Goal: Information Seeking & Learning: Check status

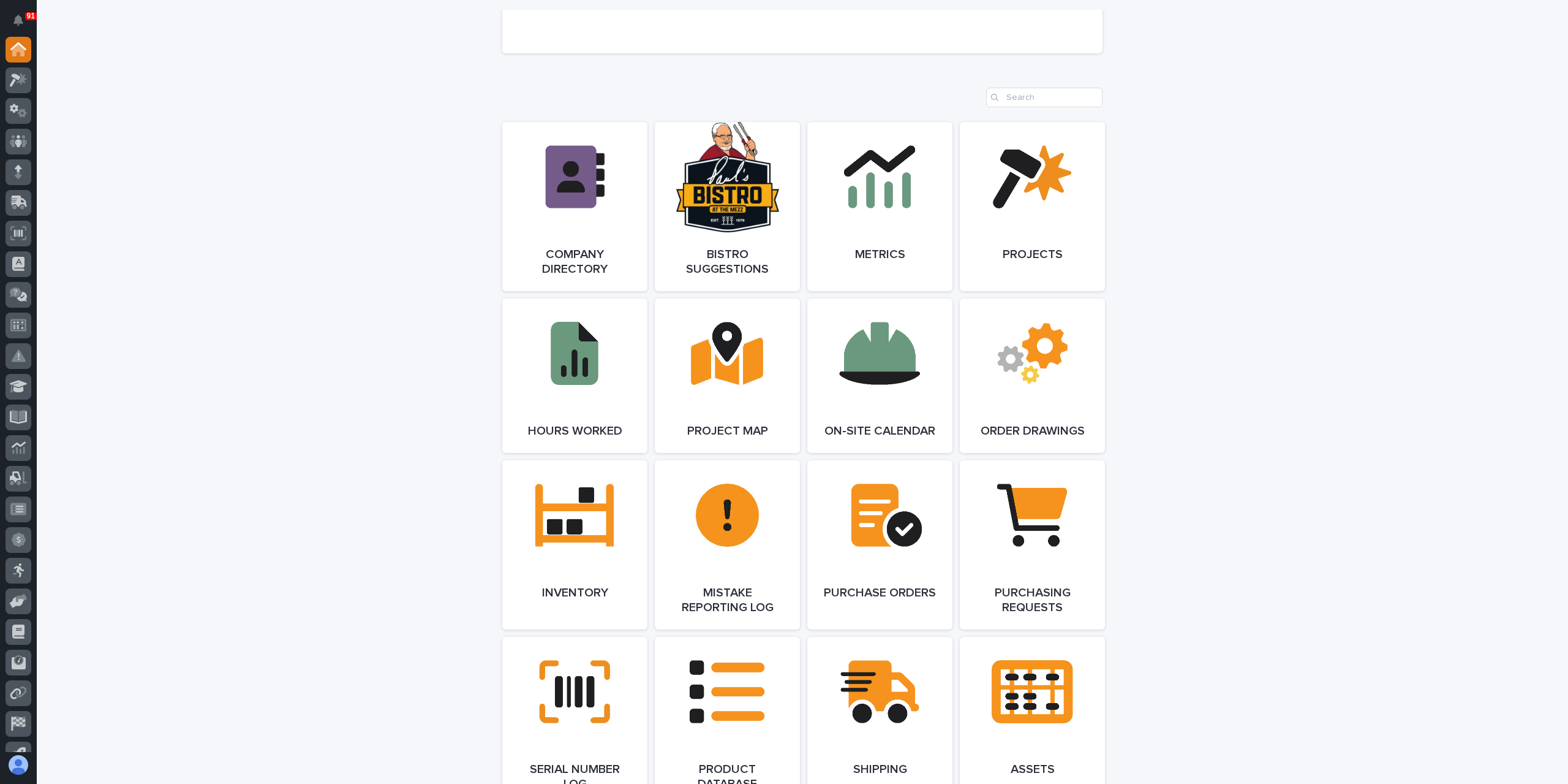
scroll to position [981, 0]
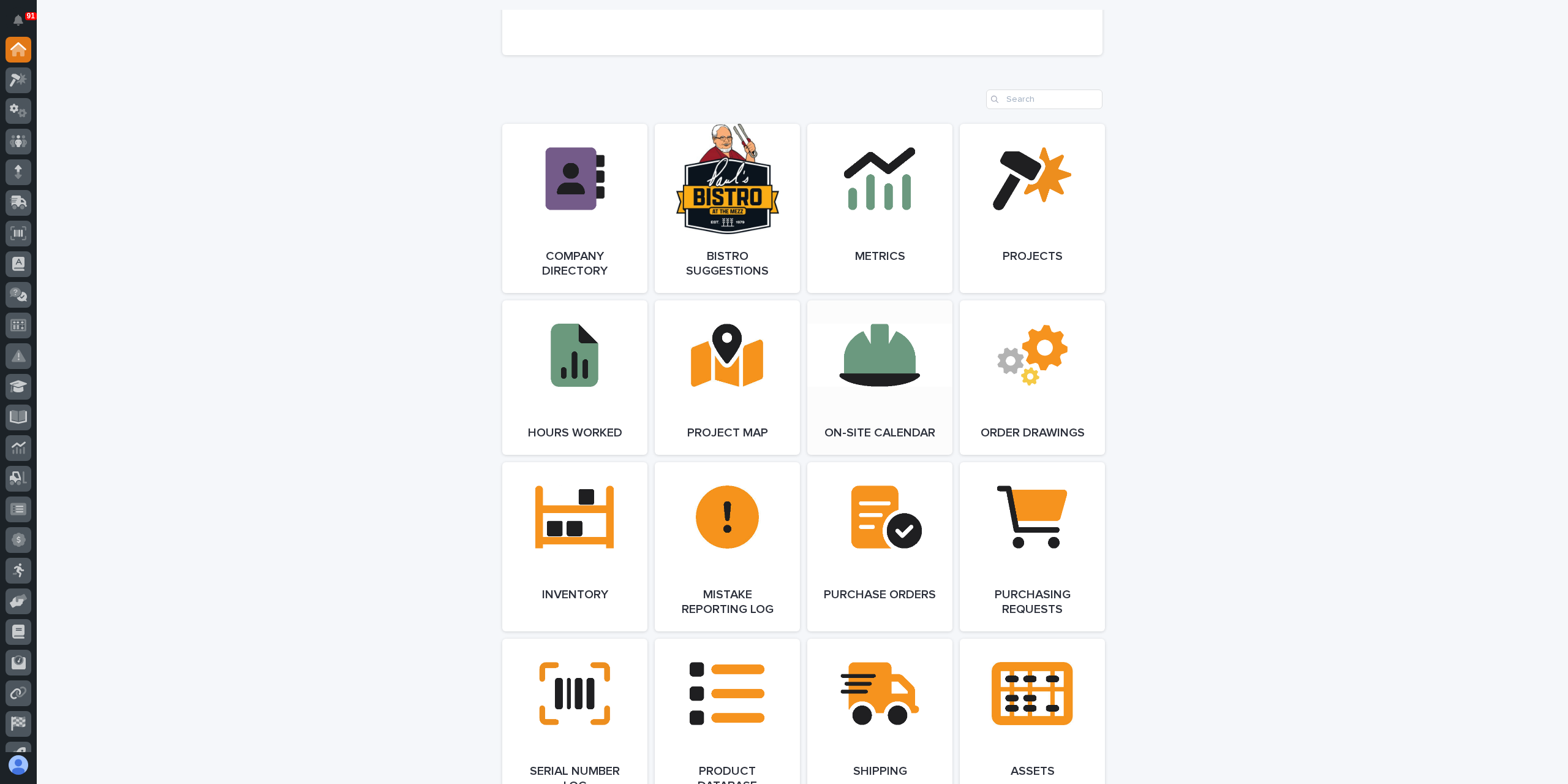
click at [901, 389] on link "Open Link" at bounding box center [880, 377] width 145 height 155
click at [22, 80] on icon at bounding box center [22, 80] width 11 height 13
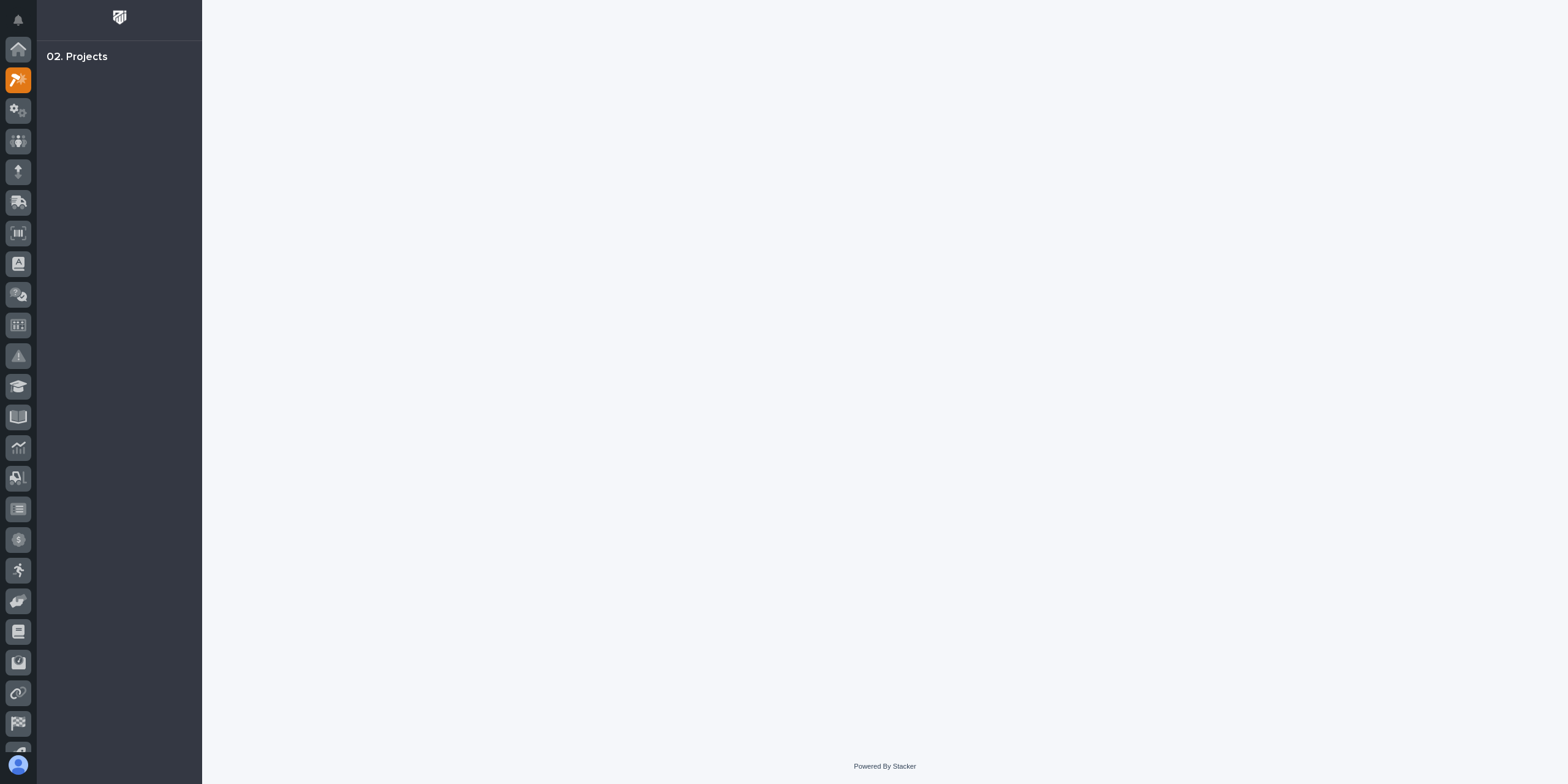
scroll to position [30, 0]
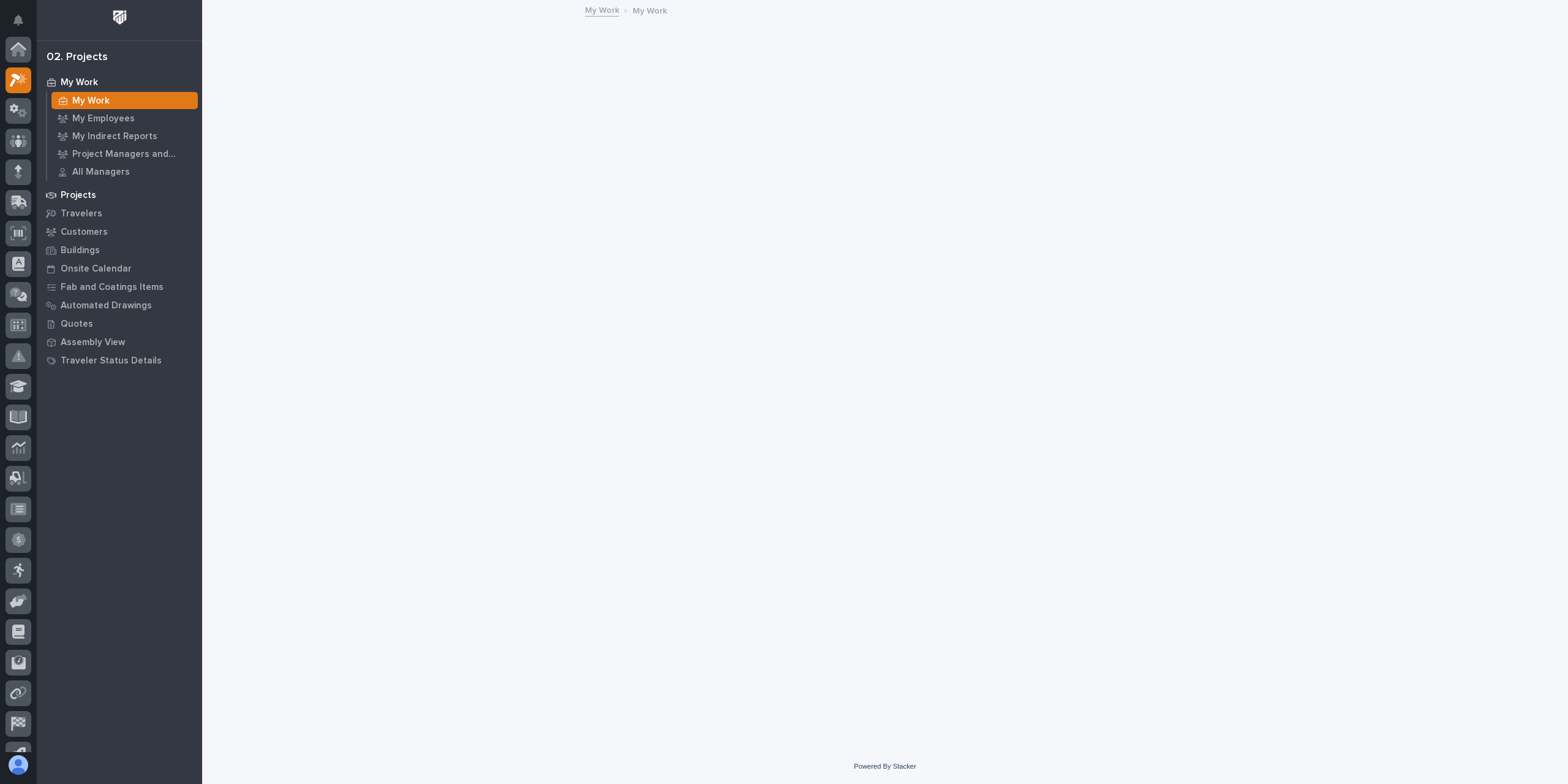
scroll to position [30, 0]
click at [74, 192] on p "Projects" at bounding box center [79, 196] width 36 height 11
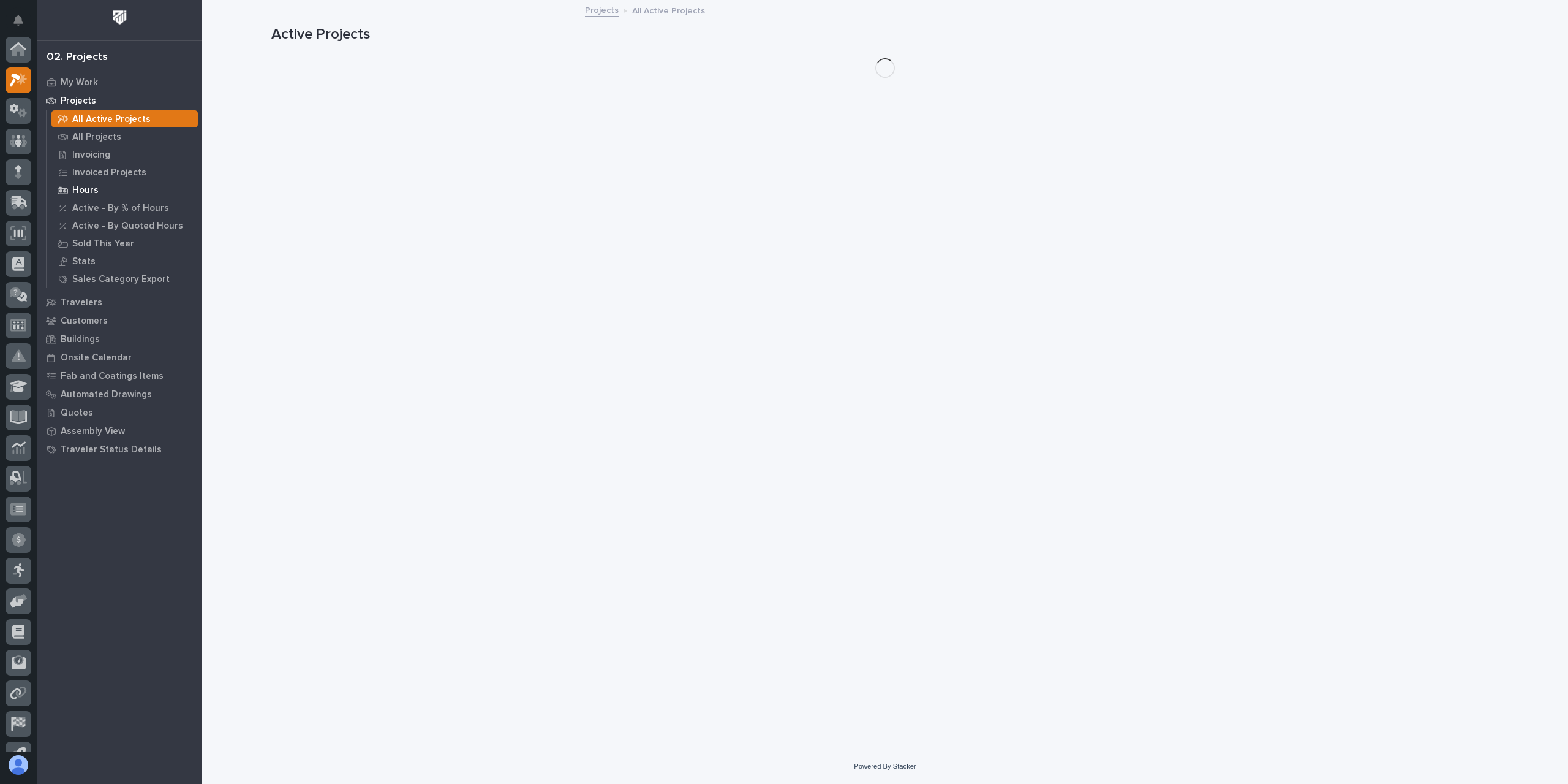
scroll to position [30, 0]
click at [88, 133] on p "All Projects" at bounding box center [96, 137] width 49 height 11
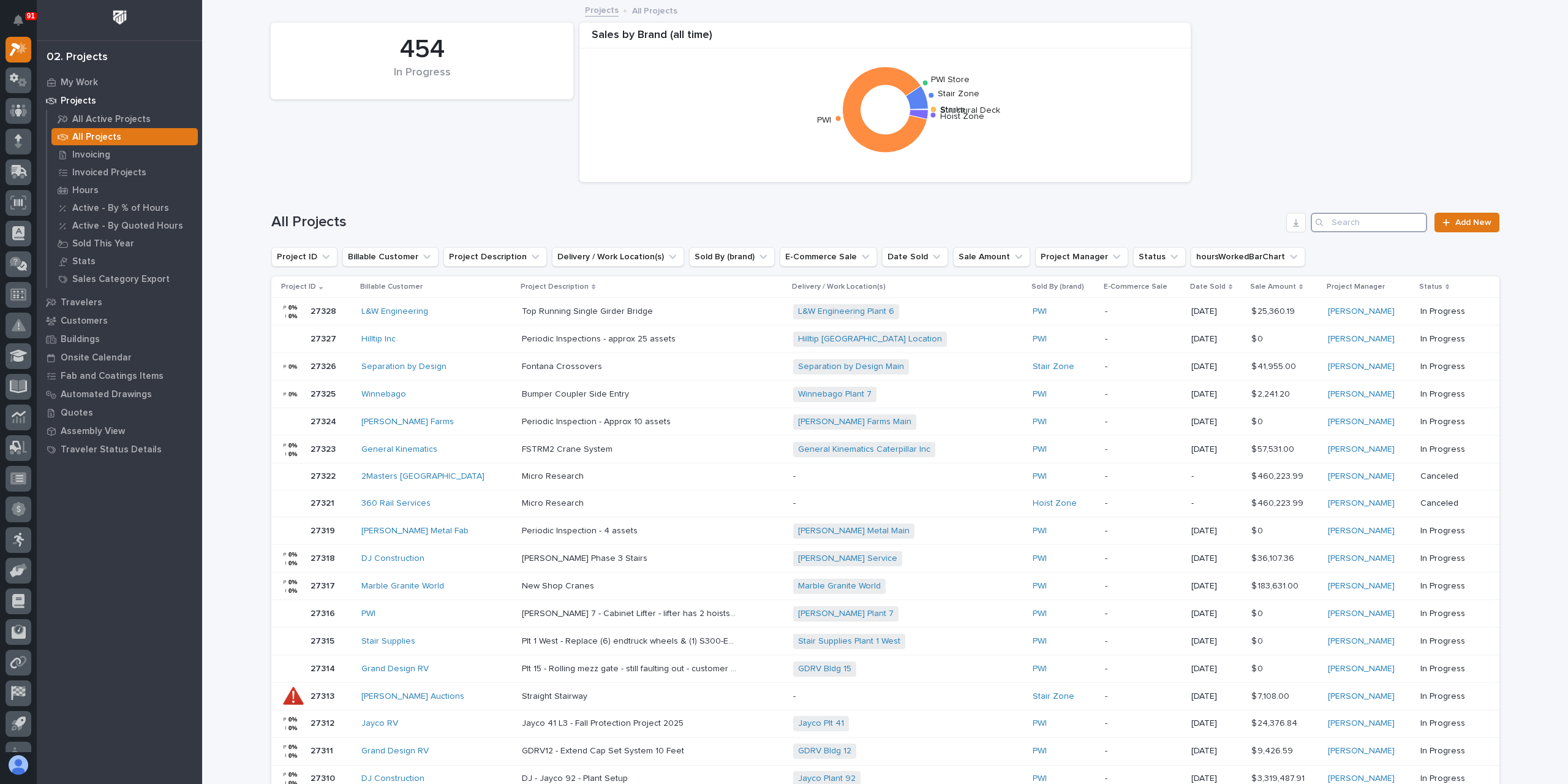
click at [1354, 228] on input "Search" at bounding box center [1369, 223] width 116 height 20
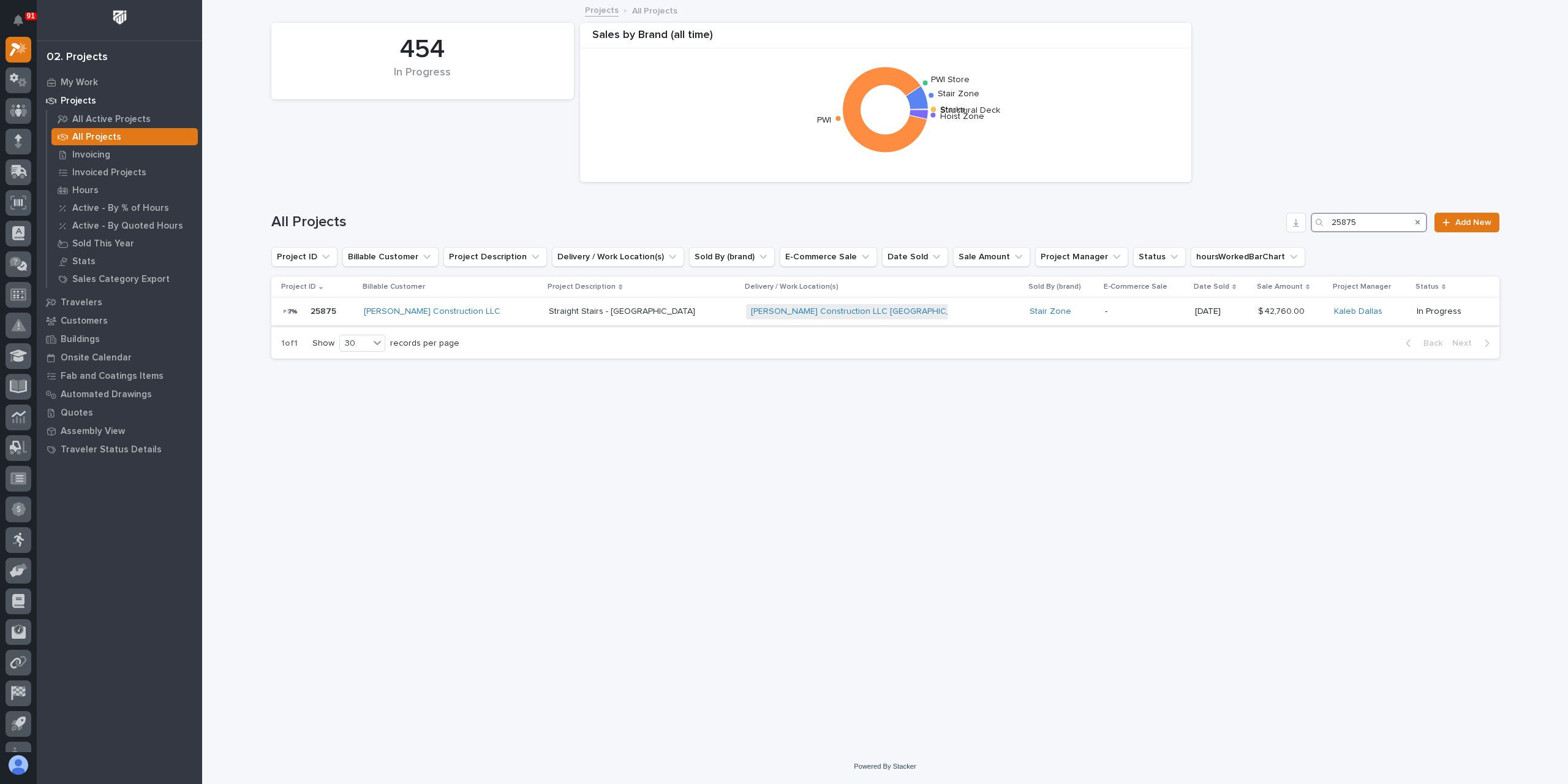
type input "25875"
click at [594, 307] on p "Straight Stairs - [GEOGRAPHIC_DATA]" at bounding box center [623, 310] width 149 height 13
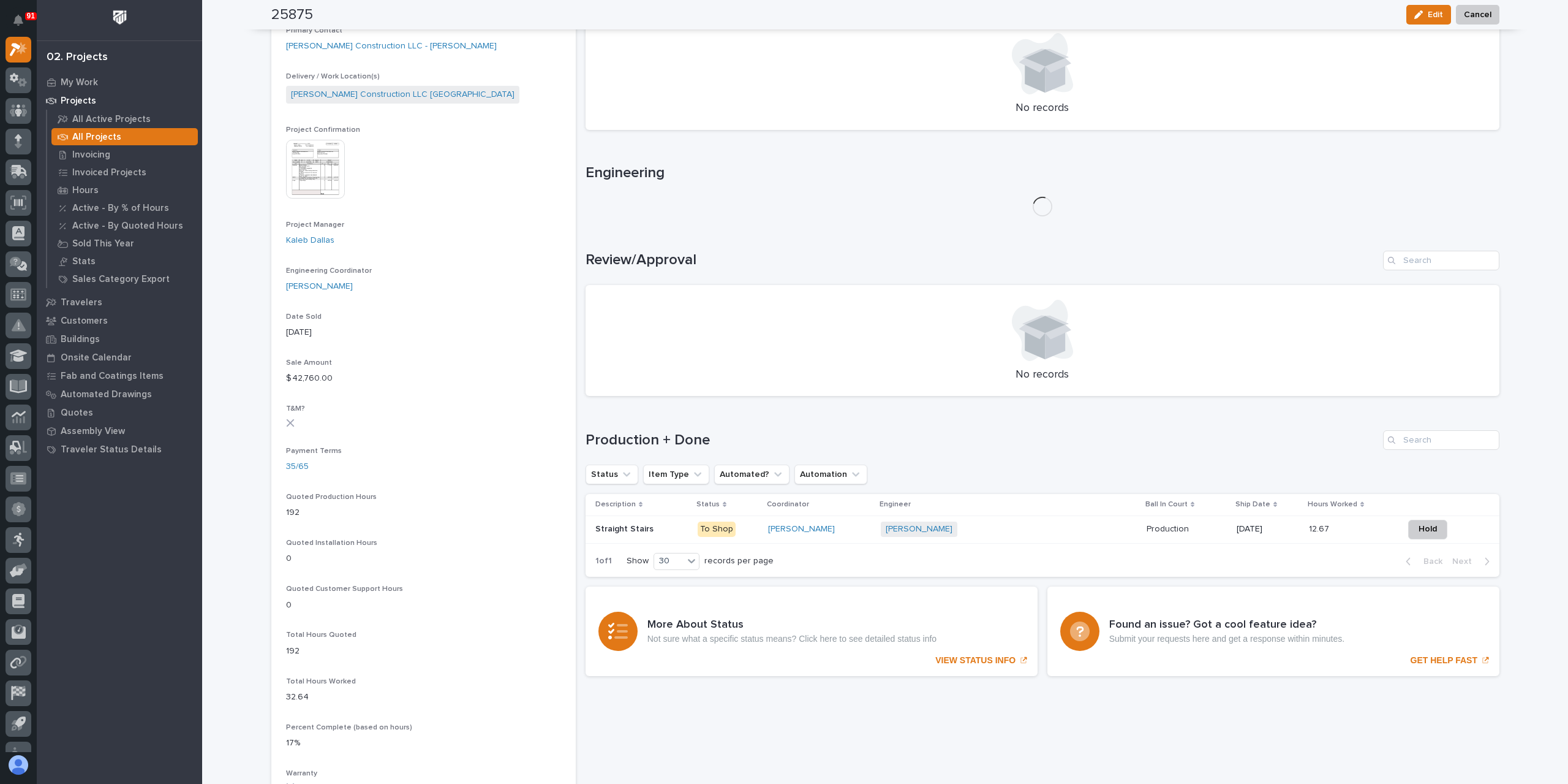
scroll to position [561, 0]
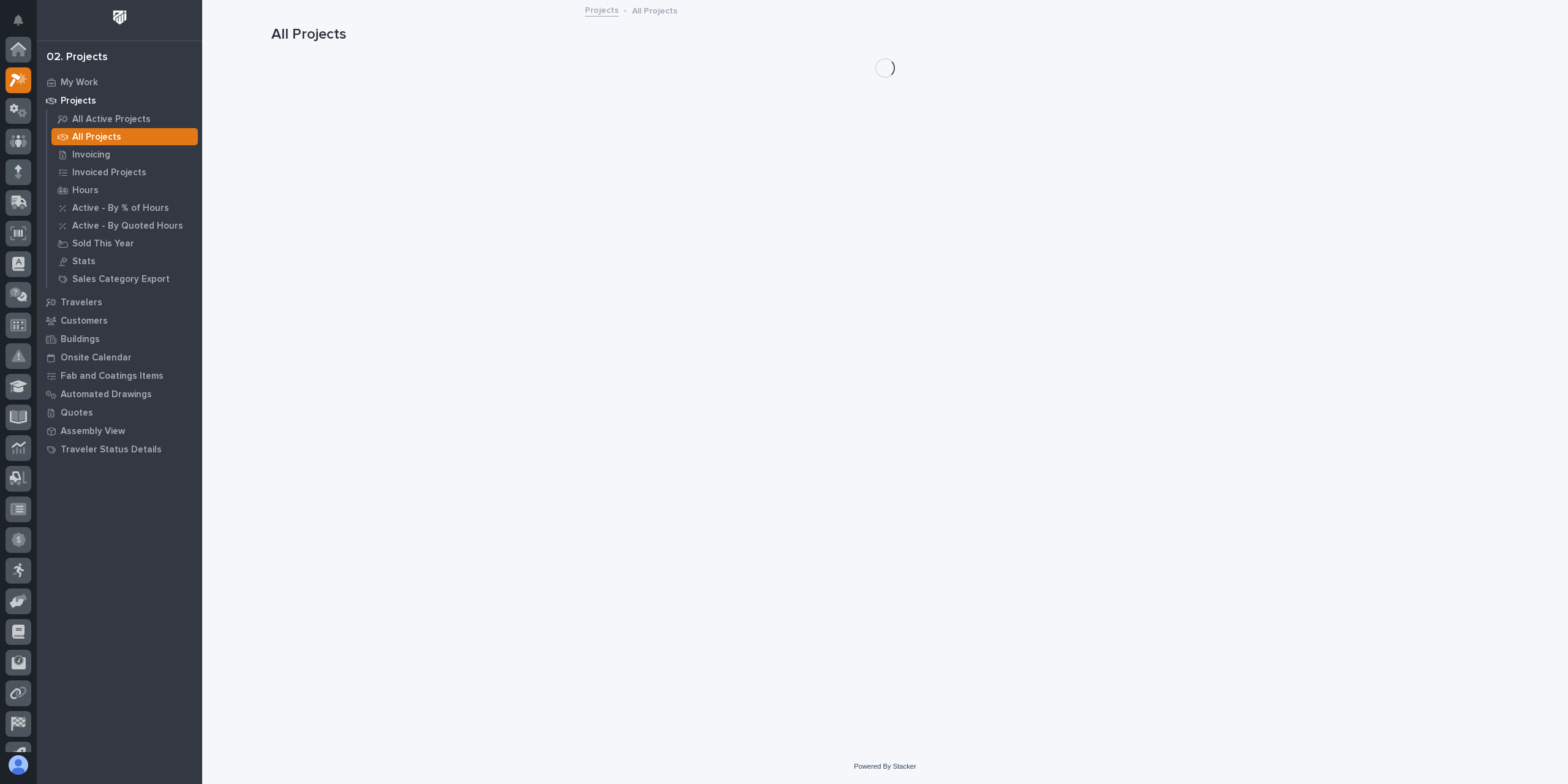
scroll to position [33, 0]
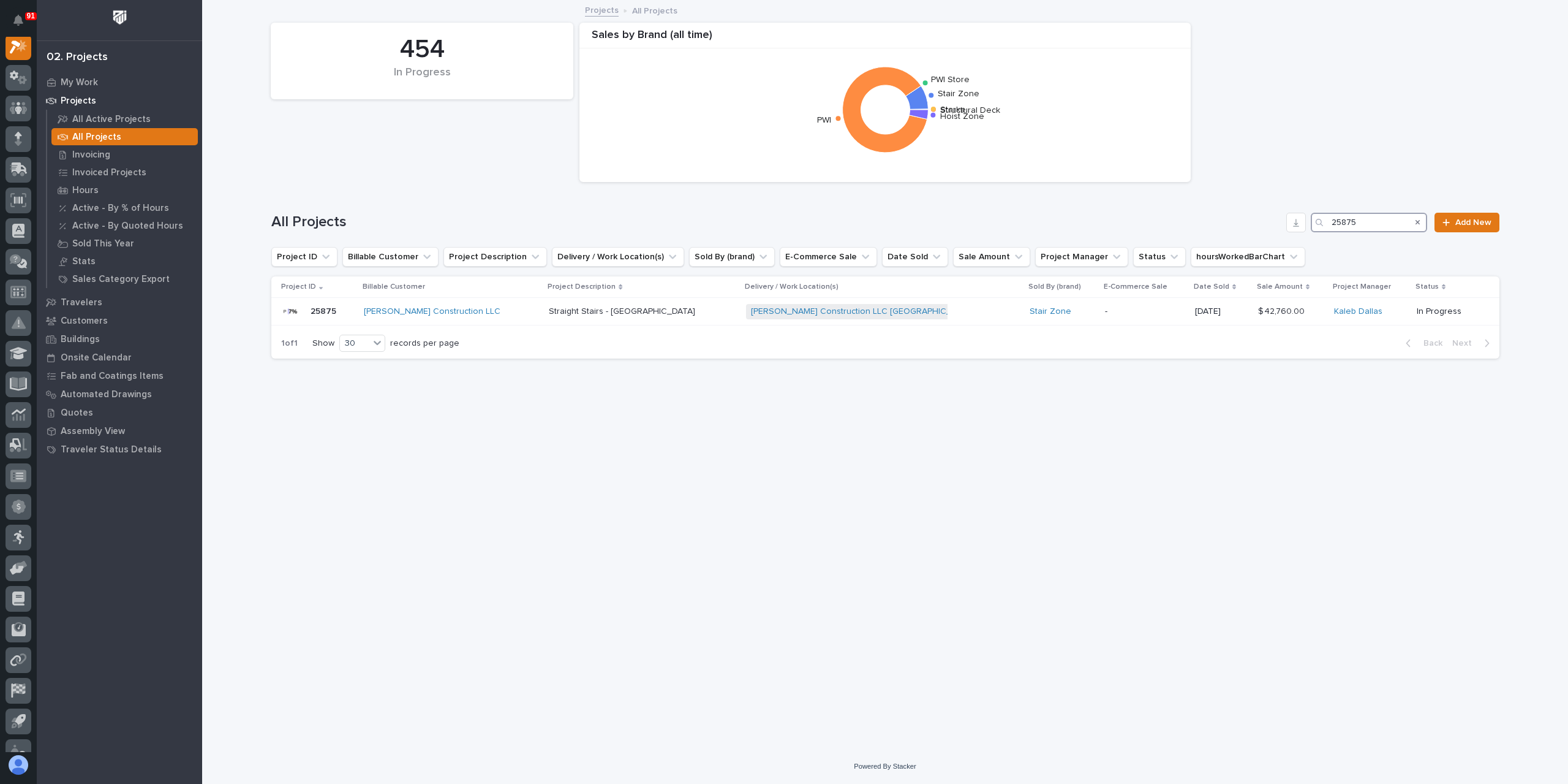
drag, startPoint x: 1379, startPoint y: 220, endPoint x: 1287, endPoint y: 227, distance: 92.3
click at [1287, 227] on div "All Projects 25875 Add New" at bounding box center [885, 223] width 1228 height 20
type input "25932"
click at [583, 306] on p "[DEMOGRAPHIC_DATA] - Straight Stair" at bounding box center [636, 310] width 151 height 13
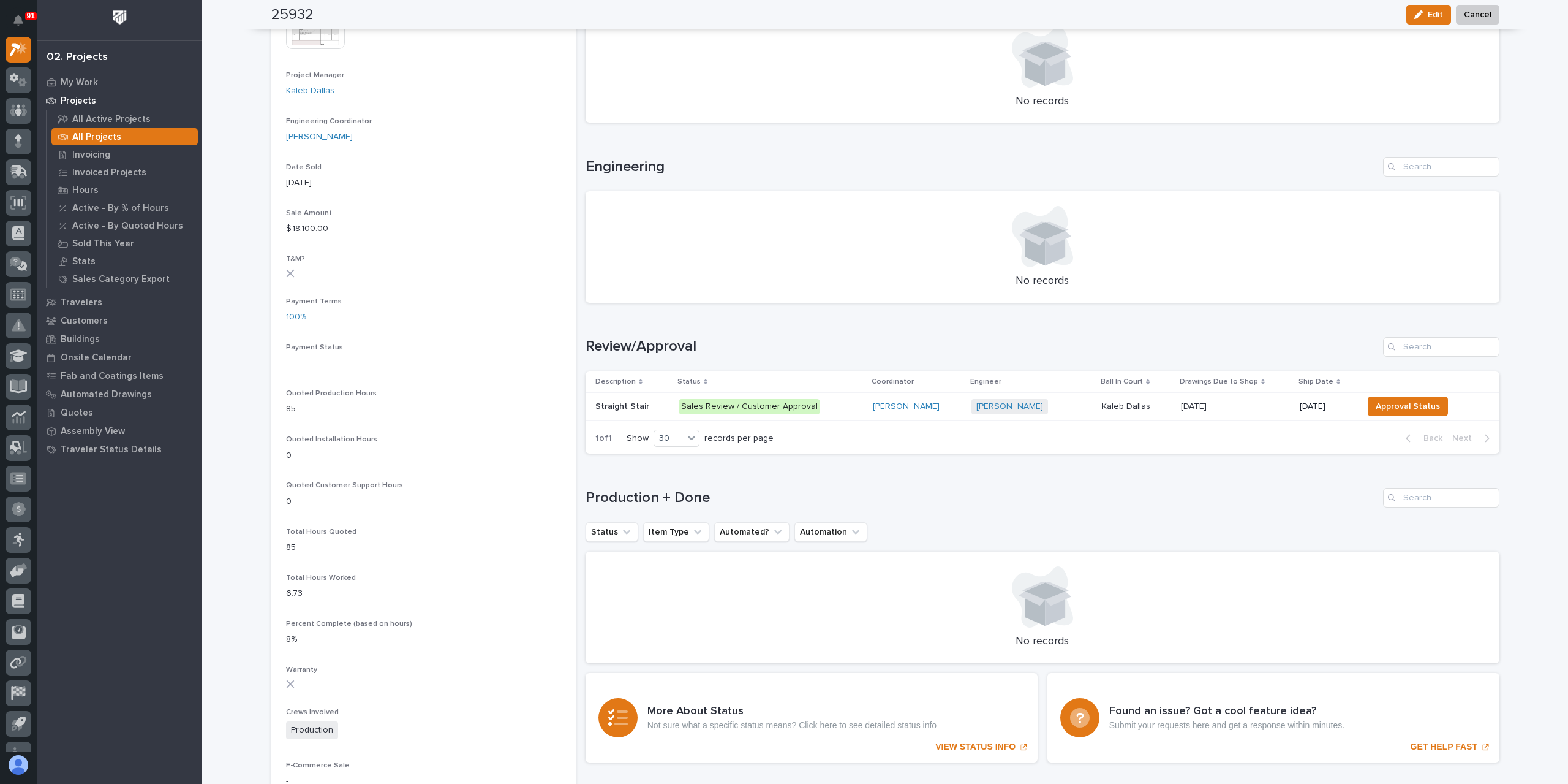
scroll to position [561, 0]
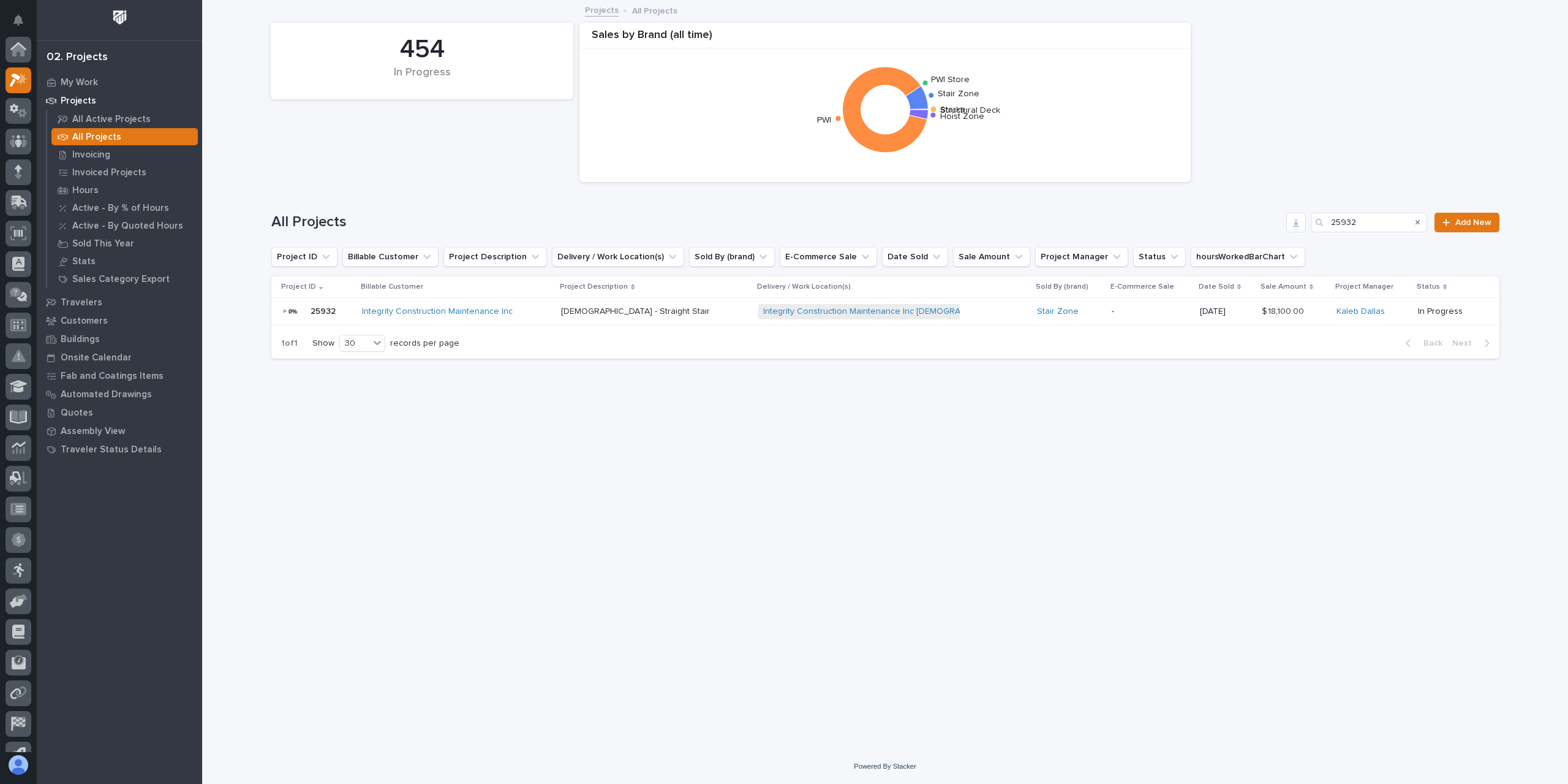
scroll to position [33, 0]
drag, startPoint x: 1392, startPoint y: 225, endPoint x: 1301, endPoint y: 231, distance: 91.2
click at [1301, 231] on div "All Projects 25932 Add New" at bounding box center [885, 223] width 1228 height 20
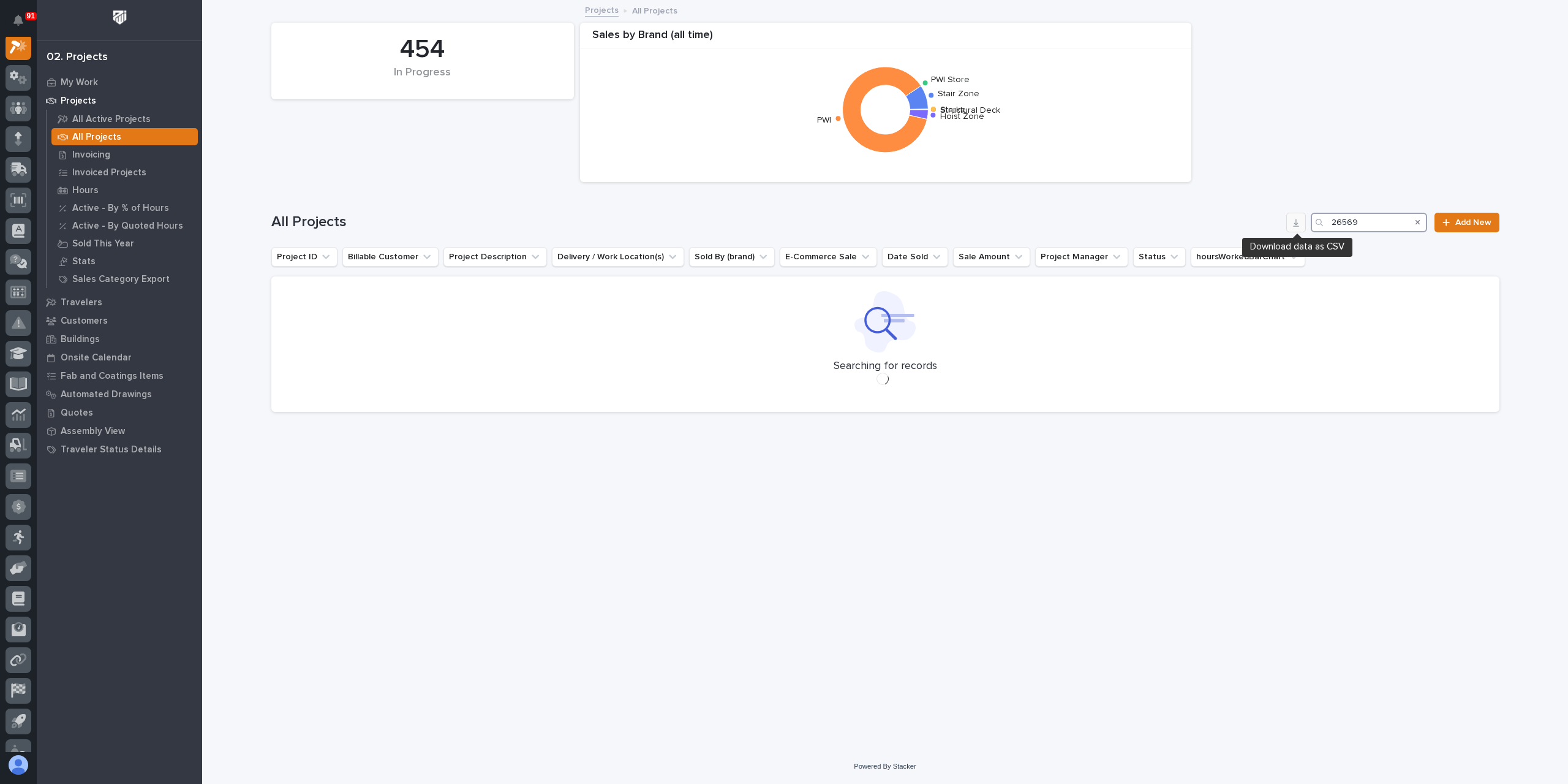
scroll to position [30, 0]
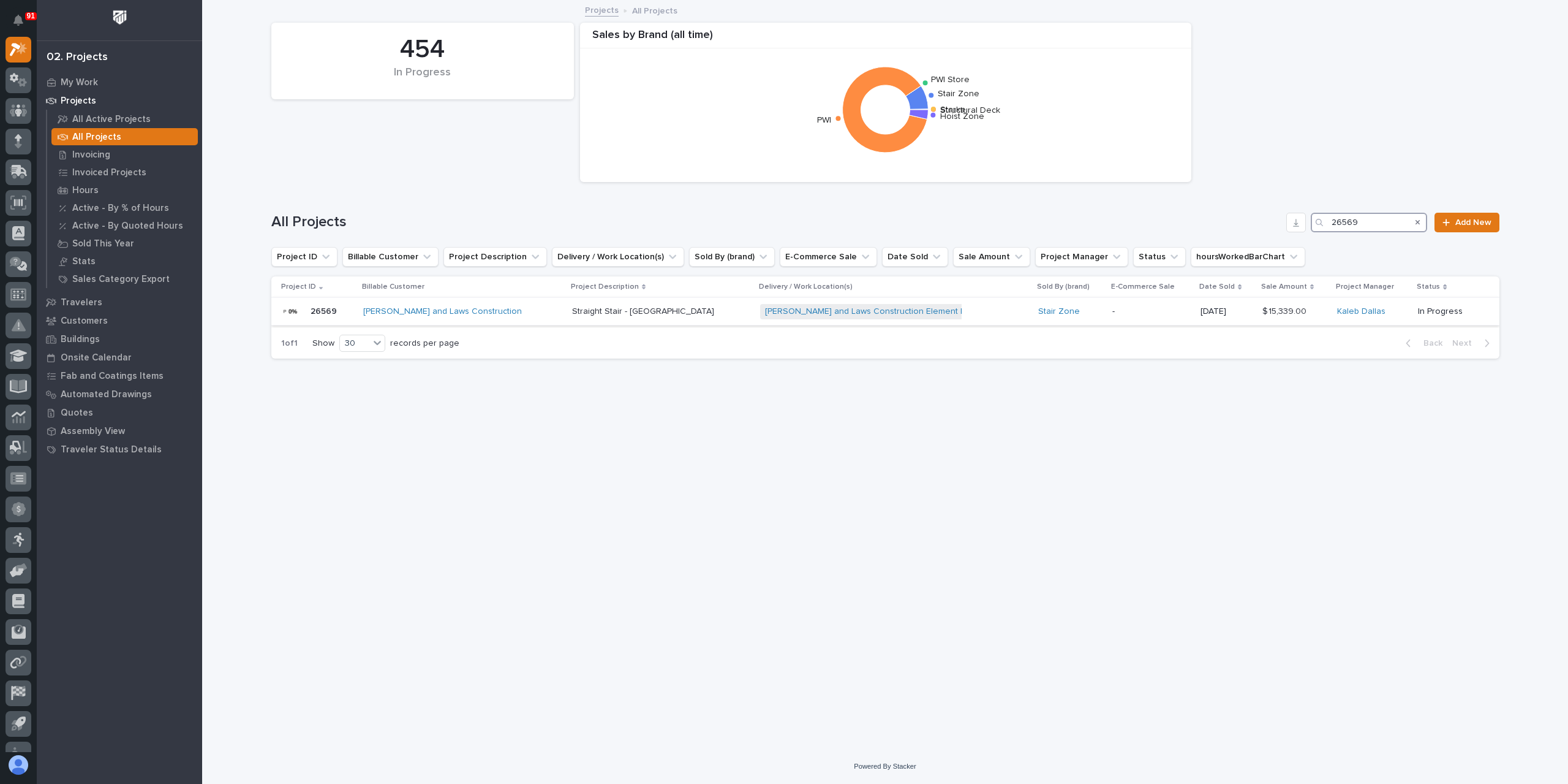
type input "26569"
click at [595, 309] on p "Straight Stair - [GEOGRAPHIC_DATA]" at bounding box center [644, 310] width 145 height 13
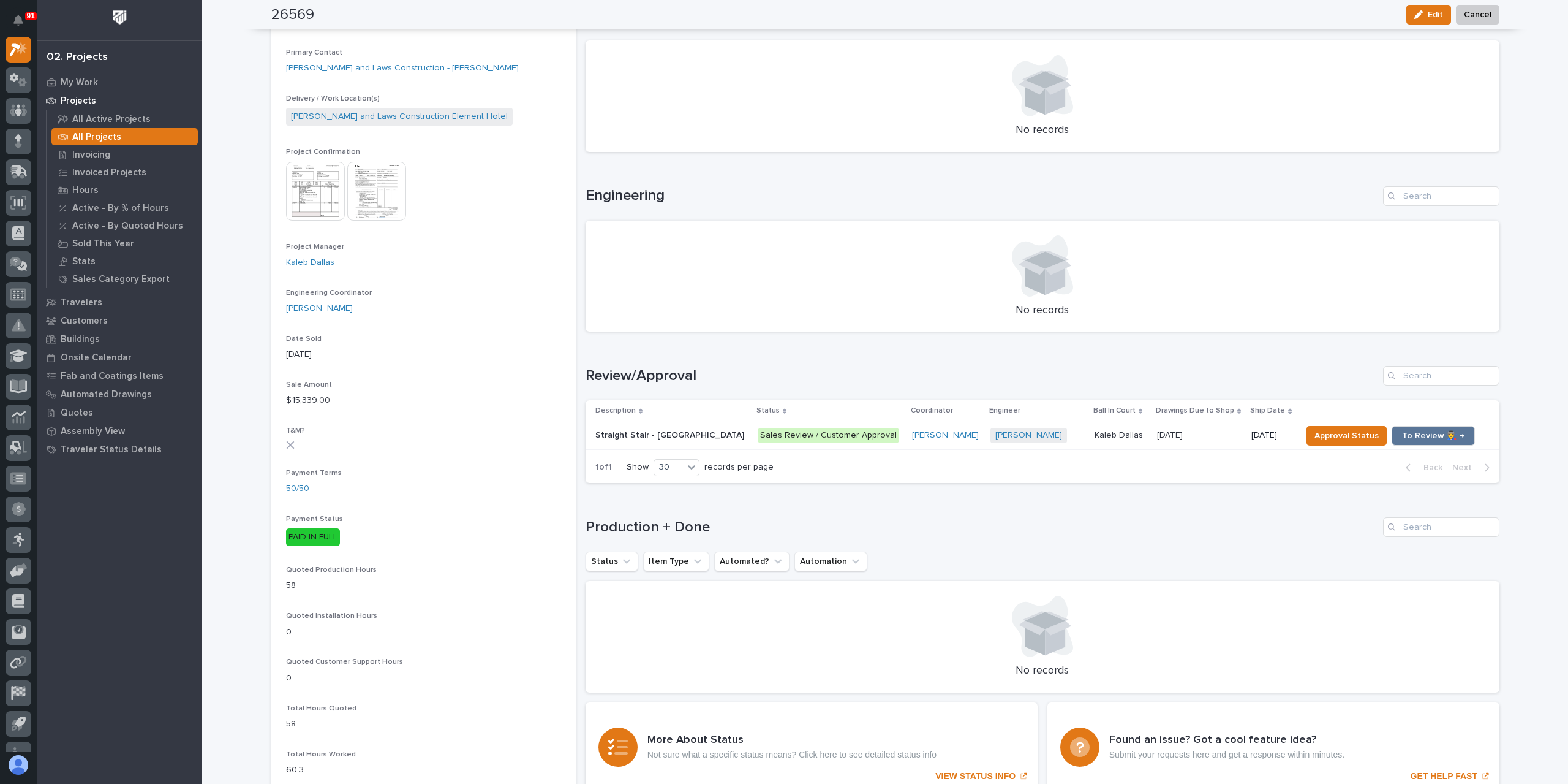
scroll to position [367, 0]
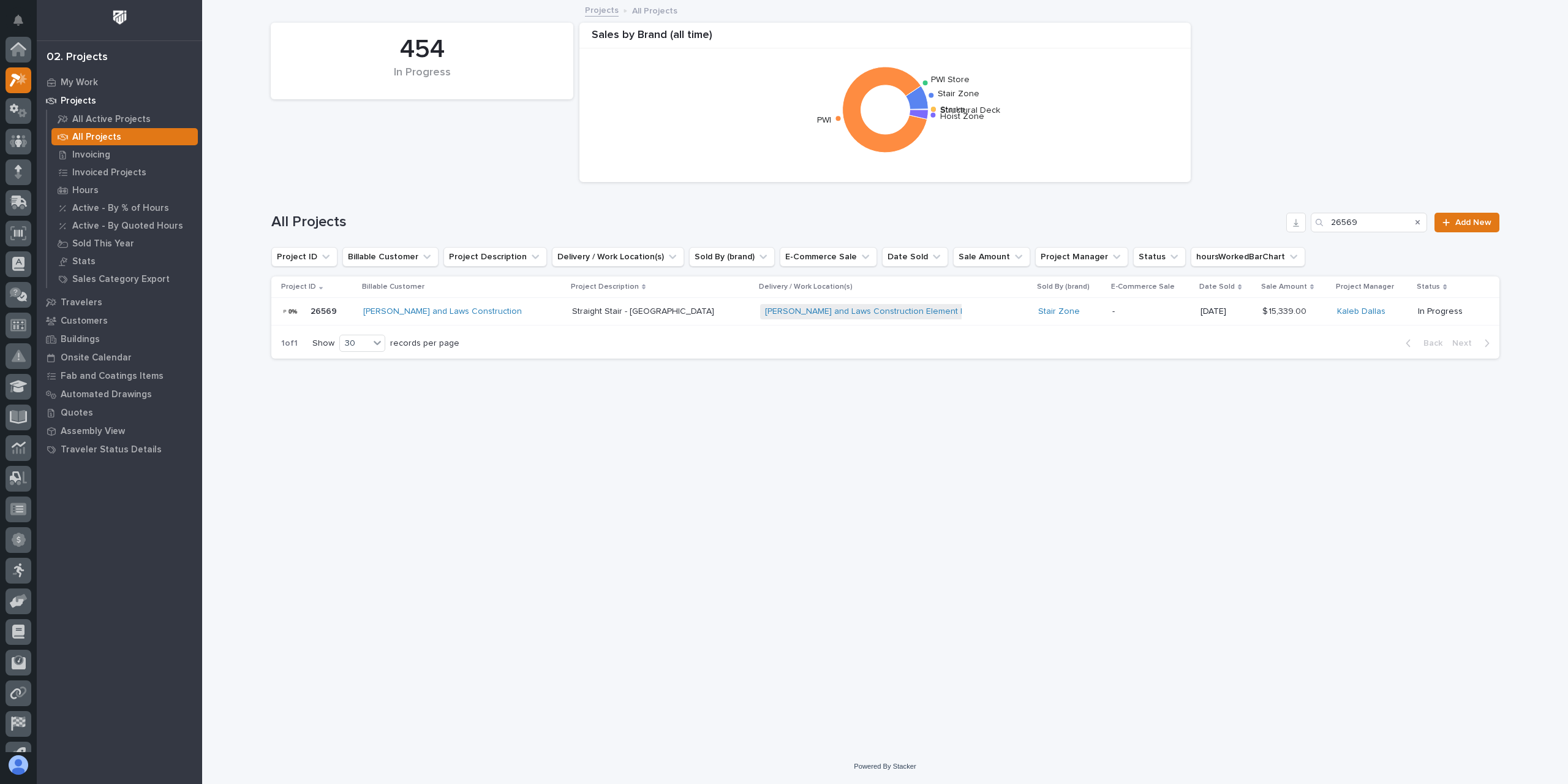
scroll to position [33, 0]
drag, startPoint x: 1376, startPoint y: 223, endPoint x: 1255, endPoint y: 236, distance: 121.7
click at [1262, 233] on div "All Projects 26569 Add New" at bounding box center [885, 217] width 1228 height 59
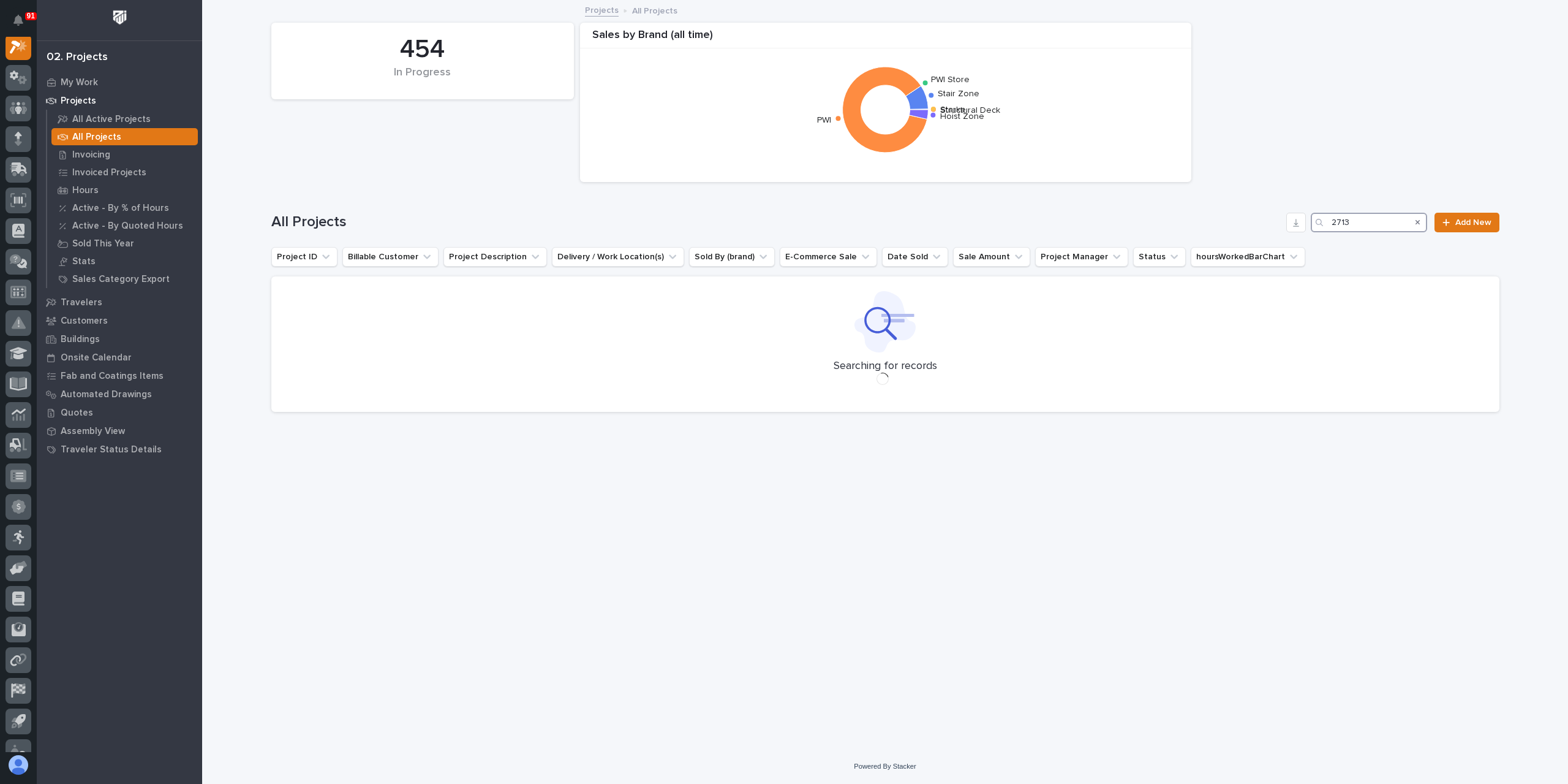
scroll to position [30, 0]
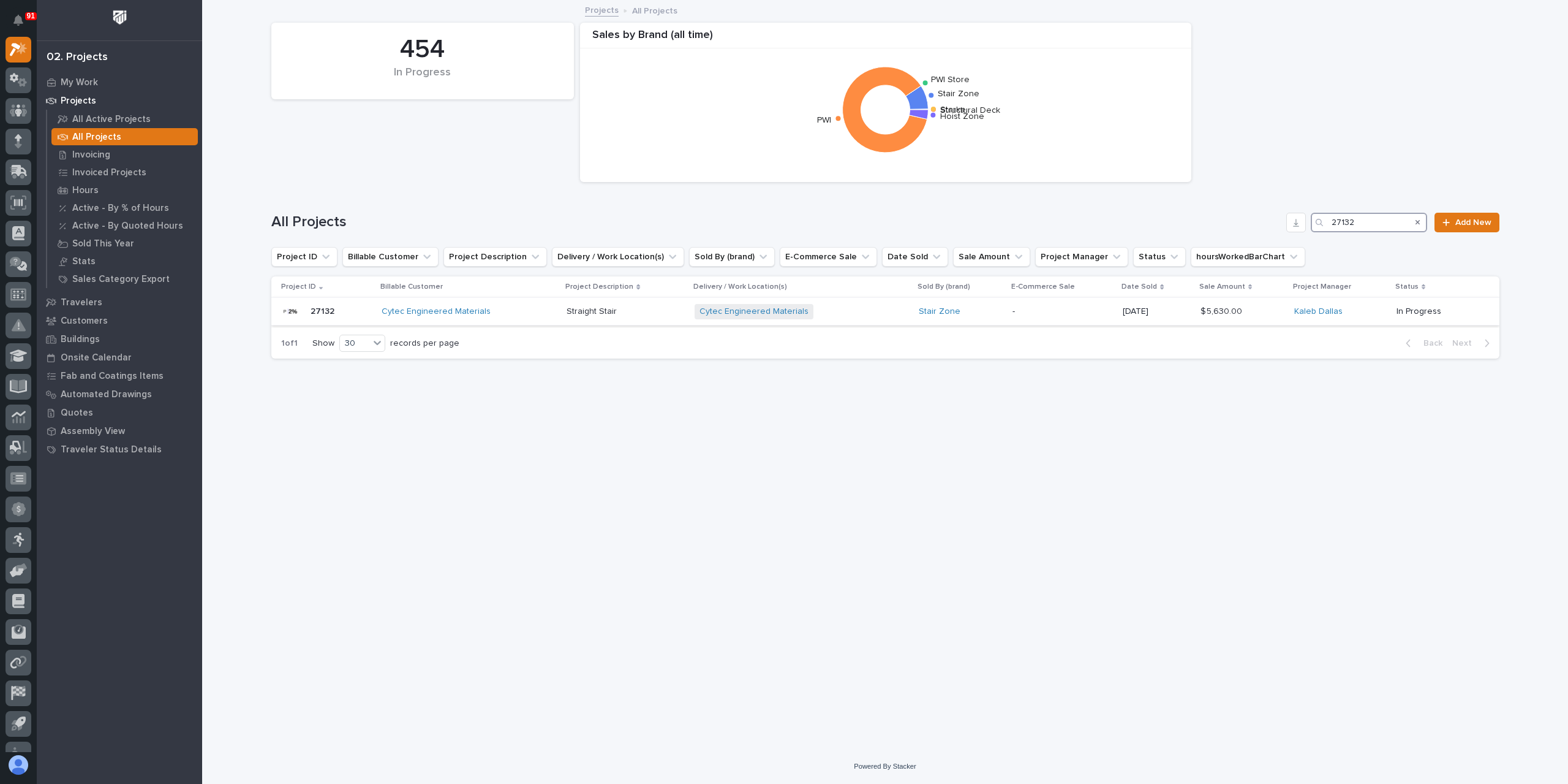
type input "27132"
click at [581, 309] on p "Straight Stair" at bounding box center [592, 310] width 53 height 13
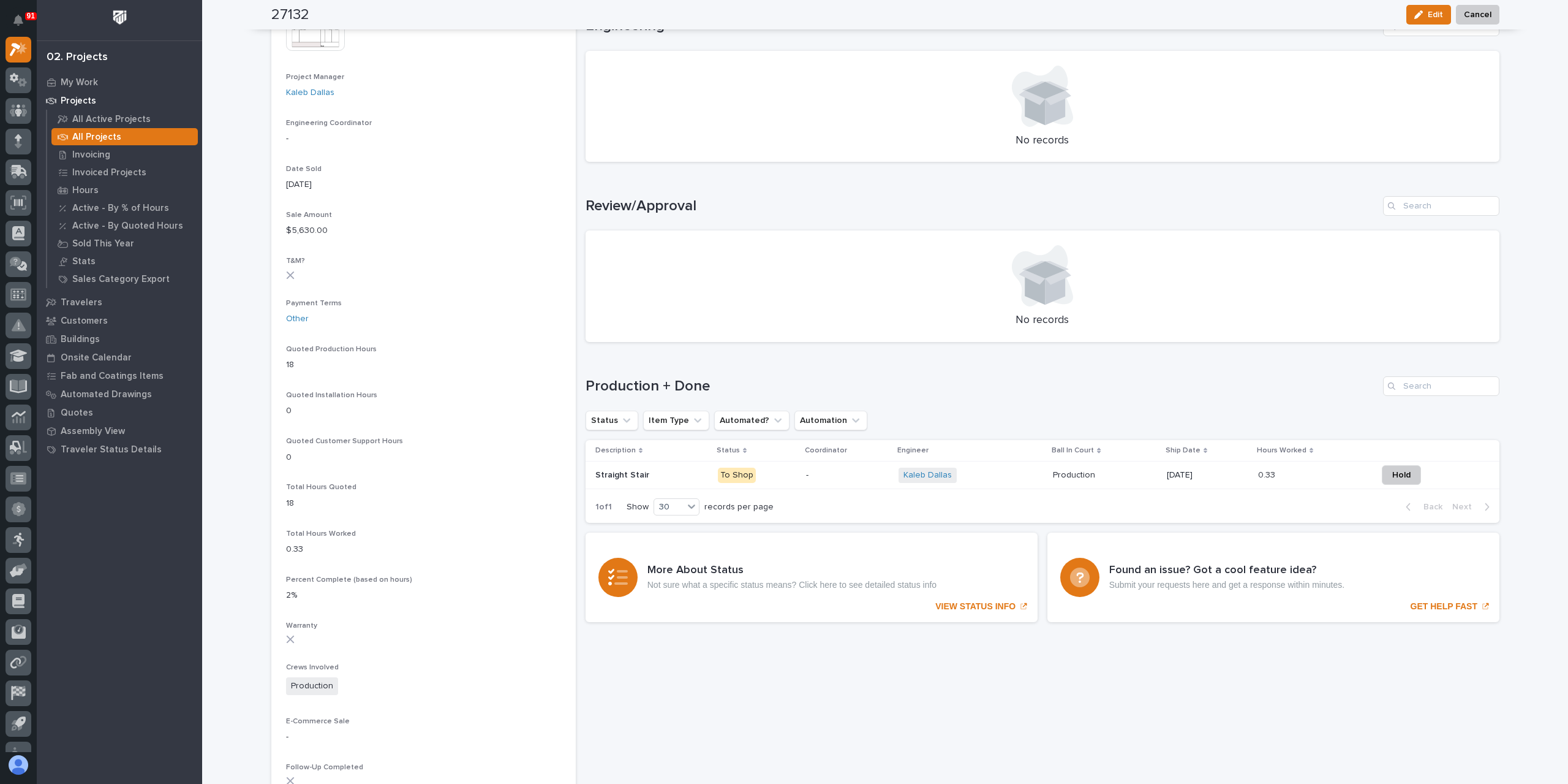
scroll to position [561, 0]
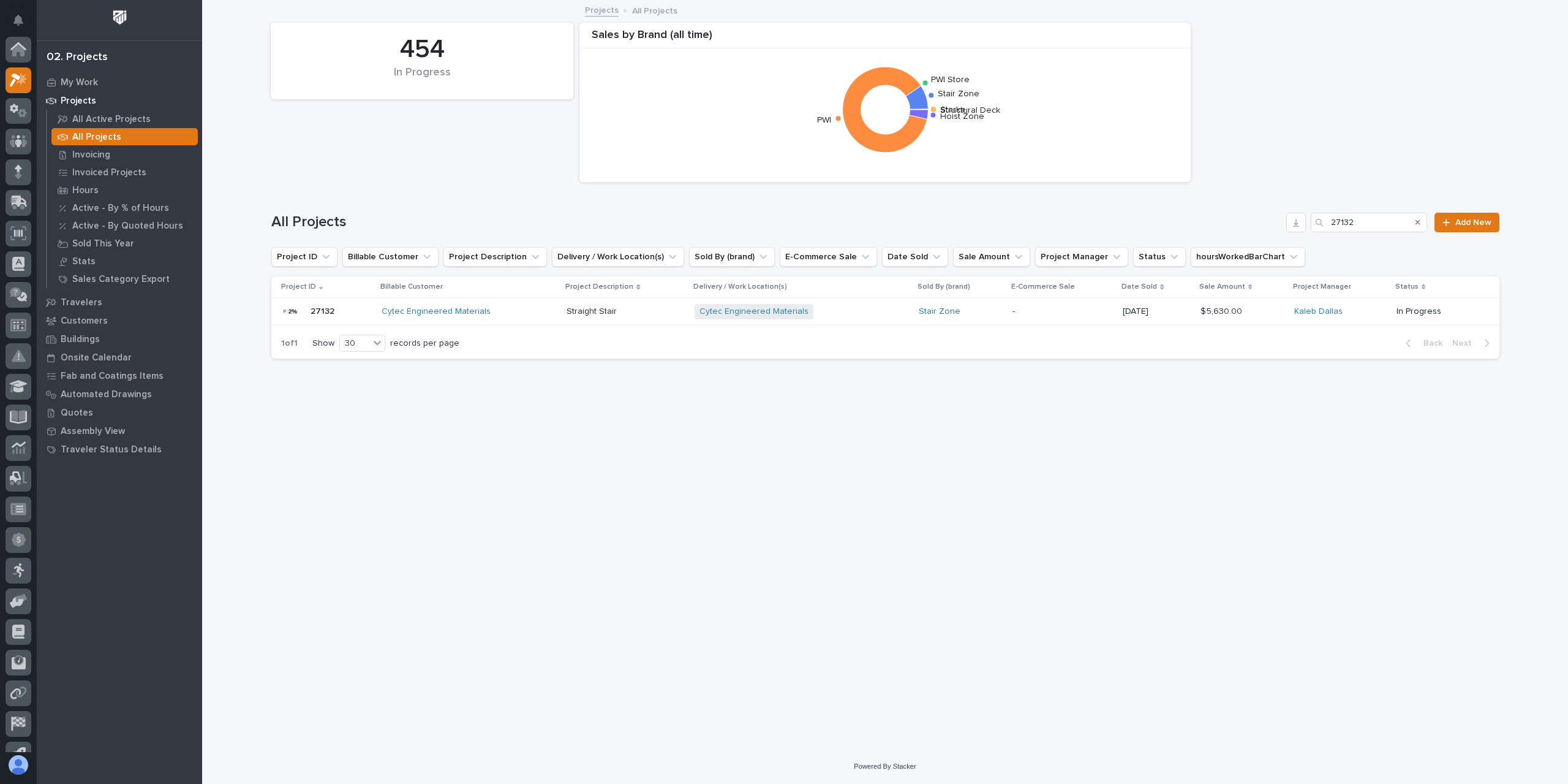
scroll to position [33, 0]
drag, startPoint x: 1382, startPoint y: 227, endPoint x: 1261, endPoint y: 231, distance: 121.1
click at [1261, 231] on div "All Projects 27132 Add New" at bounding box center [885, 223] width 1228 height 20
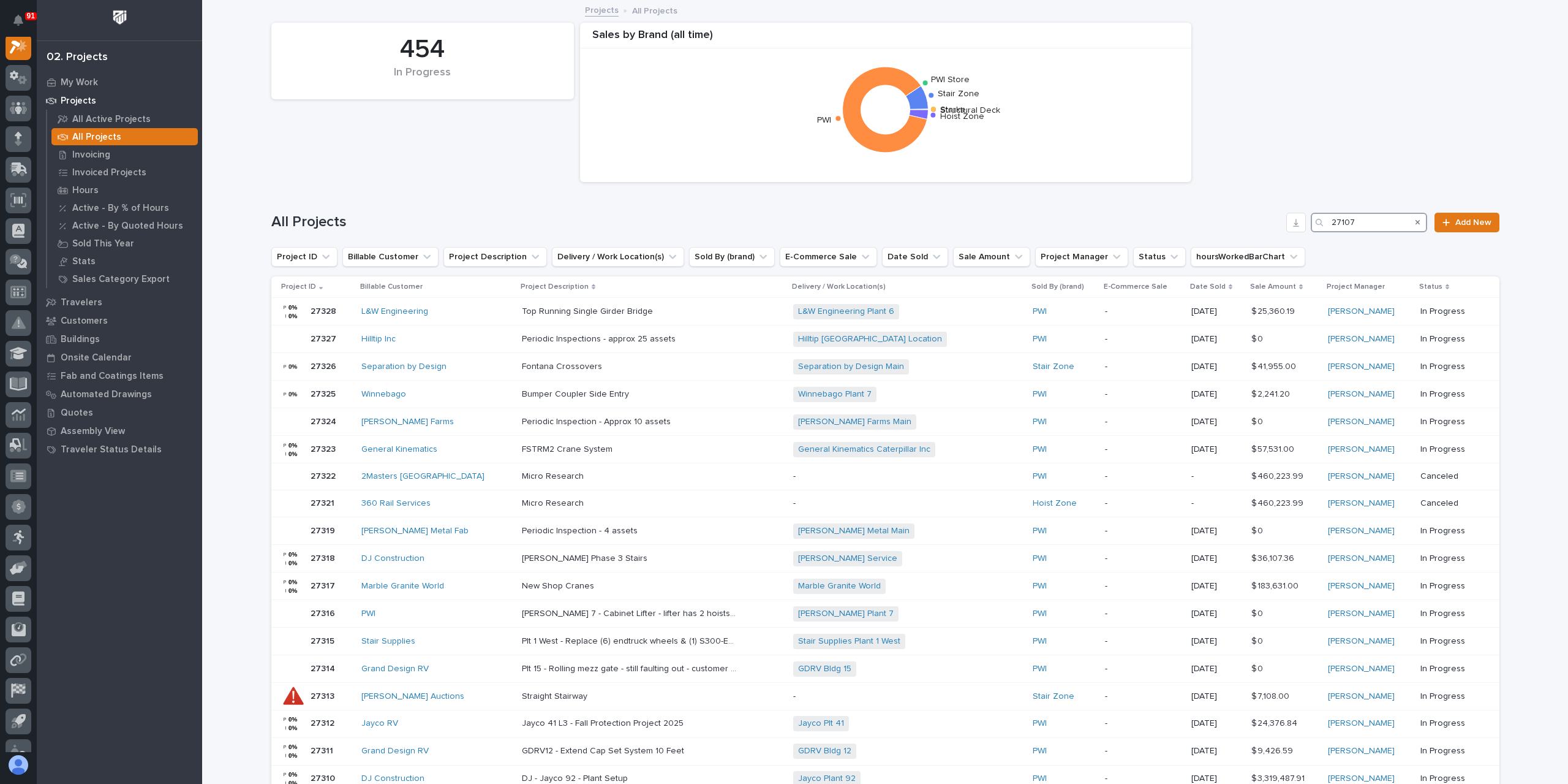
scroll to position [30, 0]
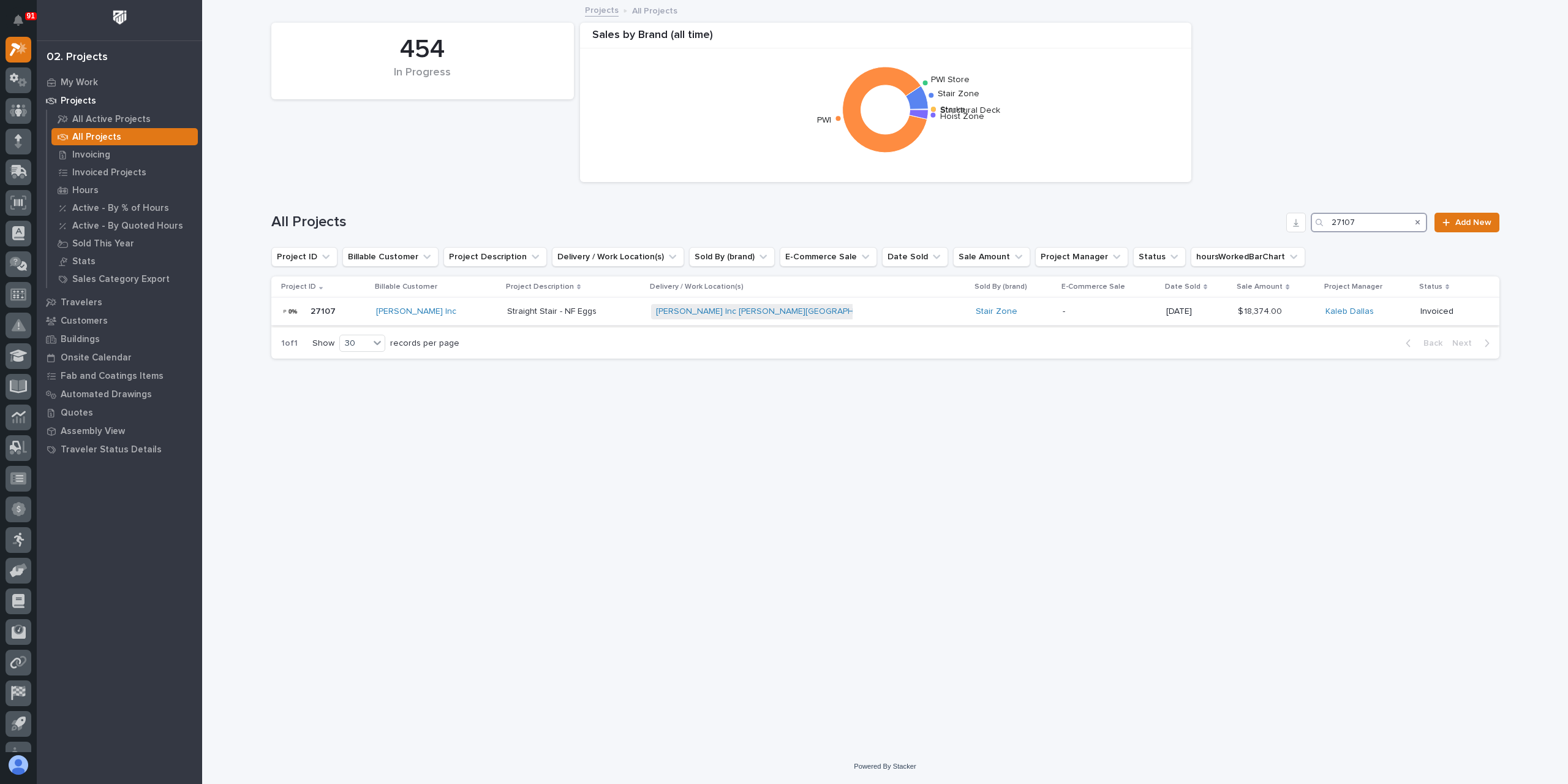
type input "27107"
click at [574, 311] on p "Straight Stair - NF Eggs" at bounding box center [553, 310] width 92 height 13
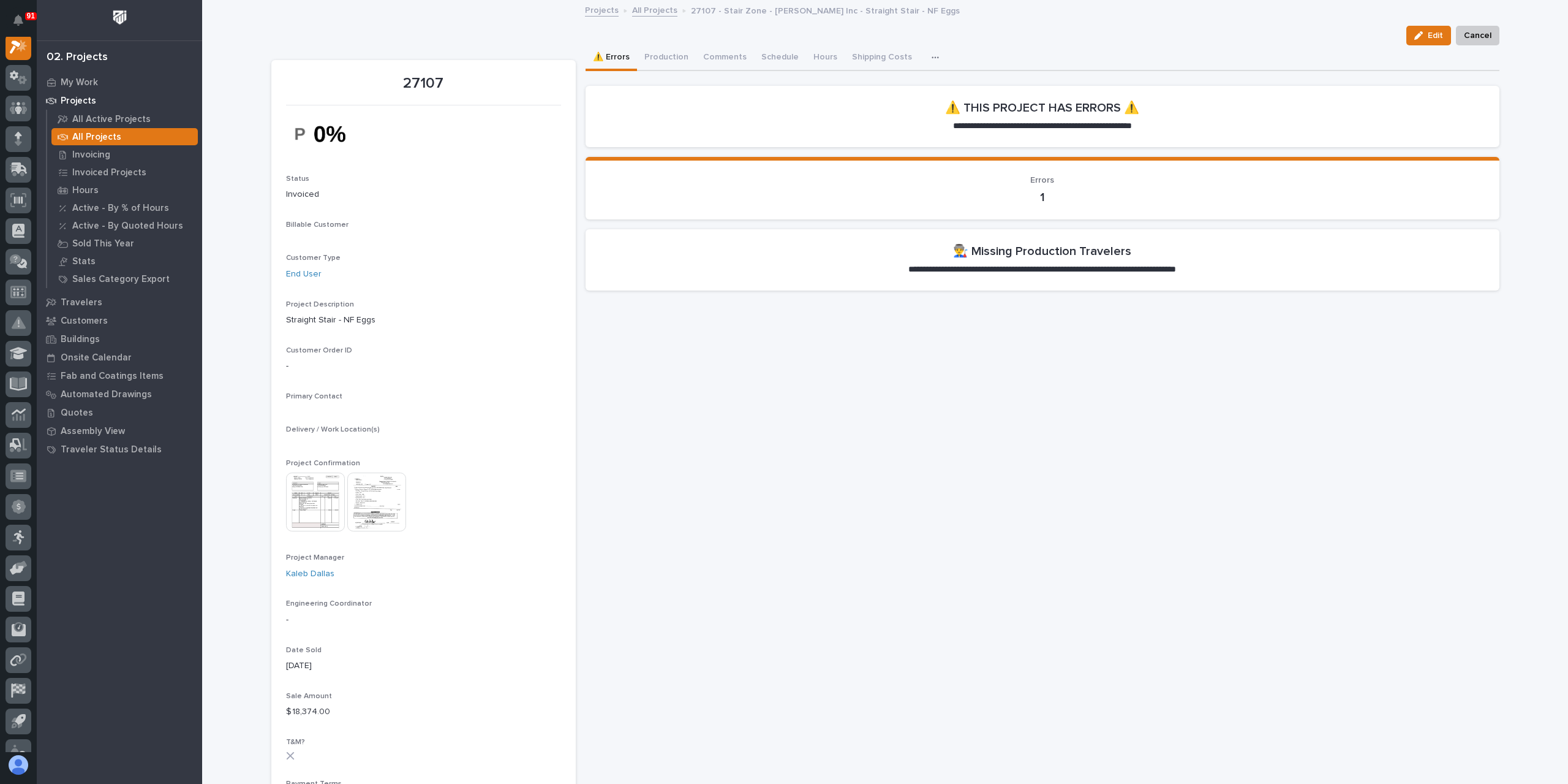
scroll to position [30, 0]
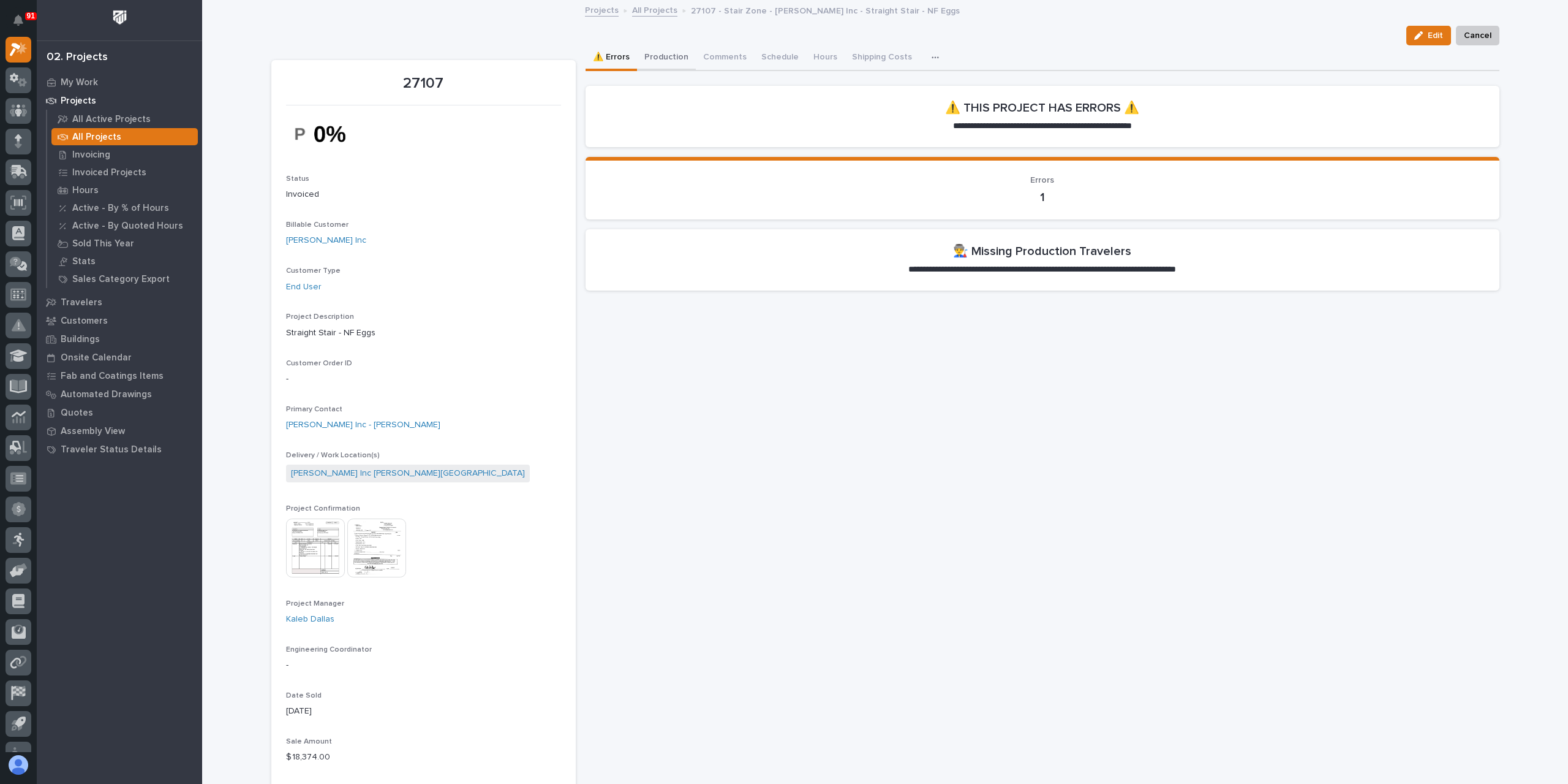
click at [657, 53] on button "Production" at bounding box center [667, 58] width 59 height 26
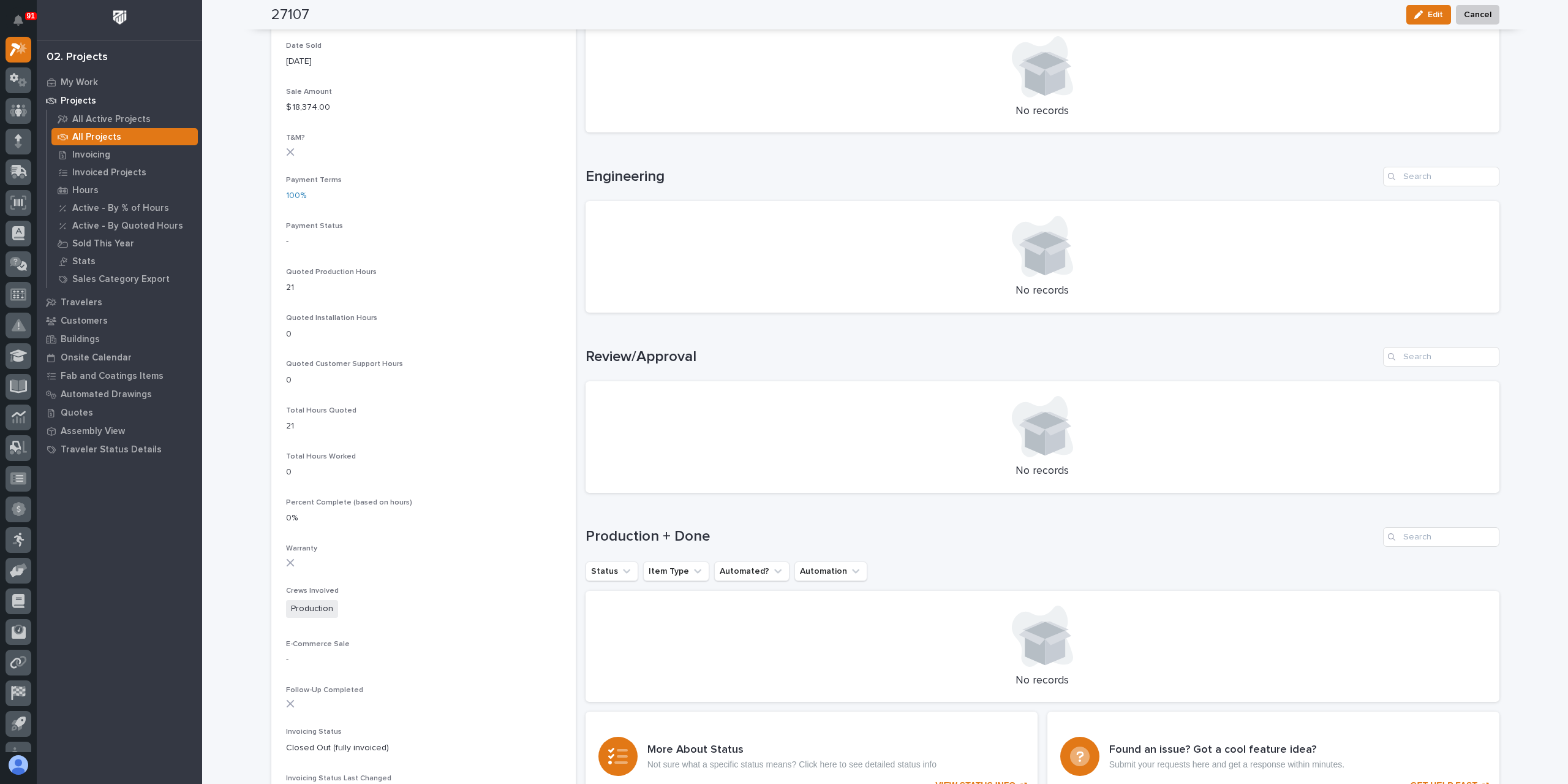
scroll to position [736, 0]
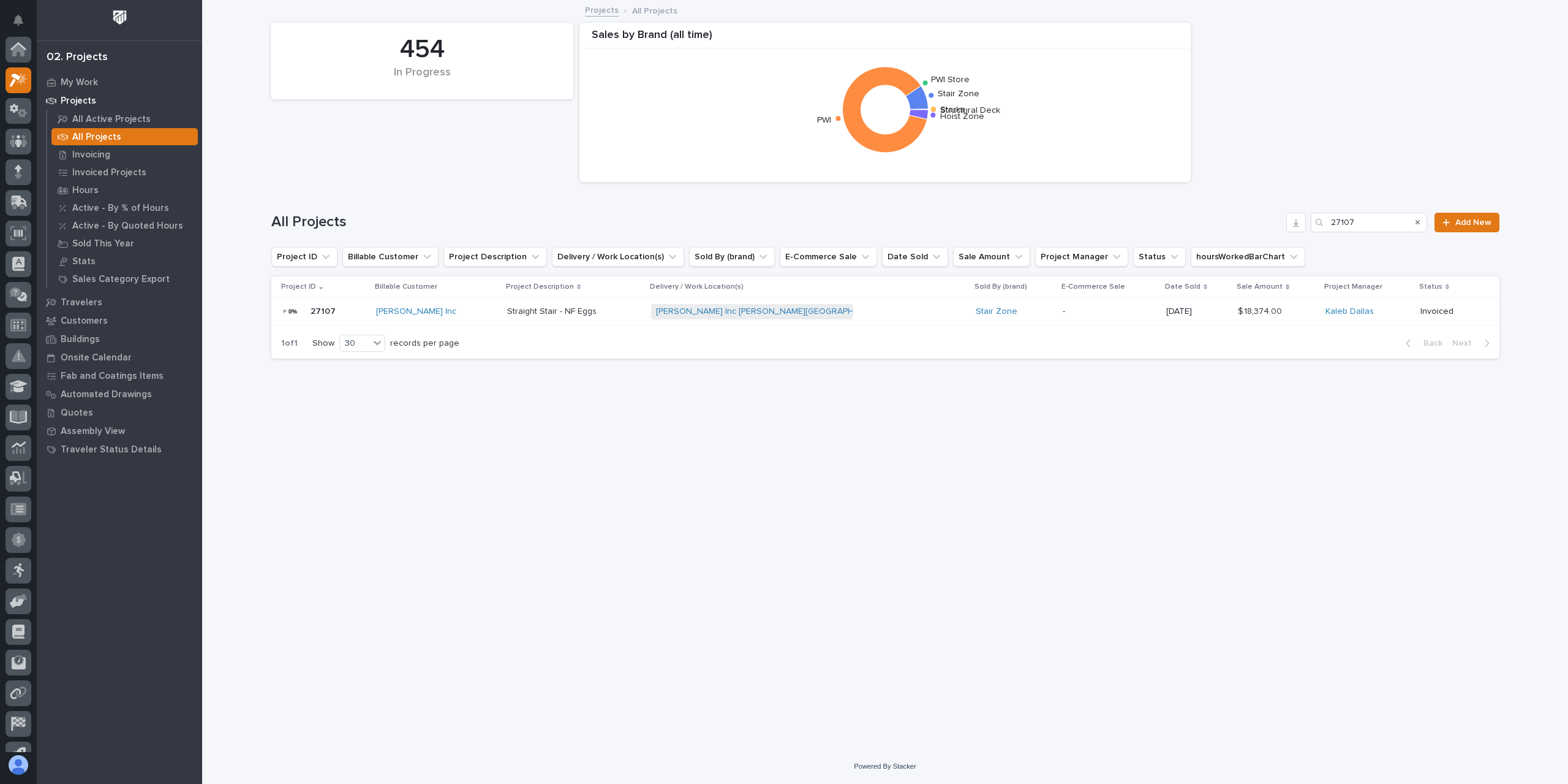
scroll to position [33, 0]
drag, startPoint x: 1379, startPoint y: 225, endPoint x: 1307, endPoint y: 230, distance: 72.2
click at [1309, 230] on div "All Projects 27107 Add New" at bounding box center [885, 223] width 1228 height 20
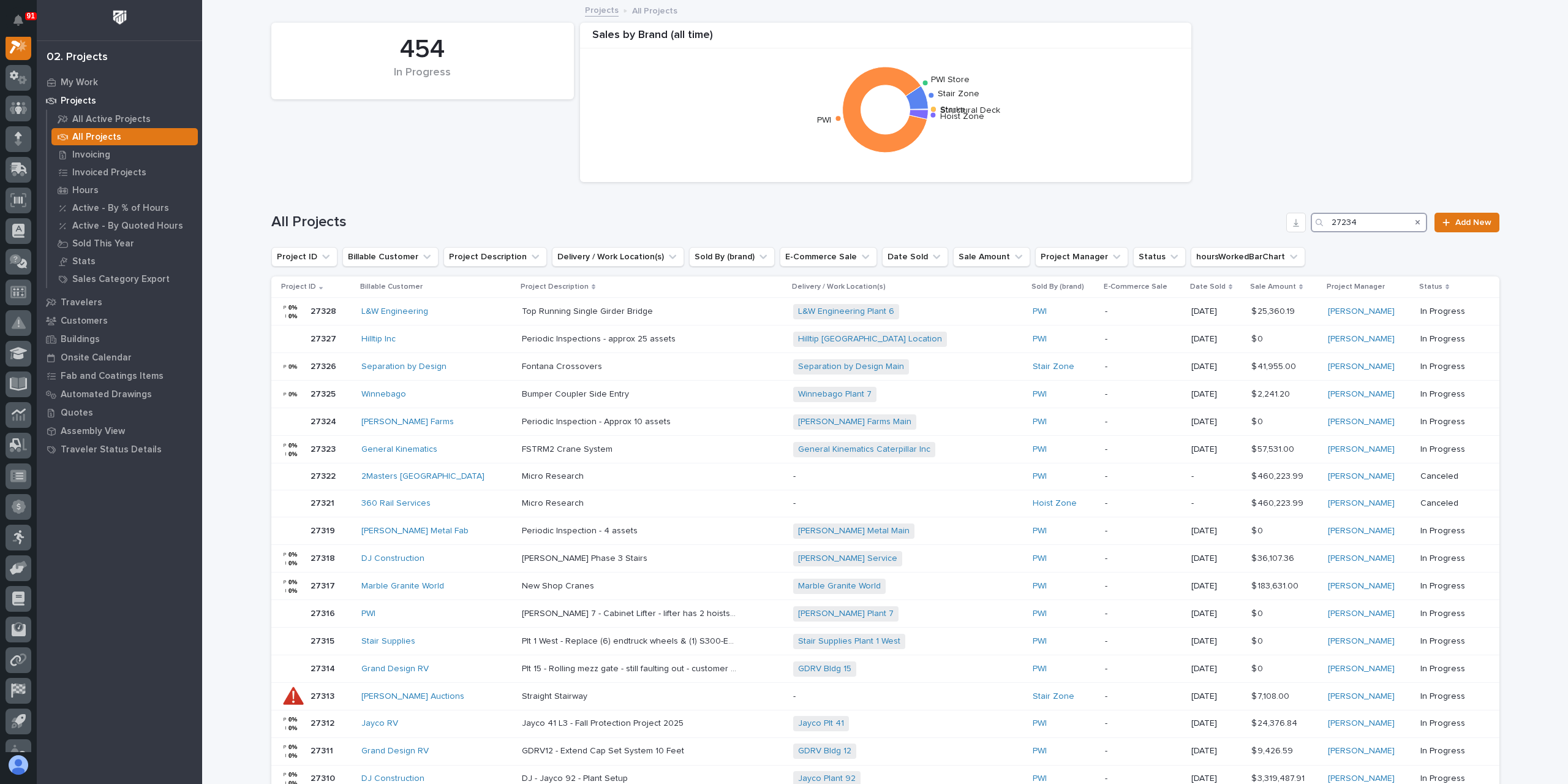
scroll to position [30, 0]
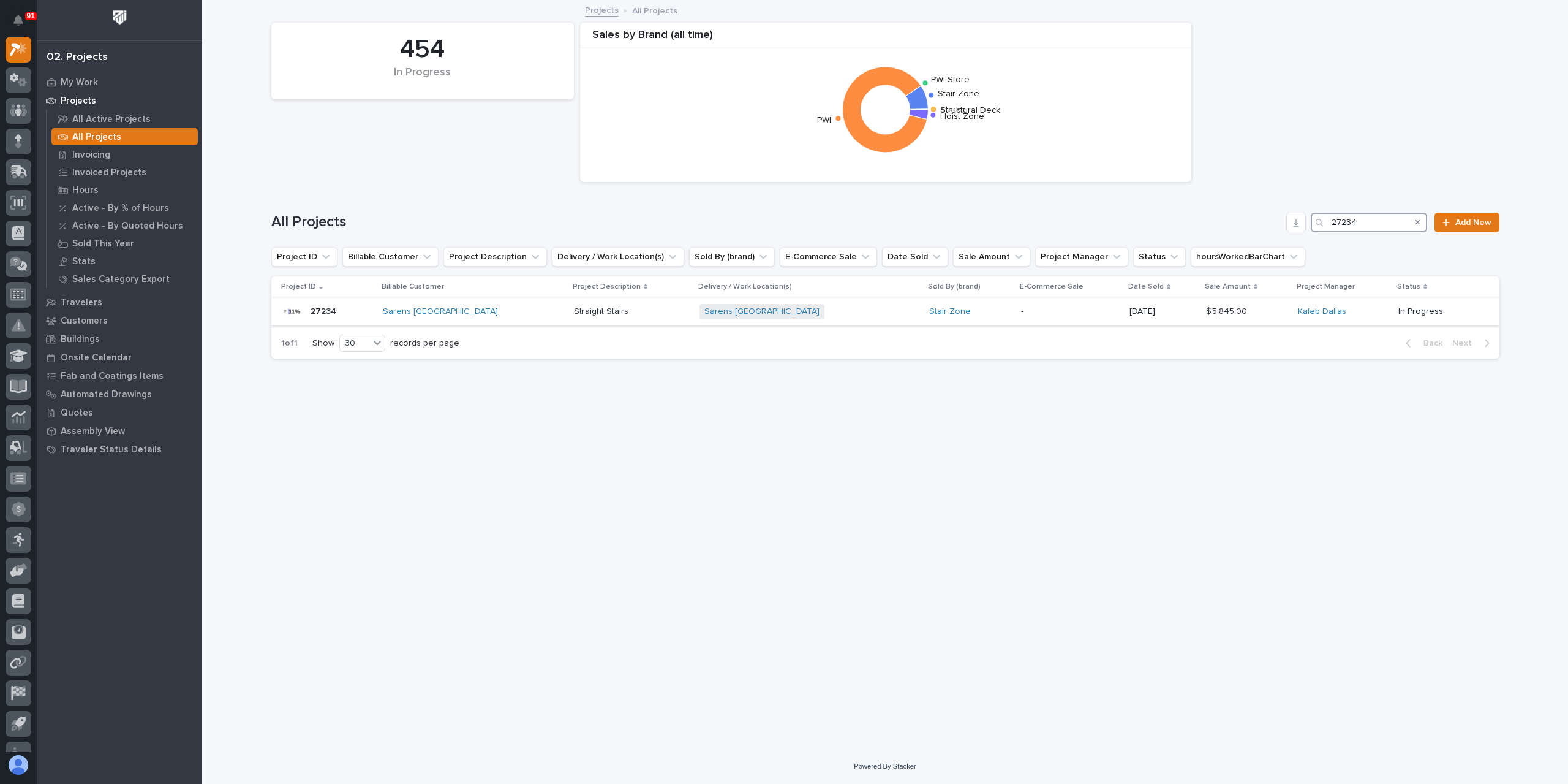
type input "27234"
click at [574, 315] on p "Straight Stairs" at bounding box center [602, 310] width 57 height 13
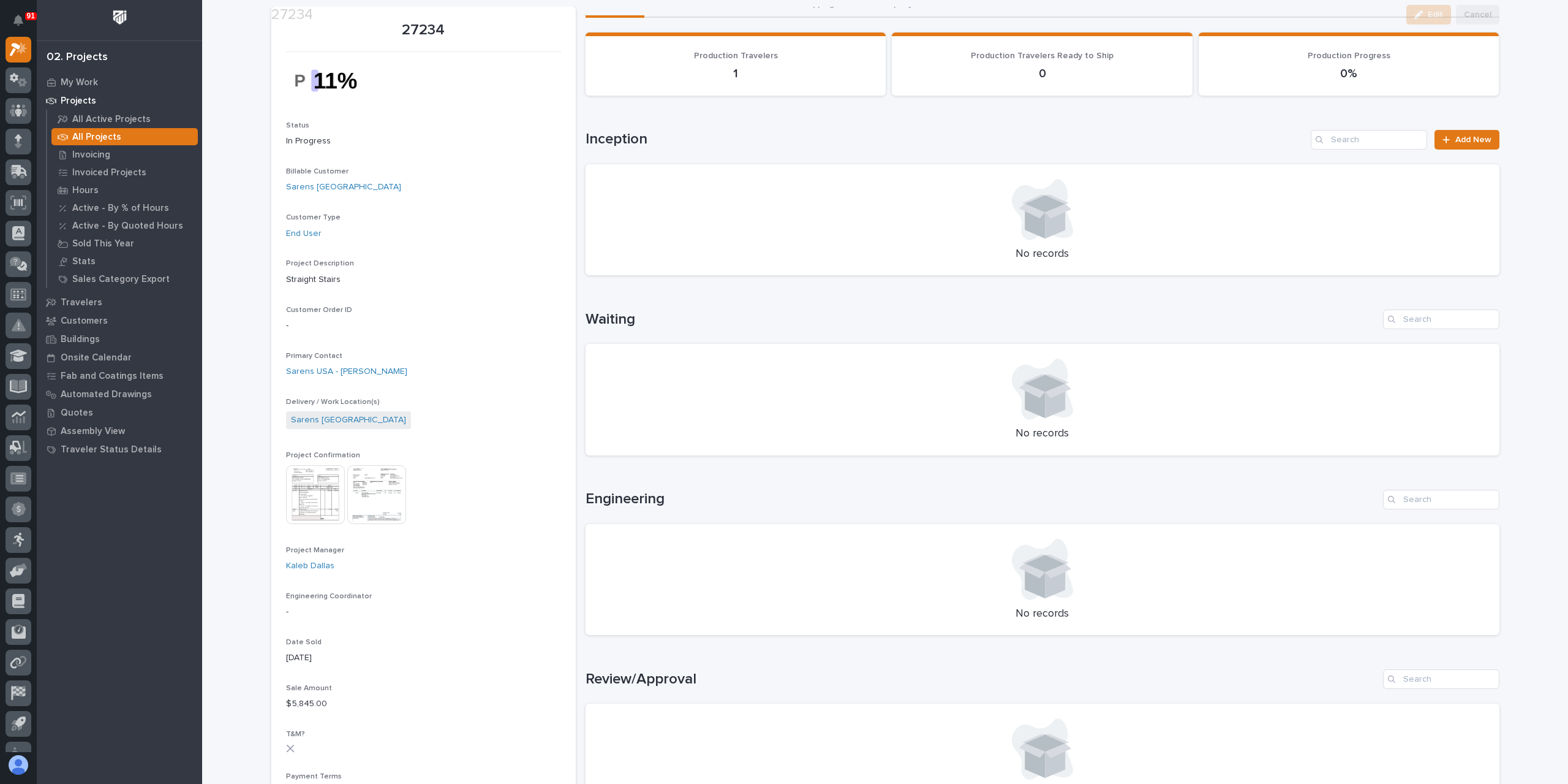
scroll to position [307, 0]
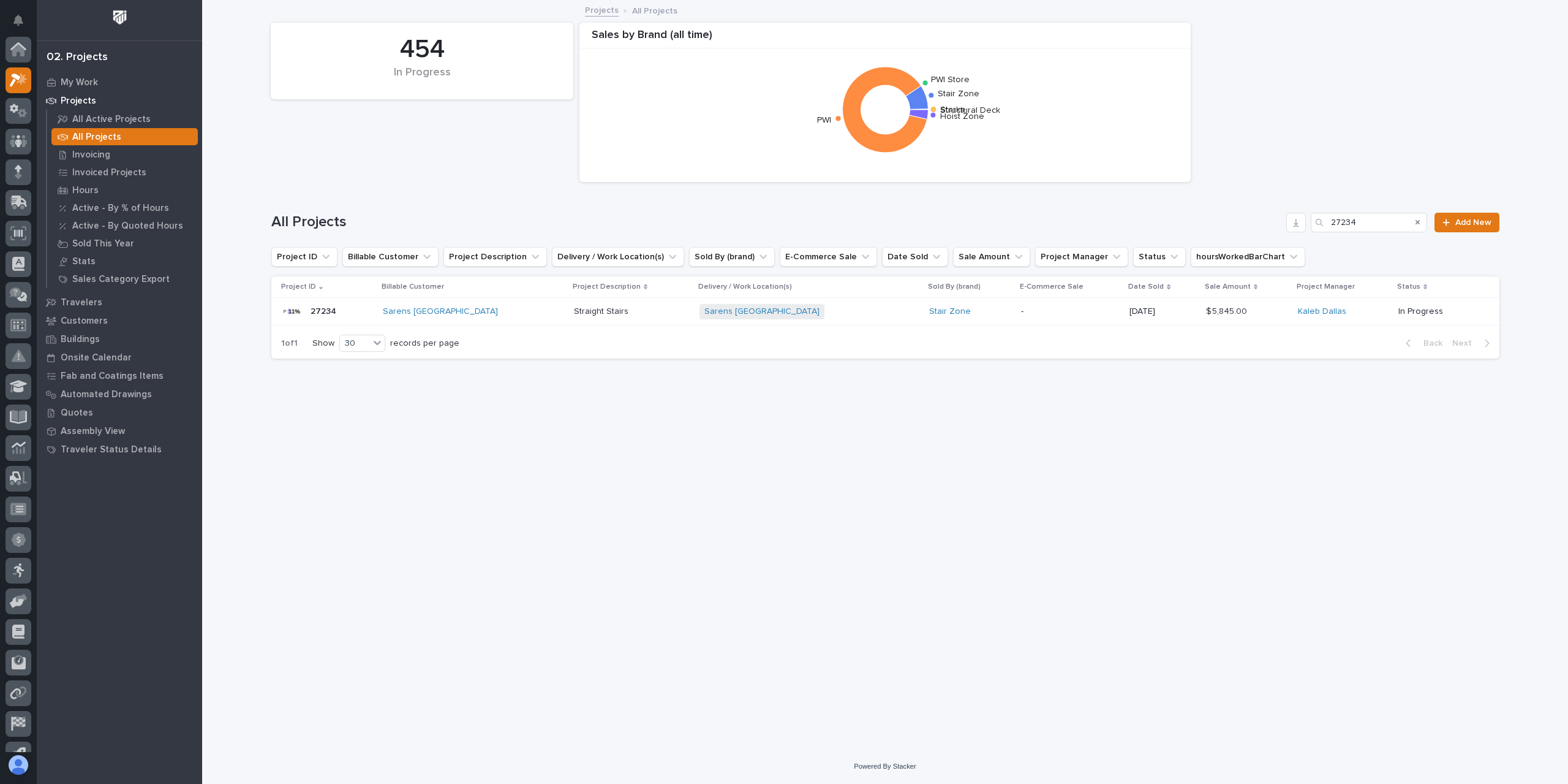
scroll to position [33, 0]
drag, startPoint x: 1328, startPoint y: 223, endPoint x: 1298, endPoint y: 223, distance: 30.0
click at [1303, 223] on div "All Projects 27234 Add New" at bounding box center [885, 223] width 1228 height 20
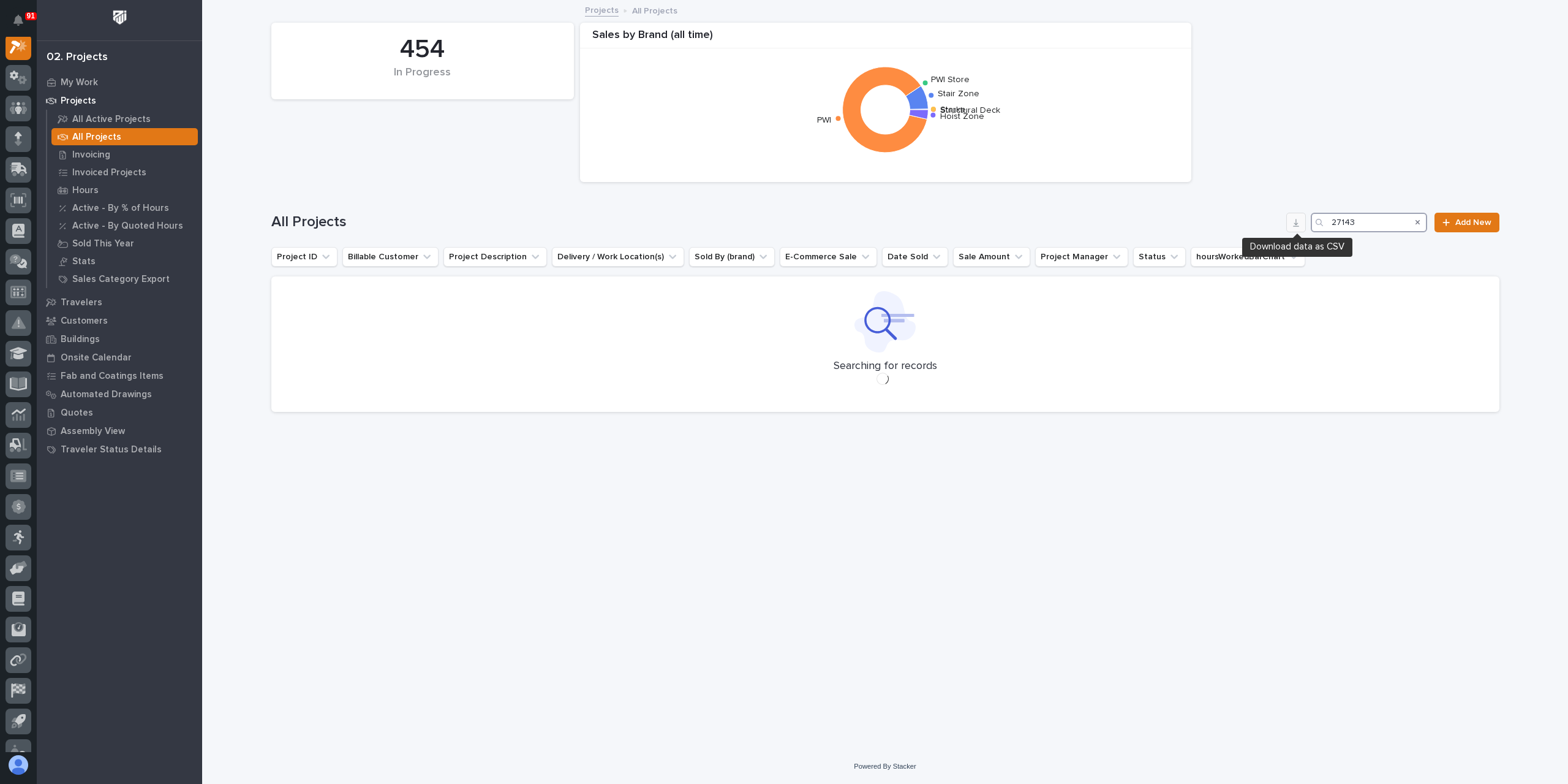
scroll to position [30, 0]
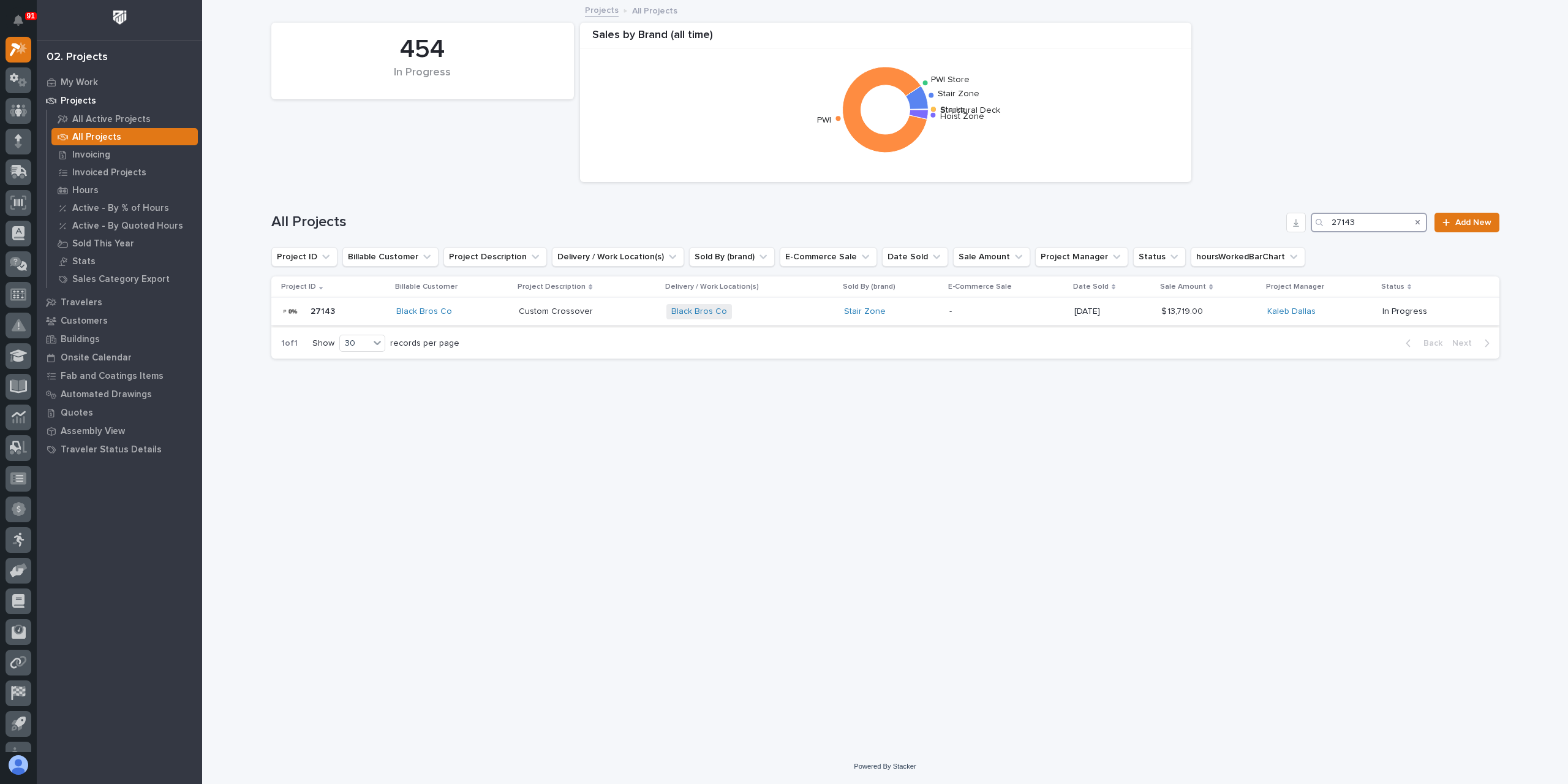
type input "27143"
click at [569, 316] on div "Custom Crossover Custom Crossover" at bounding box center [588, 311] width 138 height 21
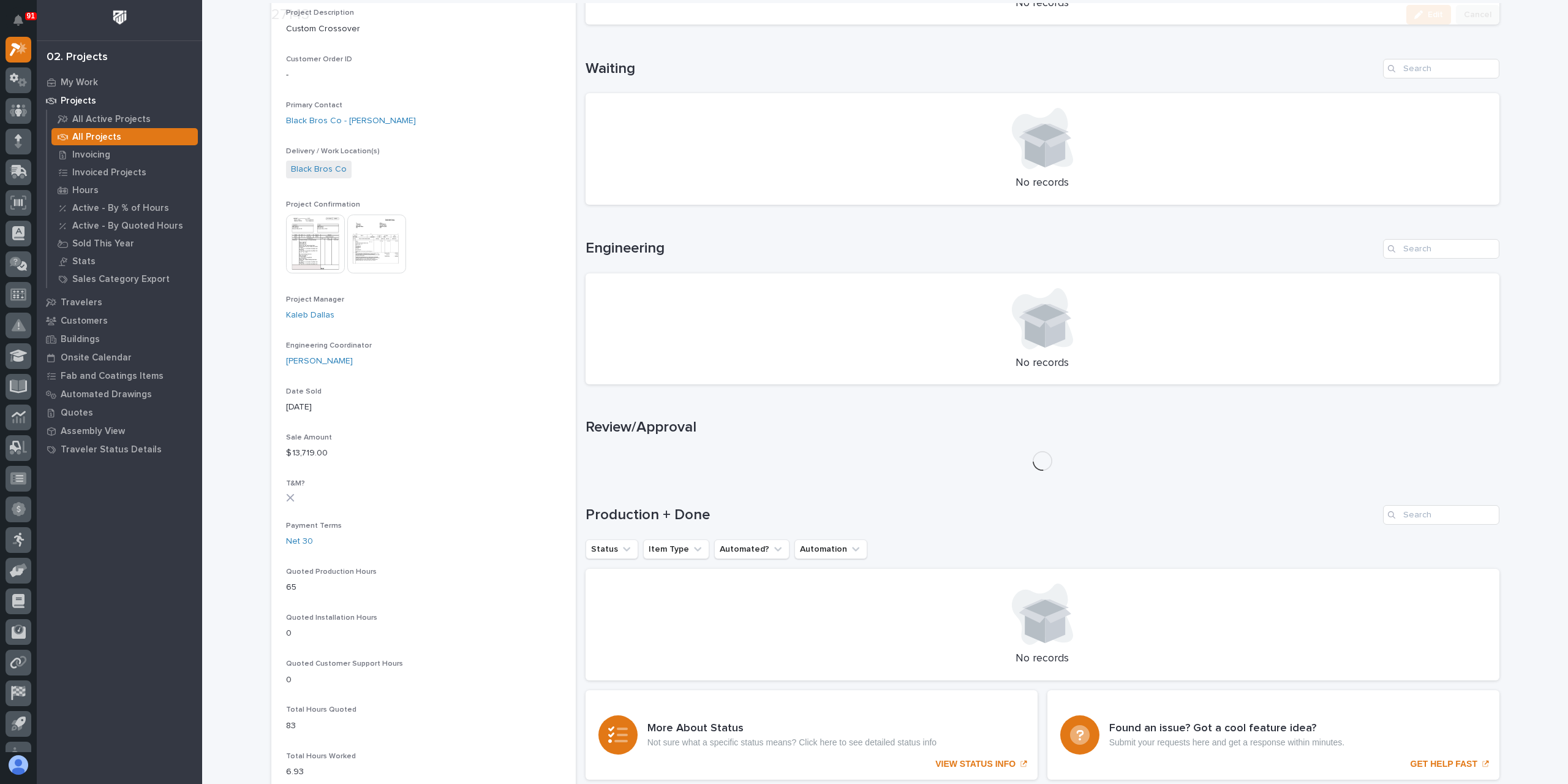
scroll to position [307, 0]
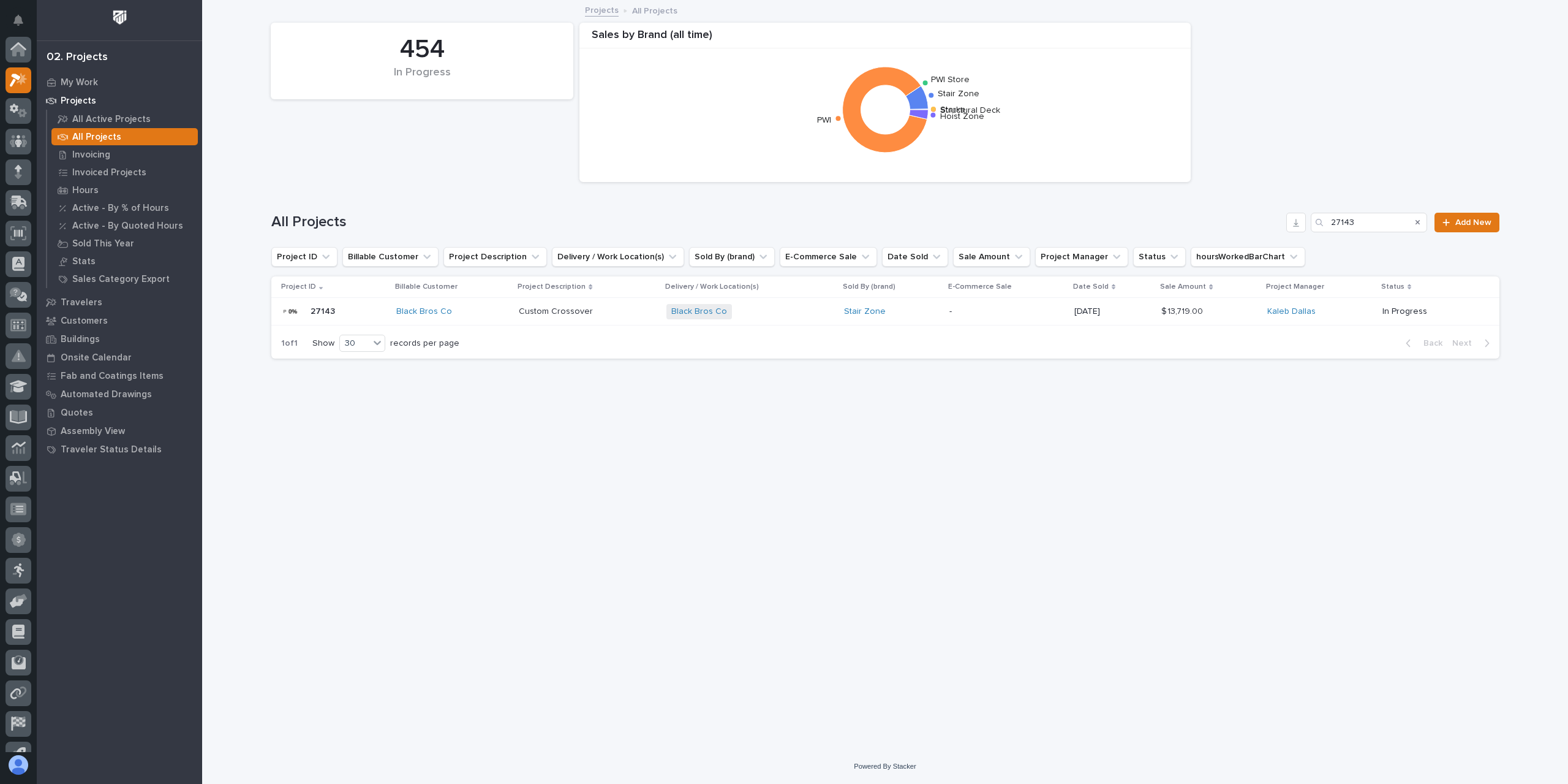
scroll to position [33, 0]
drag, startPoint x: 1383, startPoint y: 223, endPoint x: 1268, endPoint y: 225, distance: 115.0
click at [1294, 228] on div "All Projects 27143 Add New" at bounding box center [885, 223] width 1228 height 20
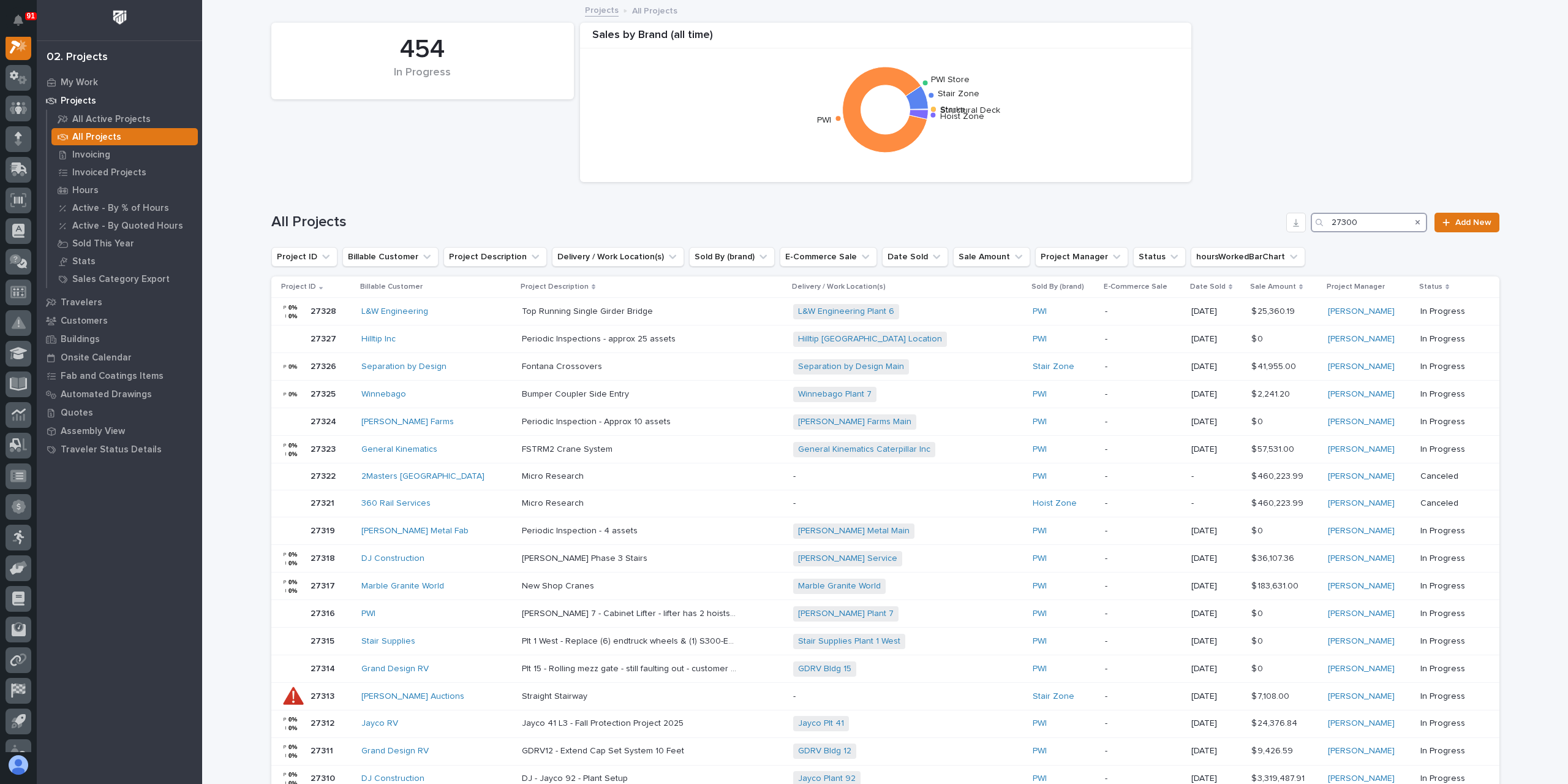
scroll to position [30, 0]
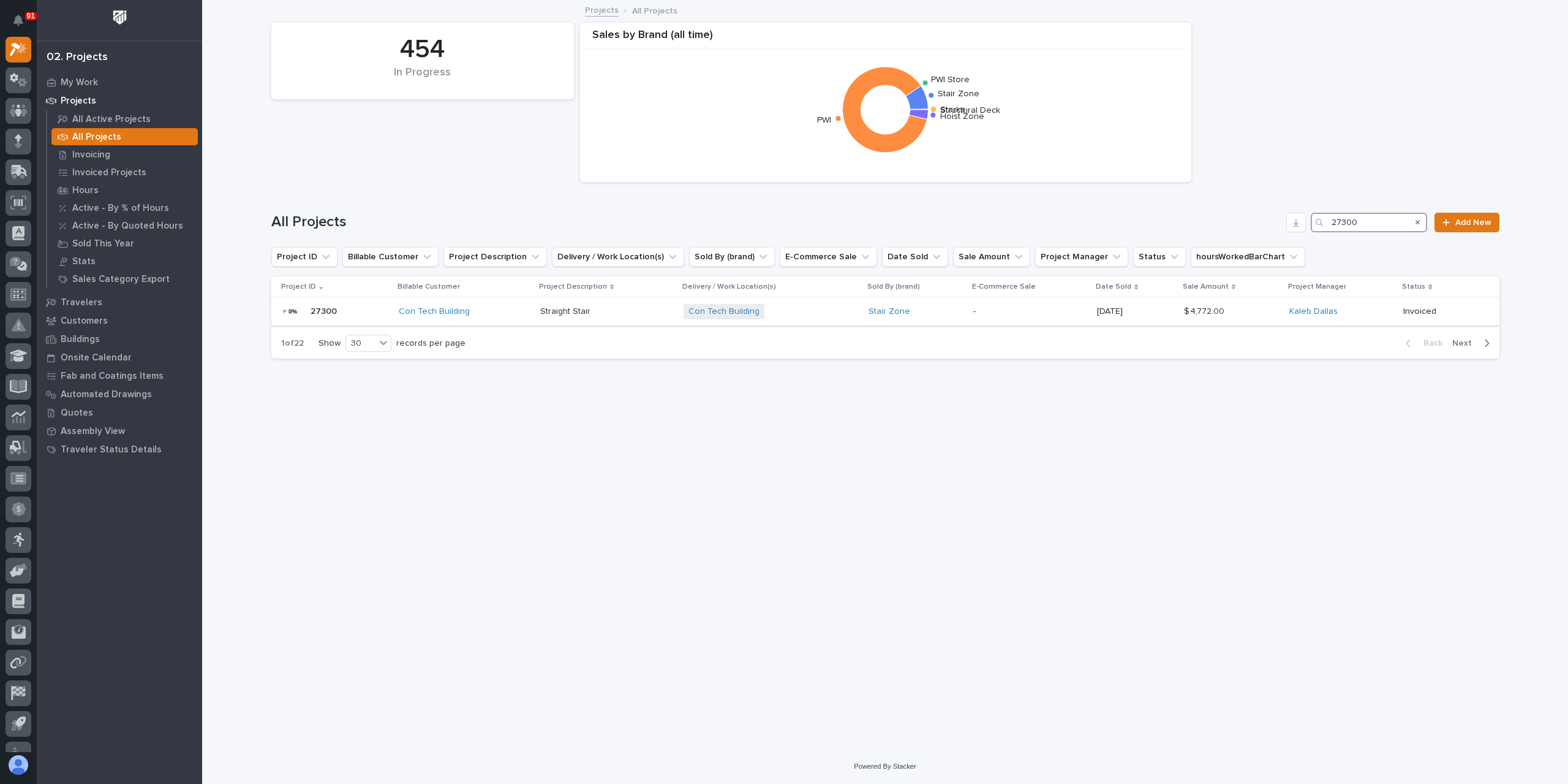
type input "27300"
click at [568, 313] on p "Straight Stair" at bounding box center [566, 310] width 53 height 13
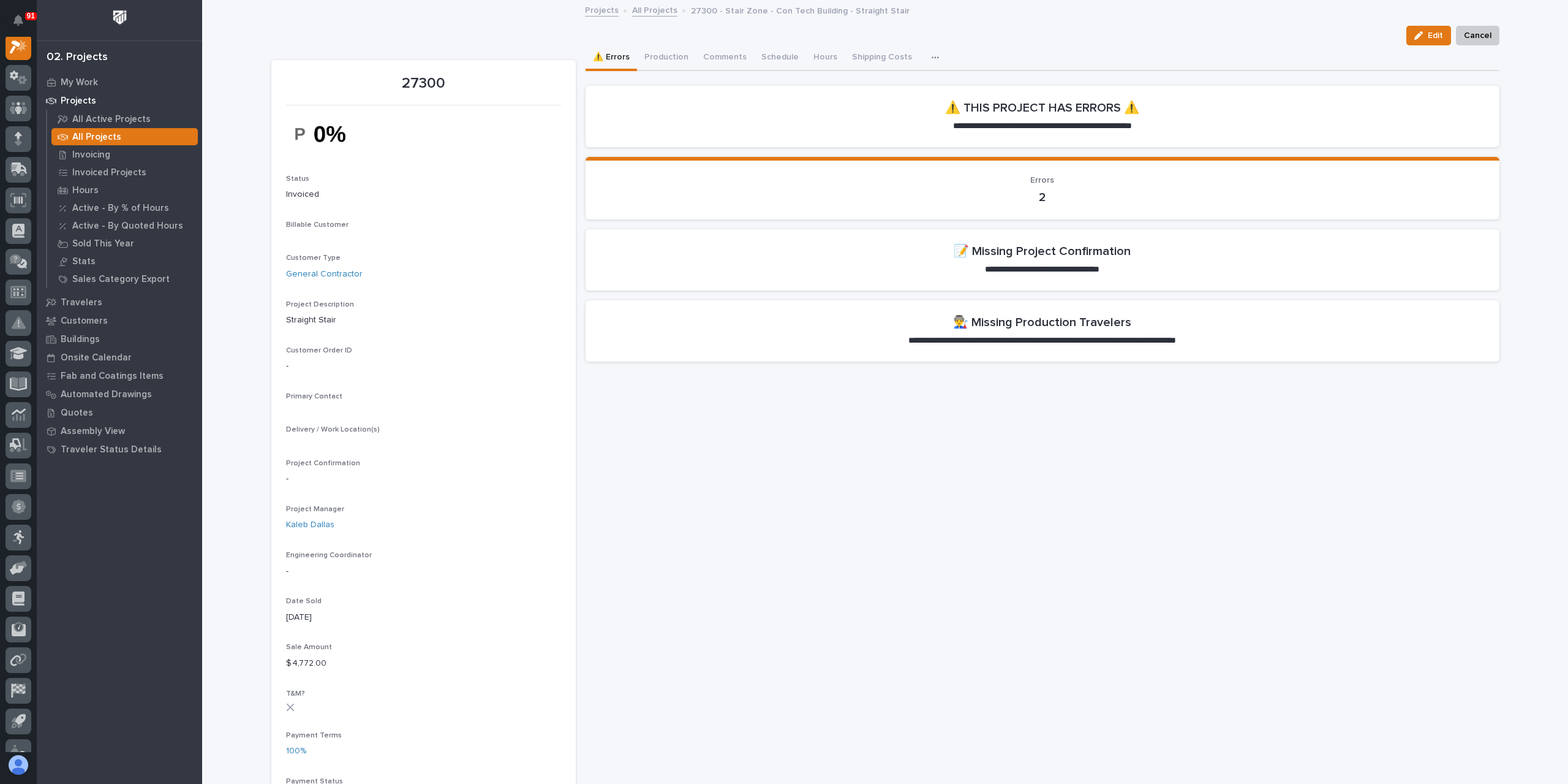
scroll to position [30, 0]
click at [650, 62] on button "Production" at bounding box center [667, 58] width 59 height 26
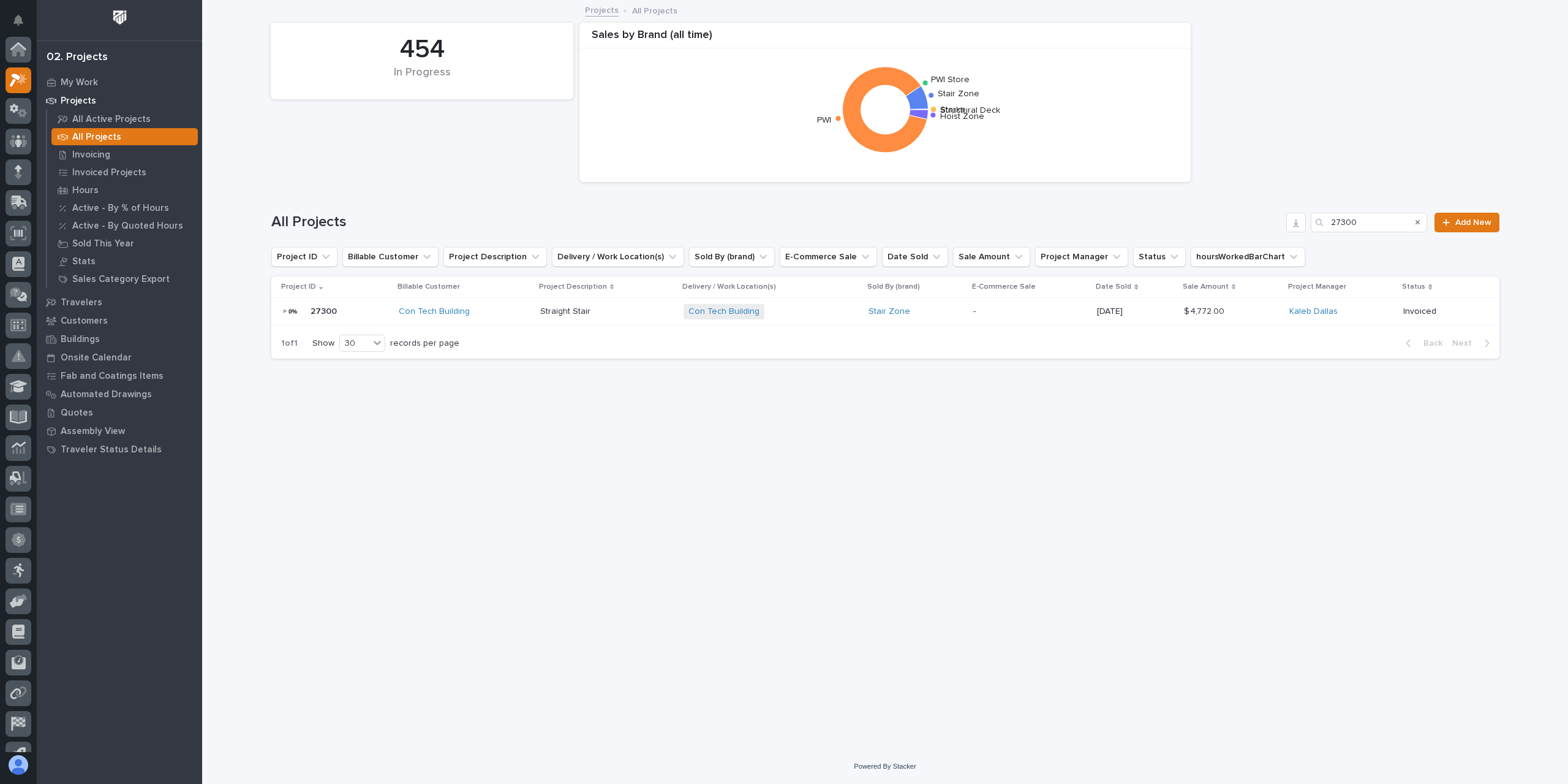
scroll to position [33, 0]
drag, startPoint x: 1337, startPoint y: 223, endPoint x: 1289, endPoint y: 231, distance: 48.7
click at [1290, 231] on div "All Projects 27300 Add New" at bounding box center [885, 223] width 1228 height 20
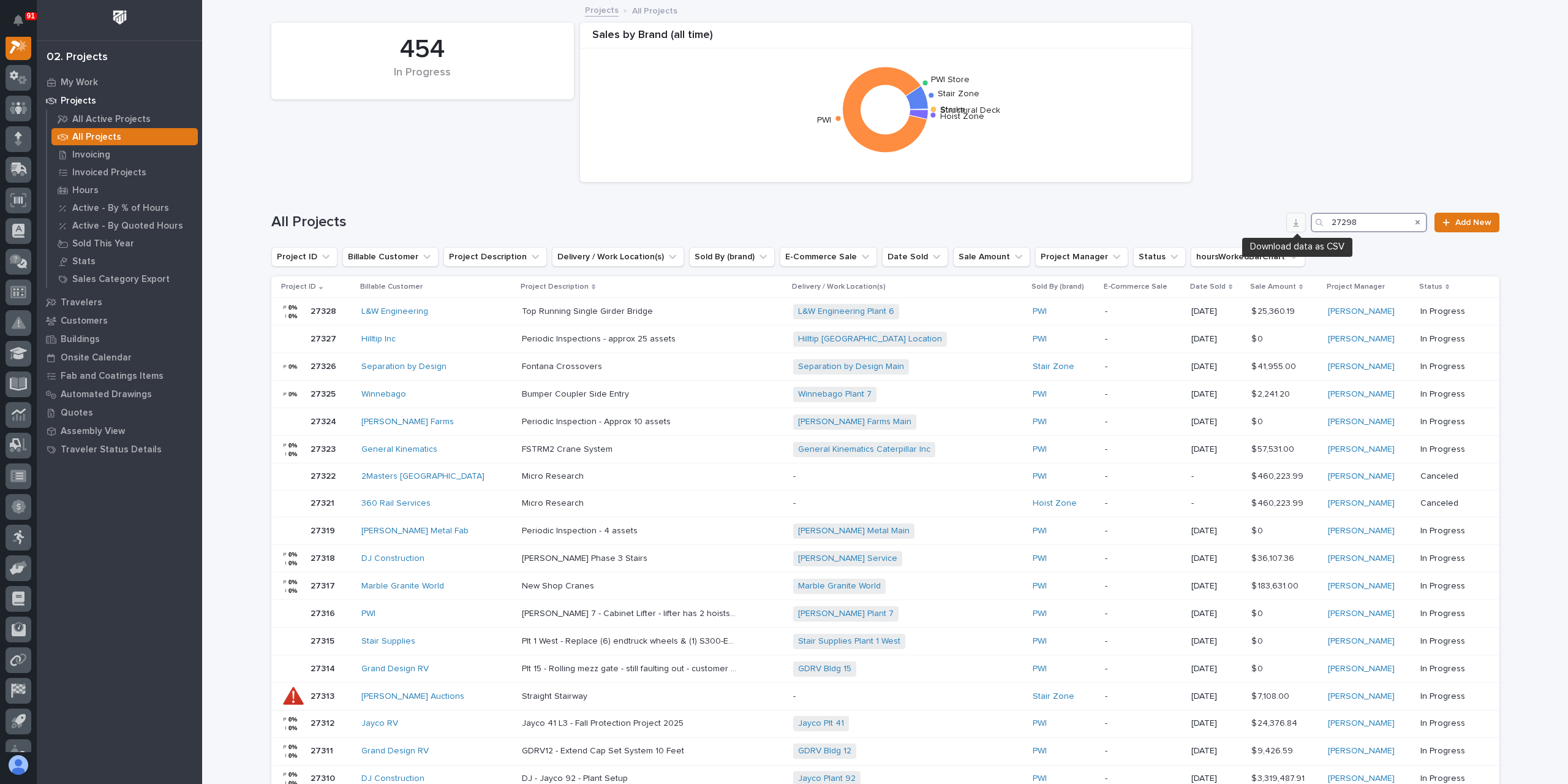
scroll to position [30, 0]
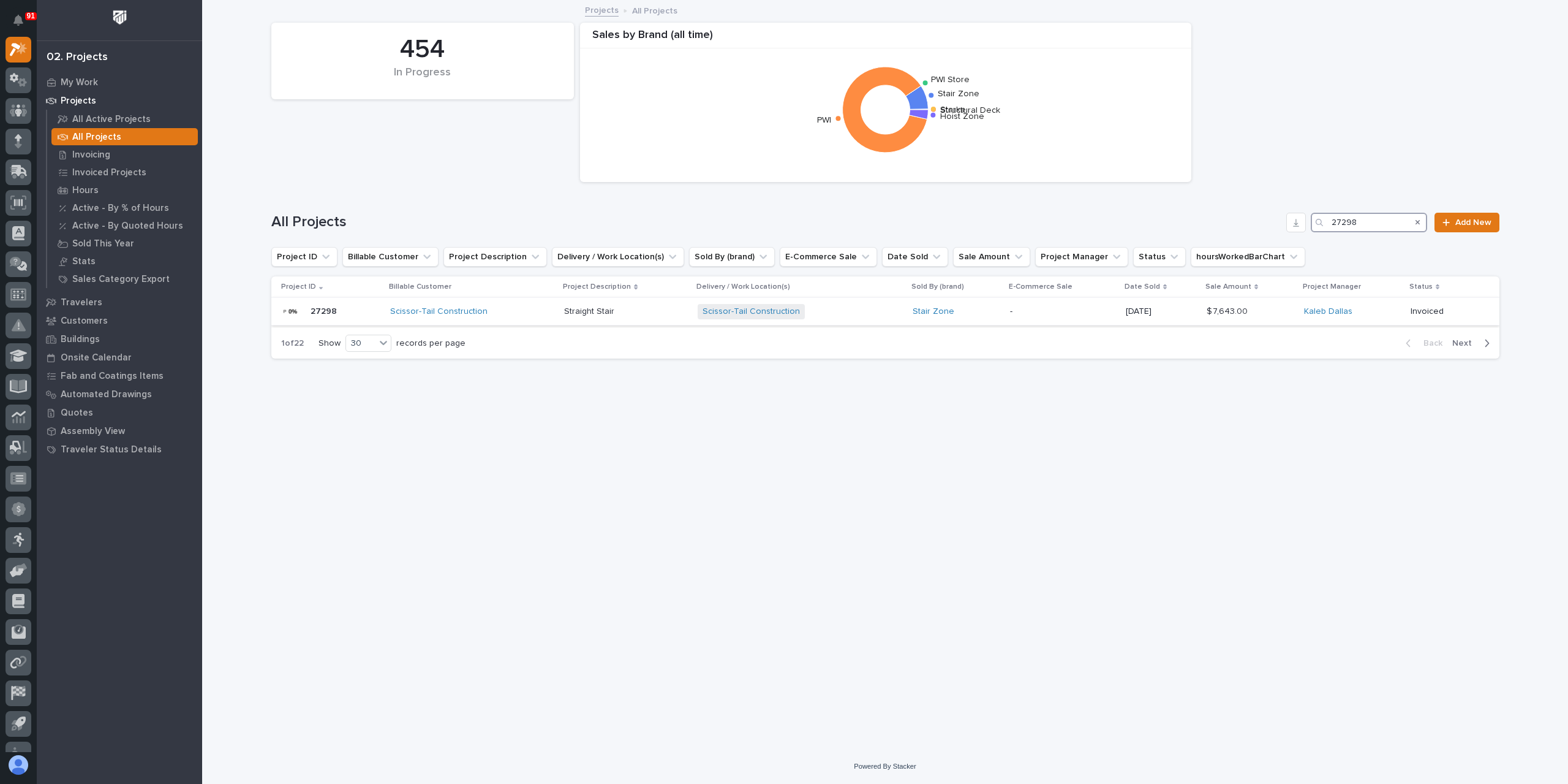
type input "27298"
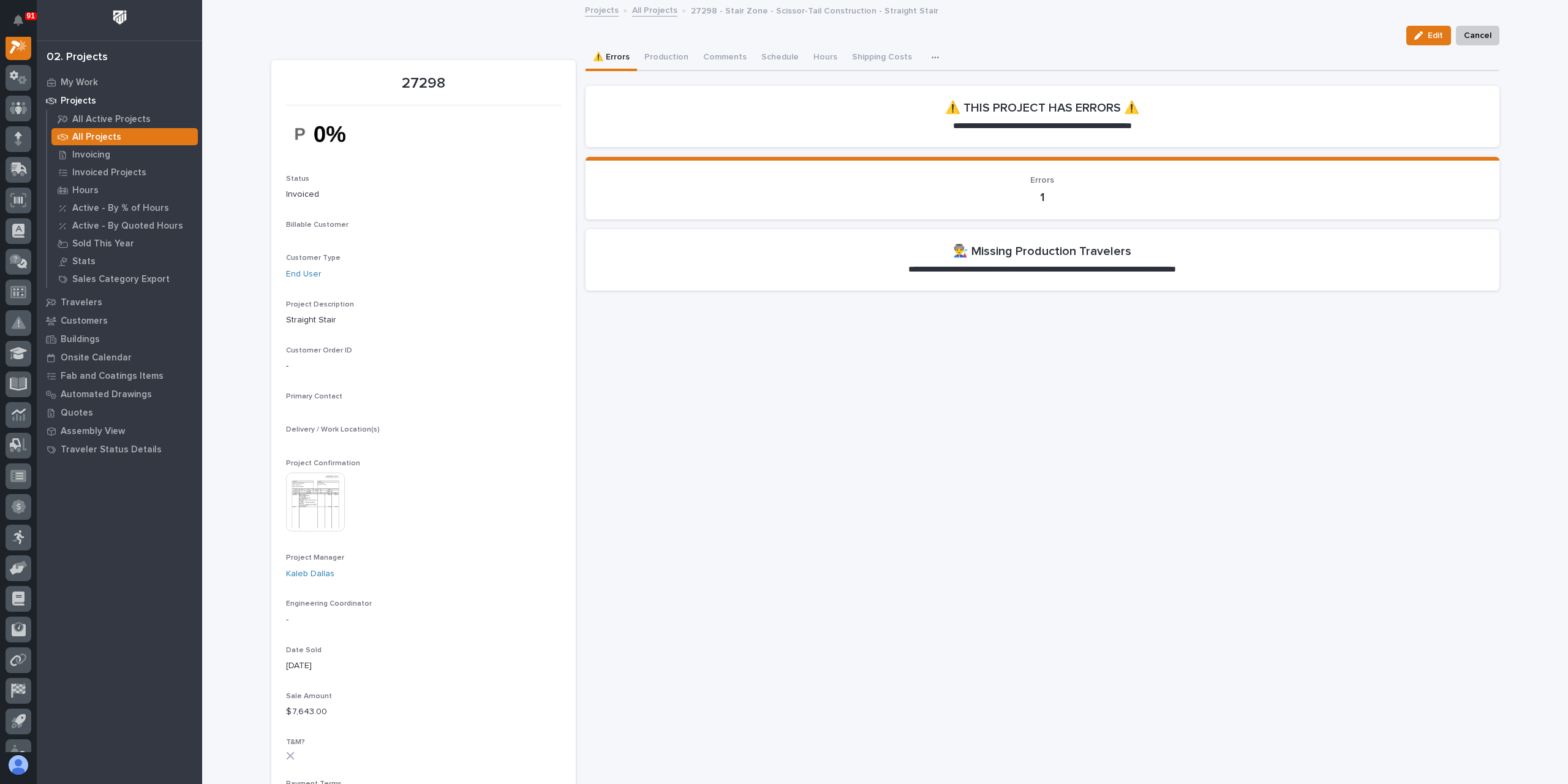
scroll to position [30, 0]
click at [661, 46] on button "Production" at bounding box center [667, 58] width 59 height 26
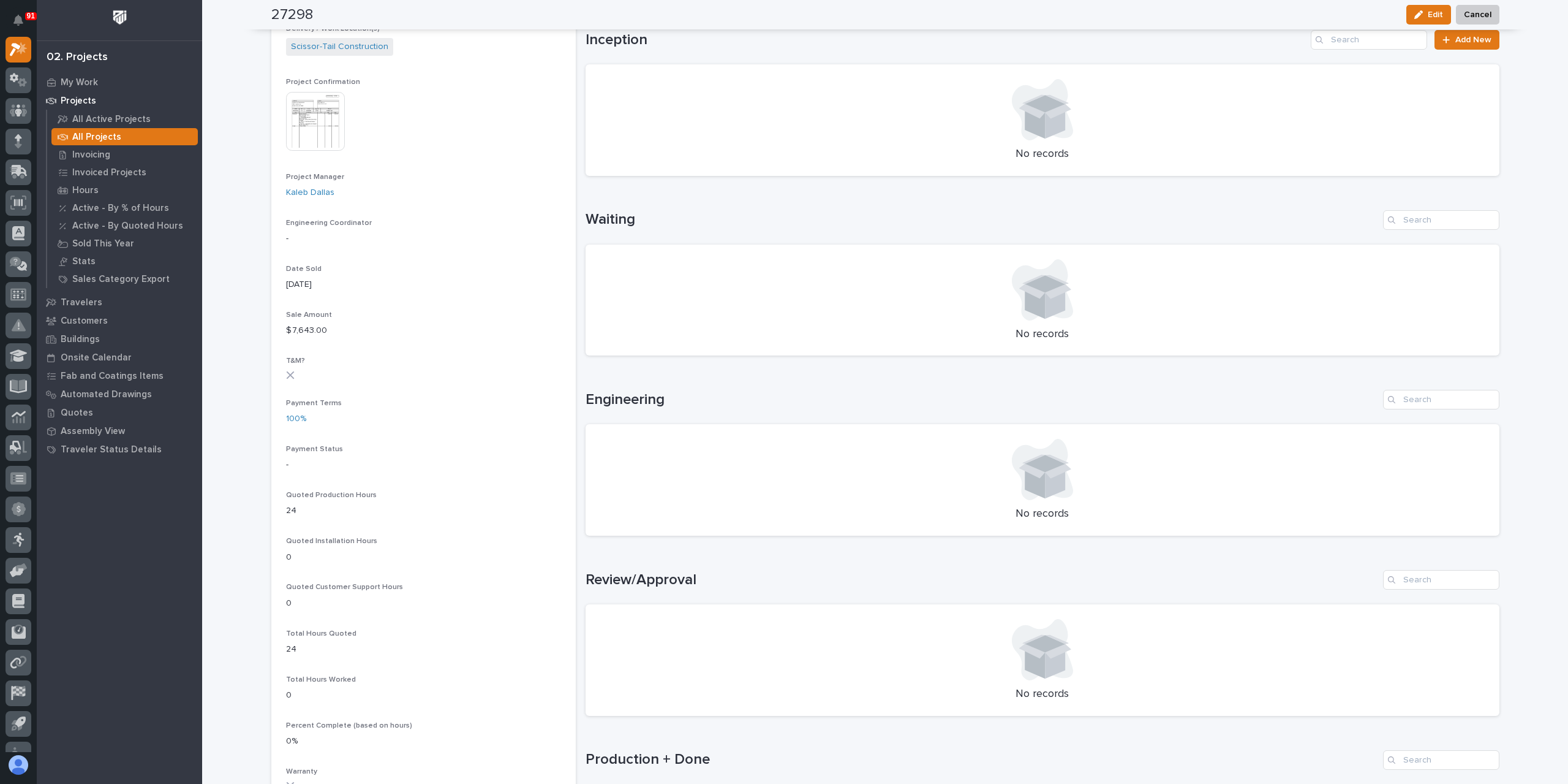
scroll to position [552, 0]
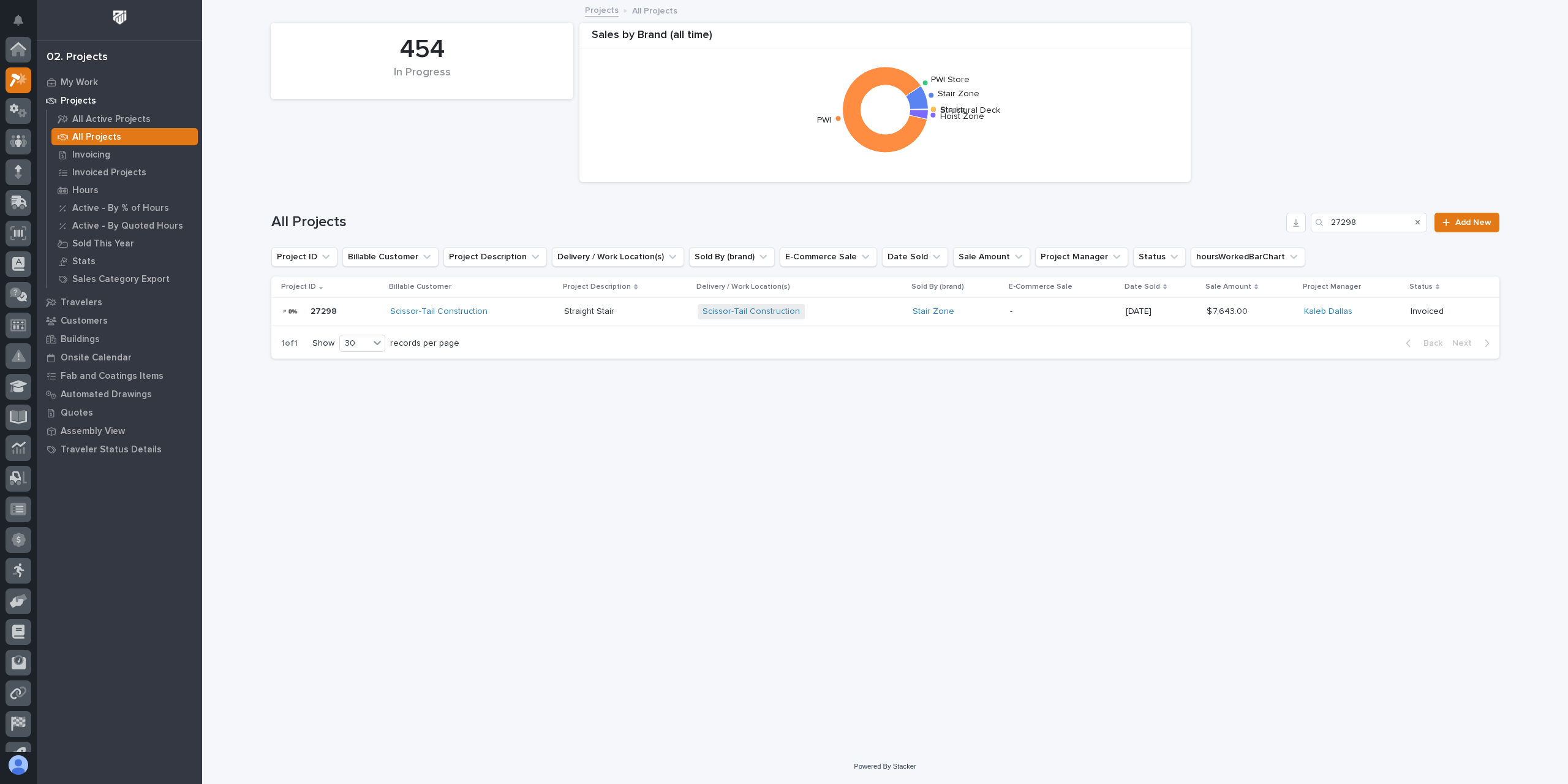
scroll to position [33, 0]
drag, startPoint x: 1385, startPoint y: 219, endPoint x: 1254, endPoint y: 210, distance: 131.3
click at [1262, 212] on div "All Projects 27298 Add New" at bounding box center [885, 217] width 1228 height 59
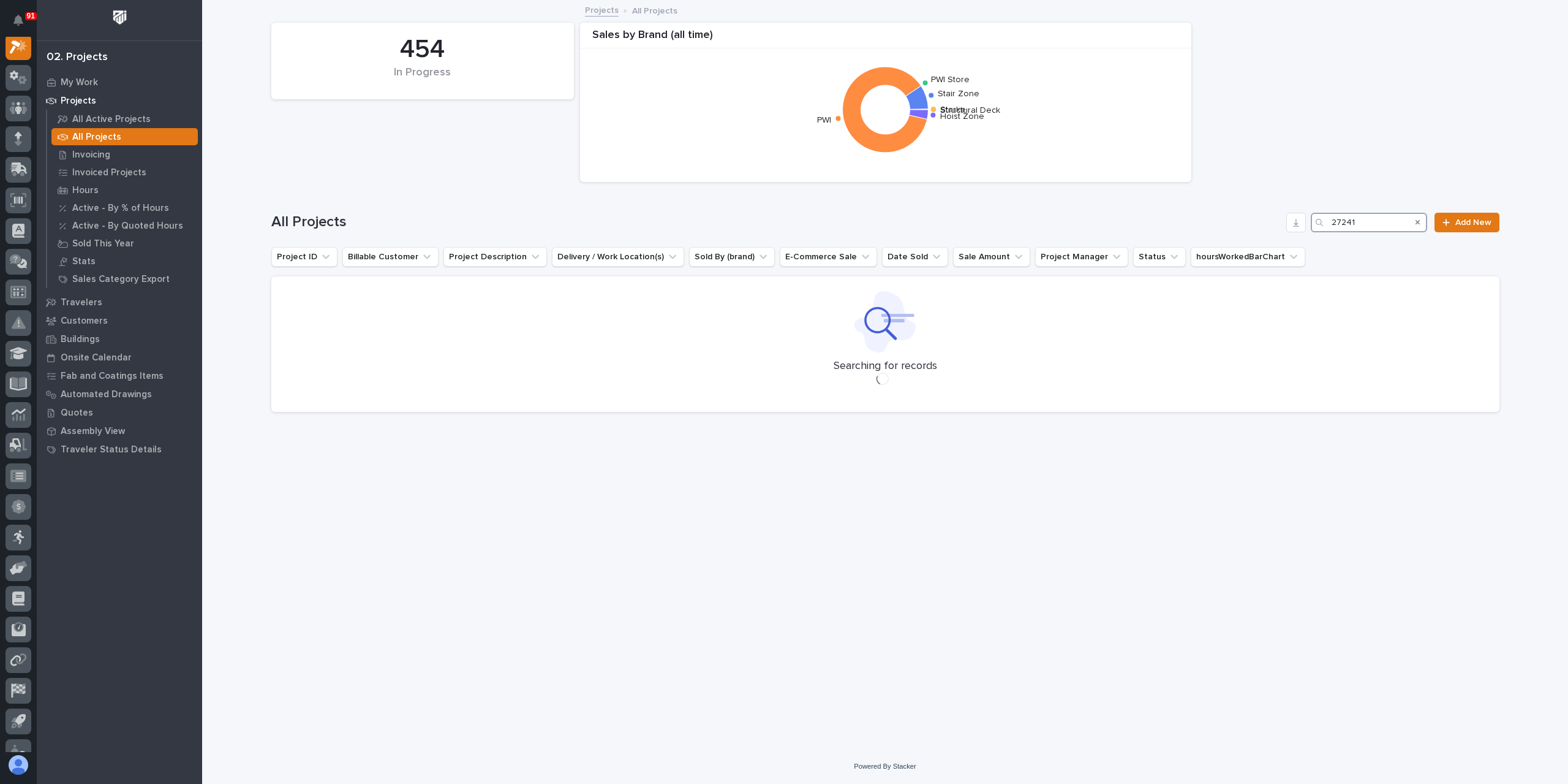
scroll to position [30, 0]
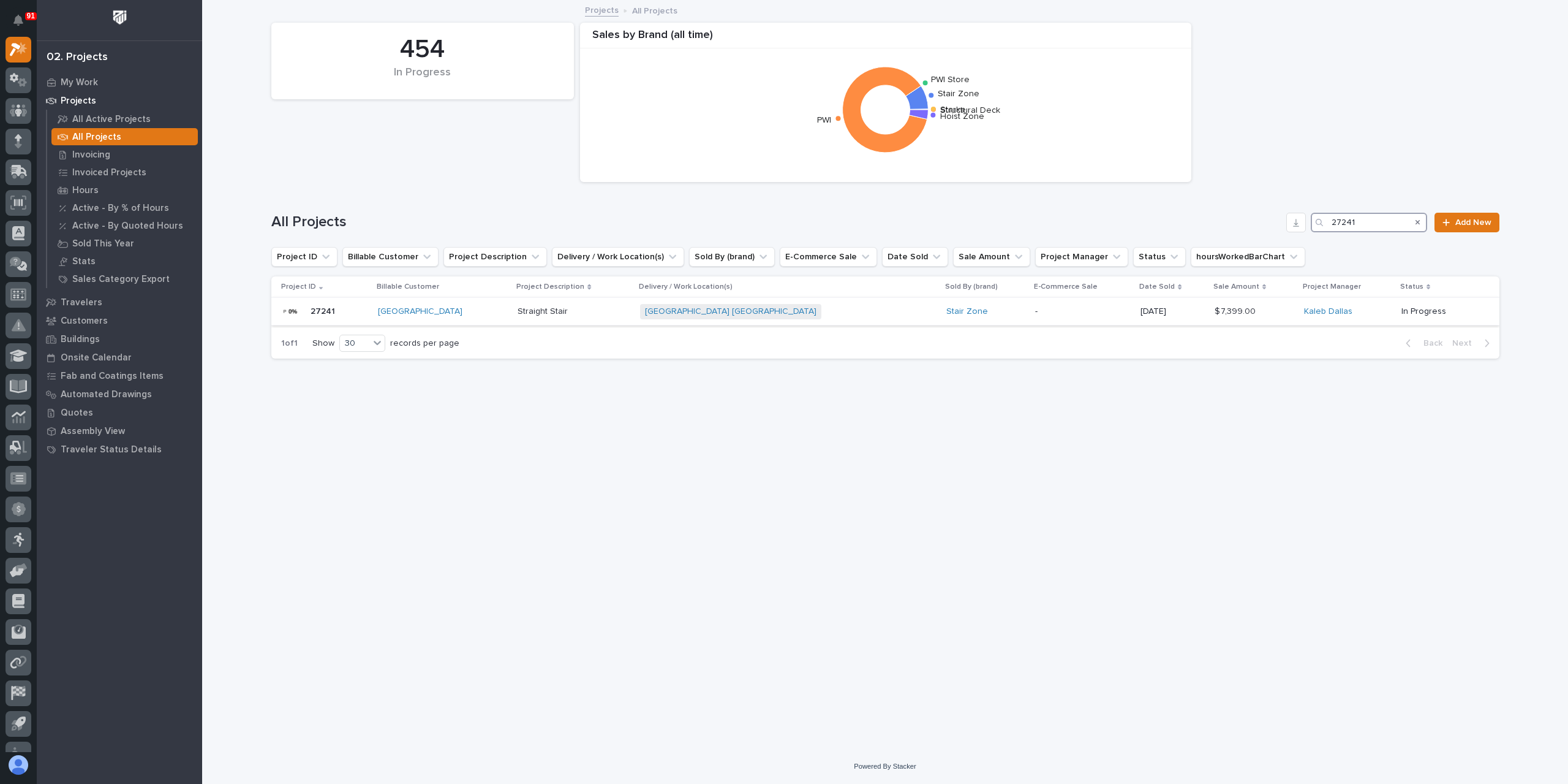
type input "27241"
click at [550, 308] on p "Straight Stair" at bounding box center [543, 310] width 53 height 13
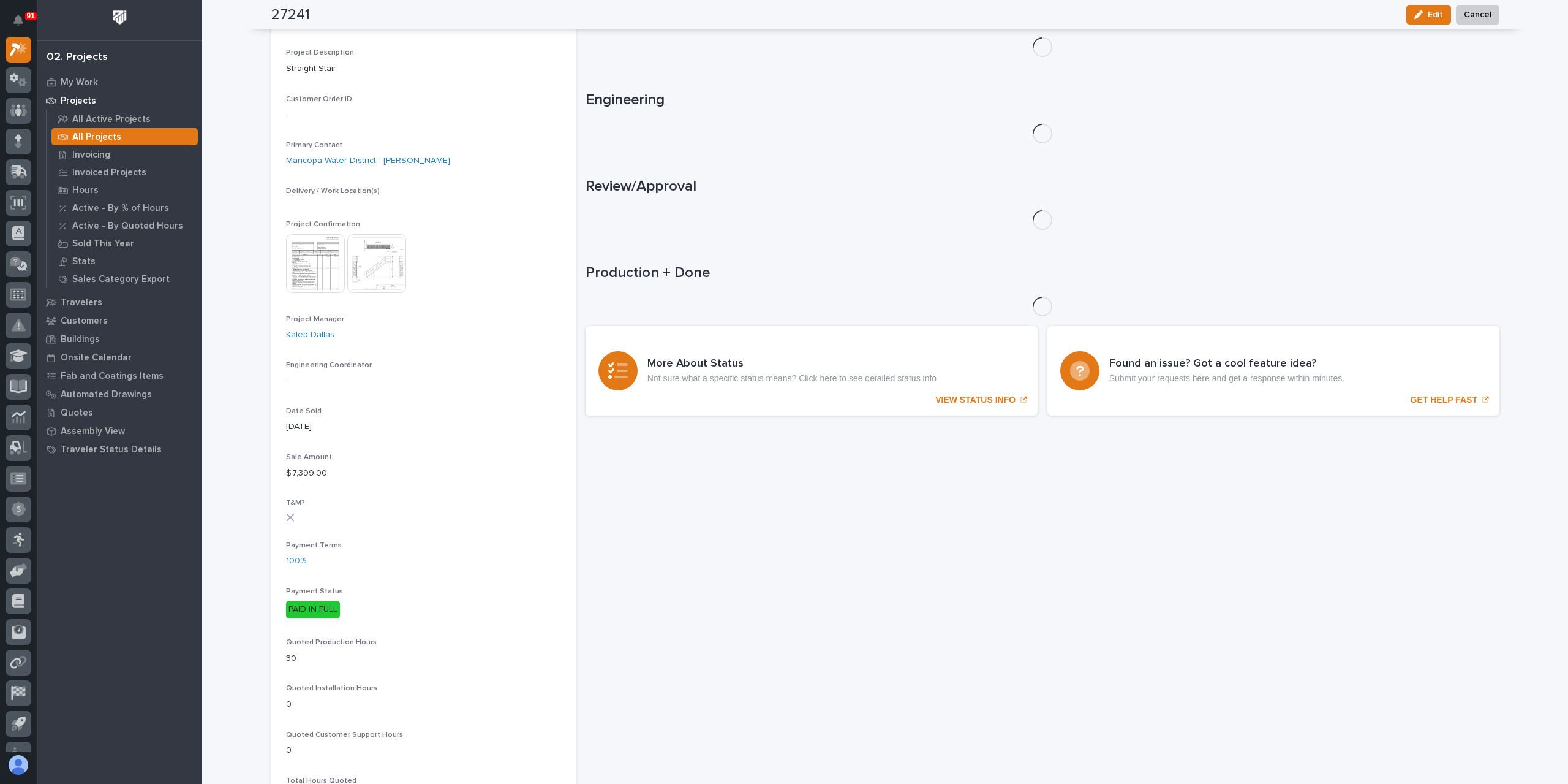
scroll to position [336, 0]
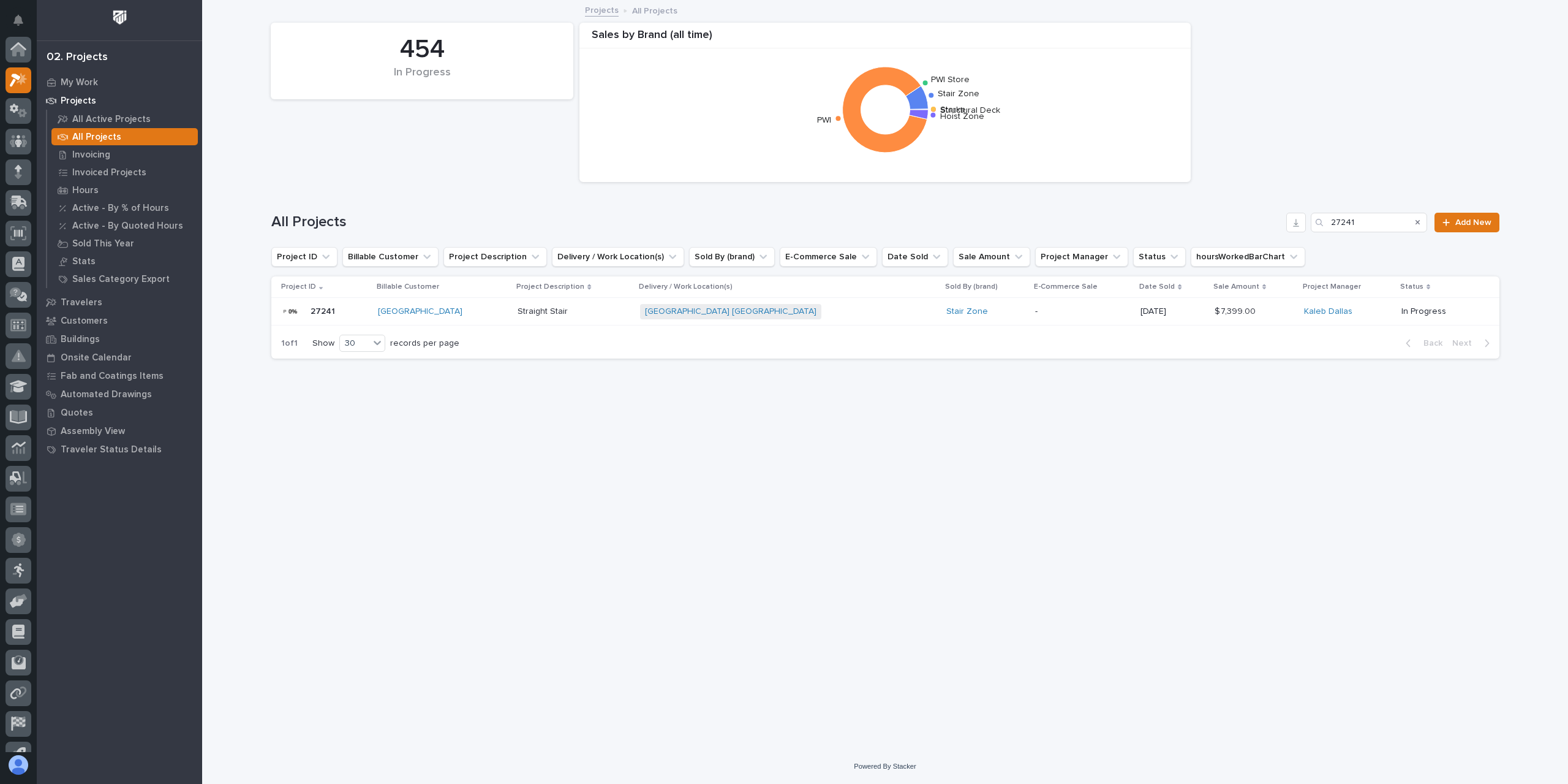
scroll to position [33, 0]
drag, startPoint x: 1370, startPoint y: 228, endPoint x: 1314, endPoint y: 234, distance: 56.3
click at [1314, 234] on div "All Projects 27241 Add New" at bounding box center [885, 217] width 1228 height 59
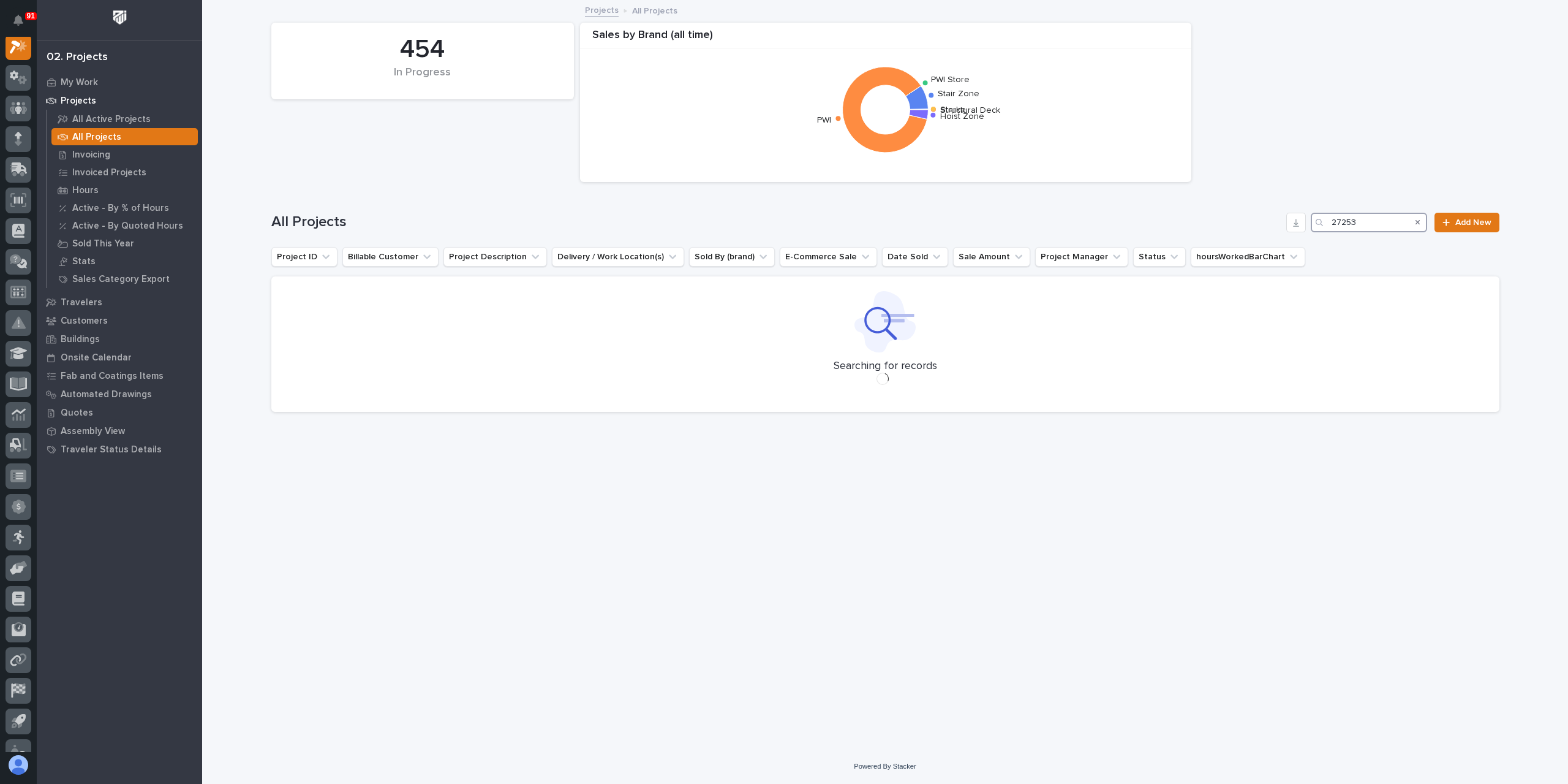
scroll to position [30, 0]
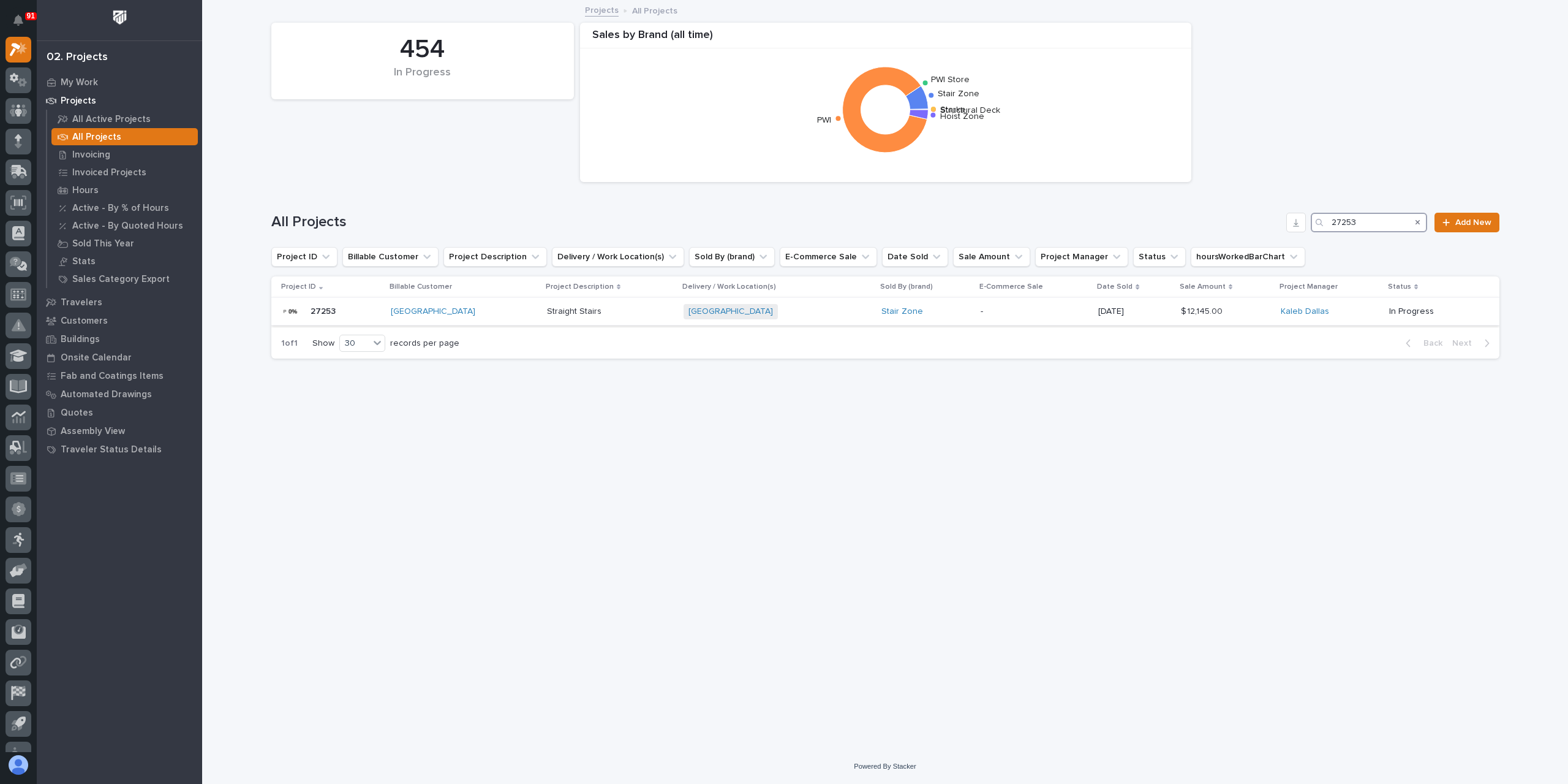
type input "27253"
click at [566, 317] on div "Straight Stairs Straight Stairs" at bounding box center [610, 311] width 127 height 21
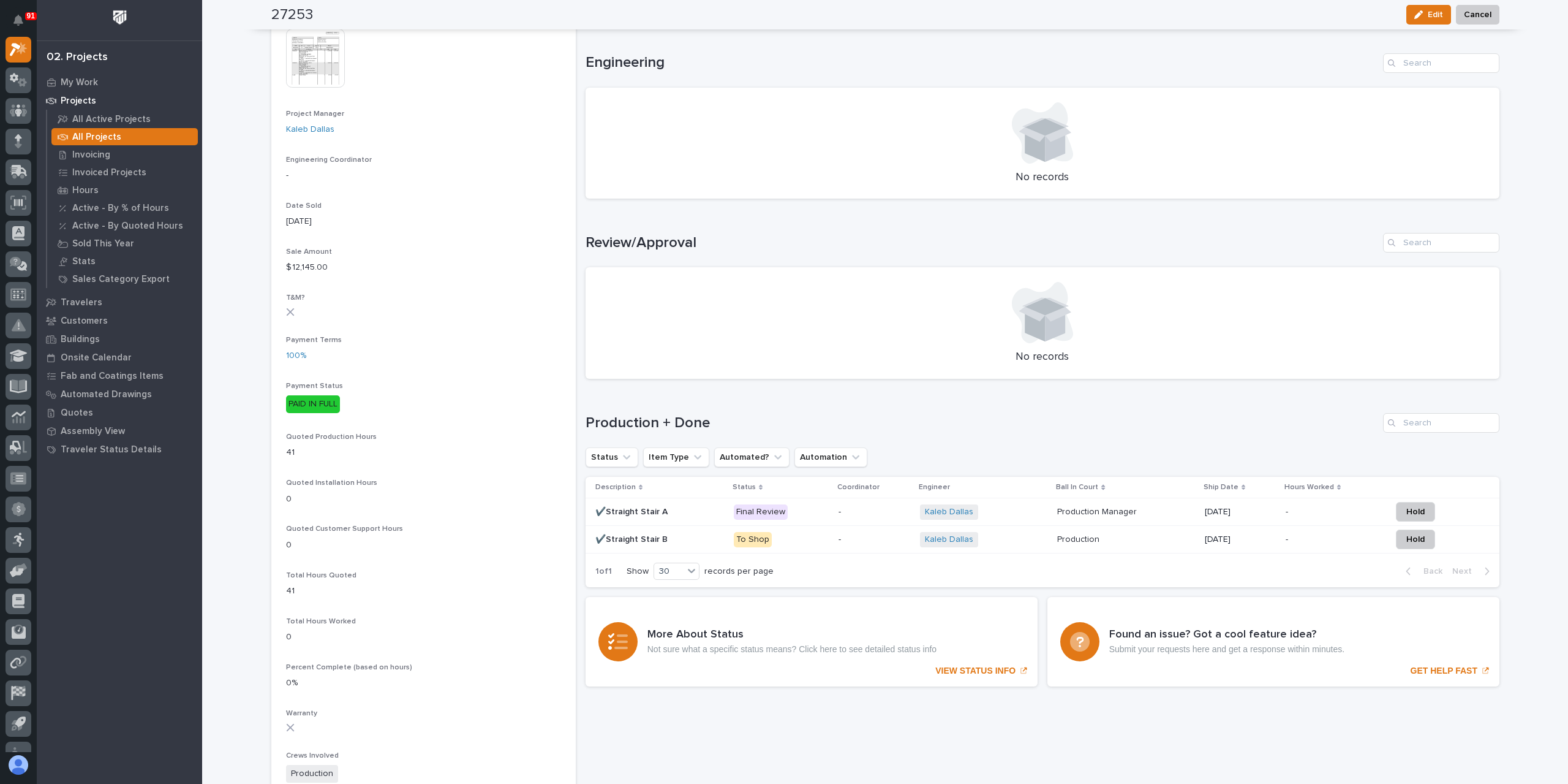
scroll to position [491, 0]
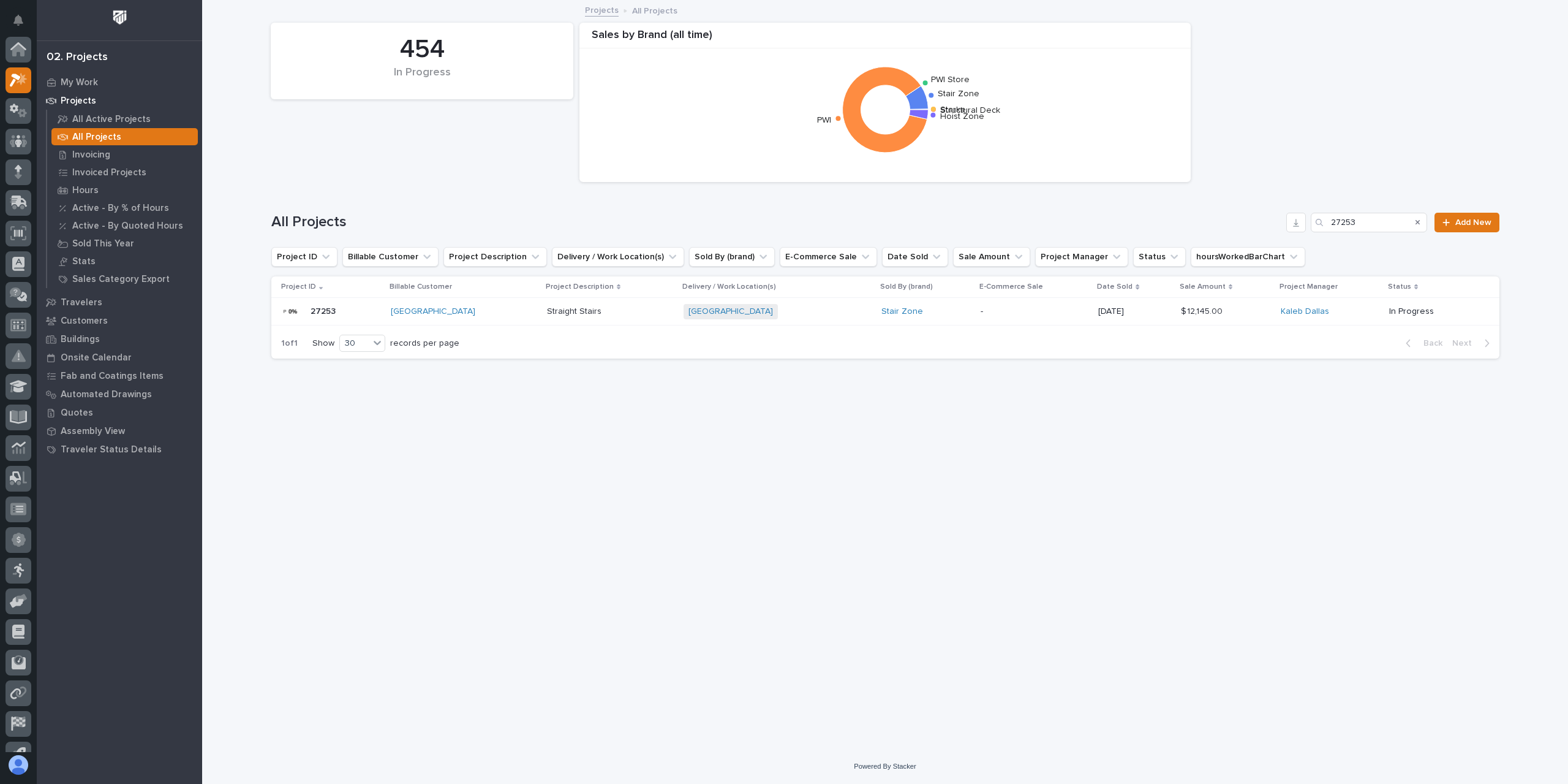
scroll to position [33, 0]
drag, startPoint x: 1390, startPoint y: 230, endPoint x: 1225, endPoint y: 249, distance: 166.1
click at [1237, 249] on div "454 In Progress Sales by Brand (all time) Structural Deck [PERSON_NAME] Stair Z…" at bounding box center [885, 184] width 1228 height 367
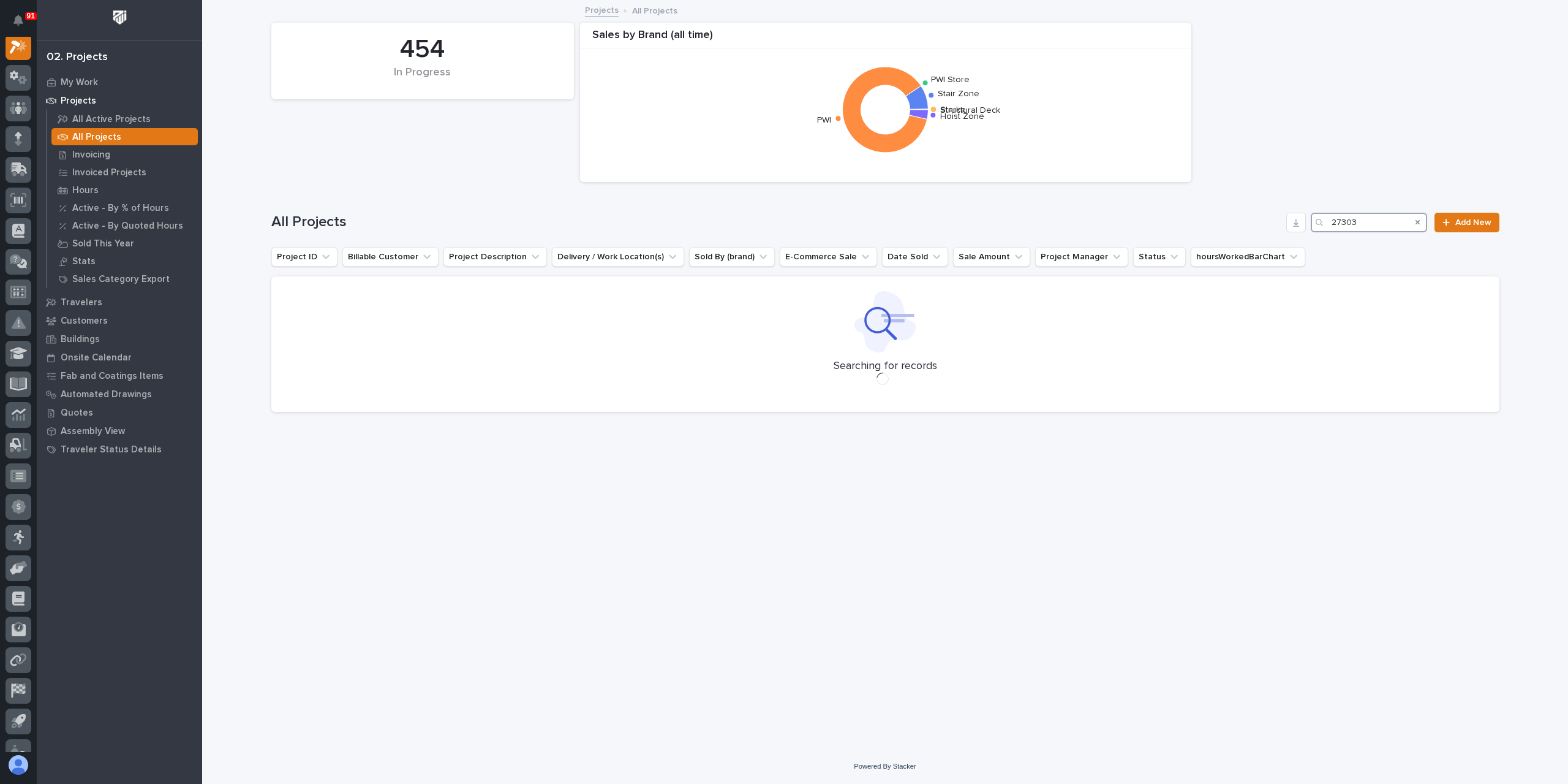
scroll to position [30, 0]
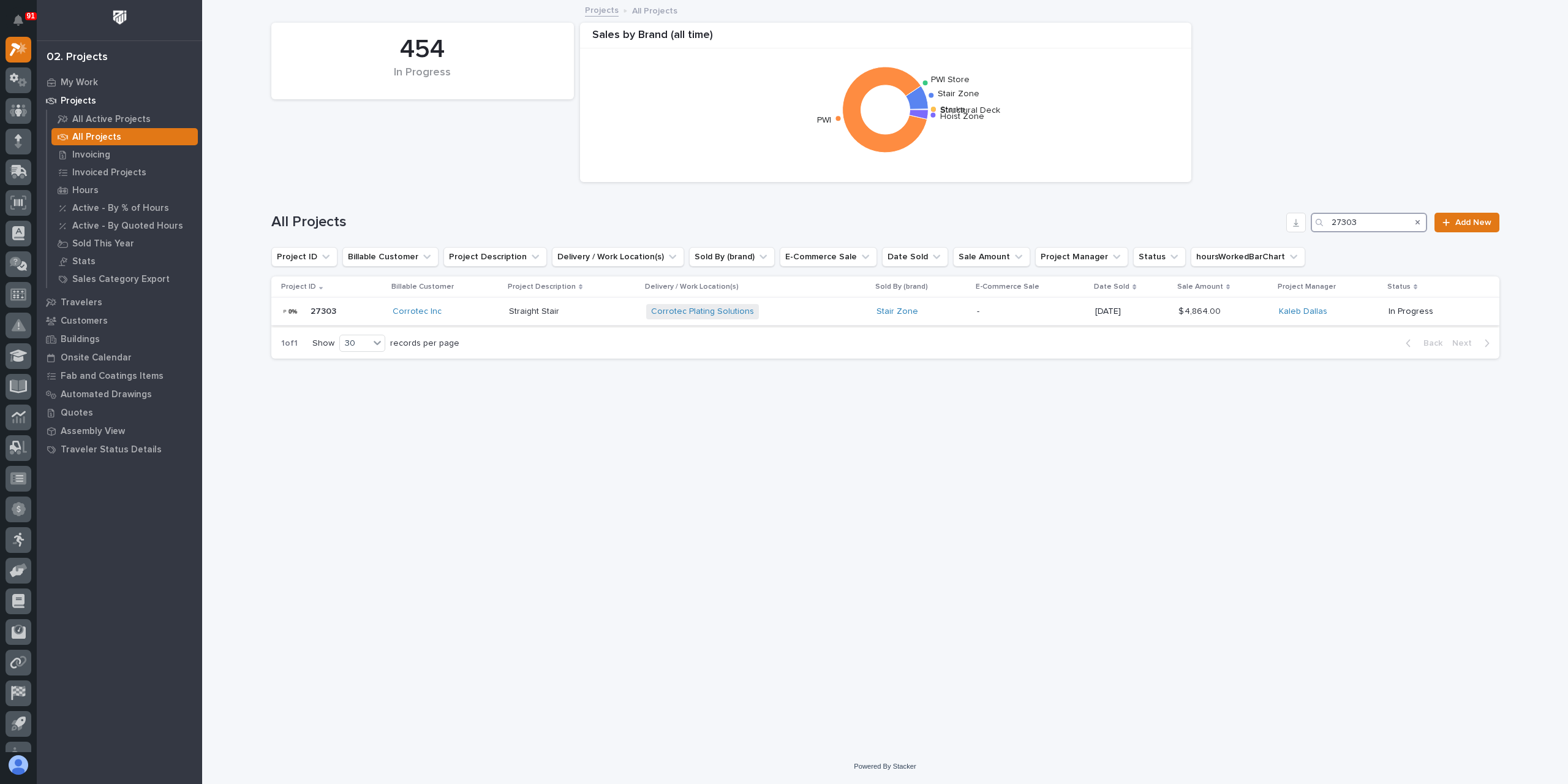
type input "27303"
click at [535, 318] on div "Straight Stair Straight Stair" at bounding box center [573, 311] width 128 height 21
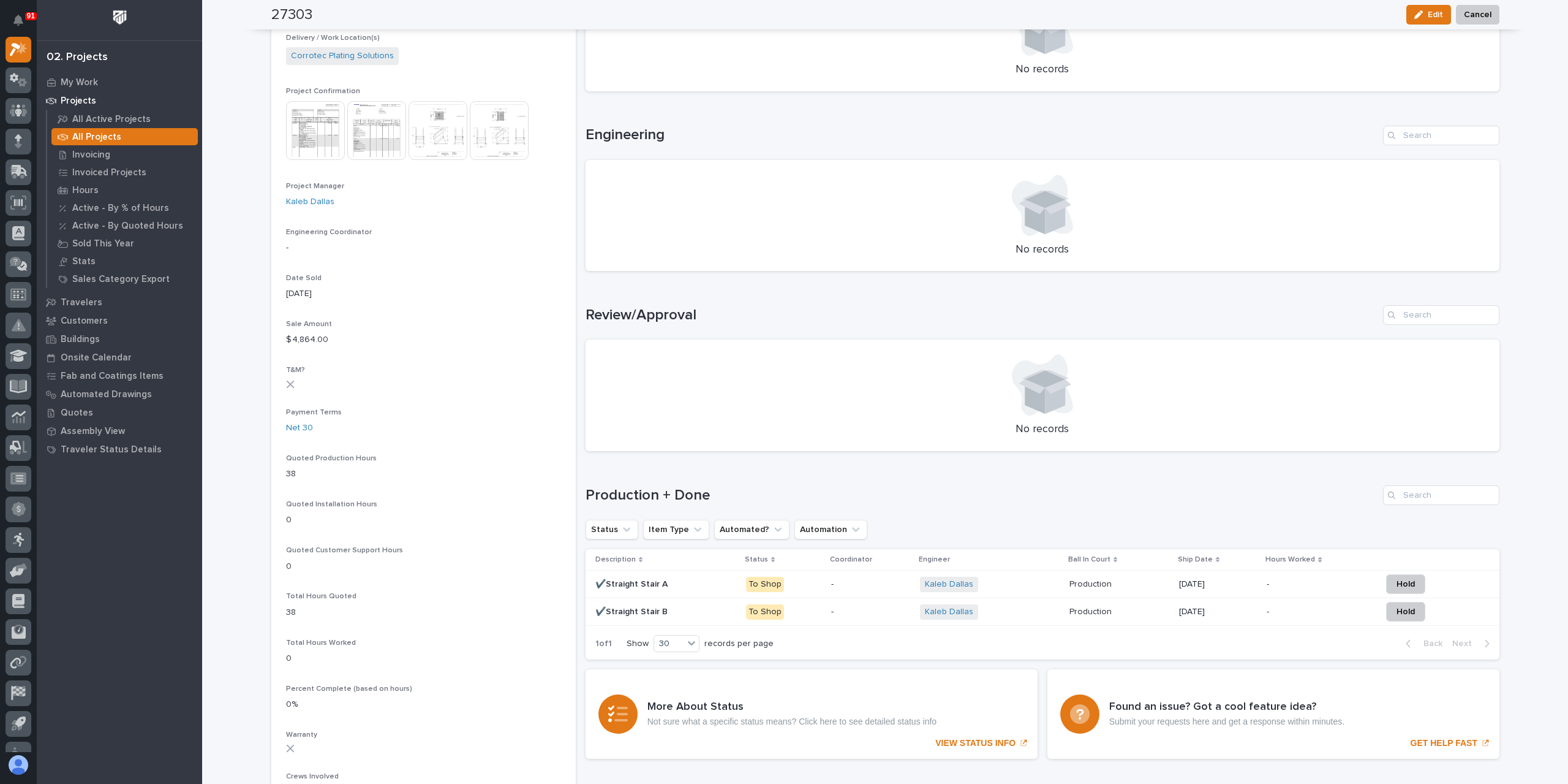
scroll to position [439, 0]
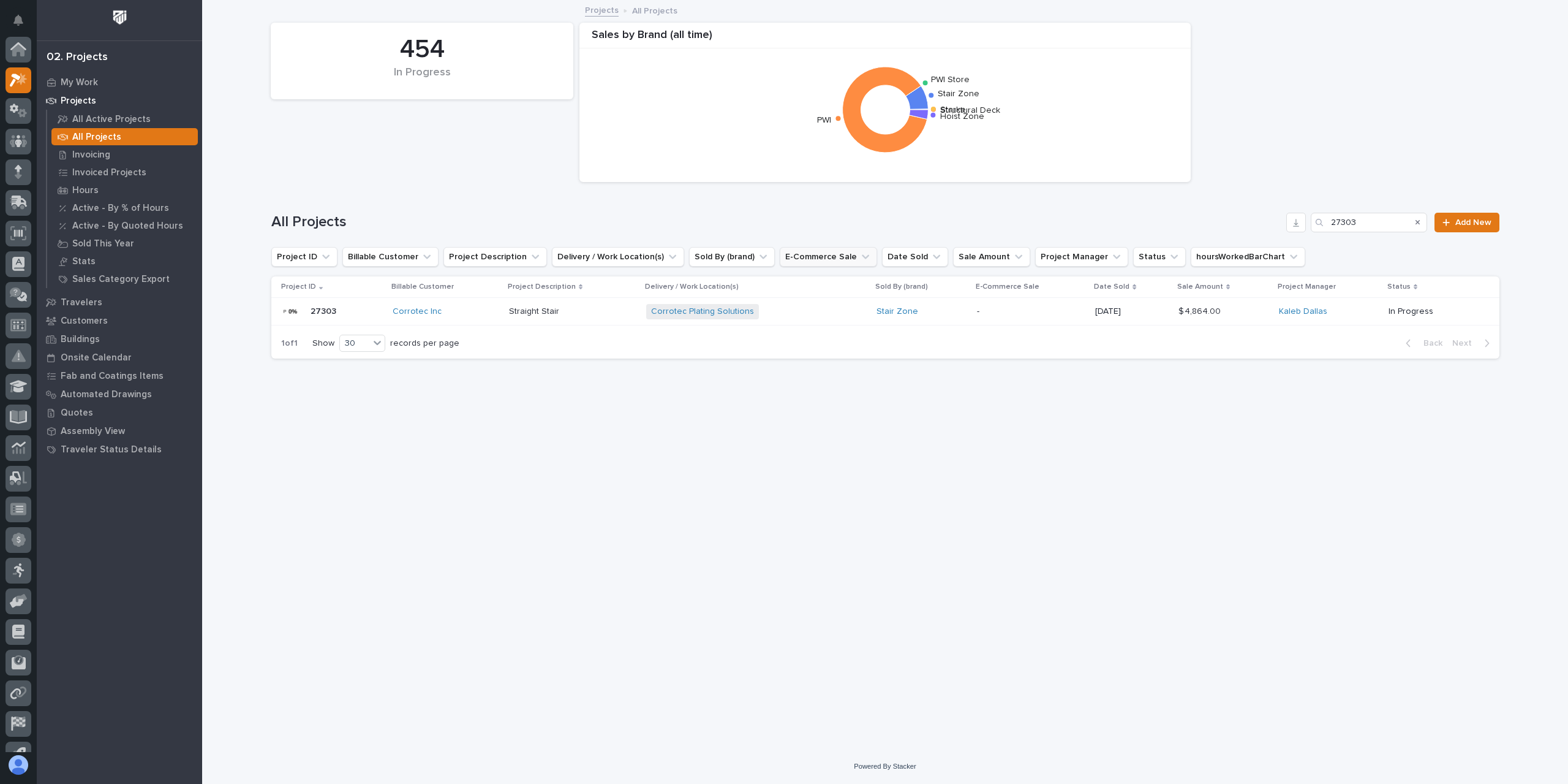
scroll to position [33, 0]
drag, startPoint x: 1384, startPoint y: 220, endPoint x: 1279, endPoint y: 233, distance: 105.8
click at [1279, 233] on div "All Projects 27303 Add New" at bounding box center [885, 217] width 1228 height 59
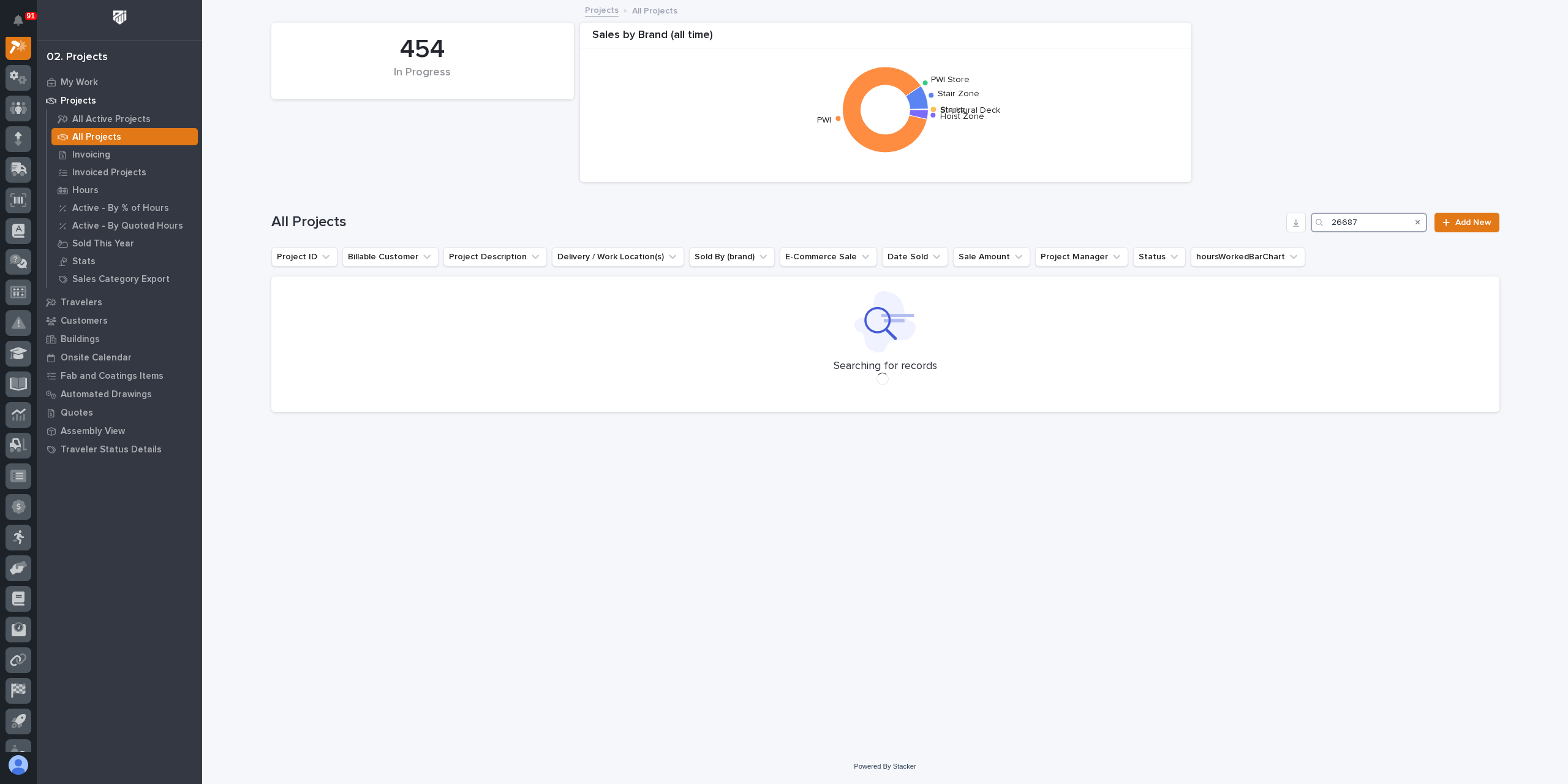
scroll to position [30, 0]
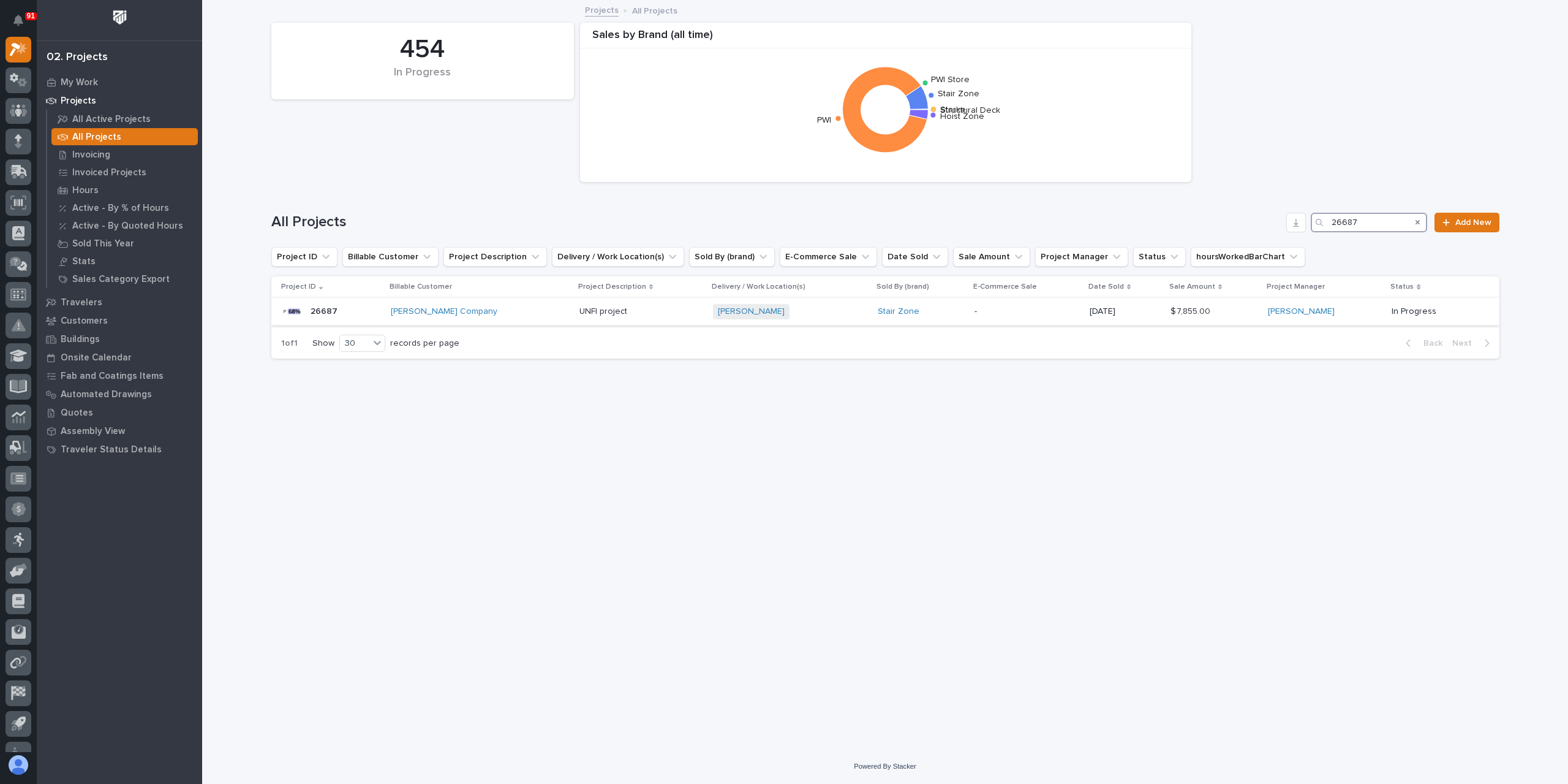
type input "26687"
click at [591, 316] on div "UNFI project UNFI project" at bounding box center [641, 311] width 123 height 21
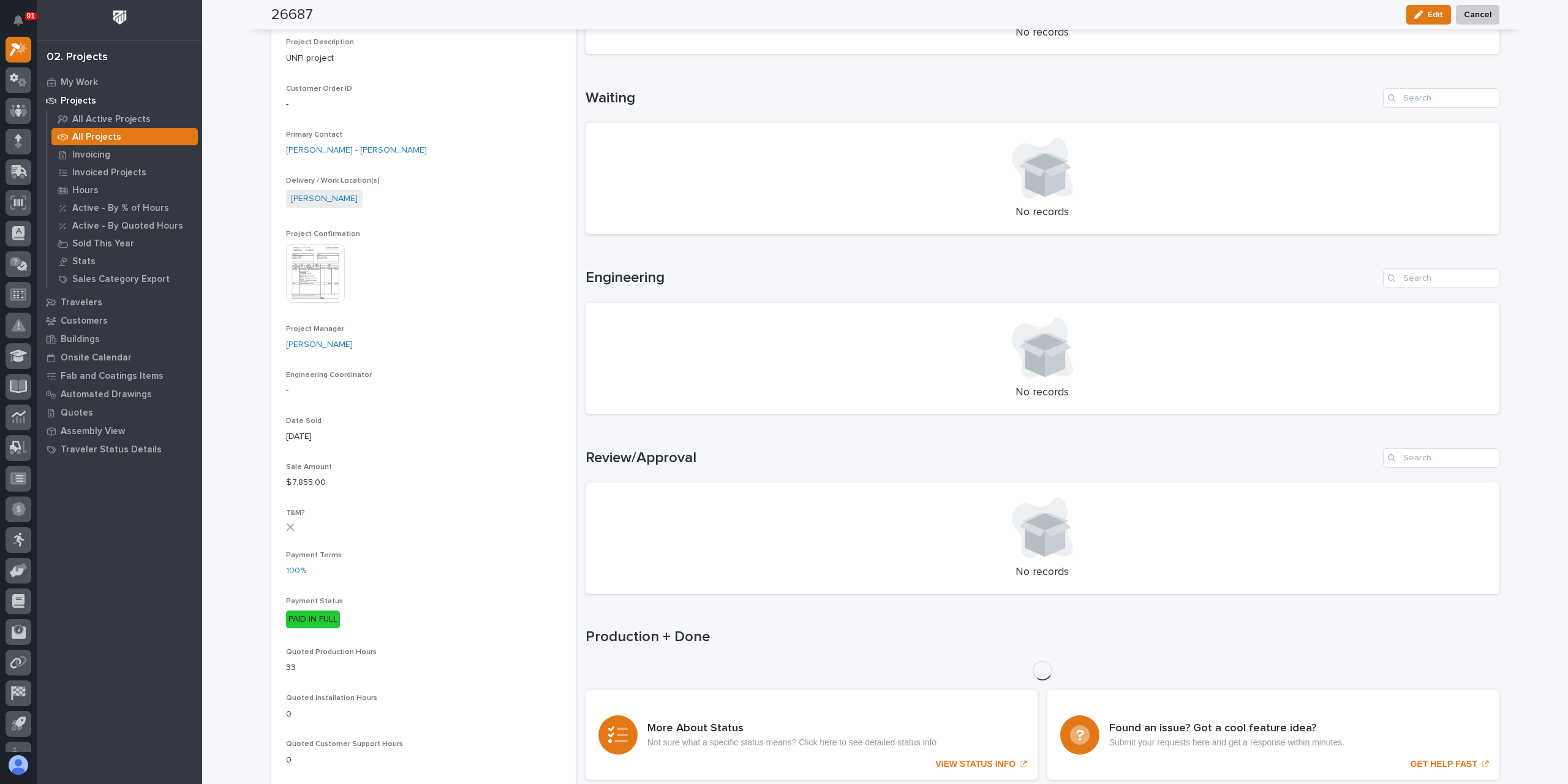
scroll to position [519, 0]
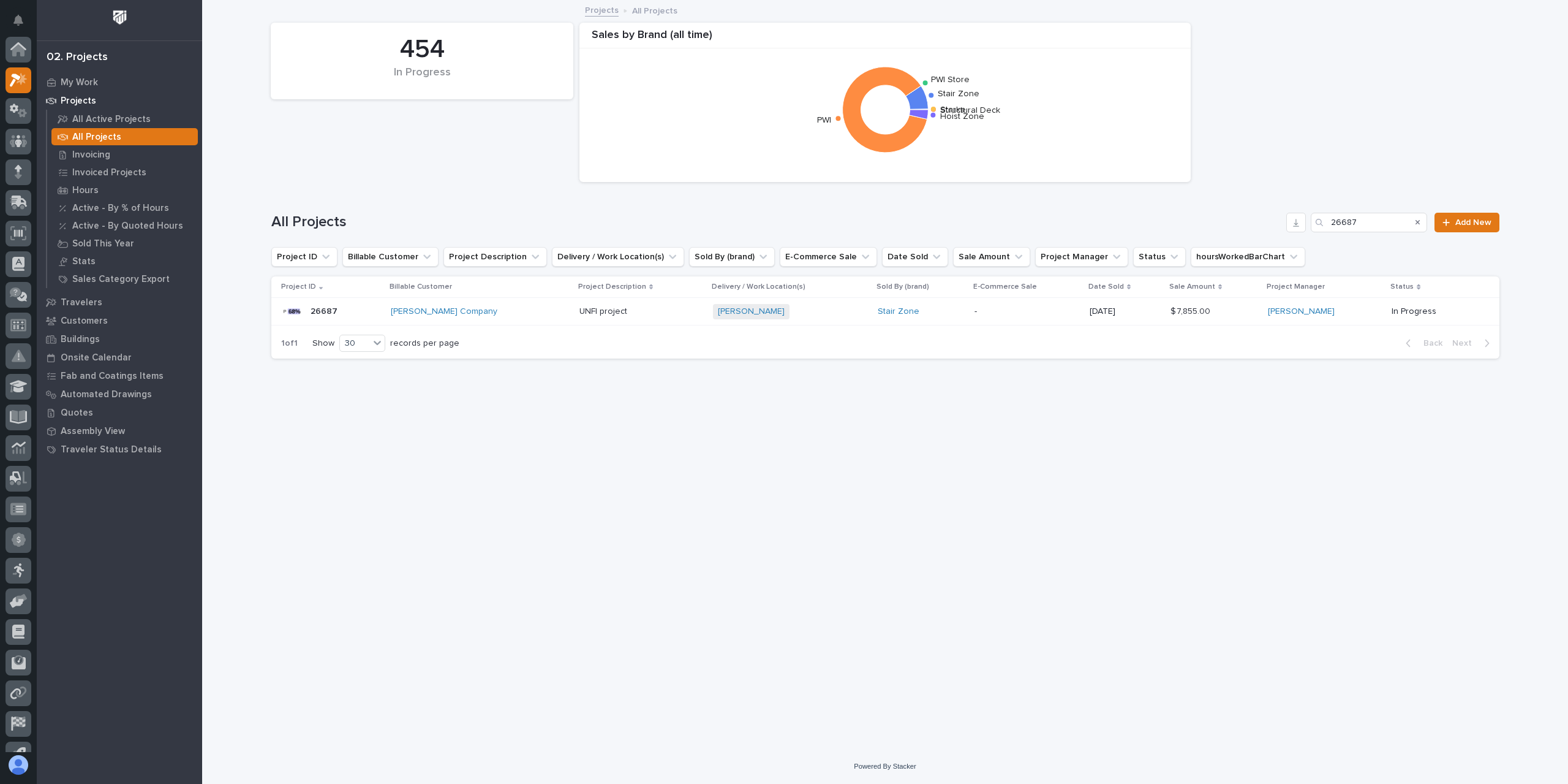
scroll to position [33, 0]
drag, startPoint x: 1370, startPoint y: 224, endPoint x: 1290, endPoint y: 225, distance: 80.0
click at [1290, 225] on div "All Projects 26687 Add New" at bounding box center [885, 223] width 1228 height 20
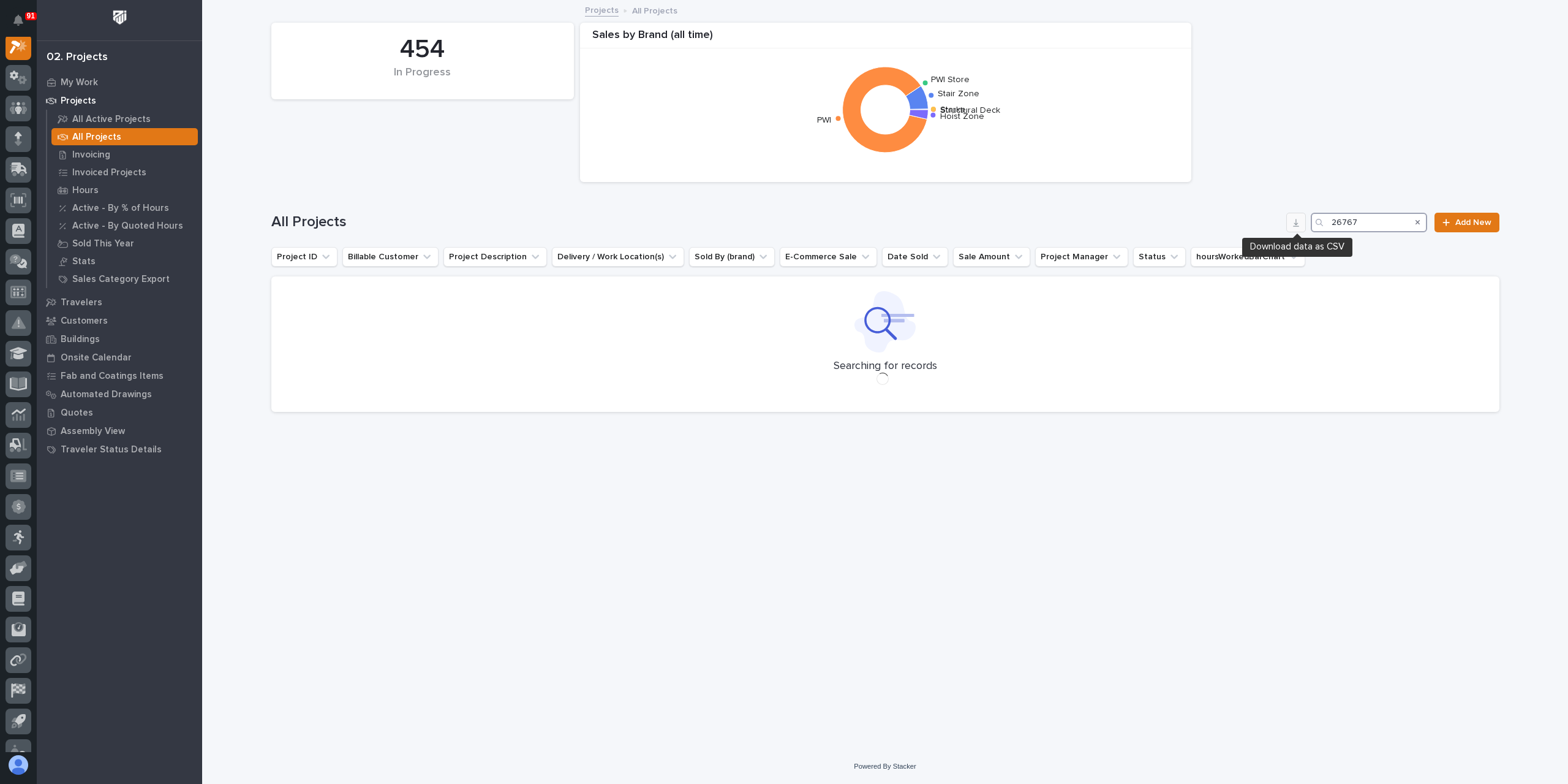
scroll to position [30, 0]
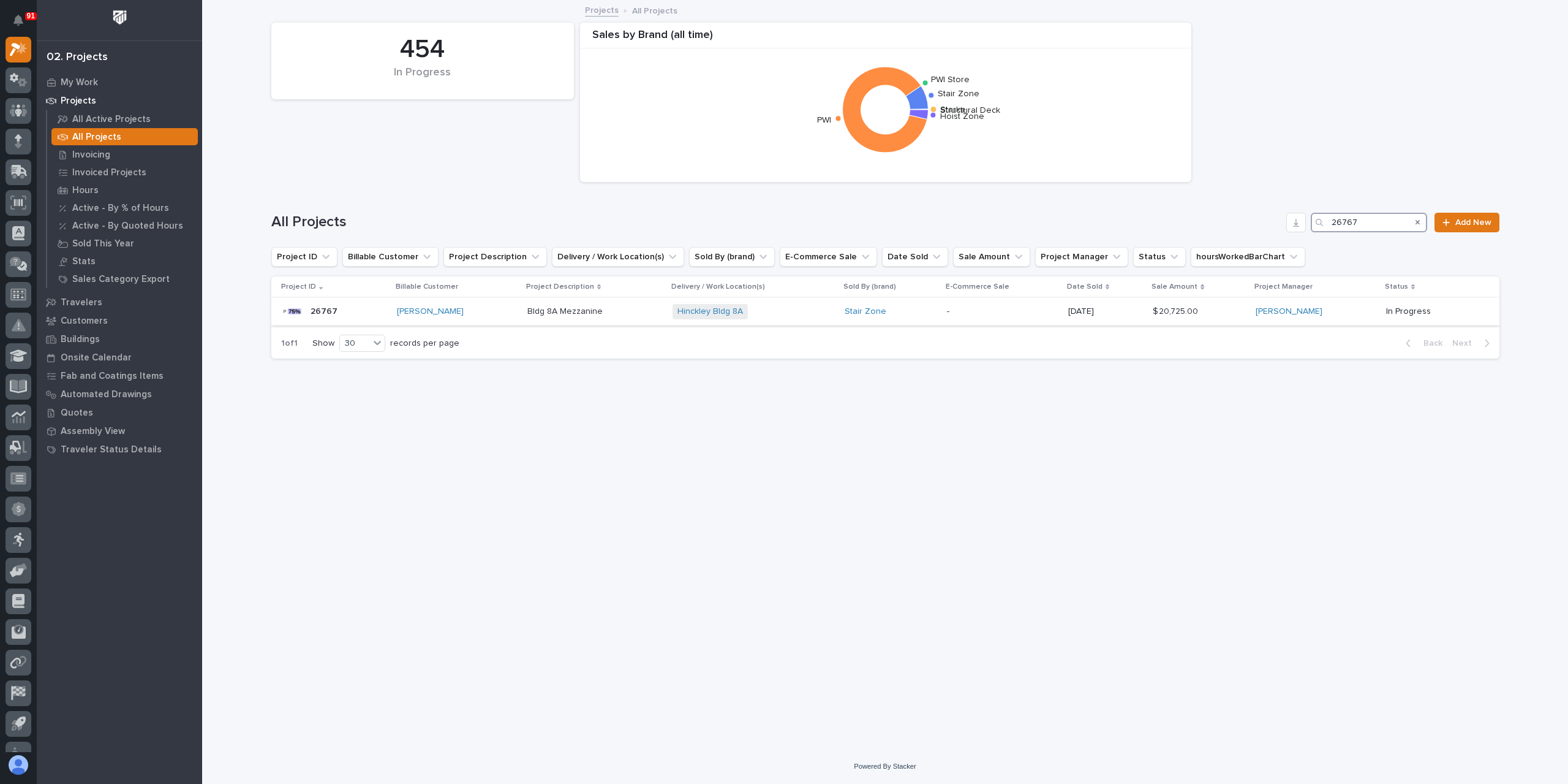
type input "26767"
click at [553, 312] on p "Bldg 8A Mezzanine" at bounding box center [566, 310] width 78 height 13
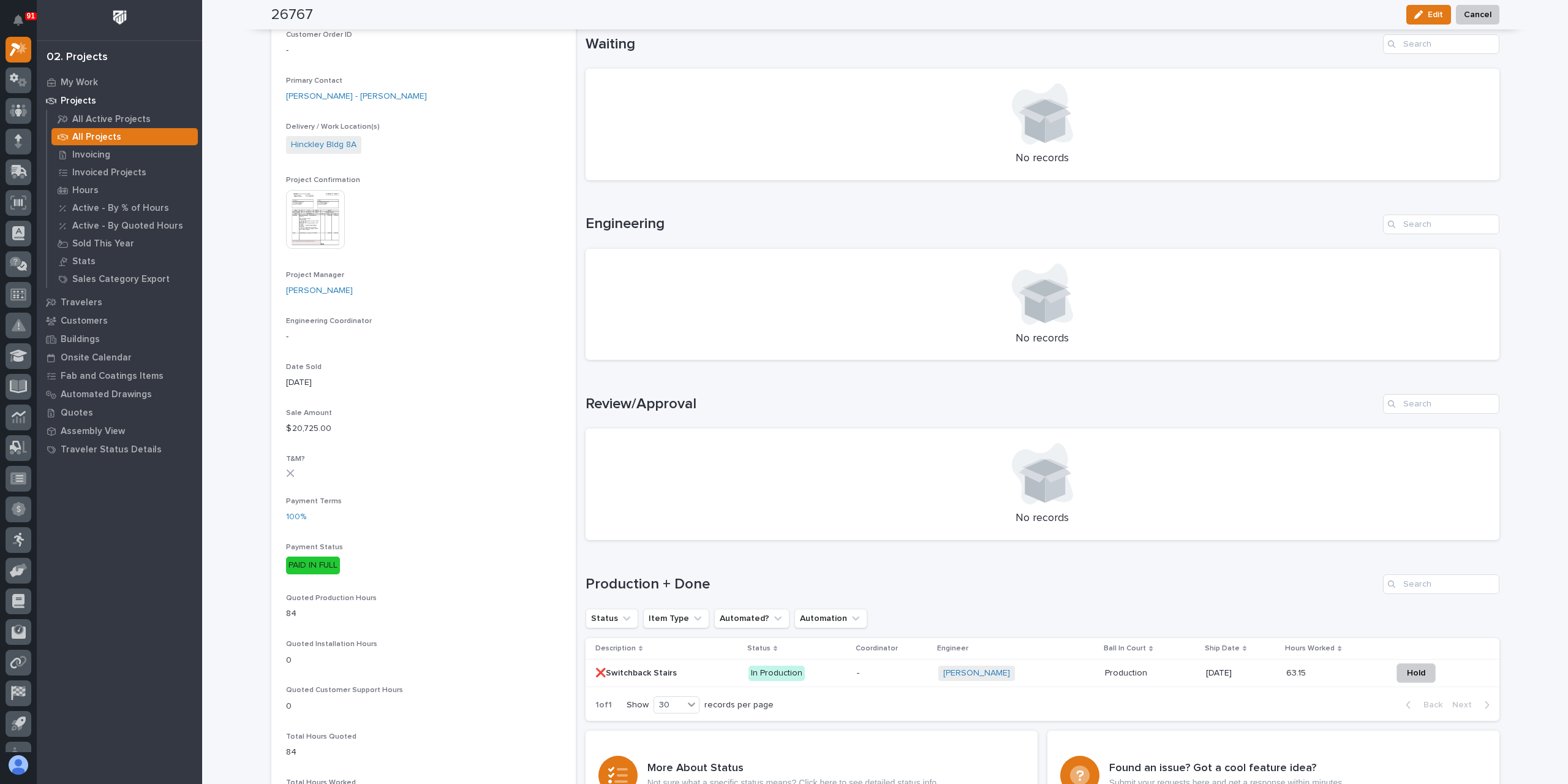
scroll to position [207, 0]
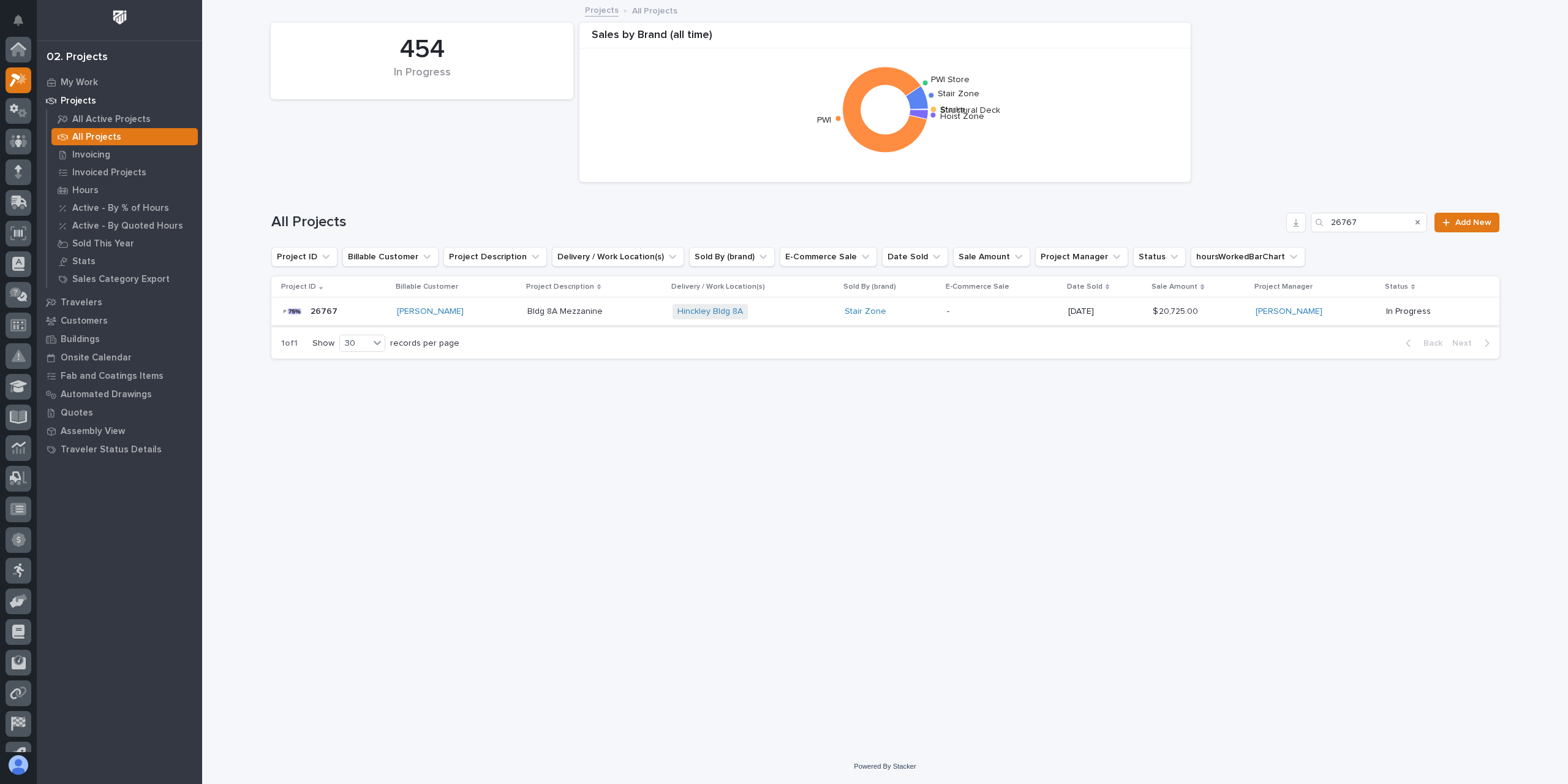
scroll to position [33, 0]
drag, startPoint x: 1372, startPoint y: 222, endPoint x: 1316, endPoint y: 217, distance: 56.2
click at [1316, 217] on div "26767" at bounding box center [1369, 223] width 116 height 20
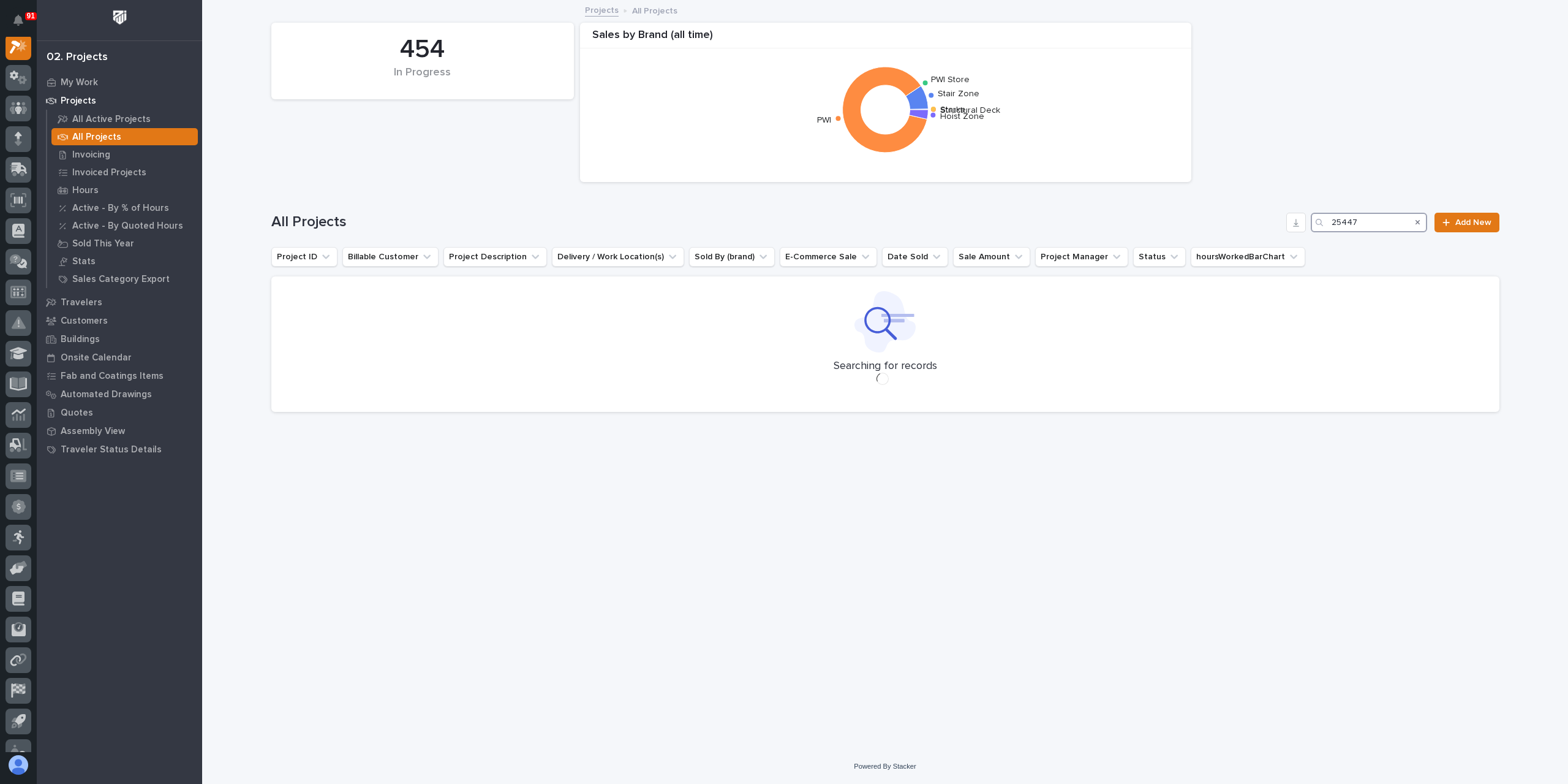
scroll to position [30, 0]
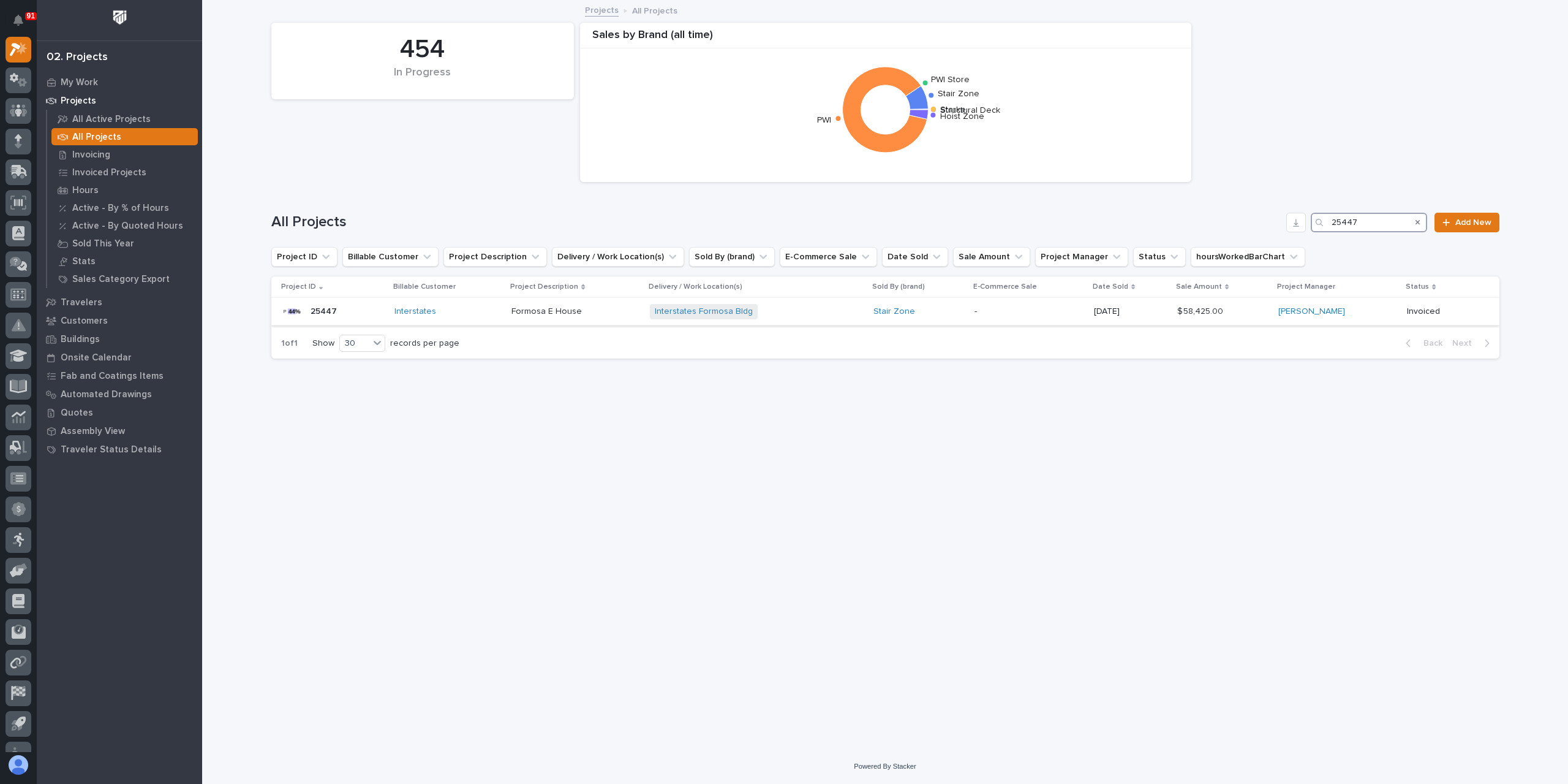
type input "25447"
click at [542, 314] on p "Formosa E House" at bounding box center [548, 310] width 73 height 13
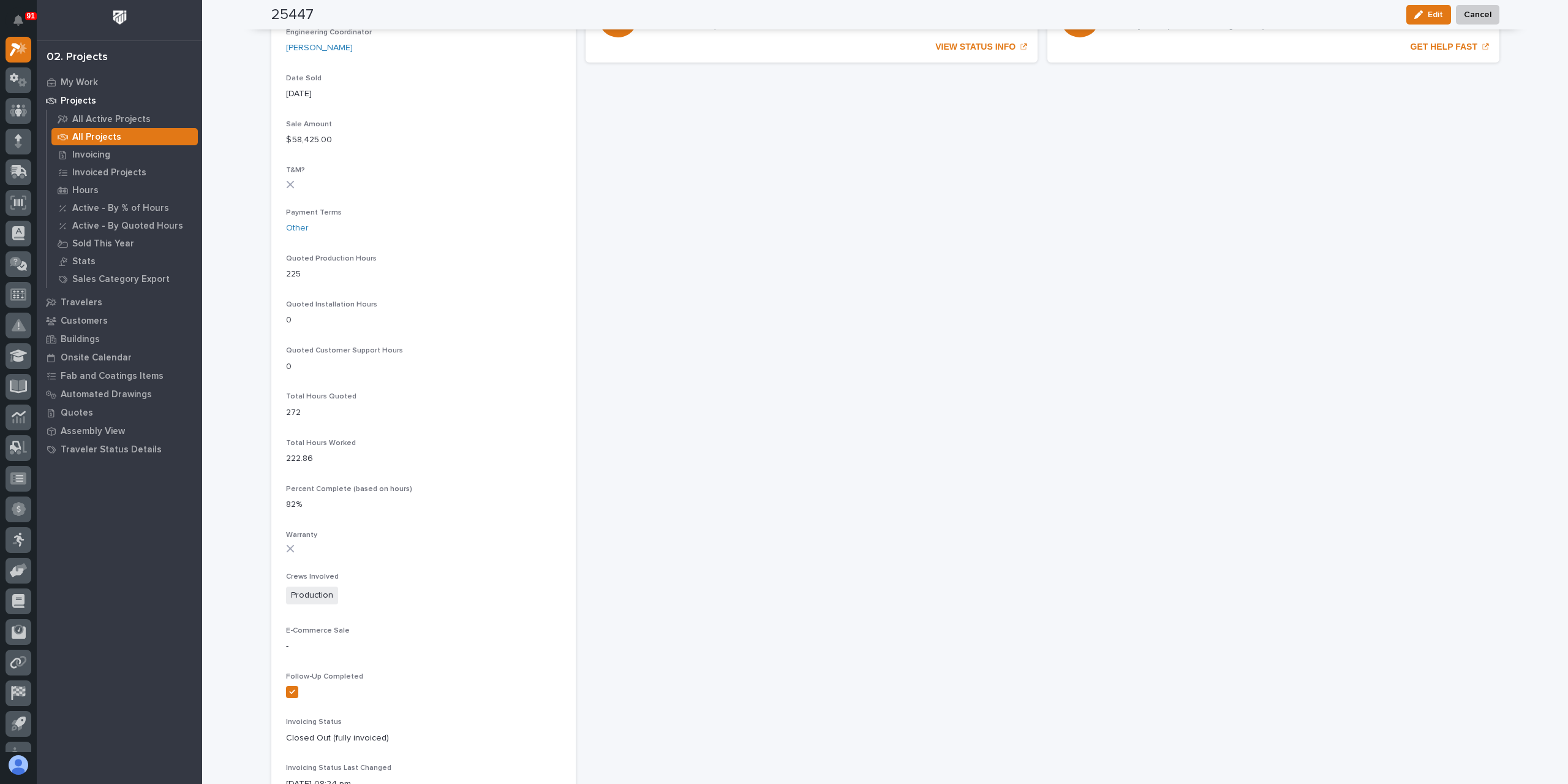
scroll to position [691, 0]
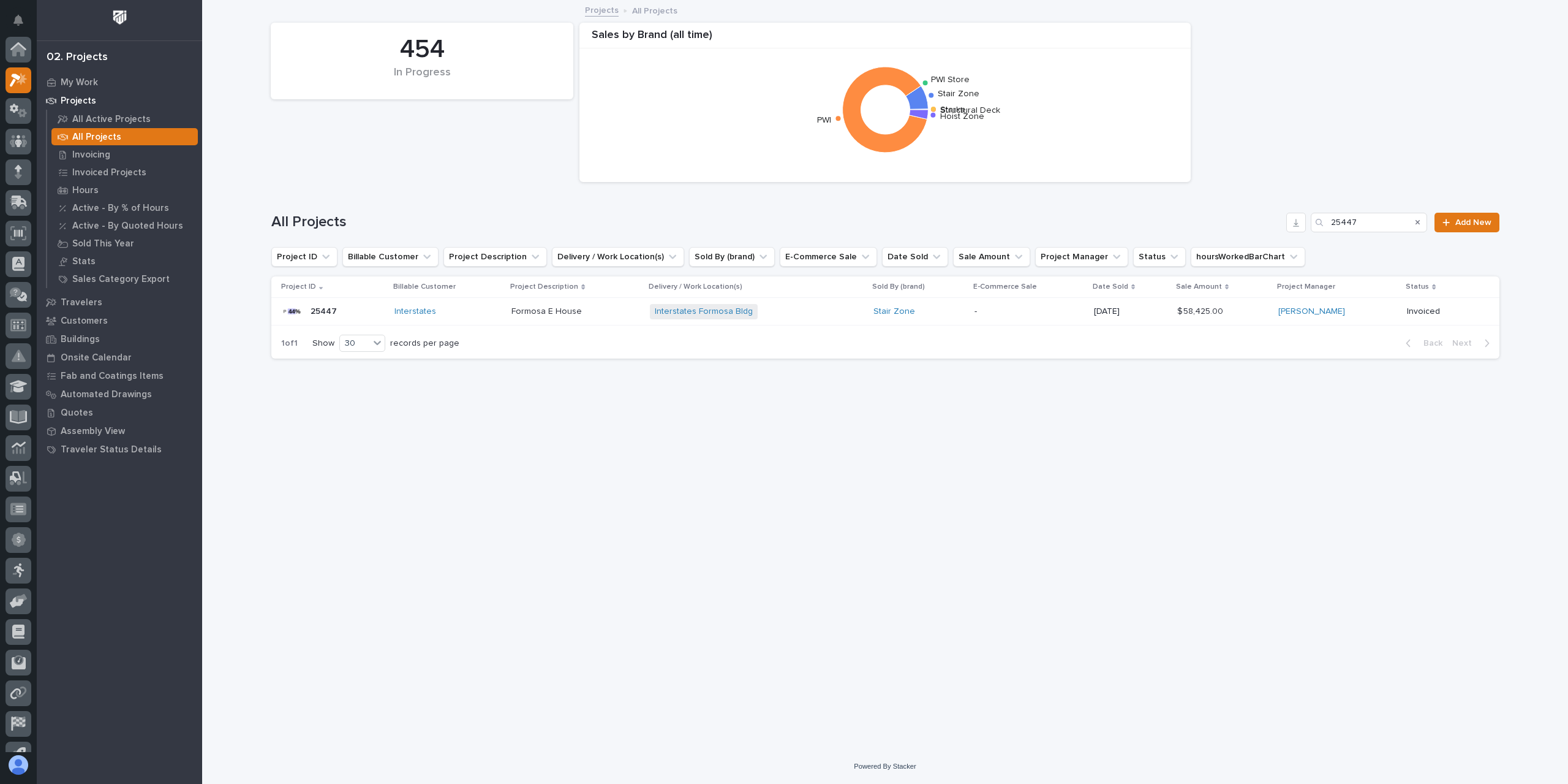
scroll to position [33, 0]
drag, startPoint x: 1380, startPoint y: 216, endPoint x: 1303, endPoint y: 220, distance: 77.1
click at [1304, 221] on div "All Projects 25447 Add New" at bounding box center [885, 223] width 1228 height 20
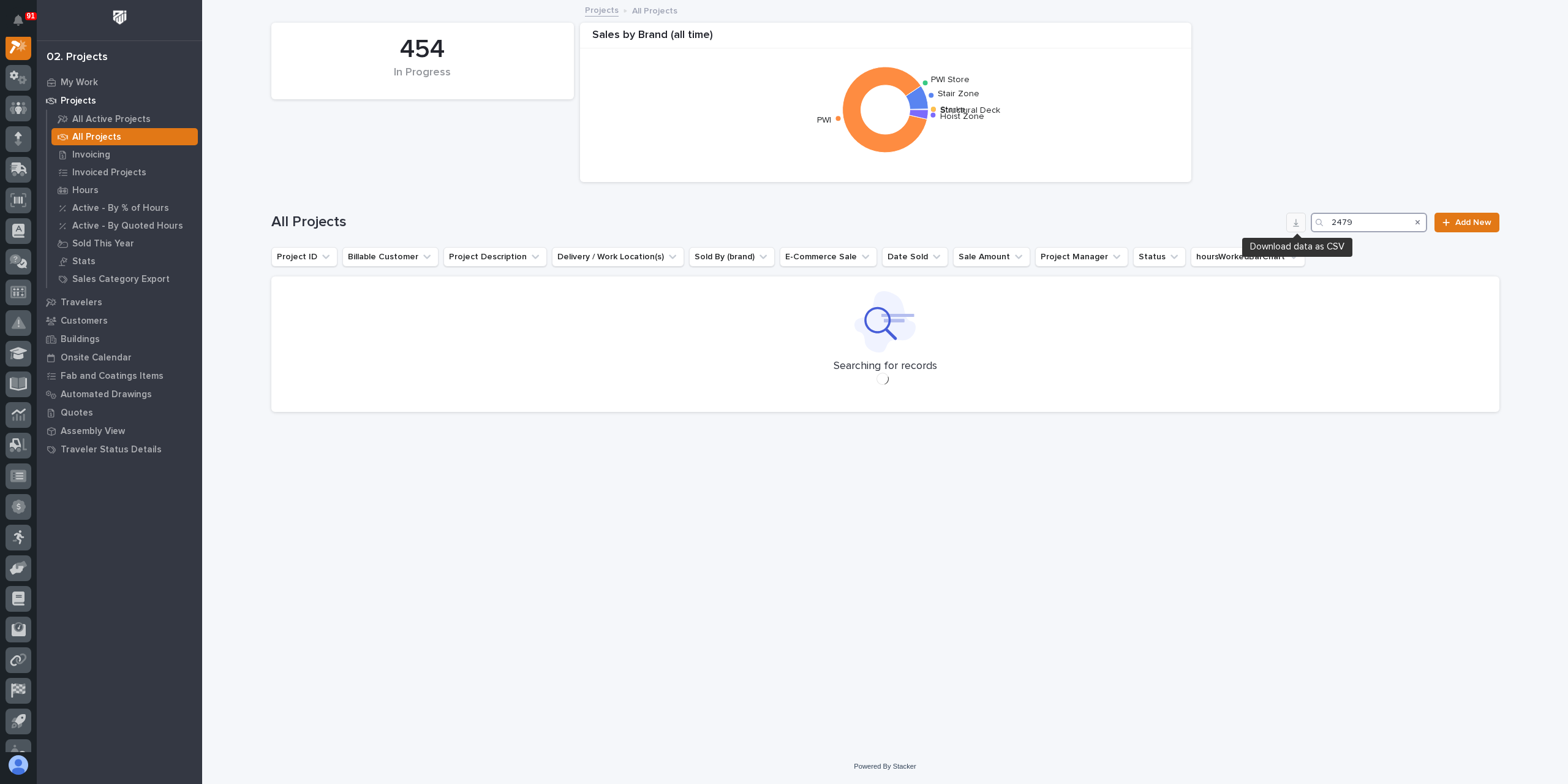
scroll to position [30, 0]
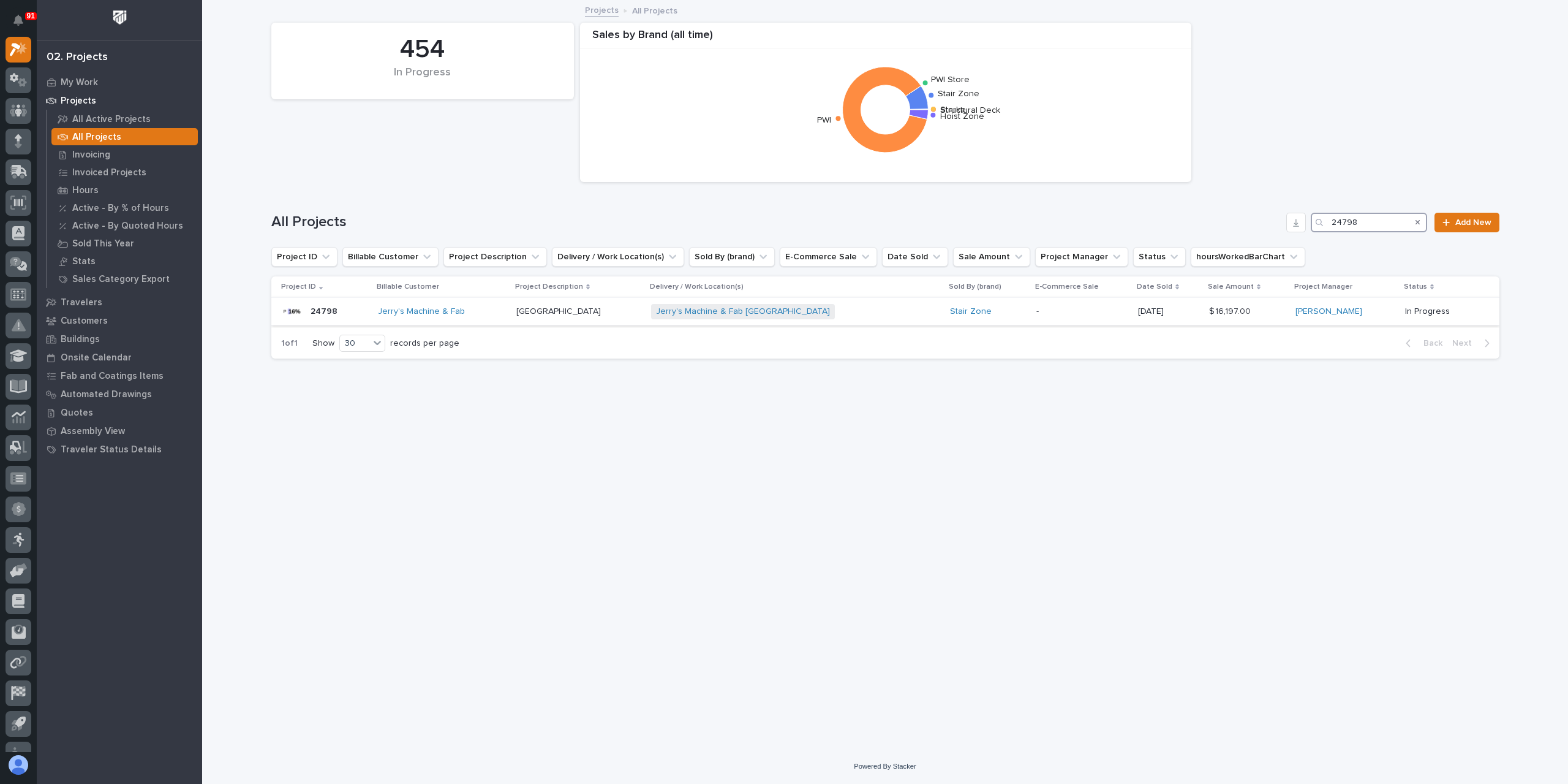
type input "24798"
click at [545, 314] on p "[GEOGRAPHIC_DATA]" at bounding box center [559, 310] width 87 height 13
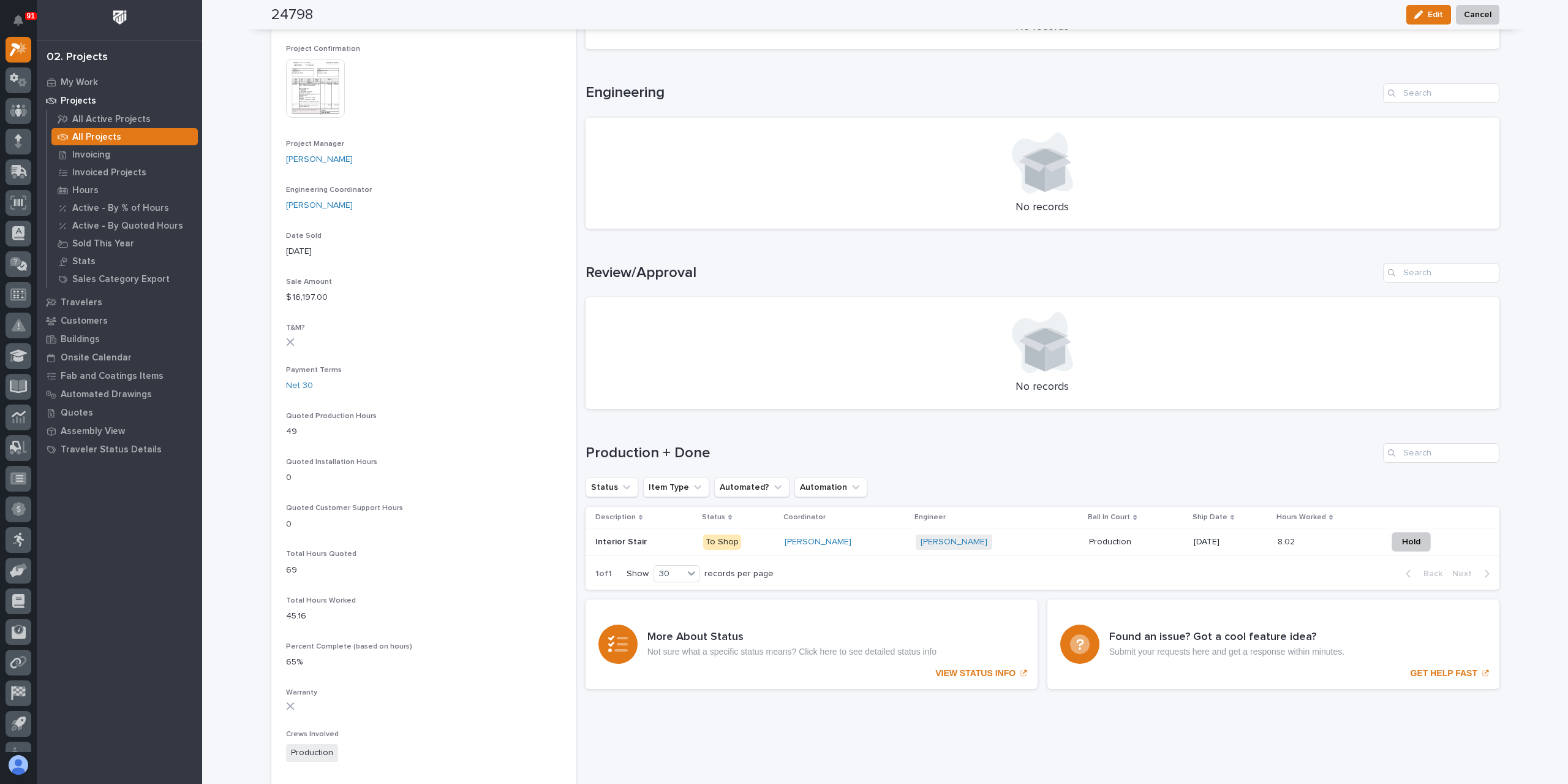
scroll to position [491, 0]
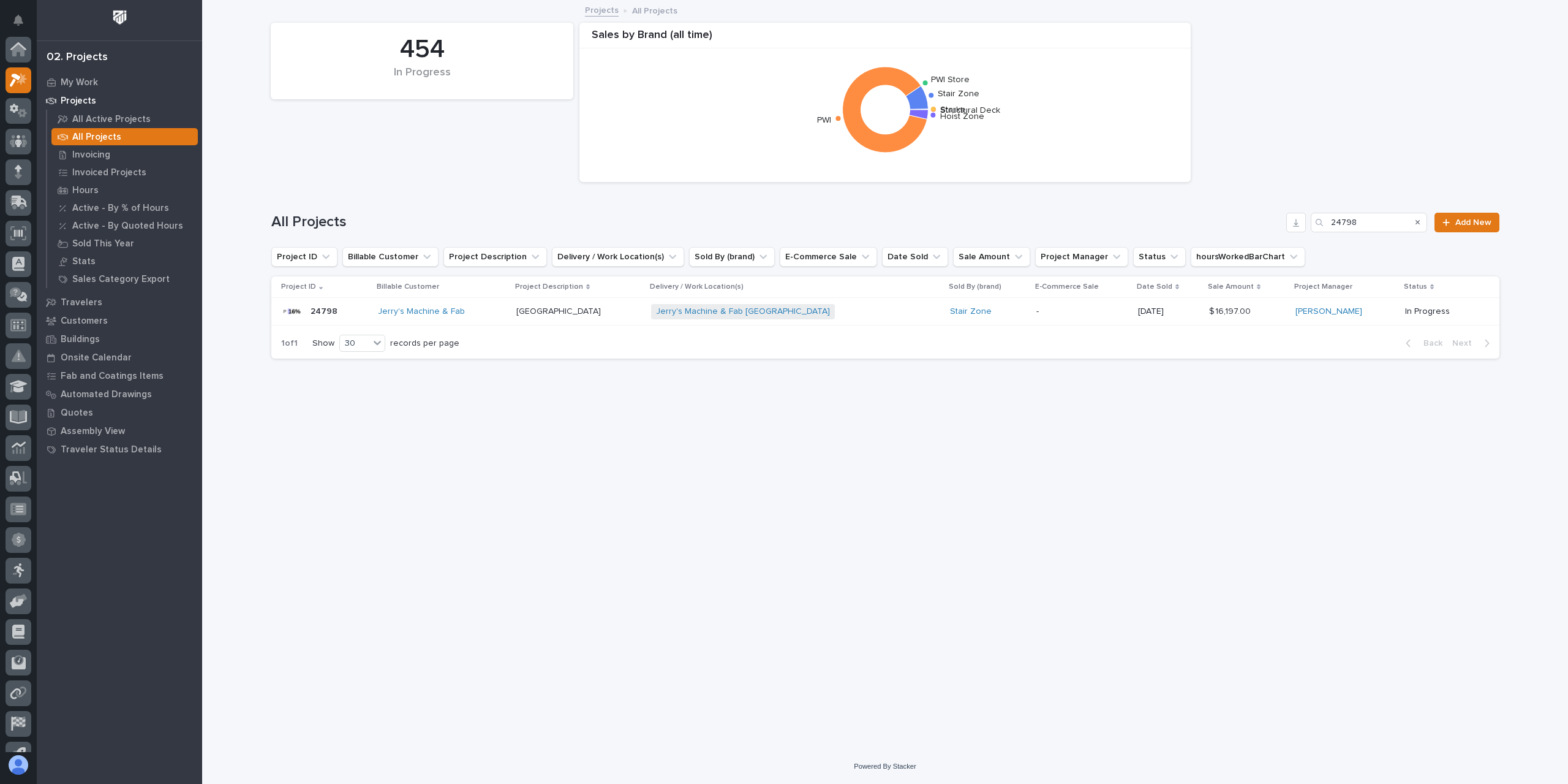
scroll to position [33, 0]
drag, startPoint x: 1382, startPoint y: 220, endPoint x: 1289, endPoint y: 223, distance: 93.0
click at [1291, 223] on div "All Projects 24798 Add New" at bounding box center [885, 223] width 1228 height 20
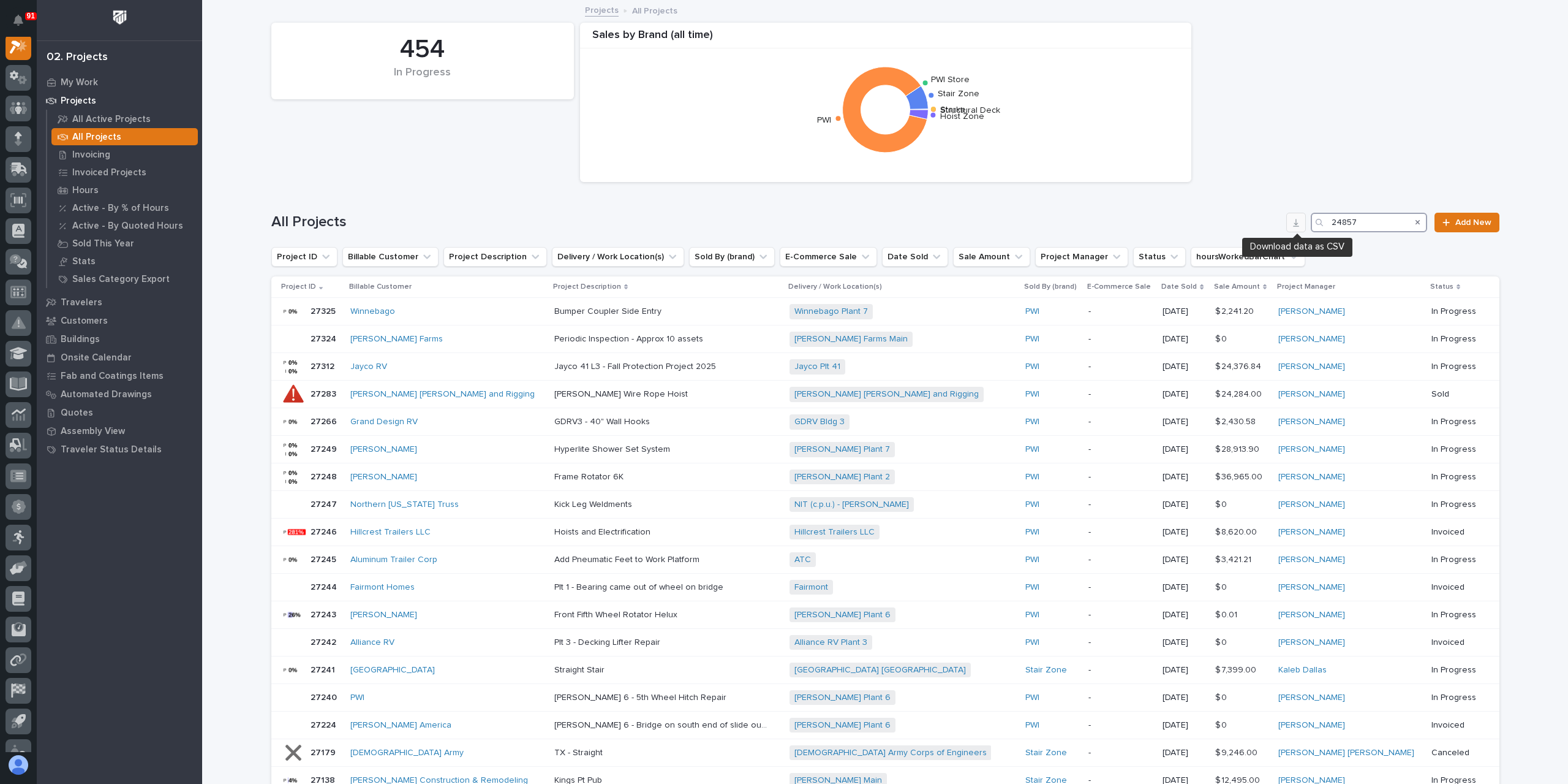
scroll to position [30, 0]
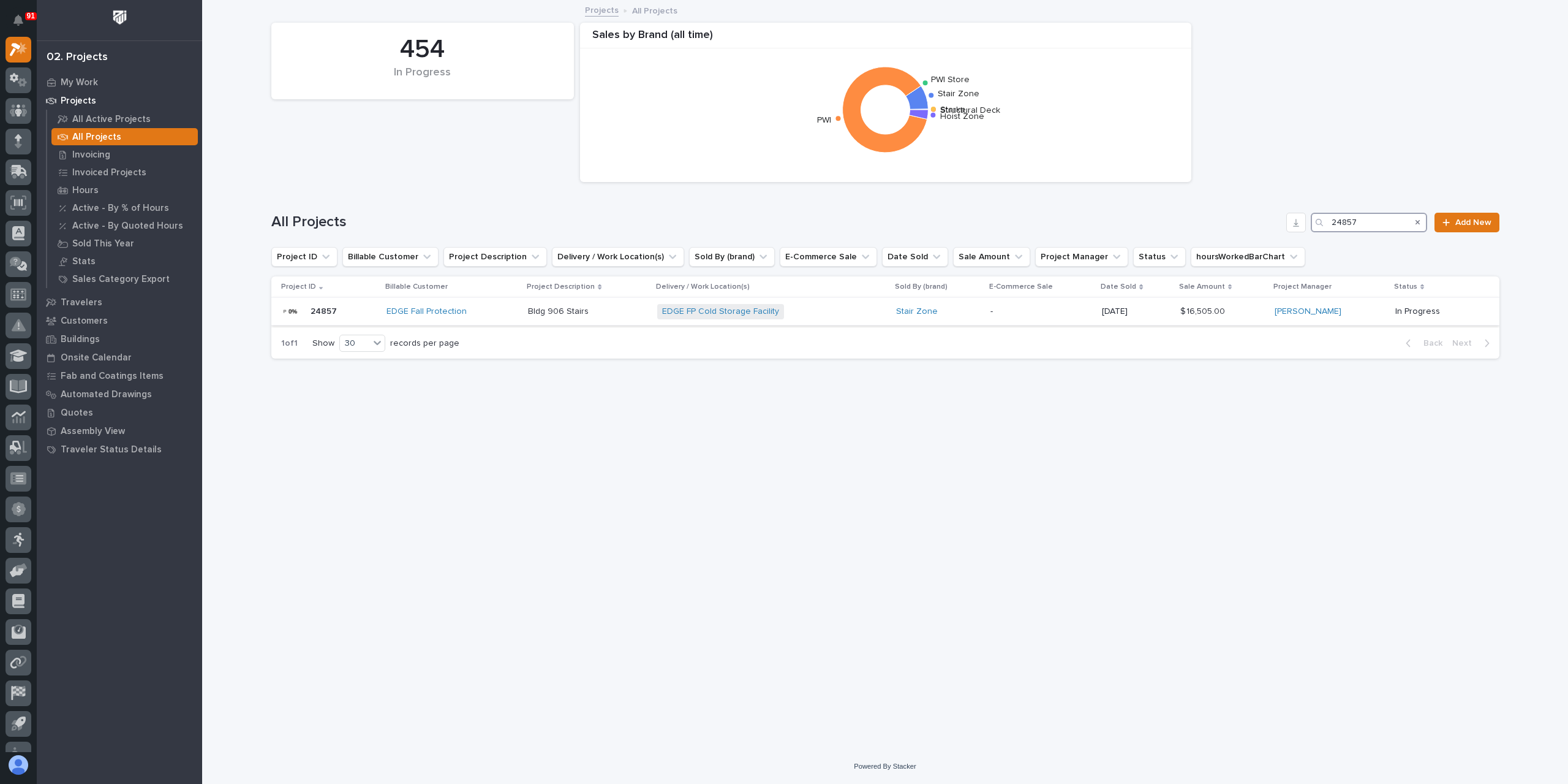
type input "24857"
click at [541, 319] on div "Bldg 906 Stairs Bldg 906 Stairs" at bounding box center [588, 311] width 120 height 21
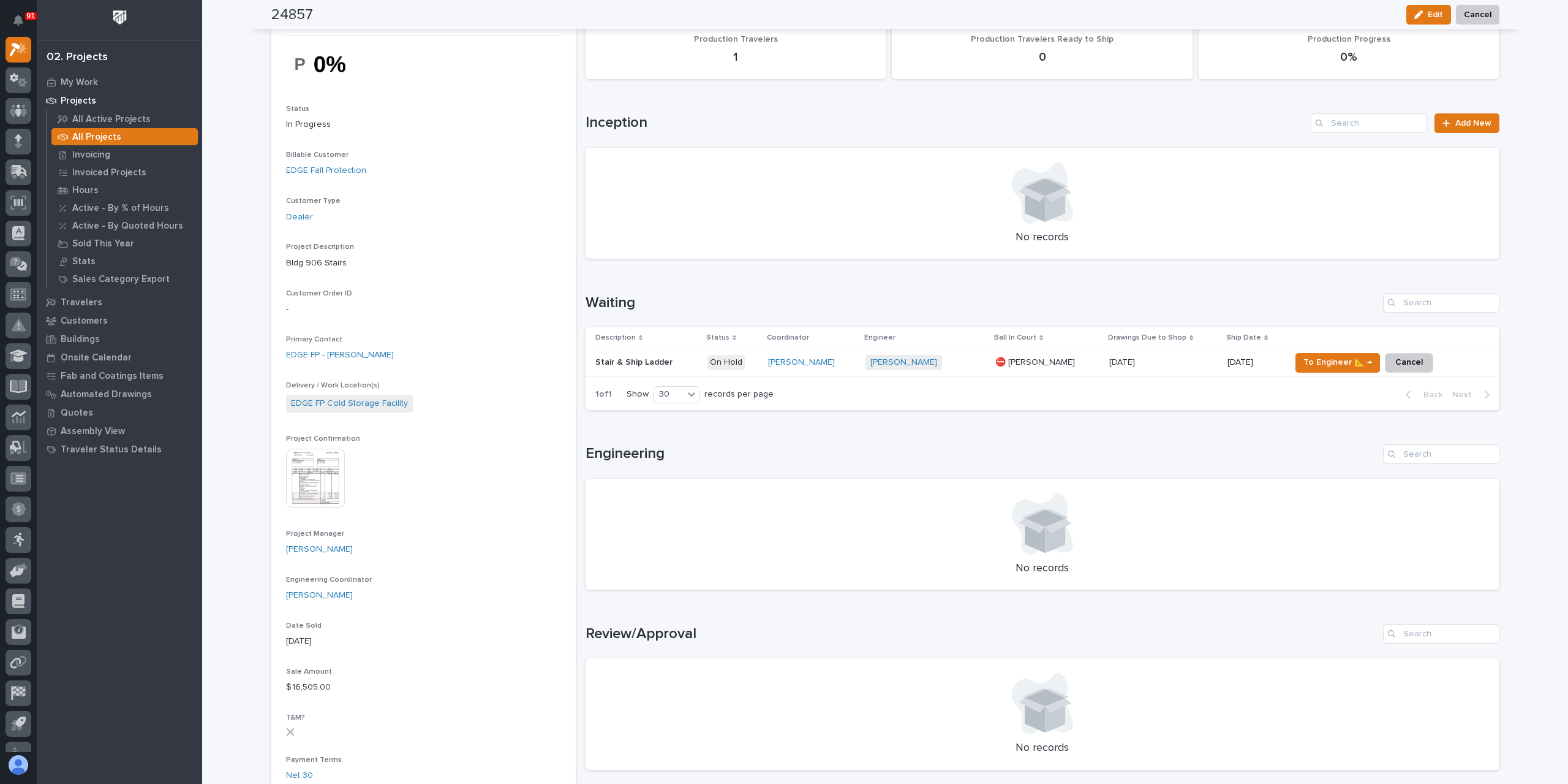
scroll to position [62, 0]
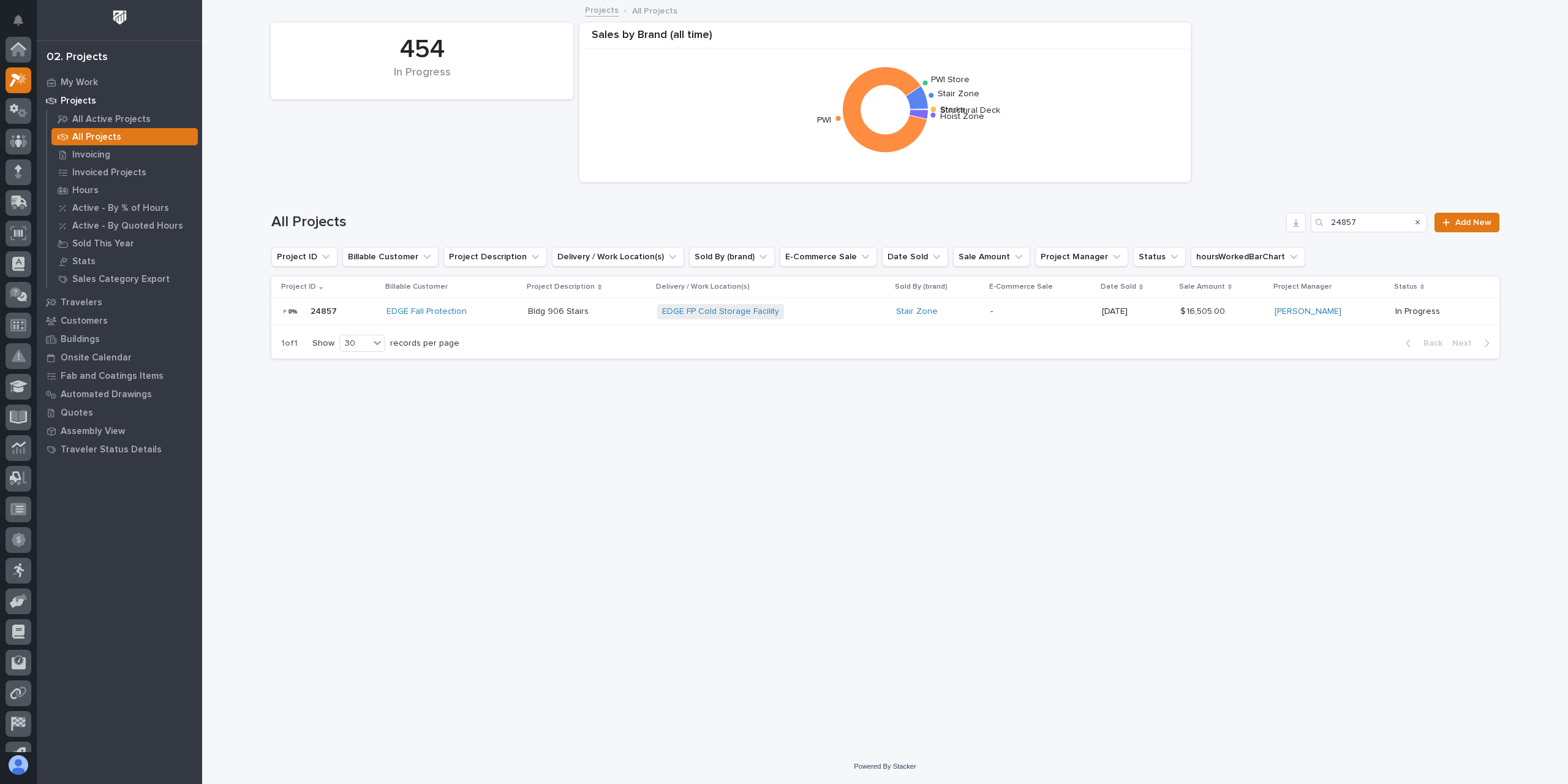
scroll to position [33, 0]
drag, startPoint x: 1370, startPoint y: 220, endPoint x: 1302, endPoint y: 225, distance: 68.2
click at [1302, 225] on div "All Projects 24857 Add New" at bounding box center [885, 223] width 1228 height 20
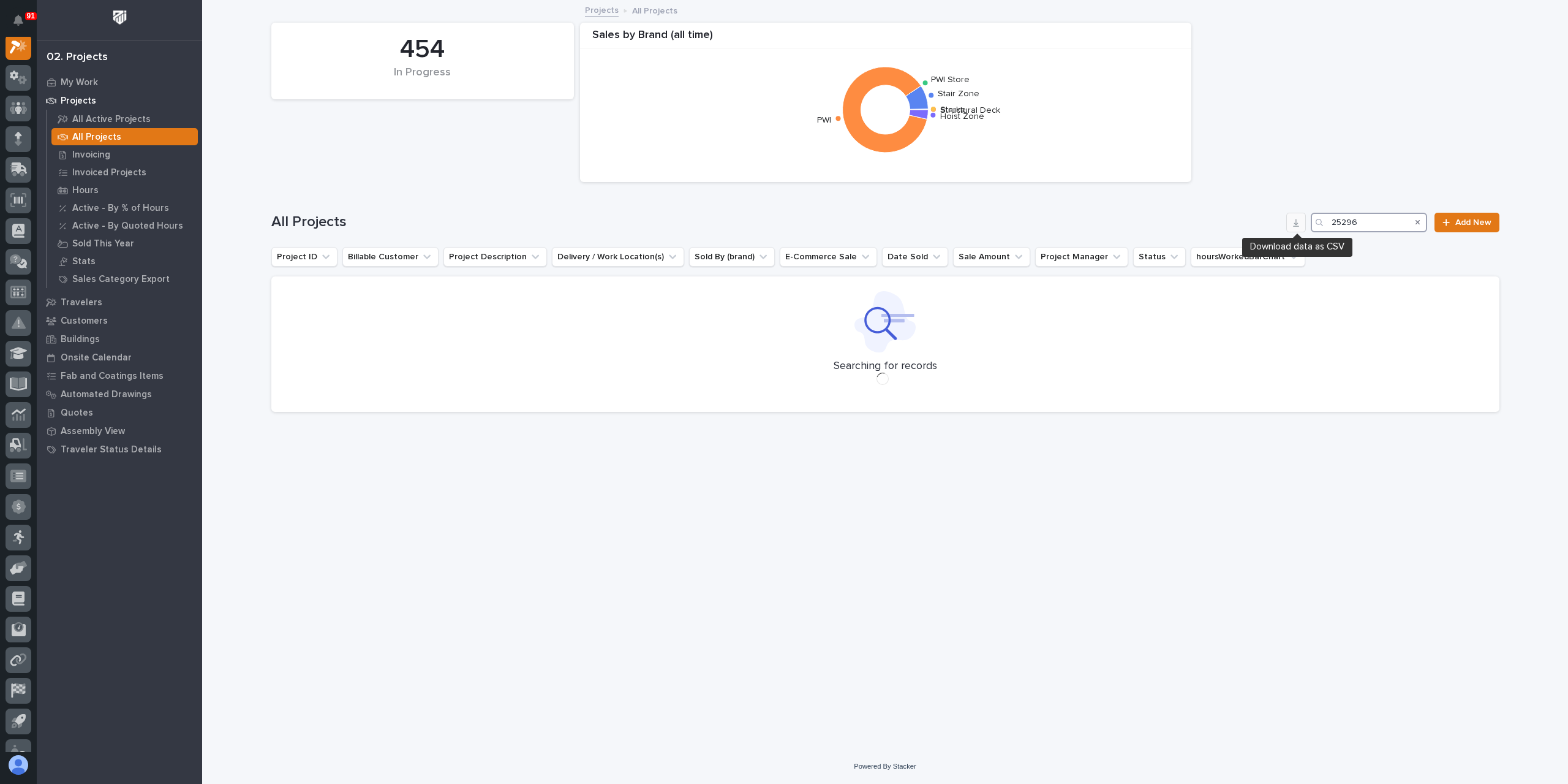
scroll to position [30, 0]
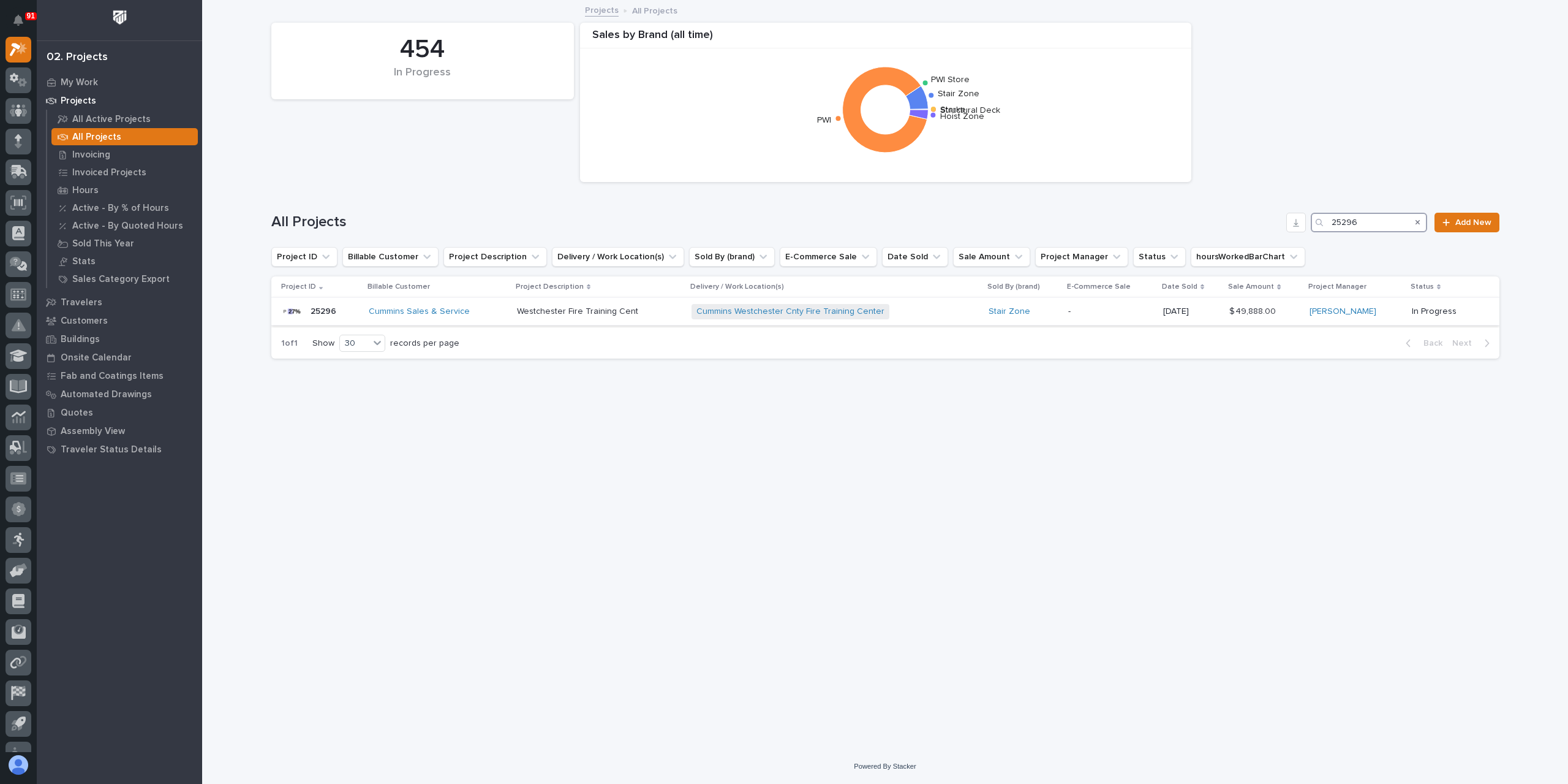
type input "25296"
click at [542, 316] on p "Westchester Fire Training Cent" at bounding box center [579, 310] width 123 height 13
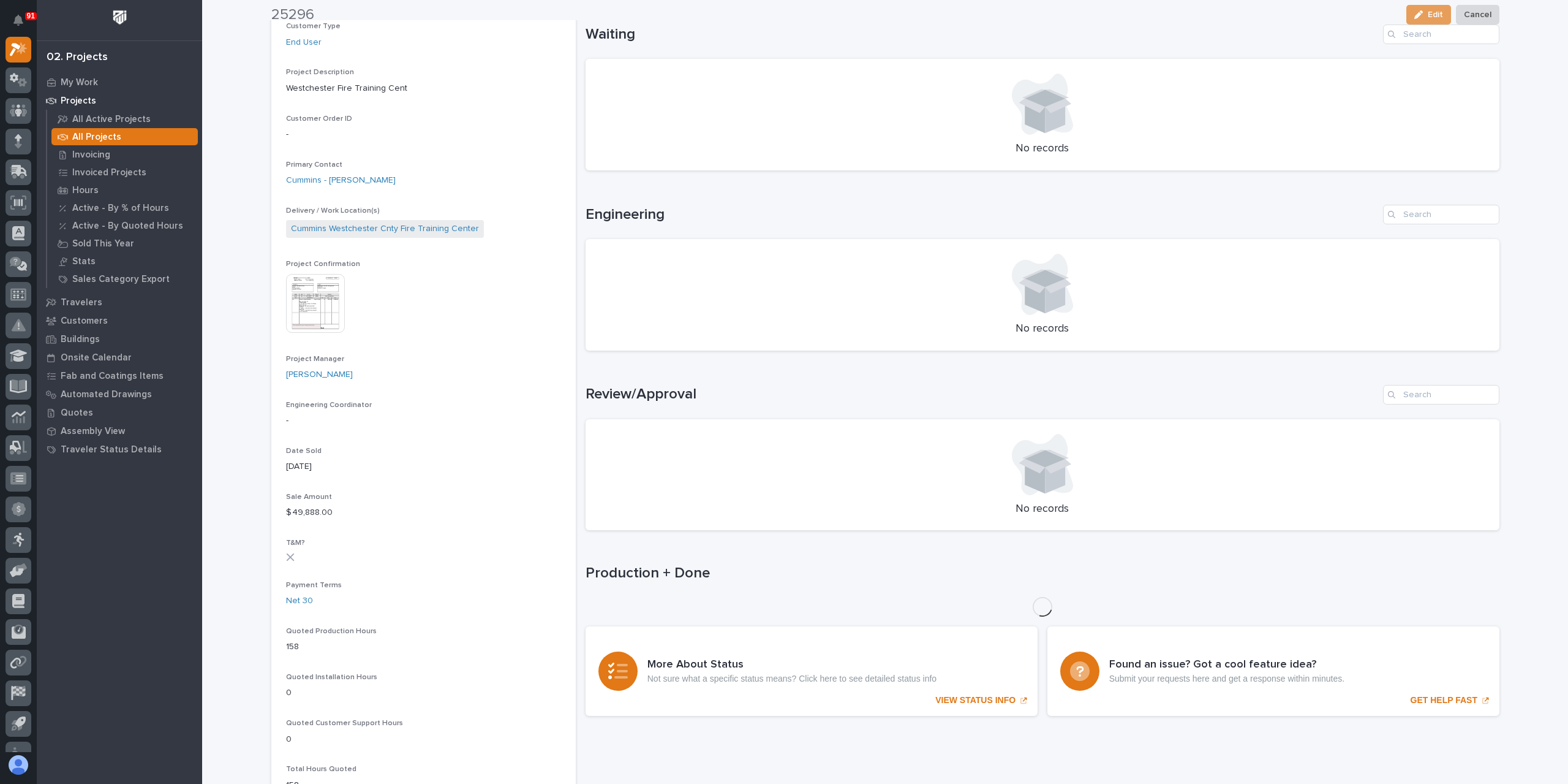
scroll to position [307, 0]
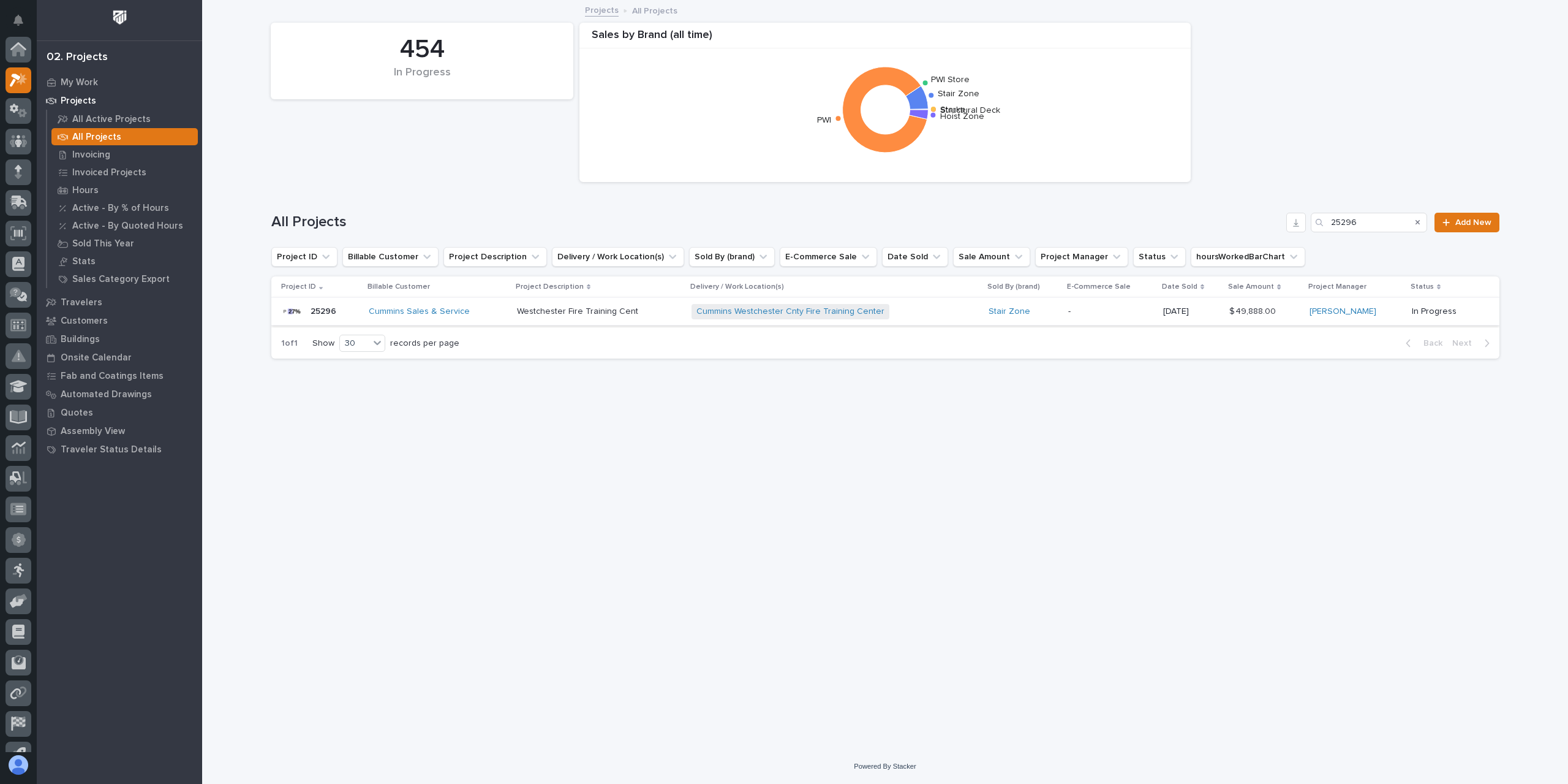
scroll to position [33, 0]
click at [1367, 225] on input "25296" at bounding box center [1369, 223] width 116 height 20
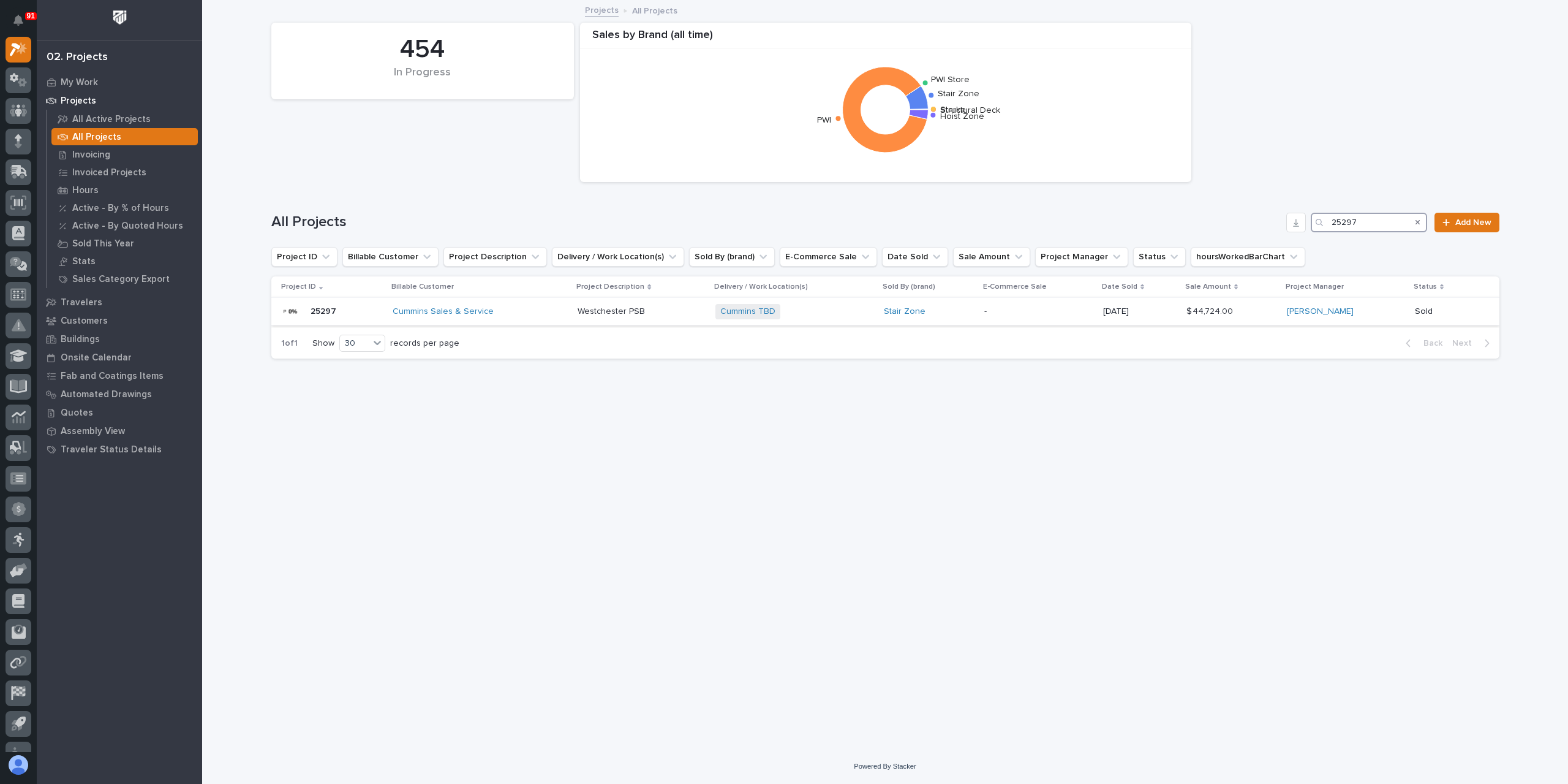
type input "25297"
click at [600, 319] on div "Westchester PSB Westchester PSB" at bounding box center [641, 311] width 128 height 21
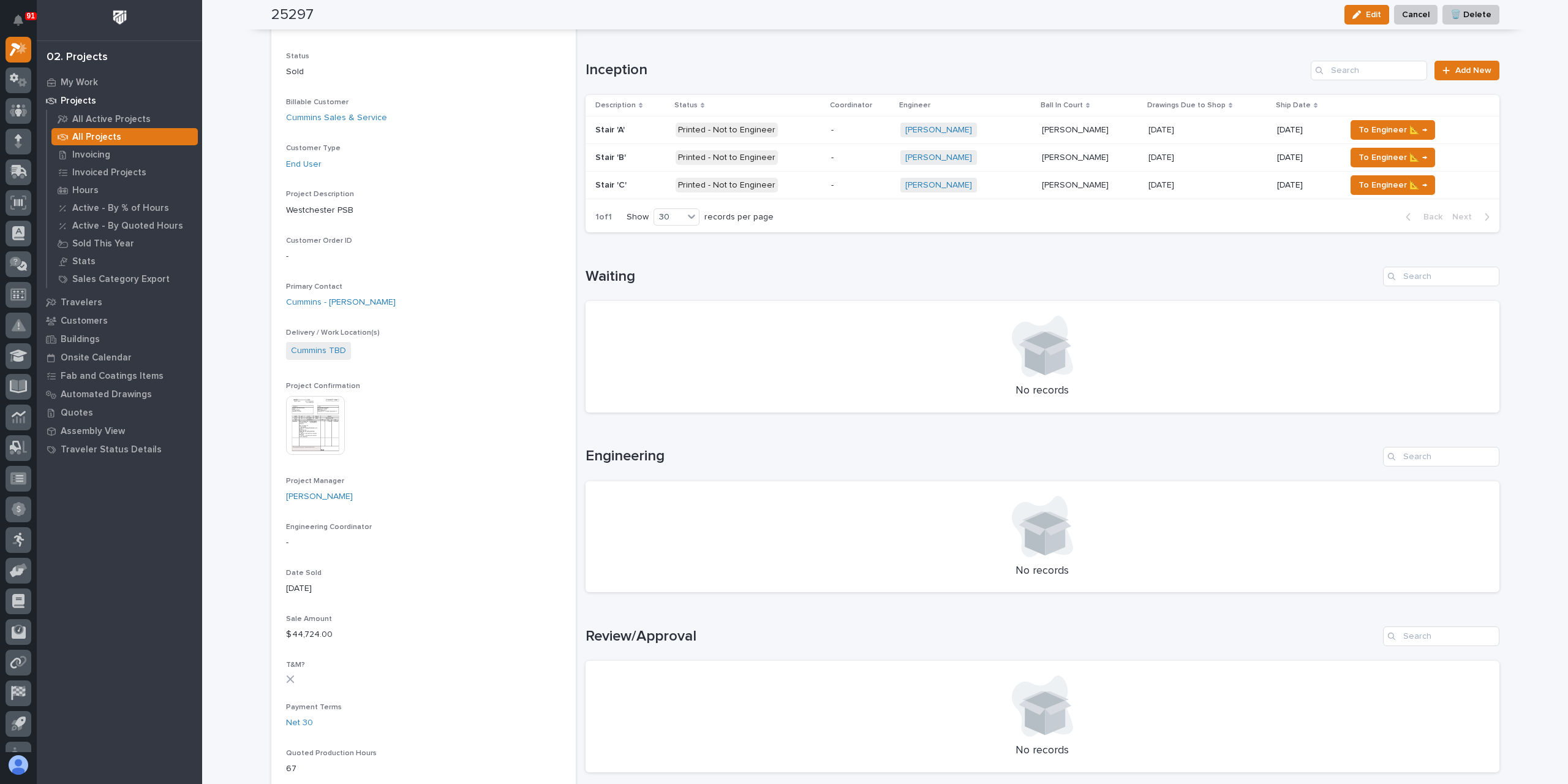
scroll to position [122, 0]
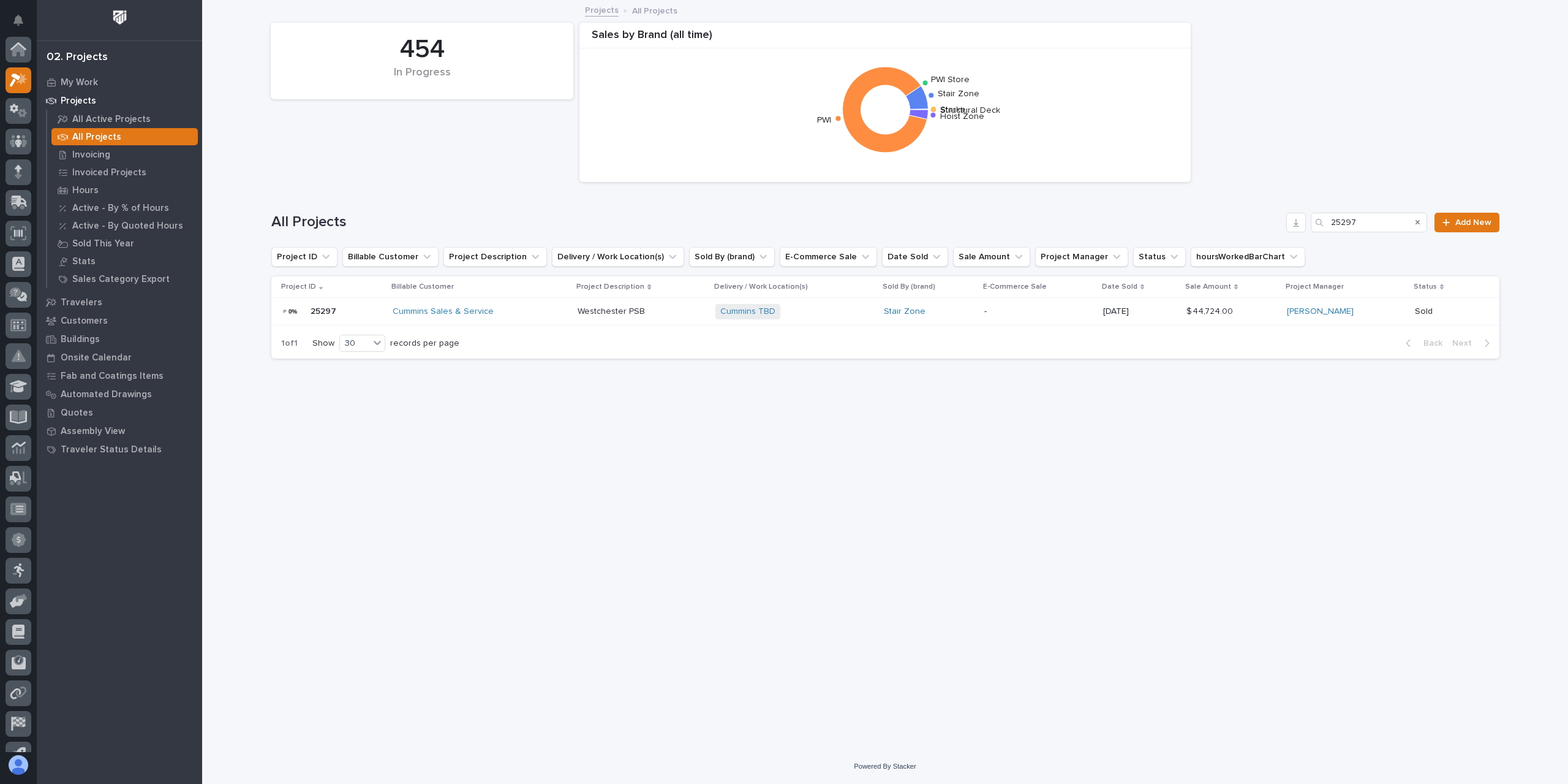
scroll to position [33, 0]
drag, startPoint x: 1369, startPoint y: 223, endPoint x: 1263, endPoint y: 214, distance: 106.4
click at [1287, 219] on div "All Projects 25297 Add New" at bounding box center [885, 223] width 1228 height 20
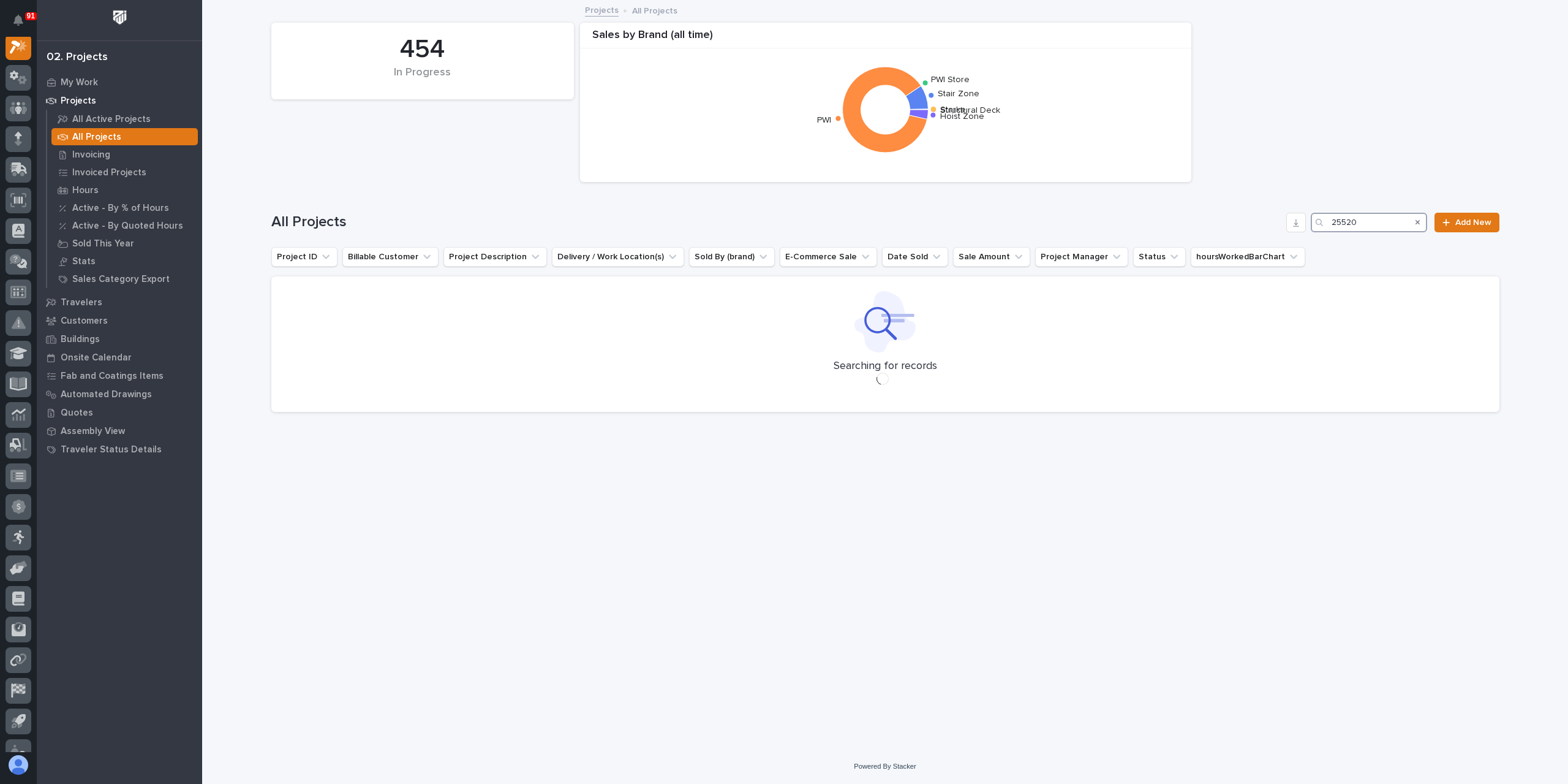
scroll to position [30, 0]
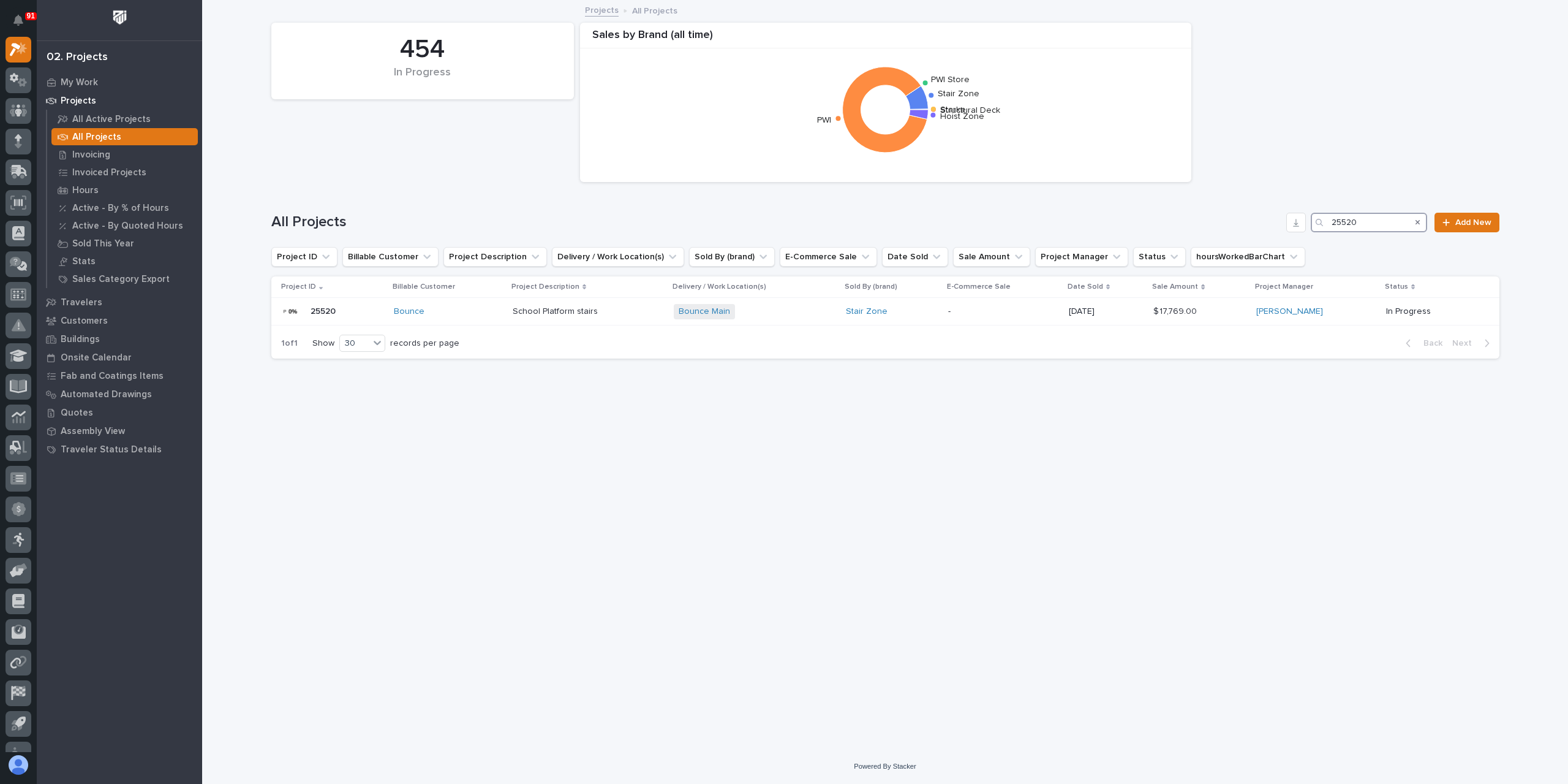
type input "25520"
click at [572, 317] on div "School Platform stairs School Platform stairs" at bounding box center [589, 311] width 152 height 21
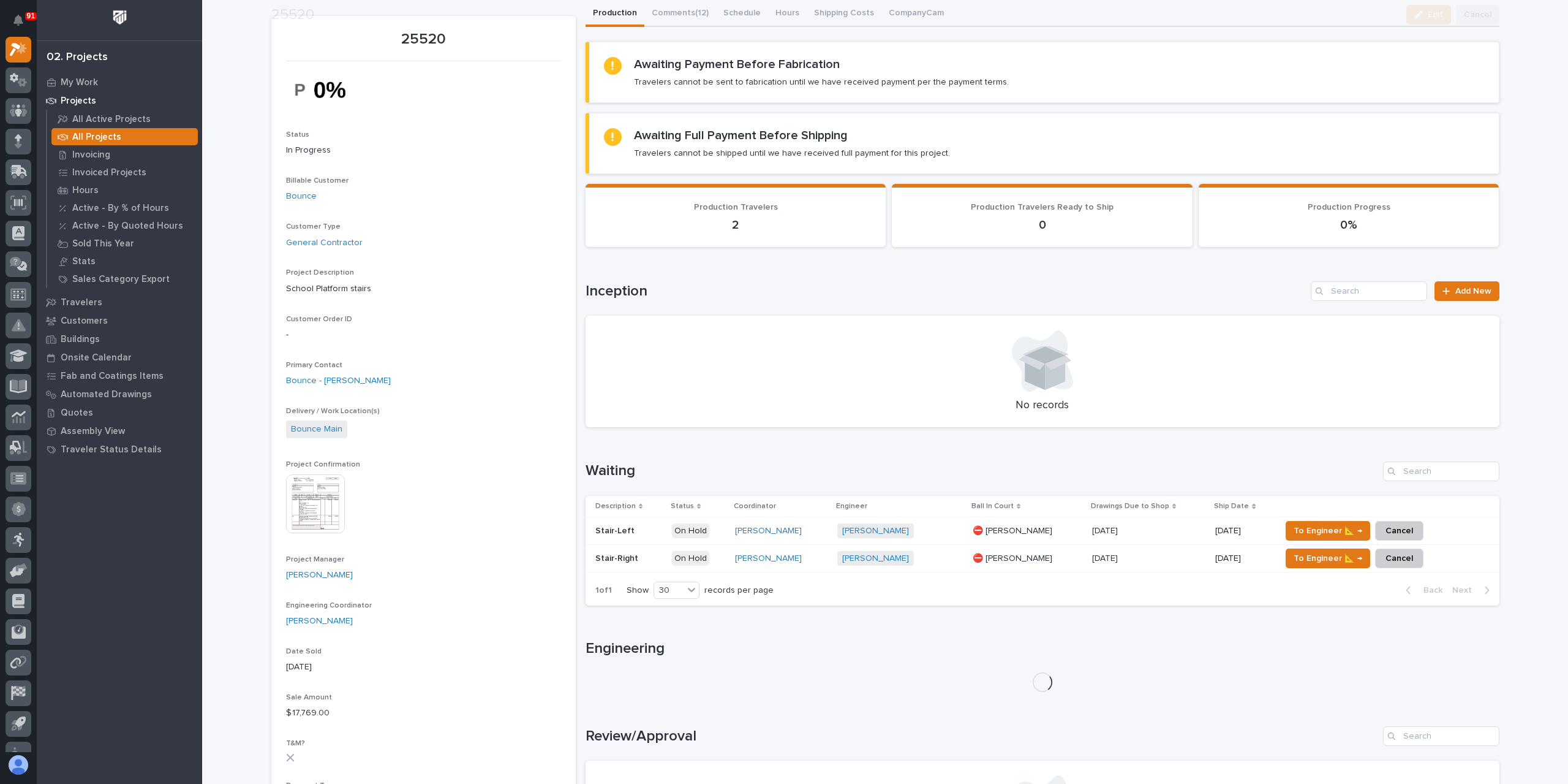
scroll to position [245, 0]
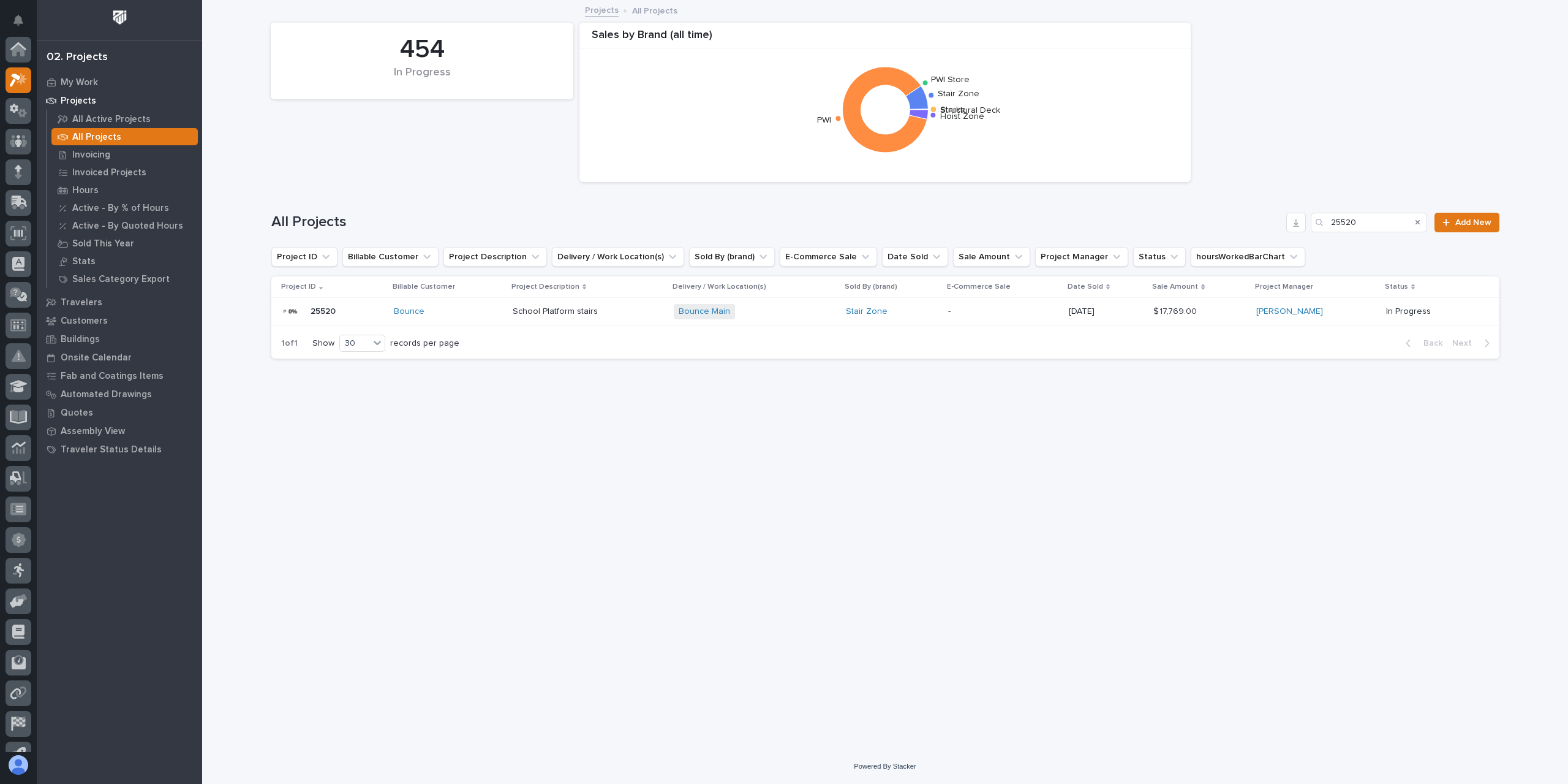
scroll to position [33, 0]
drag, startPoint x: 1373, startPoint y: 225, endPoint x: 1304, endPoint y: 227, distance: 69.0
click at [1304, 227] on div "All Projects 25520 Add New" at bounding box center [885, 223] width 1228 height 20
type input "25348"
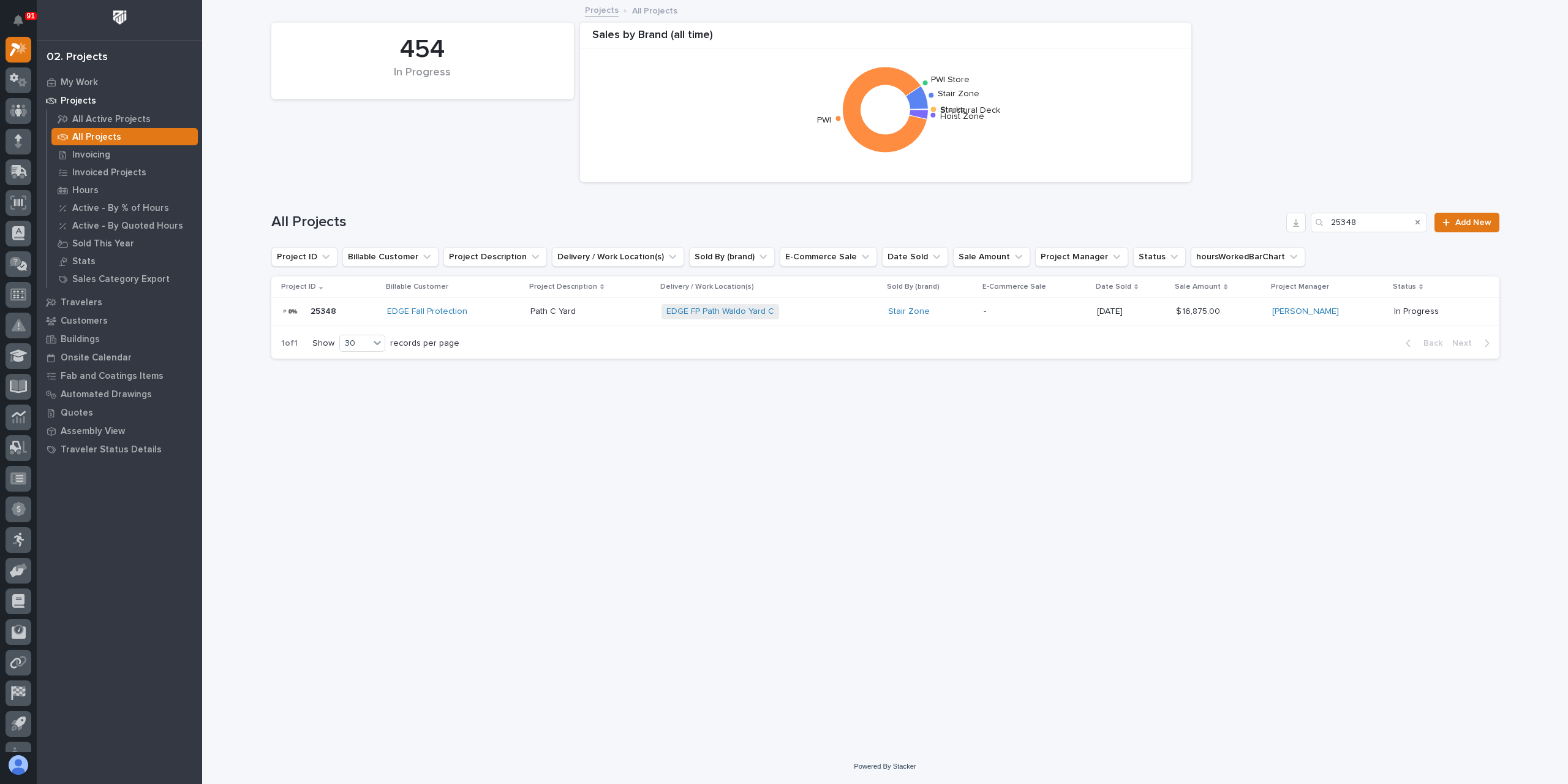
click at [553, 316] on p "Path C Yard" at bounding box center [554, 310] width 47 height 13
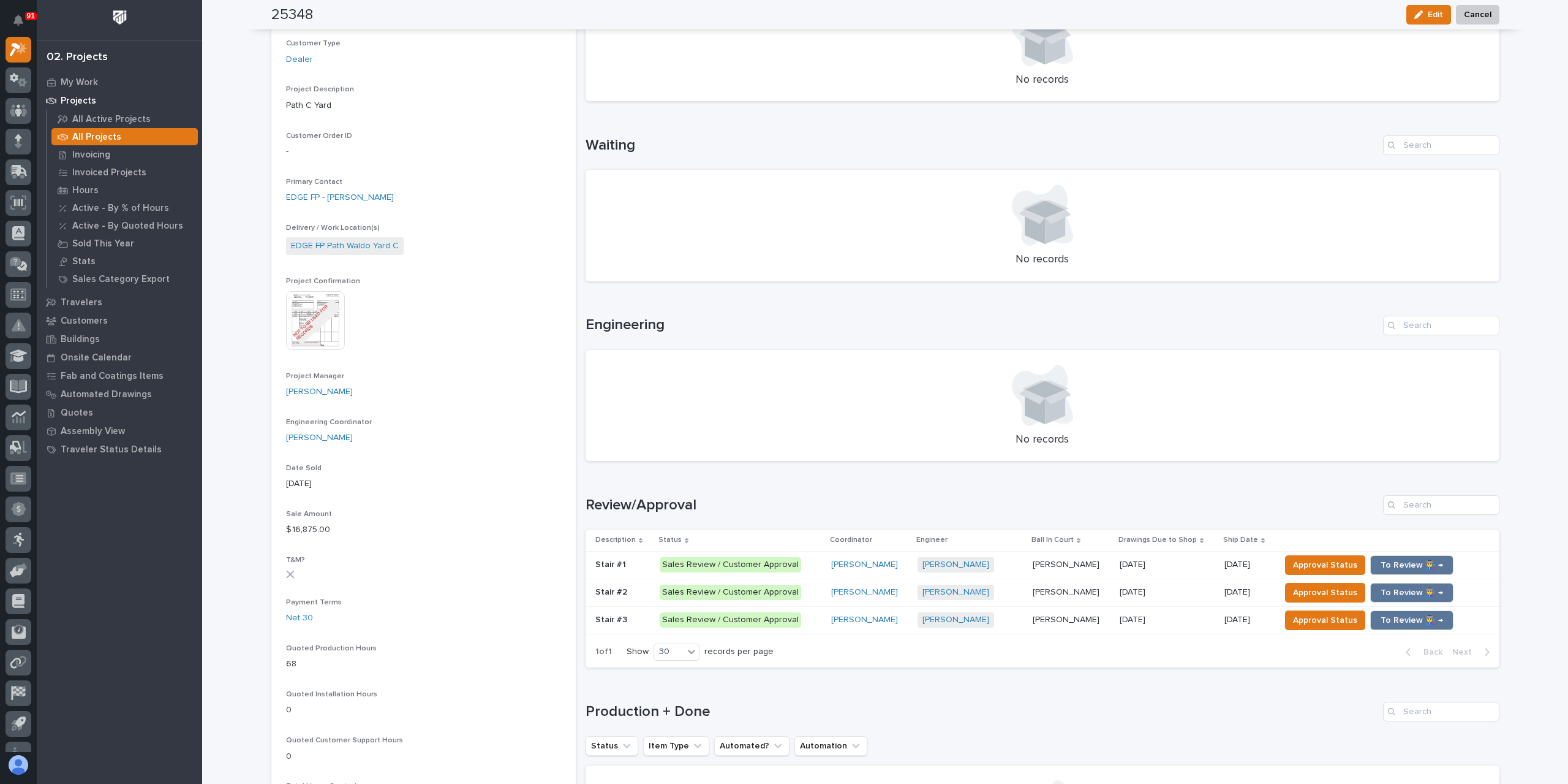
scroll to position [245, 0]
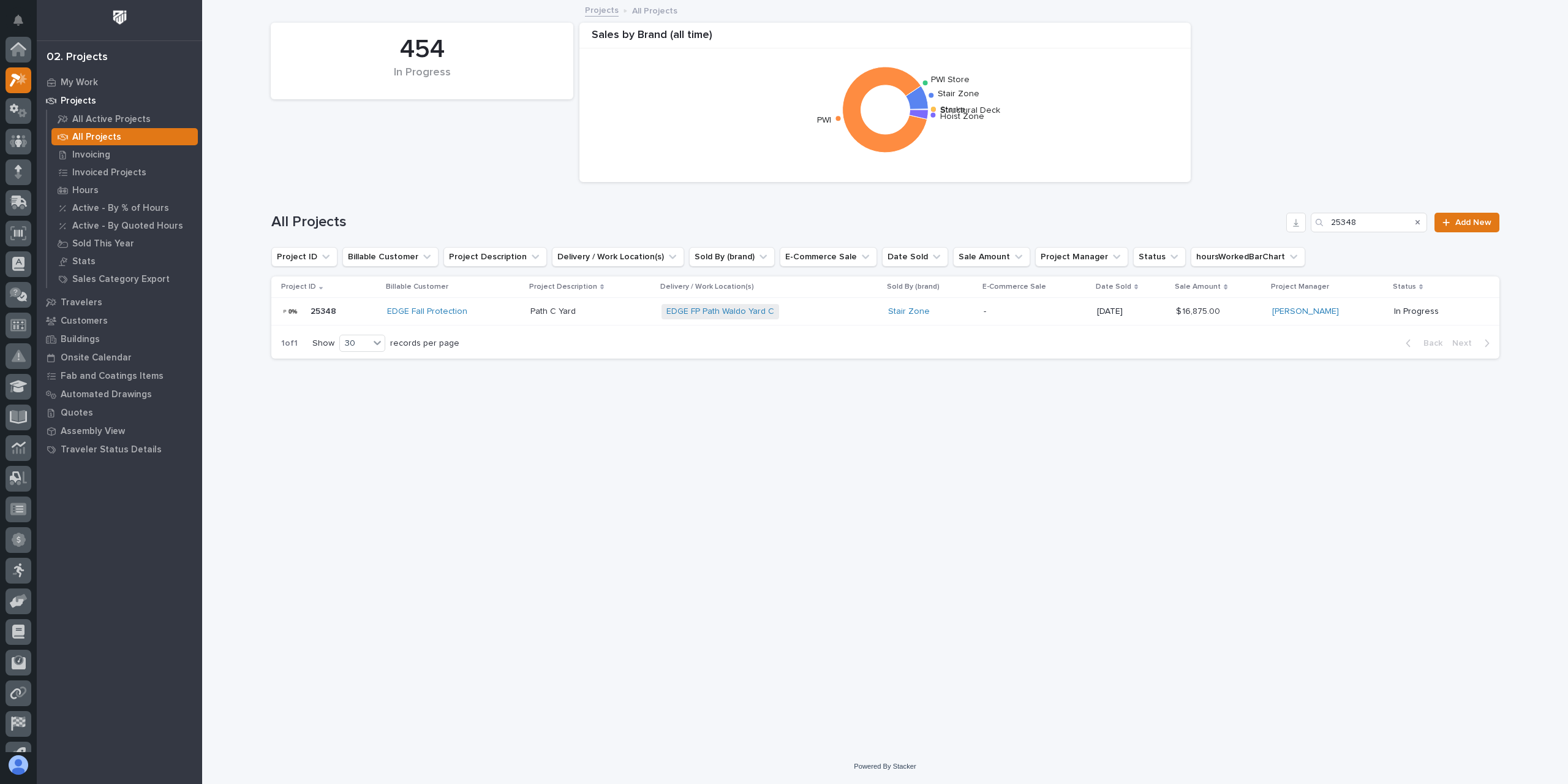
scroll to position [33, 0]
drag, startPoint x: 1369, startPoint y: 226, endPoint x: 1306, endPoint y: 231, distance: 63.2
click at [1306, 230] on div "All Projects 25348 Add New" at bounding box center [885, 223] width 1228 height 20
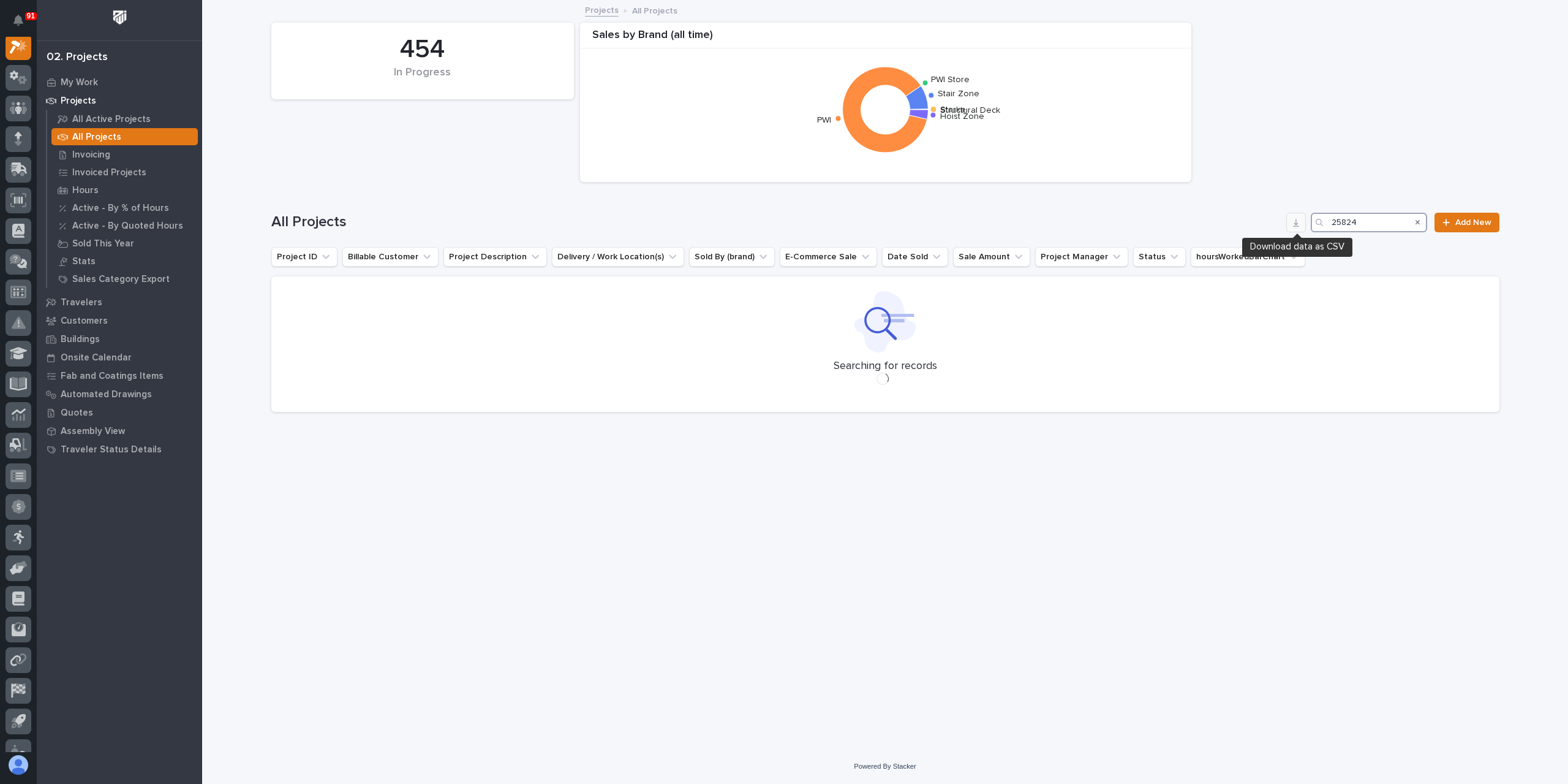
scroll to position [30, 0]
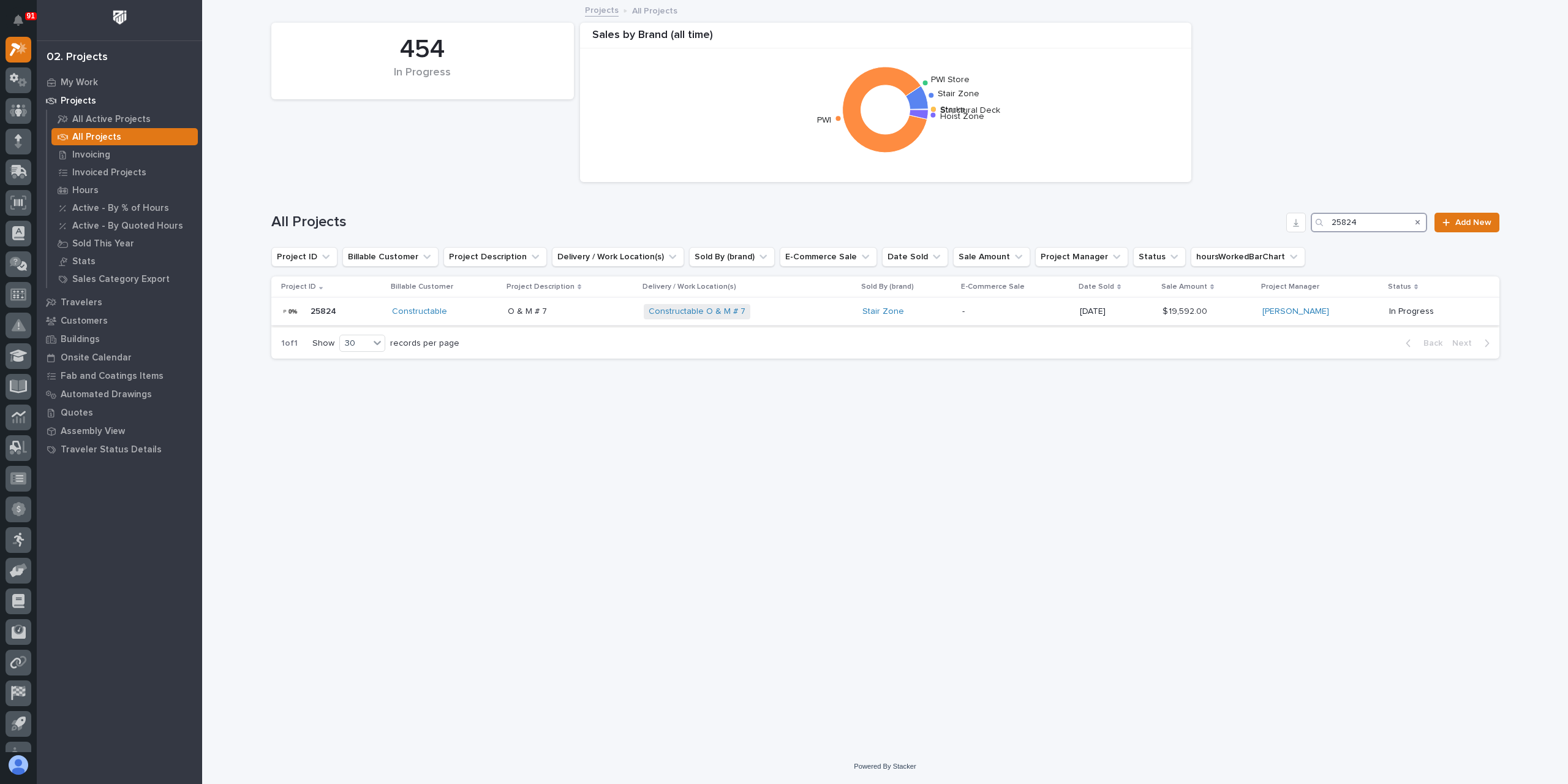
type input "25824"
click at [529, 316] on p "O & M # 7" at bounding box center [528, 310] width 42 height 13
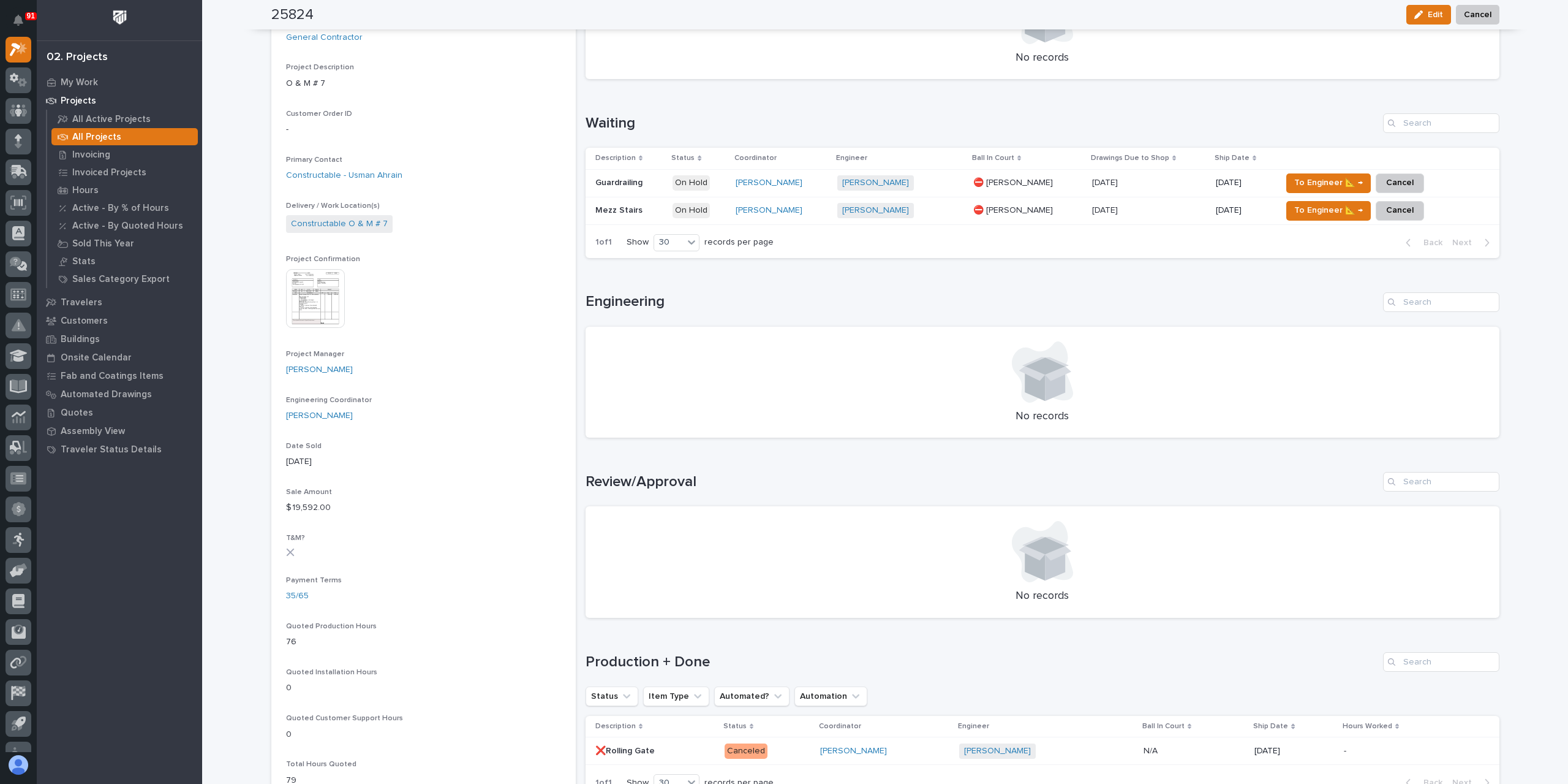
scroll to position [316, 0]
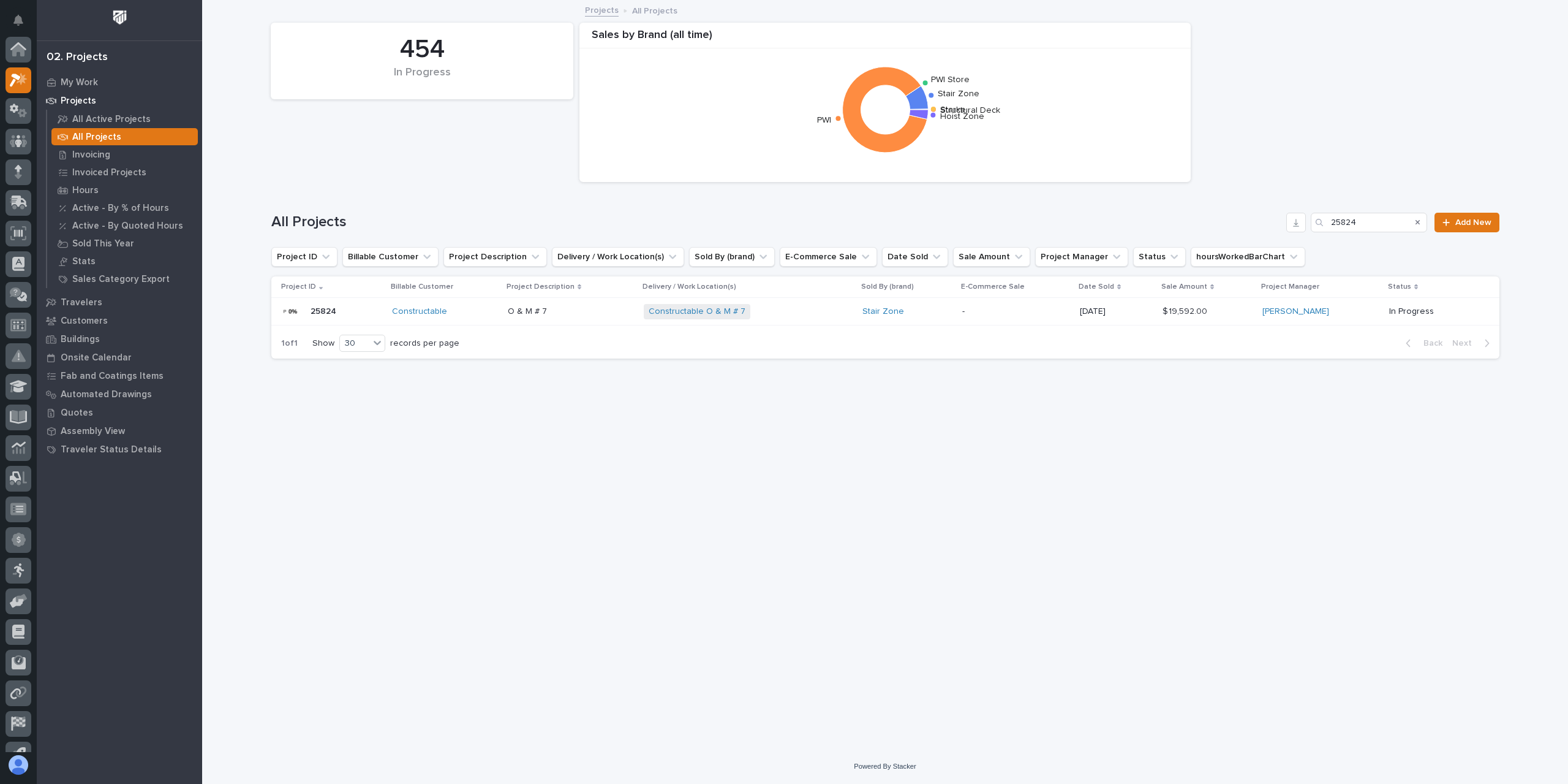
scroll to position [33, 0]
drag, startPoint x: 1385, startPoint y: 229, endPoint x: 1262, endPoint y: 225, distance: 123.1
click at [1262, 225] on div "All Projects 25824 Add New" at bounding box center [885, 223] width 1228 height 20
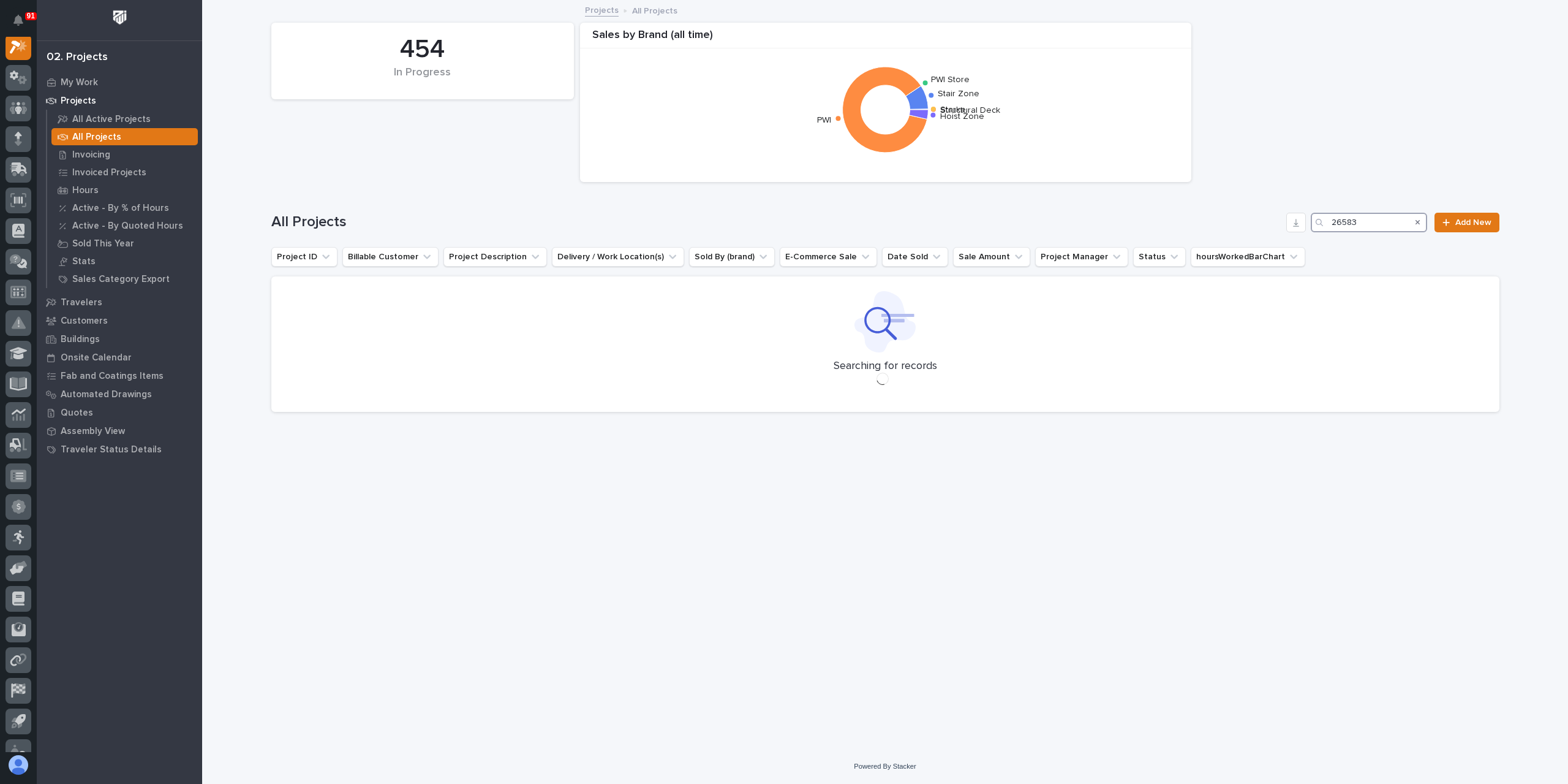
scroll to position [30, 0]
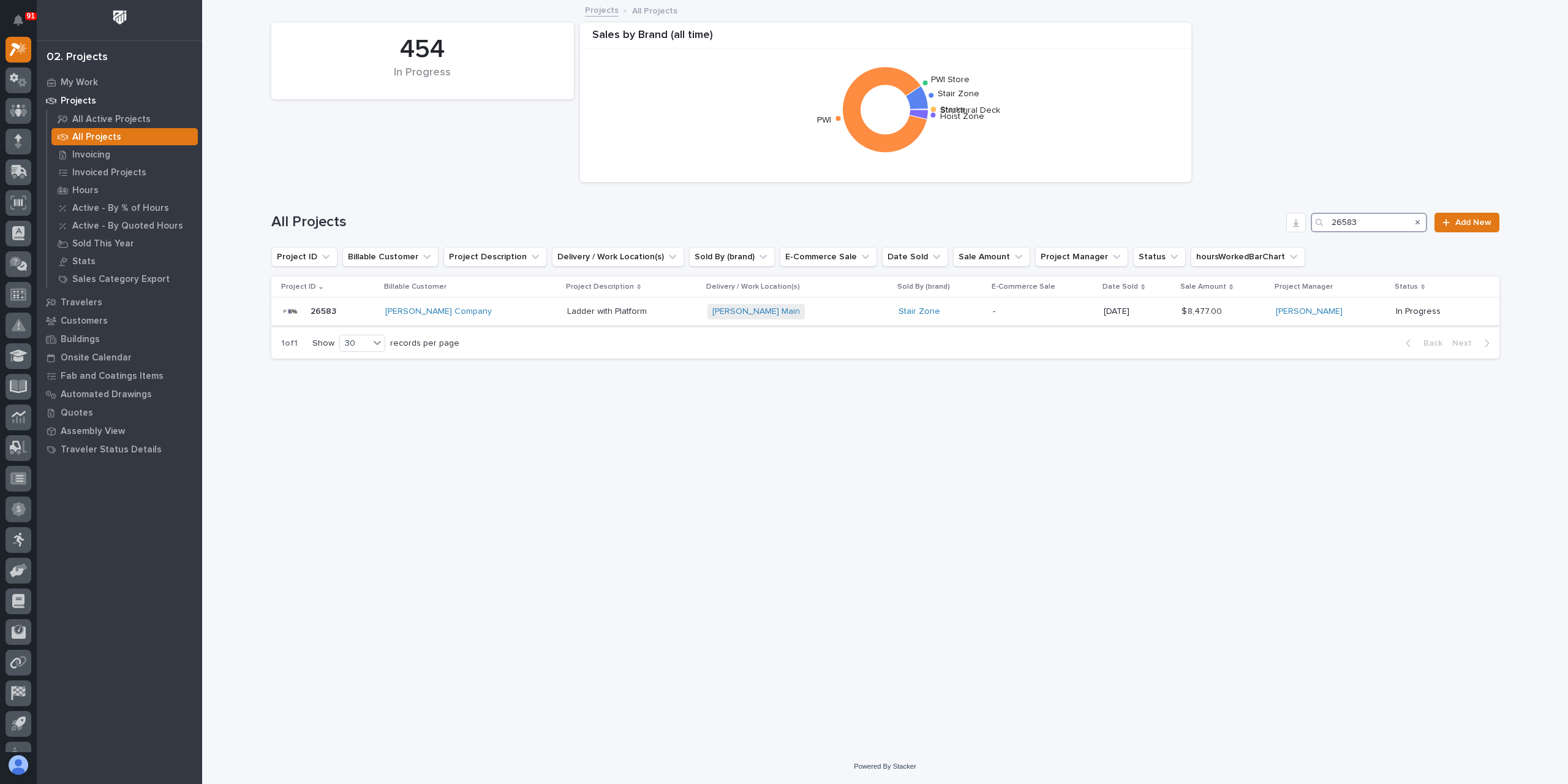
type input "26583"
click at [567, 316] on p "Ladder with Platform" at bounding box center [608, 310] width 82 height 13
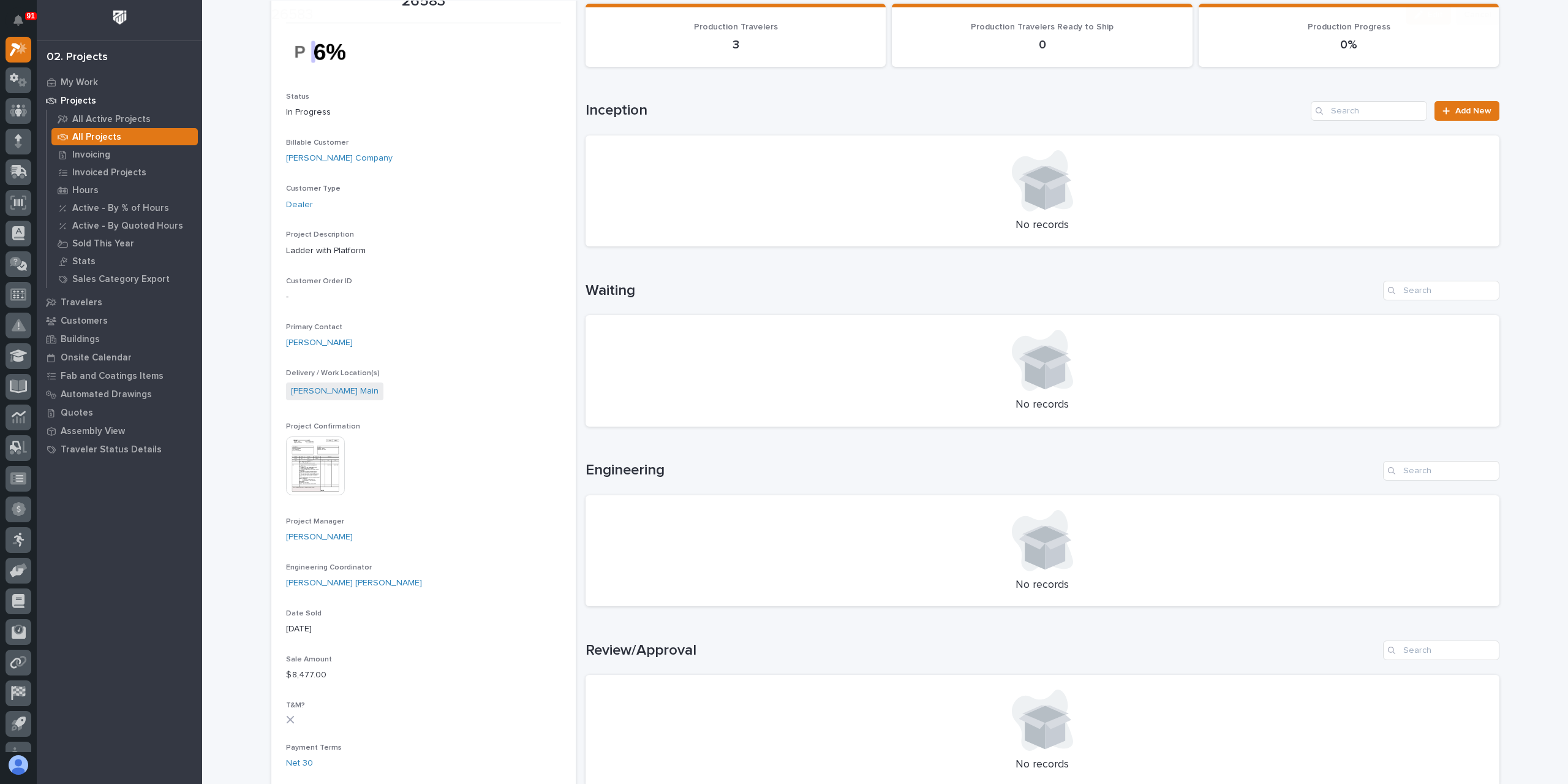
scroll to position [307, 0]
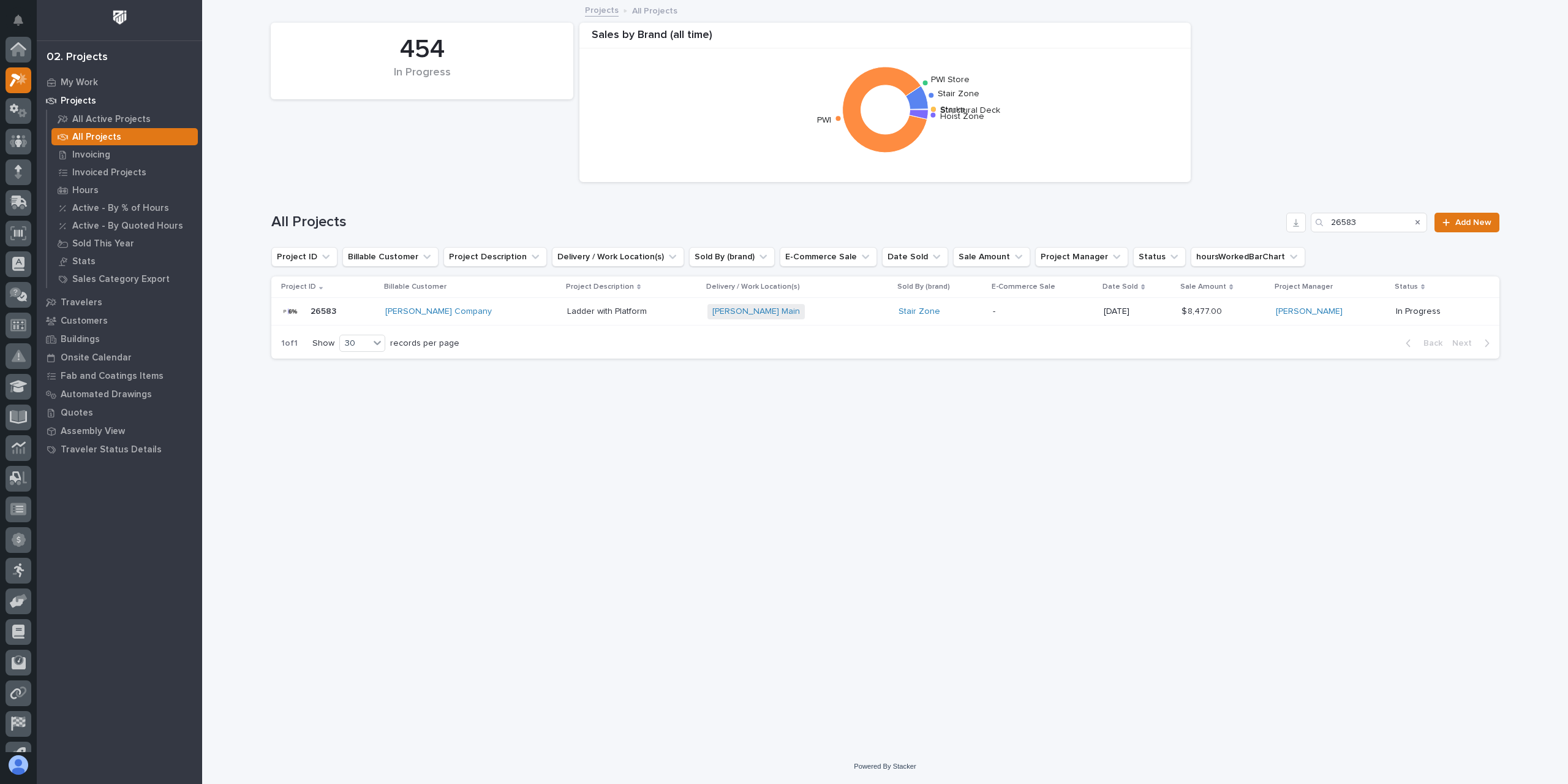
scroll to position [33, 0]
drag, startPoint x: 1336, startPoint y: 230, endPoint x: 1258, endPoint y: 223, distance: 78.3
click at [1273, 227] on div "All Projects 26583 Add New" at bounding box center [885, 223] width 1228 height 20
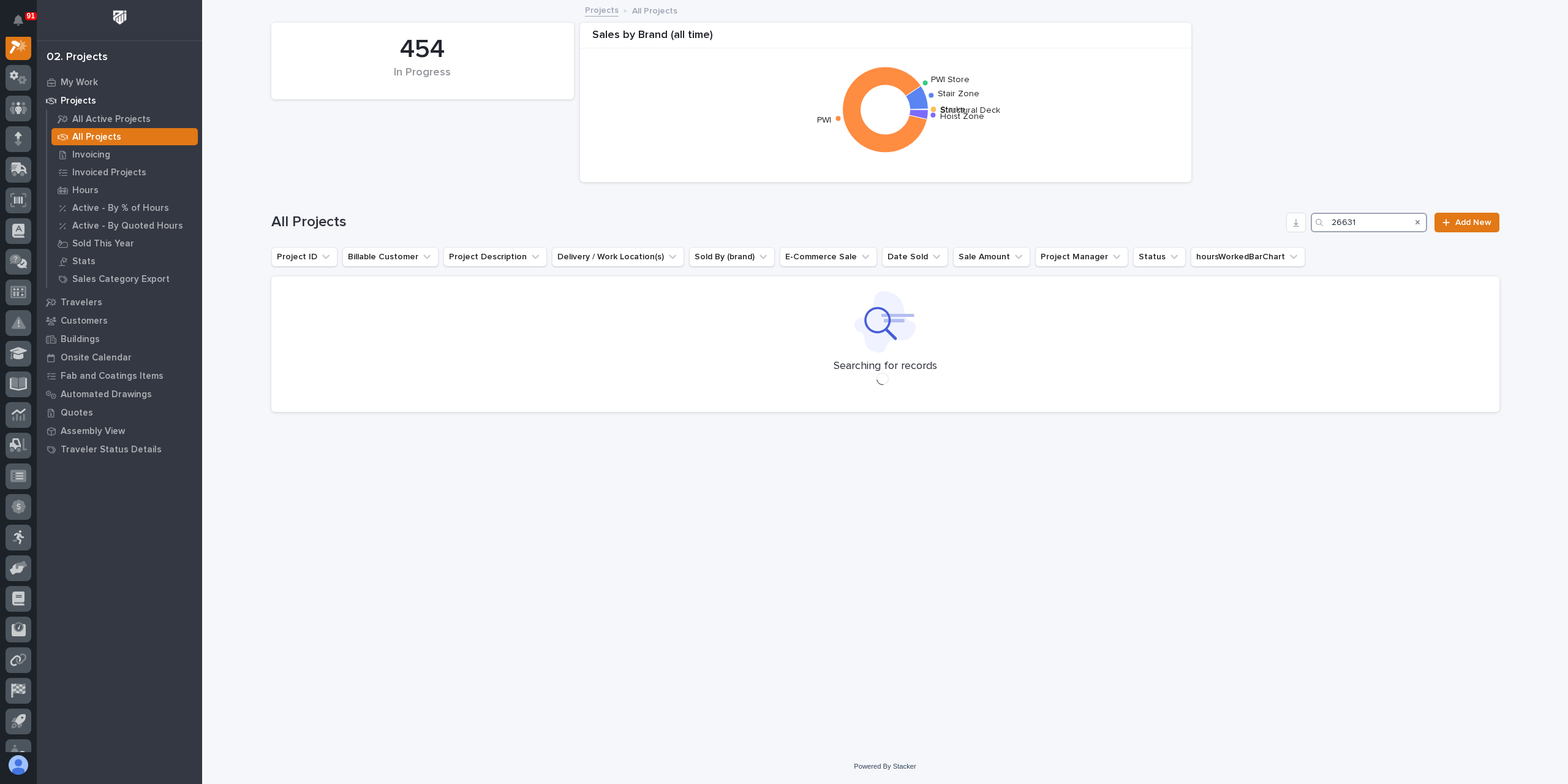
scroll to position [30, 0]
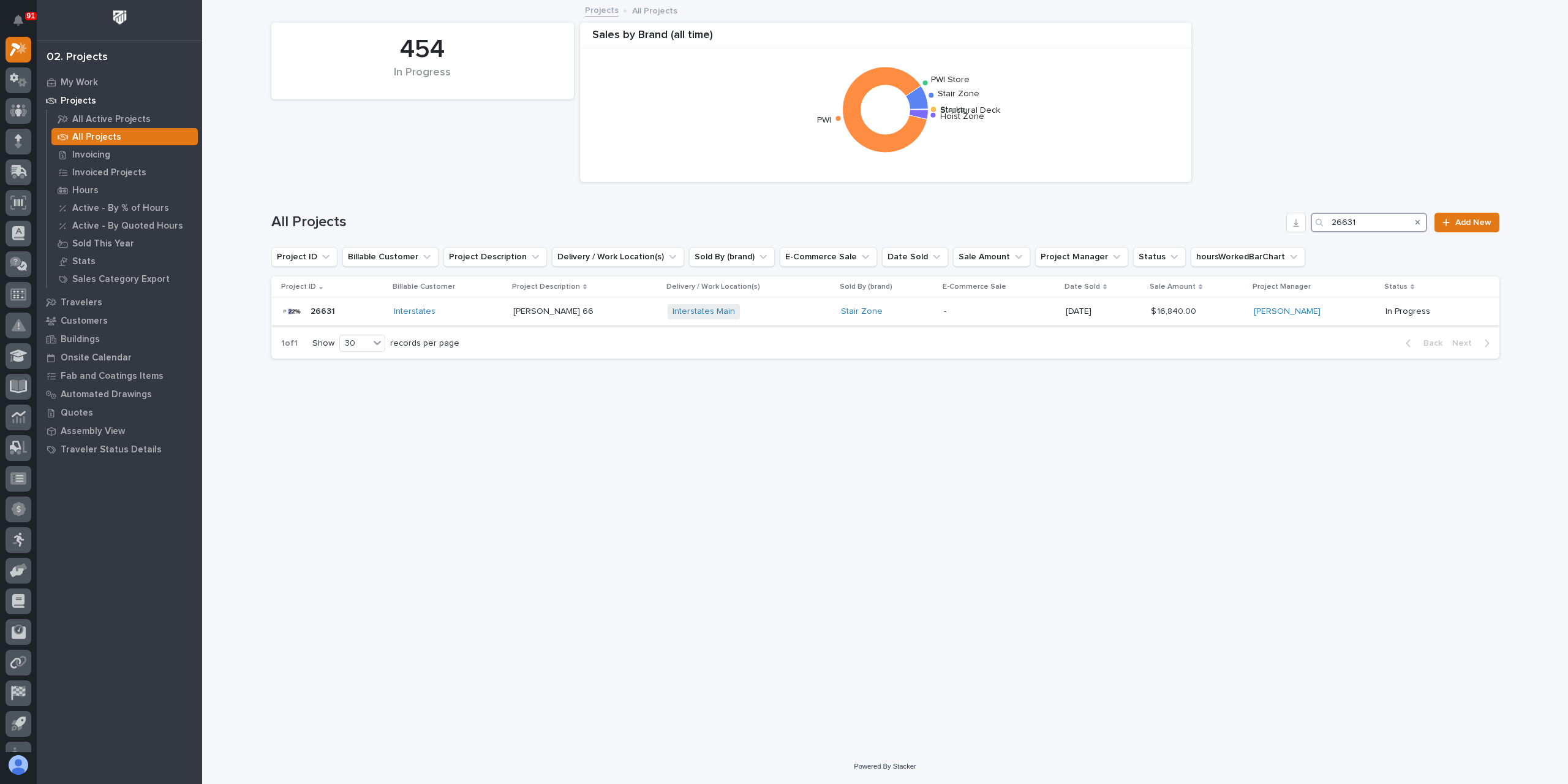
type input "26631"
click at [558, 318] on div "[PERSON_NAME] 66 [PERSON_NAME] 66" at bounding box center [586, 311] width 145 height 21
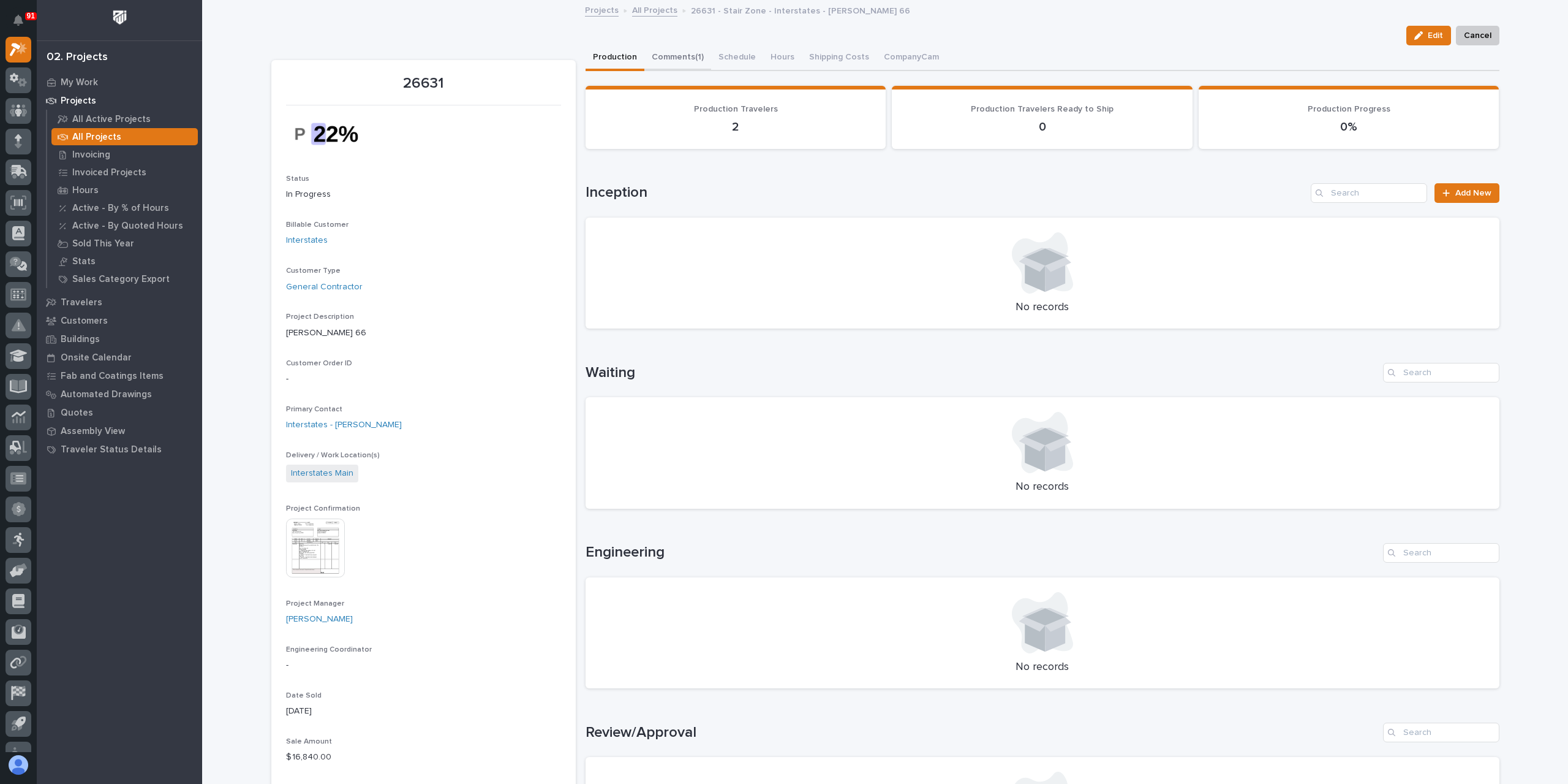
click at [669, 54] on button "Comments (1)" at bounding box center [677, 58] width 67 height 26
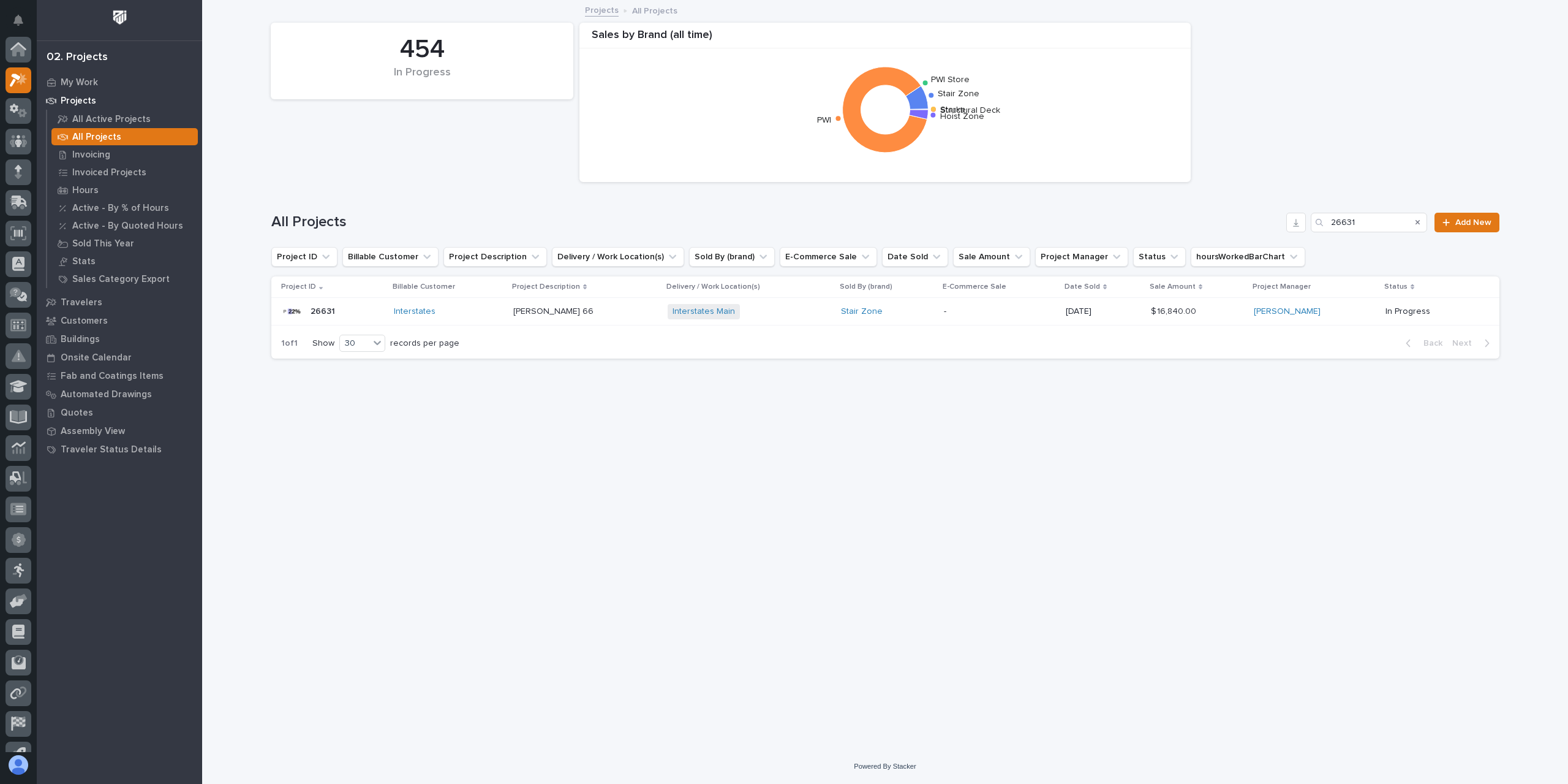
scroll to position [33, 0]
drag, startPoint x: 1366, startPoint y: 219, endPoint x: 1297, endPoint y: 221, distance: 69.0
click at [1297, 221] on div "All Projects 26631 Add New" at bounding box center [885, 223] width 1228 height 20
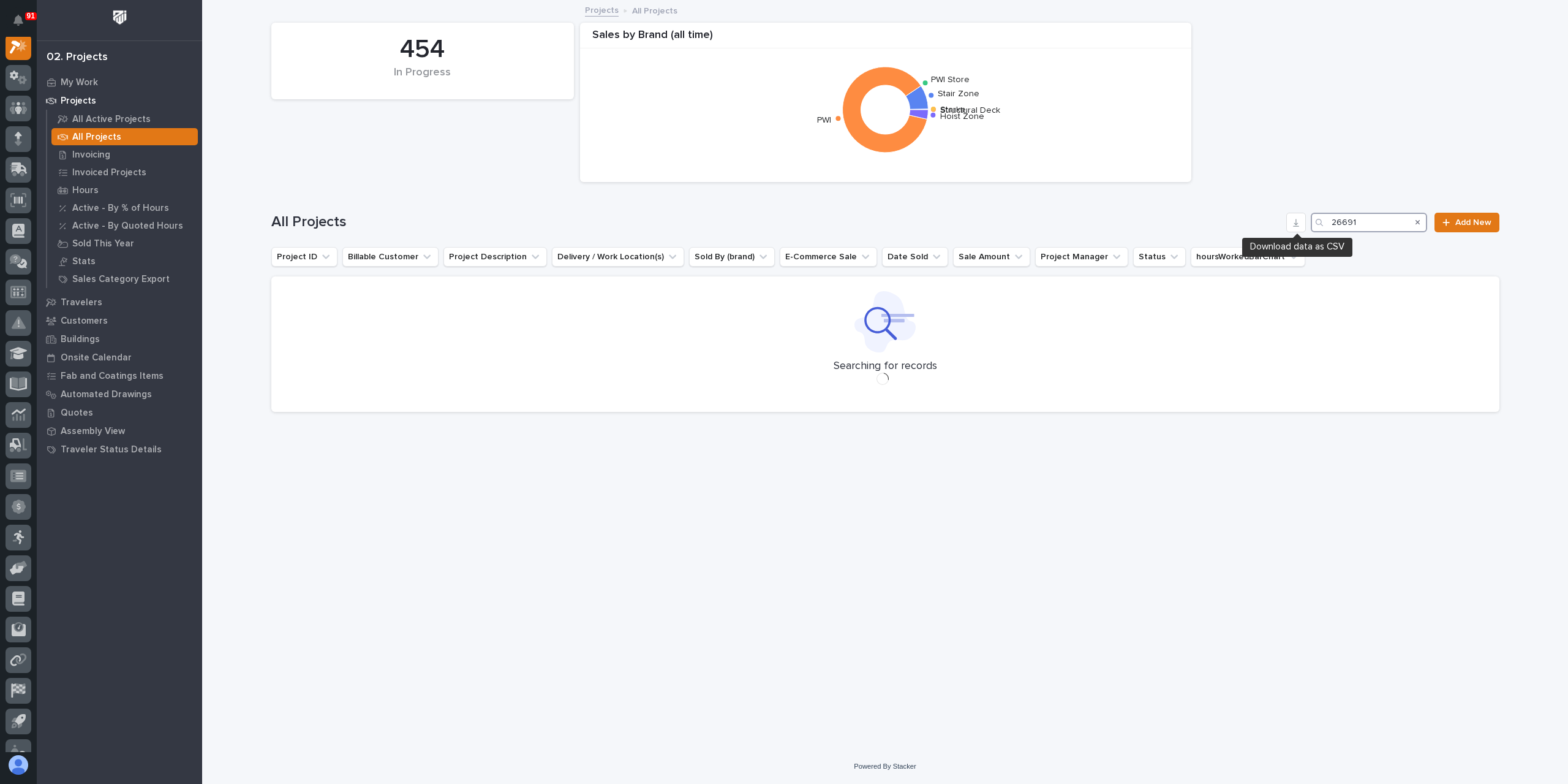
scroll to position [30, 0]
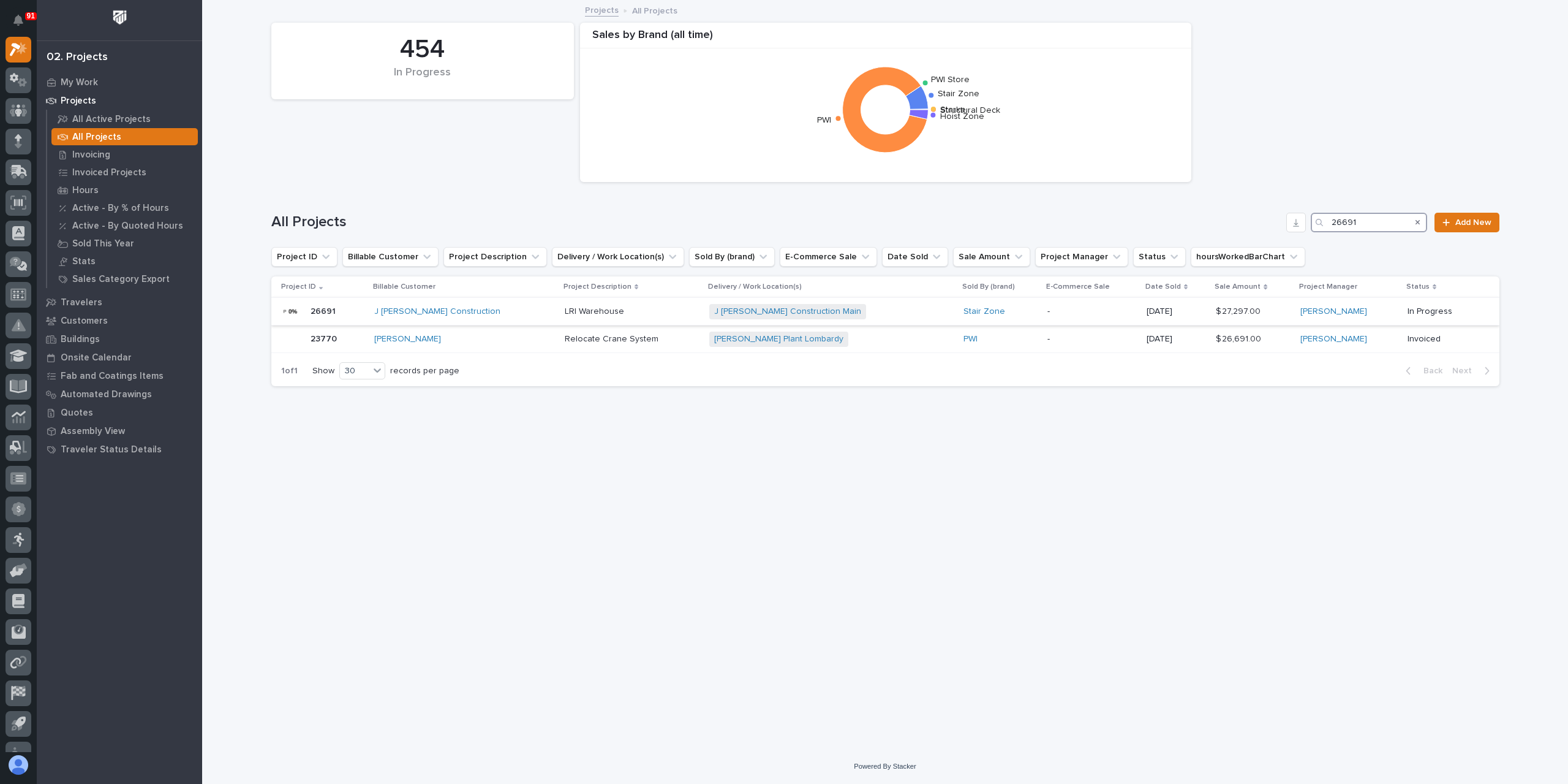
type input "26691"
click at [565, 319] on div "LRI Warehouse LRI Warehouse" at bounding box center [632, 311] width 135 height 21
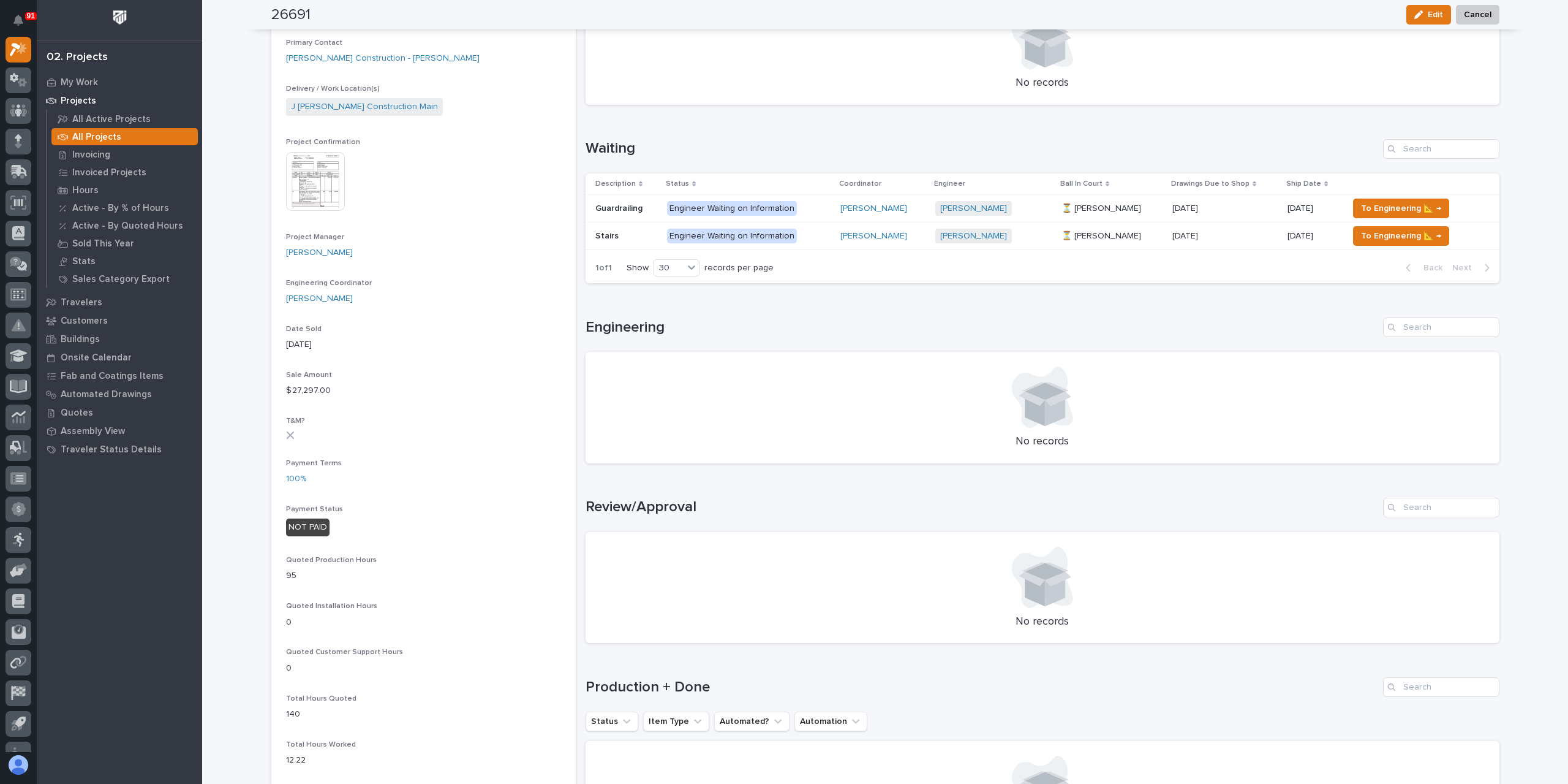
scroll to position [367, 0]
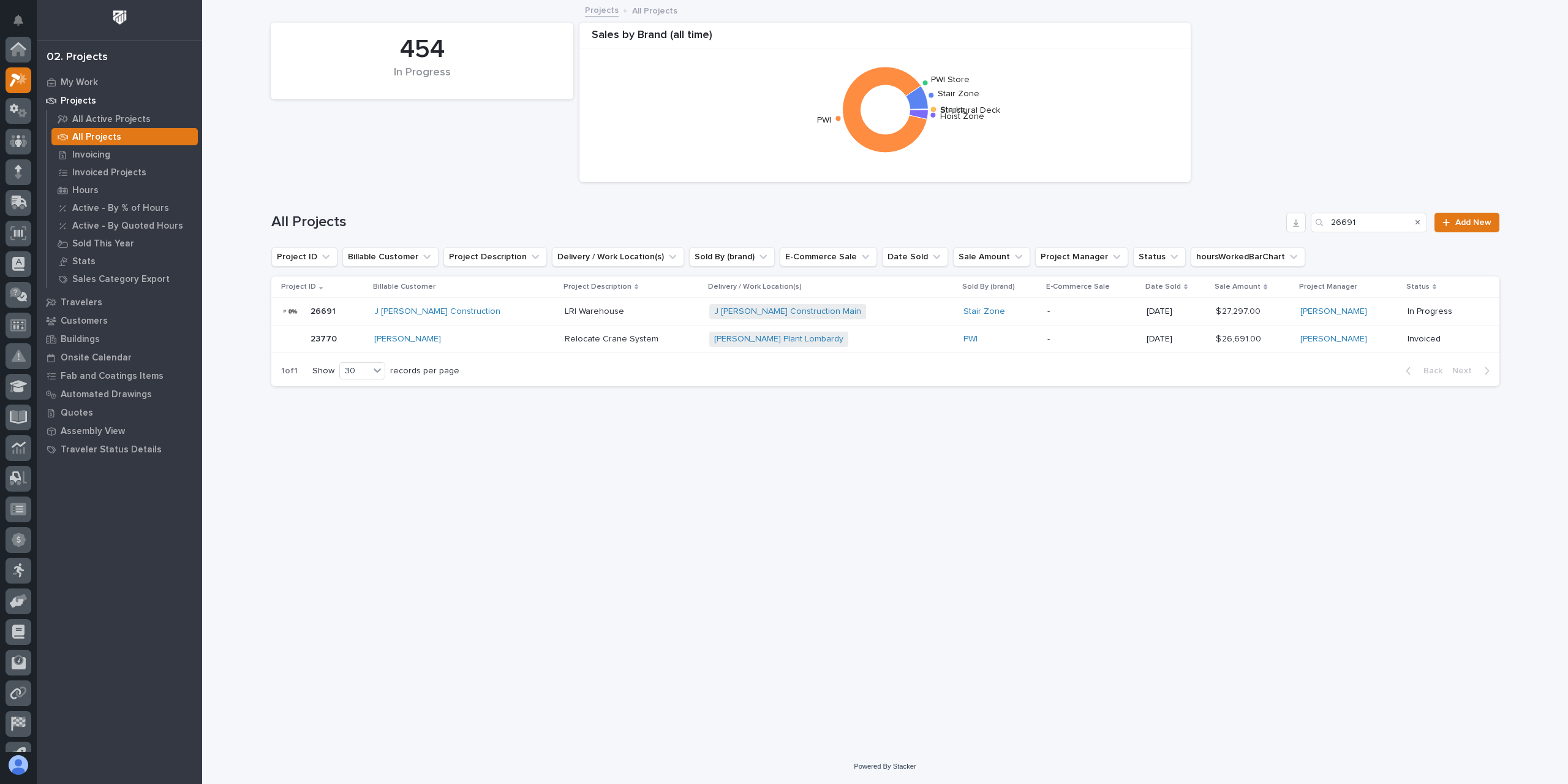
scroll to position [33, 0]
drag, startPoint x: 1362, startPoint y: 225, endPoint x: 1302, endPoint y: 240, distance: 61.8
click at [1304, 239] on div "All Projects 26691 Add New" at bounding box center [885, 217] width 1228 height 59
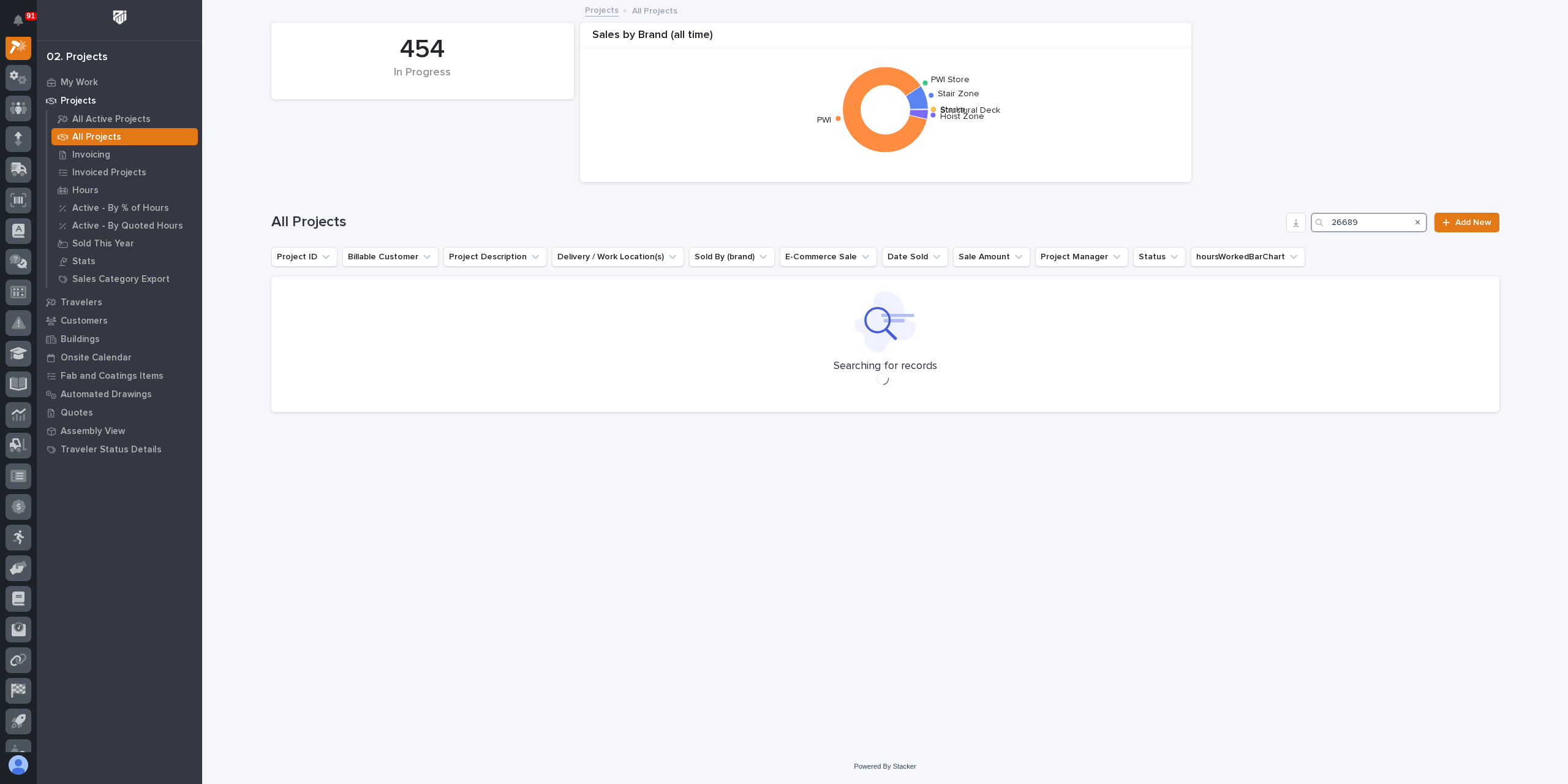
scroll to position [30, 0]
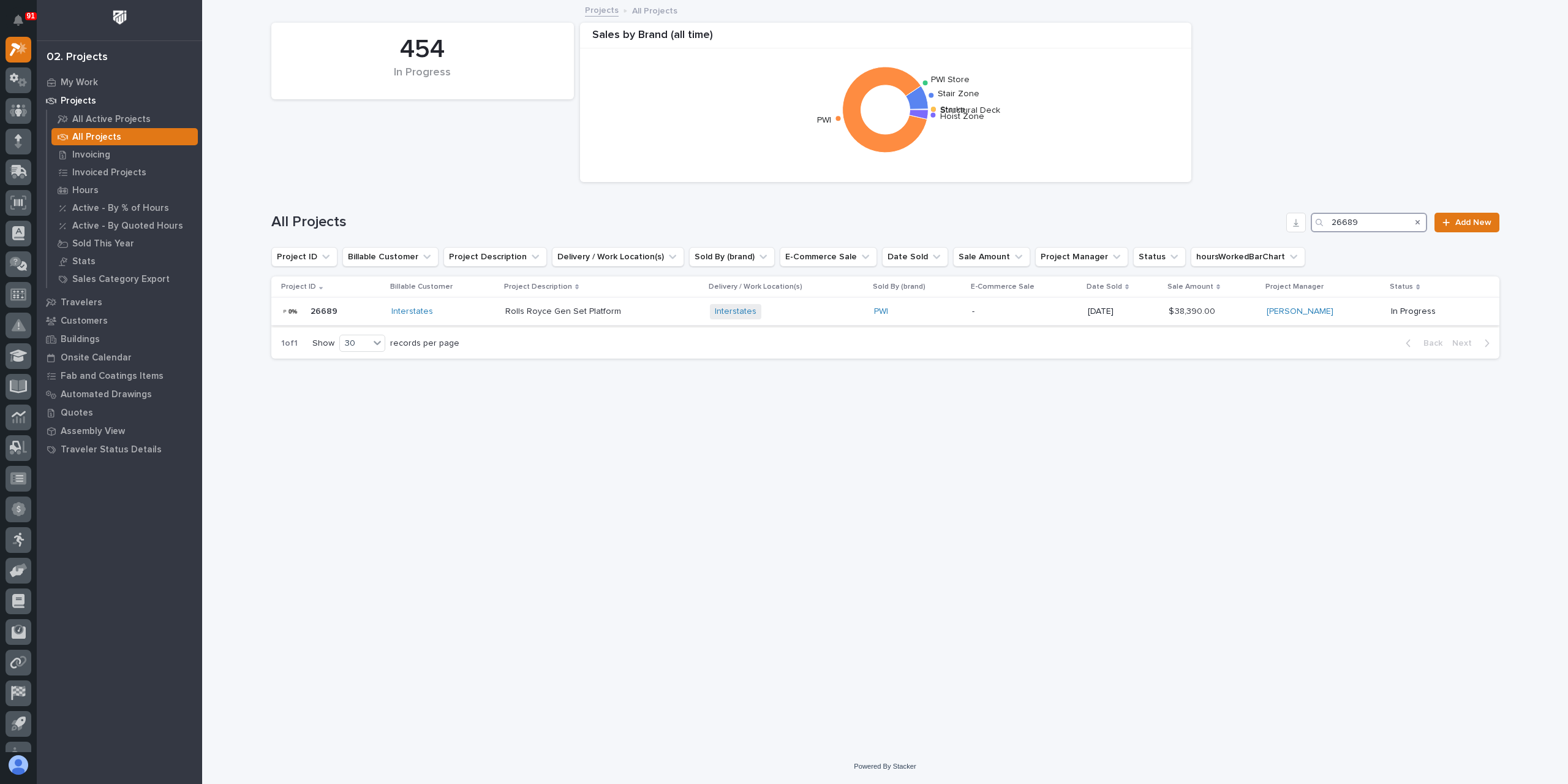
type input "26689"
click at [534, 311] on p "Rolls Royce Gen Set Platform" at bounding box center [565, 310] width 118 height 13
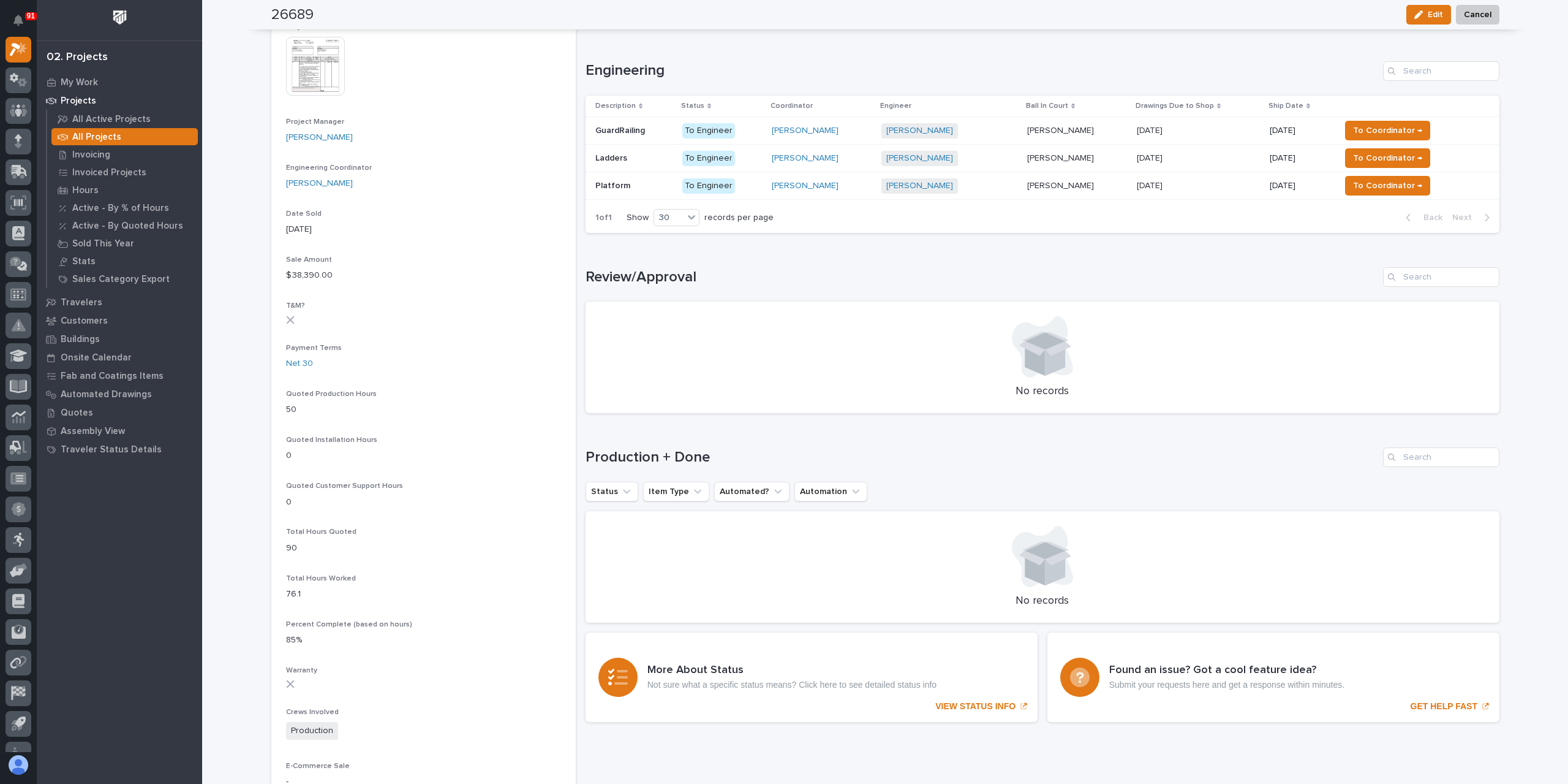
scroll to position [500, 0]
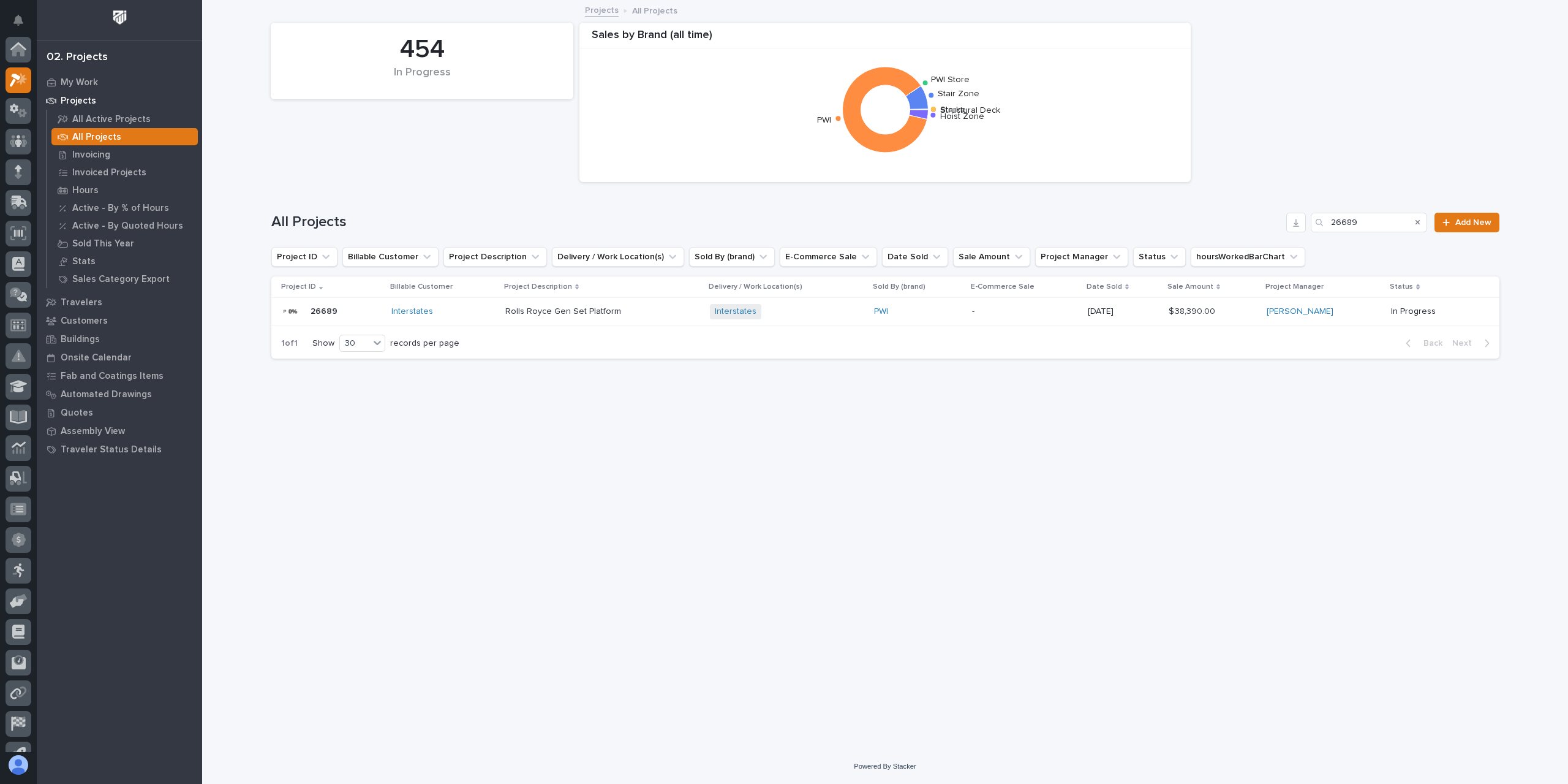
scroll to position [33, 0]
drag, startPoint x: 1370, startPoint y: 221, endPoint x: 1280, endPoint y: 225, distance: 90.1
click at [1283, 225] on div "All Projects 26689 Add New" at bounding box center [885, 223] width 1228 height 20
type input "26721"
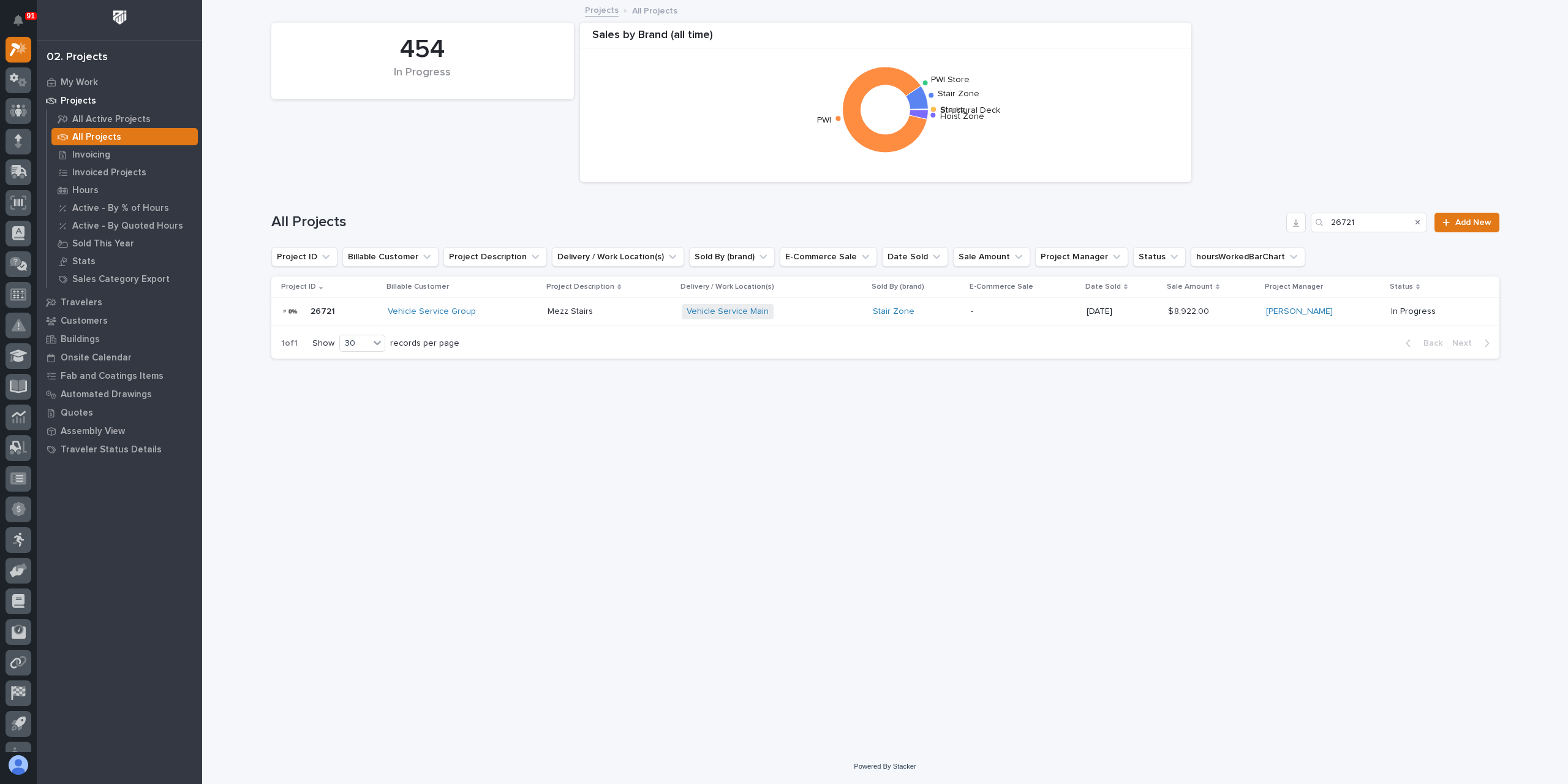
click at [577, 308] on p "Mezz Stairs" at bounding box center [571, 310] width 47 height 13
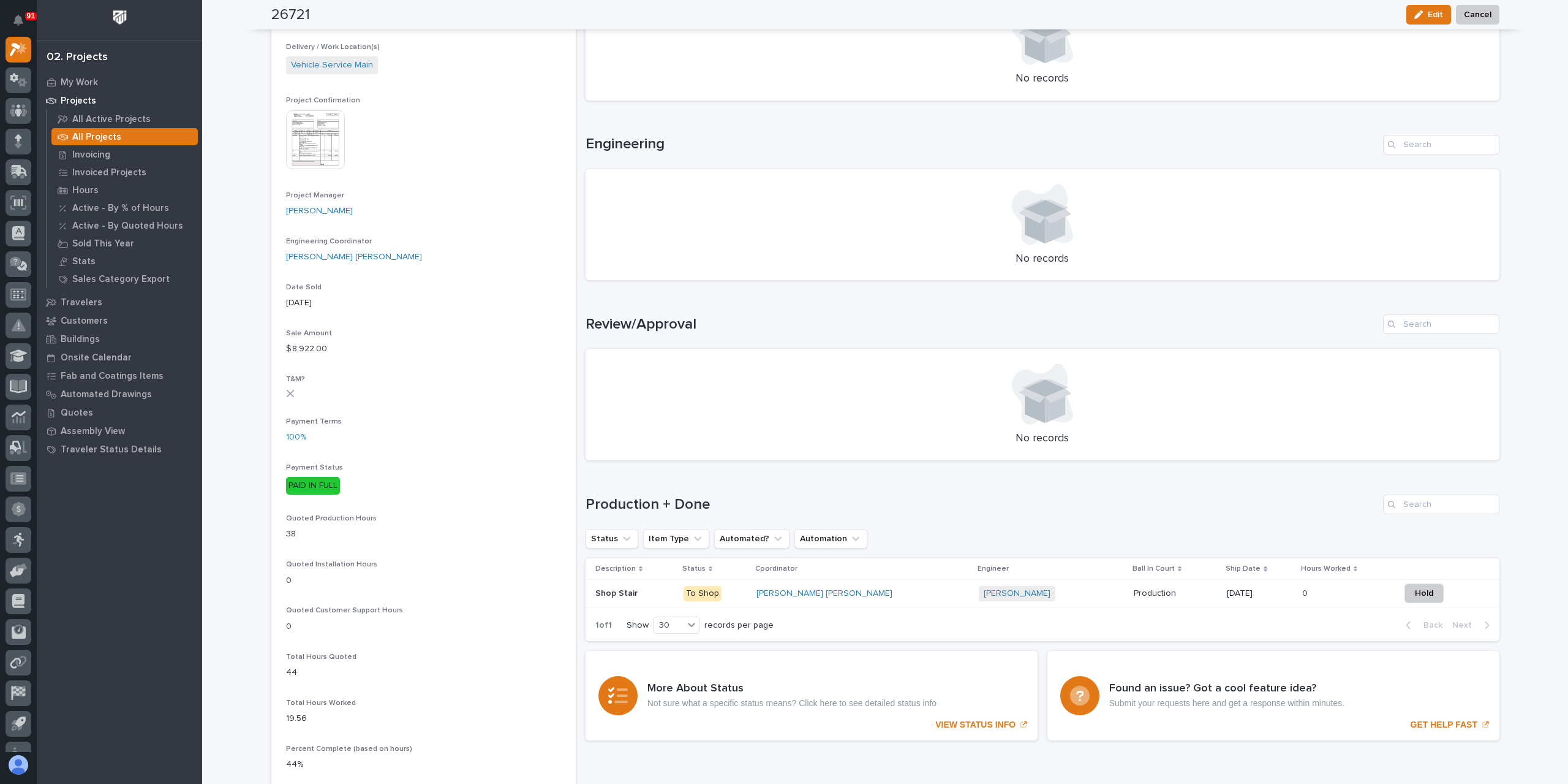
scroll to position [429, 0]
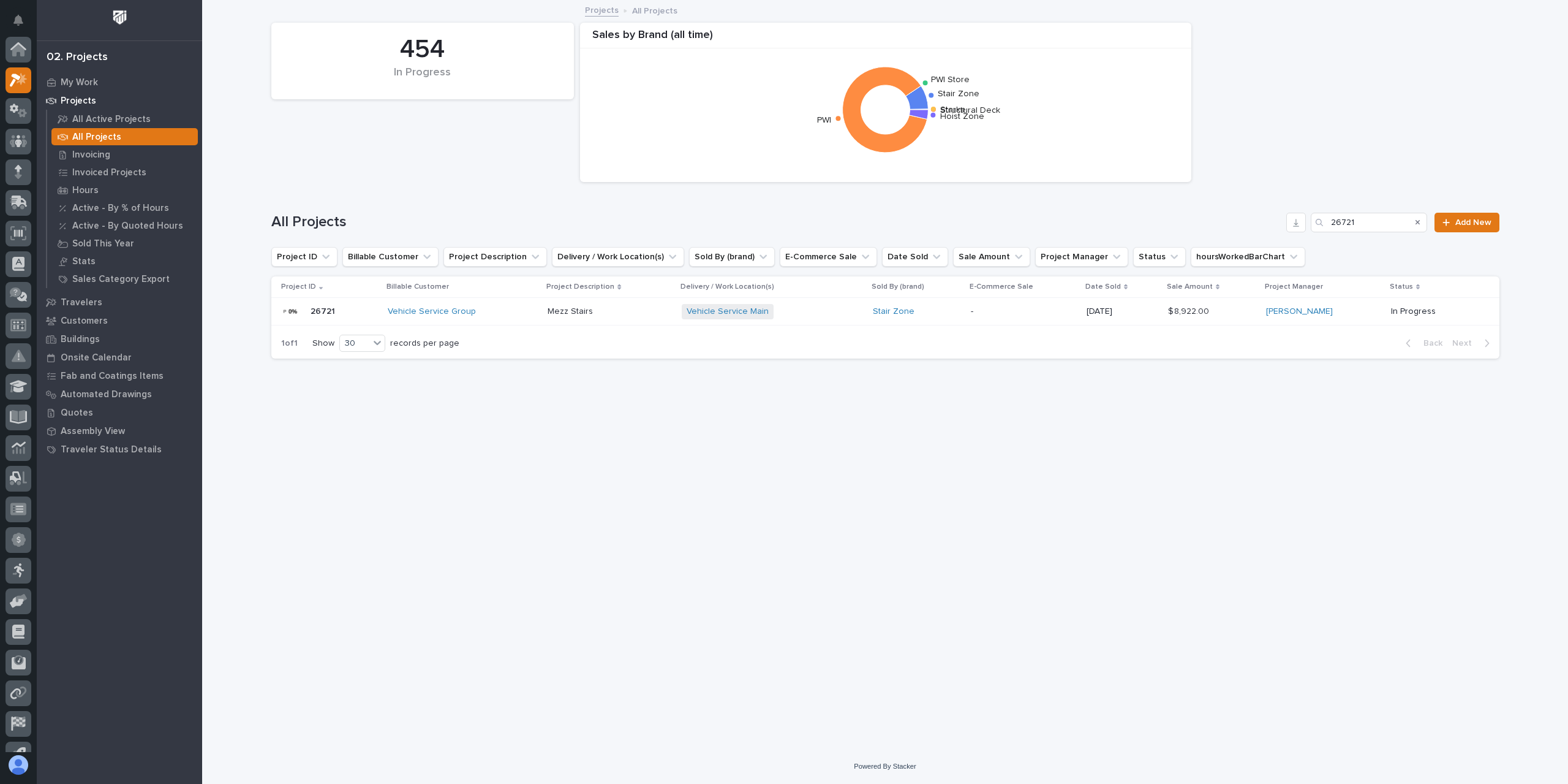
scroll to position [33, 0]
drag, startPoint x: 1351, startPoint y: 228, endPoint x: 1219, endPoint y: 219, distance: 132.3
click at [1237, 221] on div "All Projects 26721 Add New" at bounding box center [885, 223] width 1228 height 20
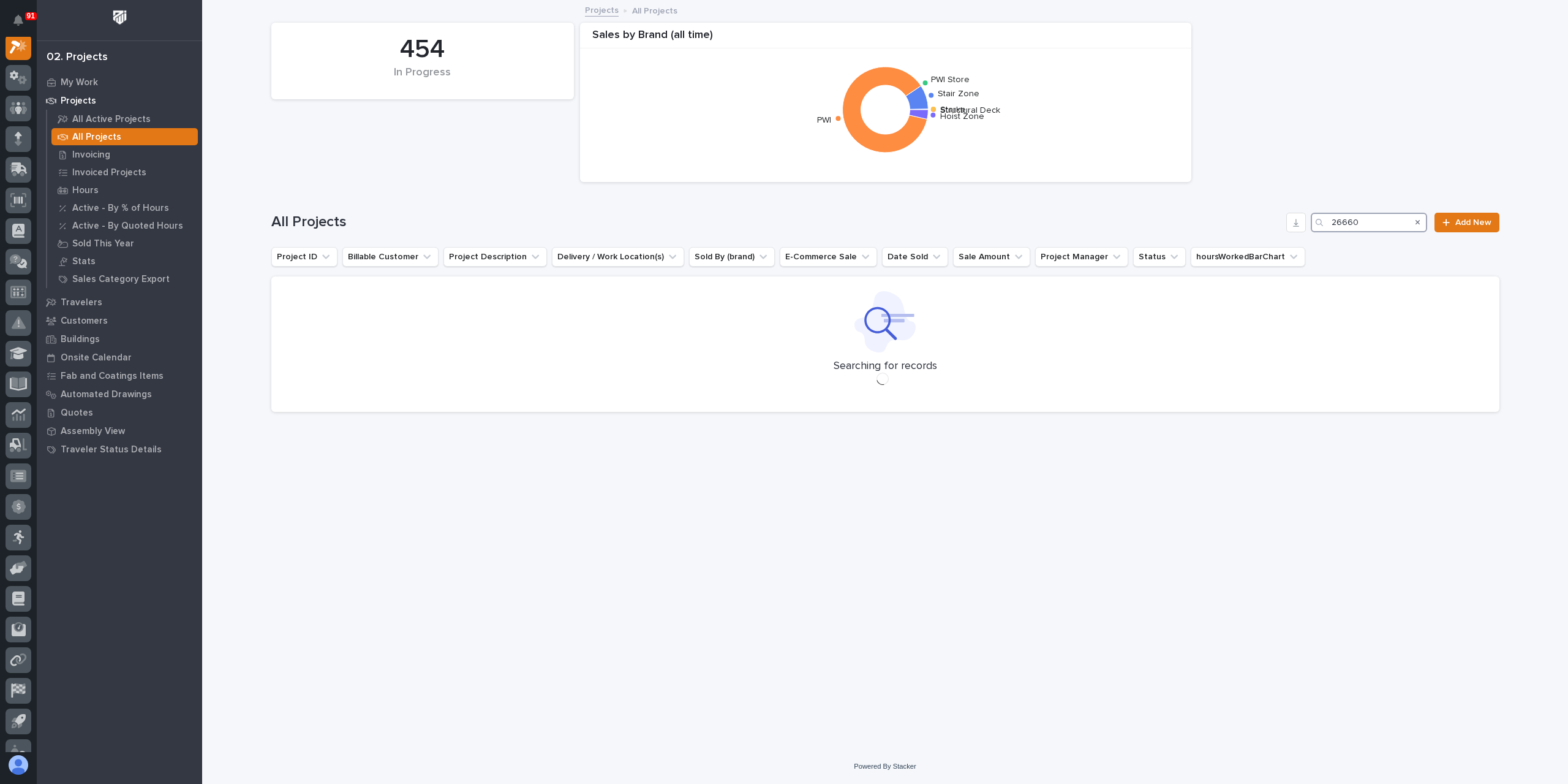
scroll to position [30, 0]
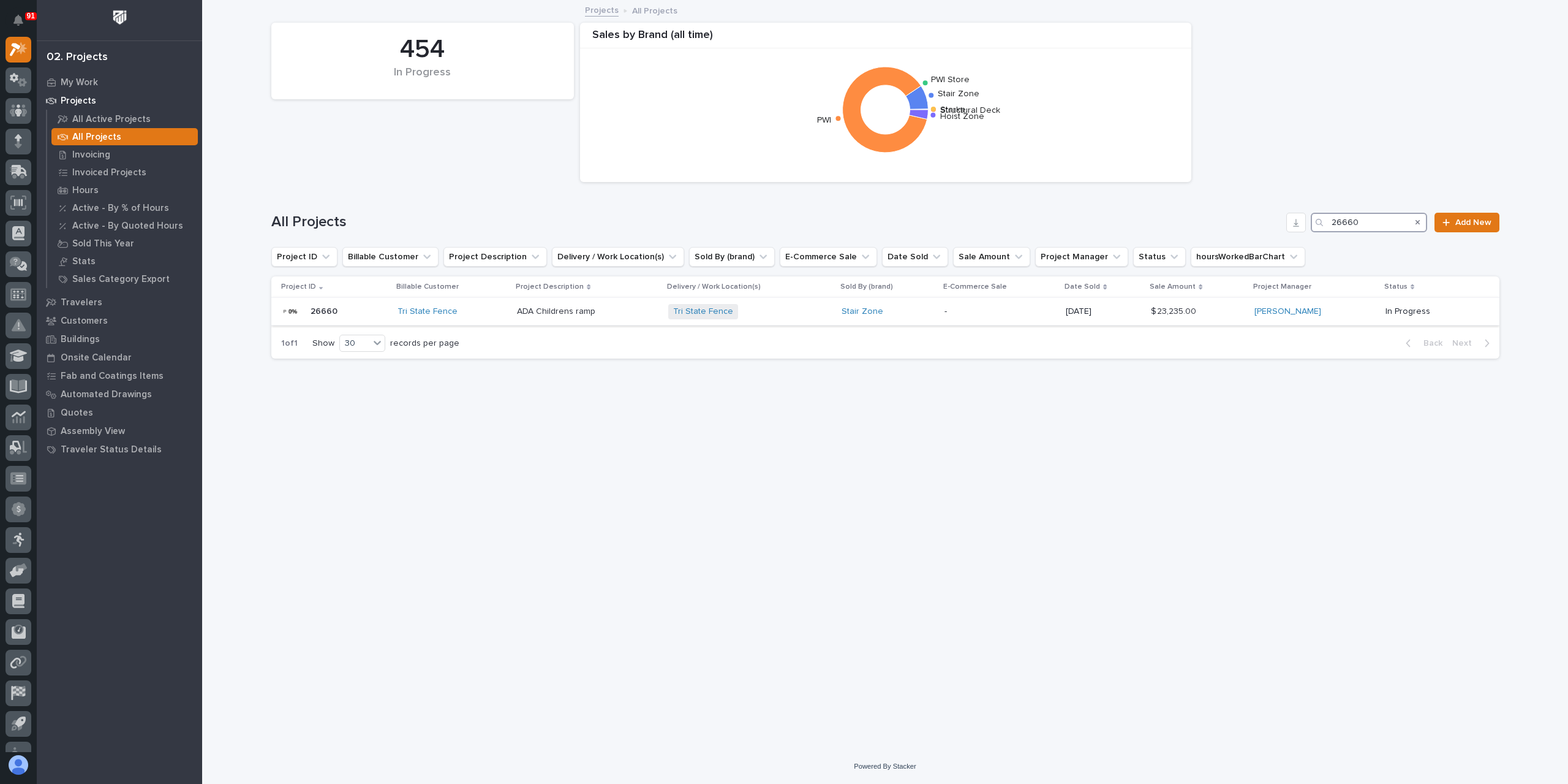
type input "26660"
click at [578, 313] on p "ADA Childrens ramp" at bounding box center [558, 310] width 81 height 13
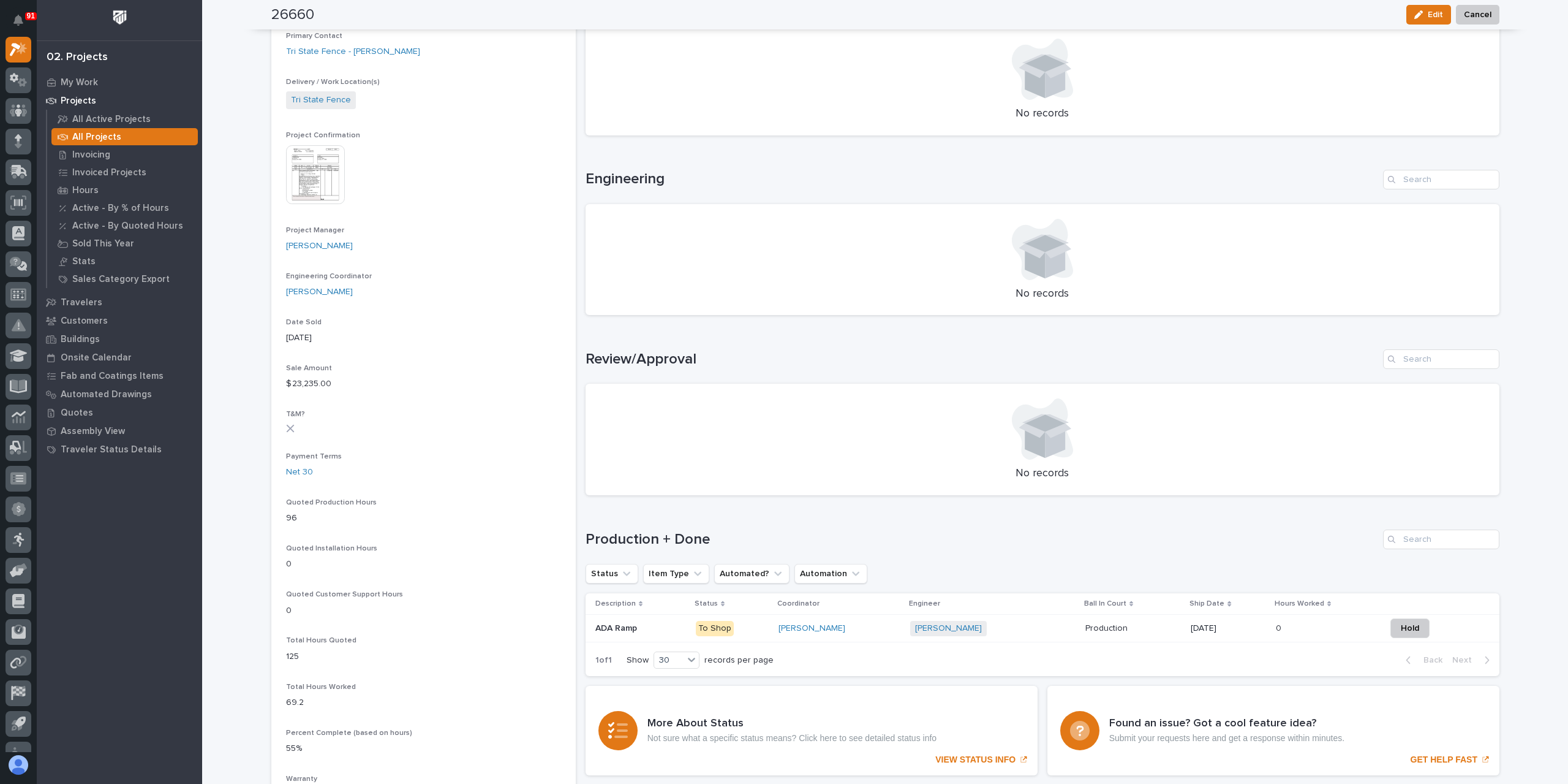
scroll to position [377, 0]
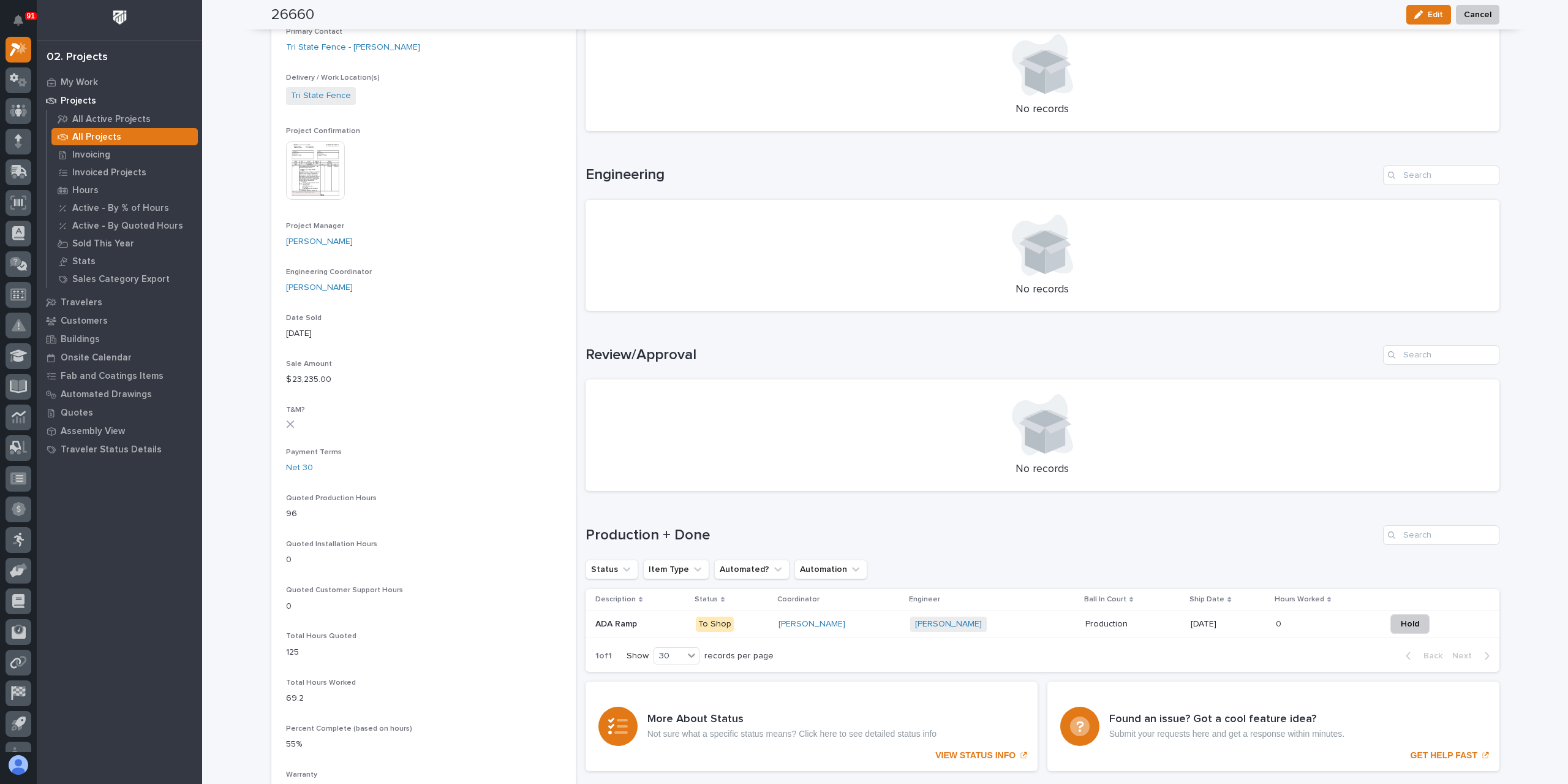
click at [0, 143] on div at bounding box center [18, 394] width 37 height 715
click at [9, 137] on div at bounding box center [18, 141] width 26 height 26
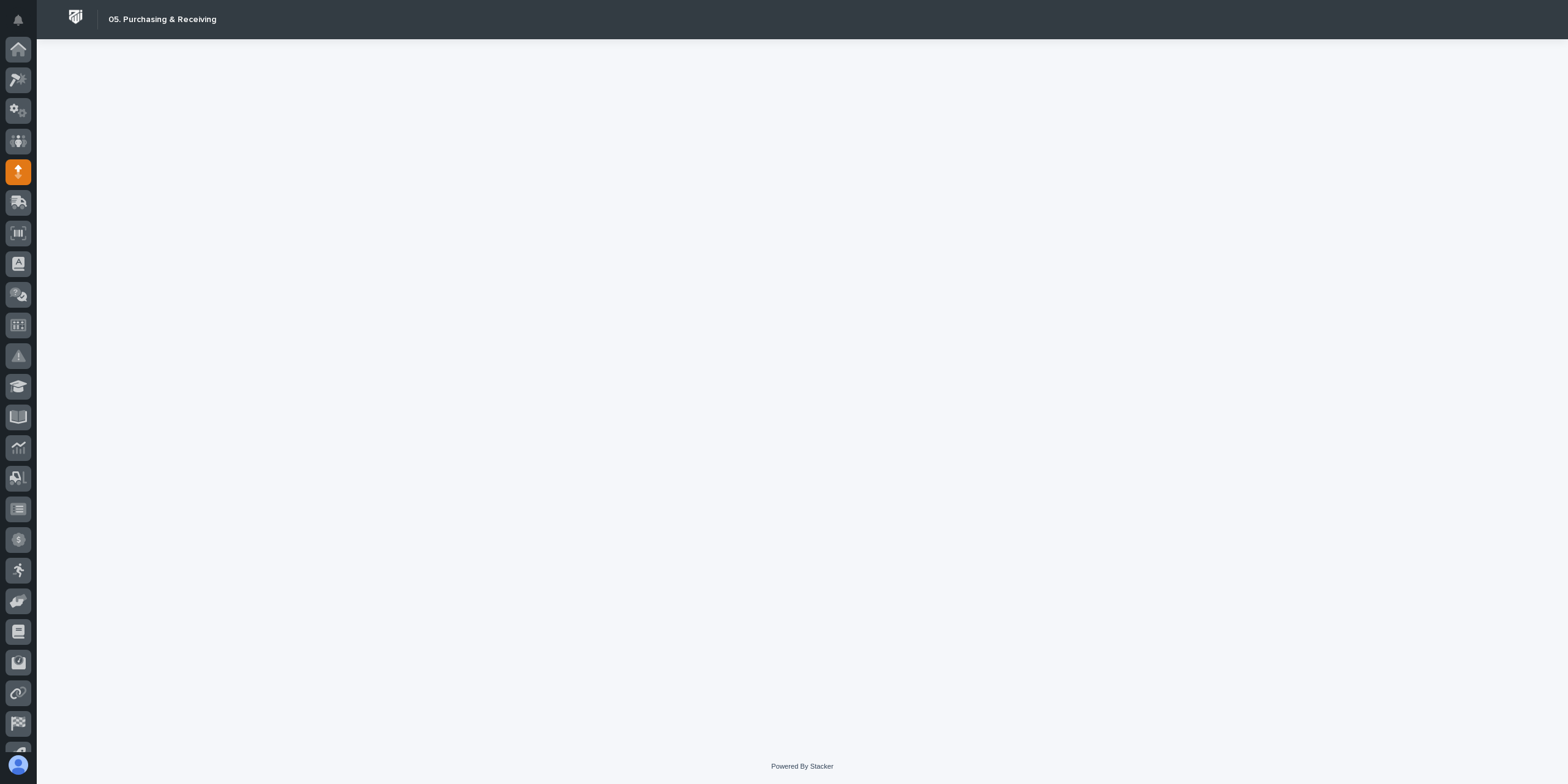
scroll to position [81, 0]
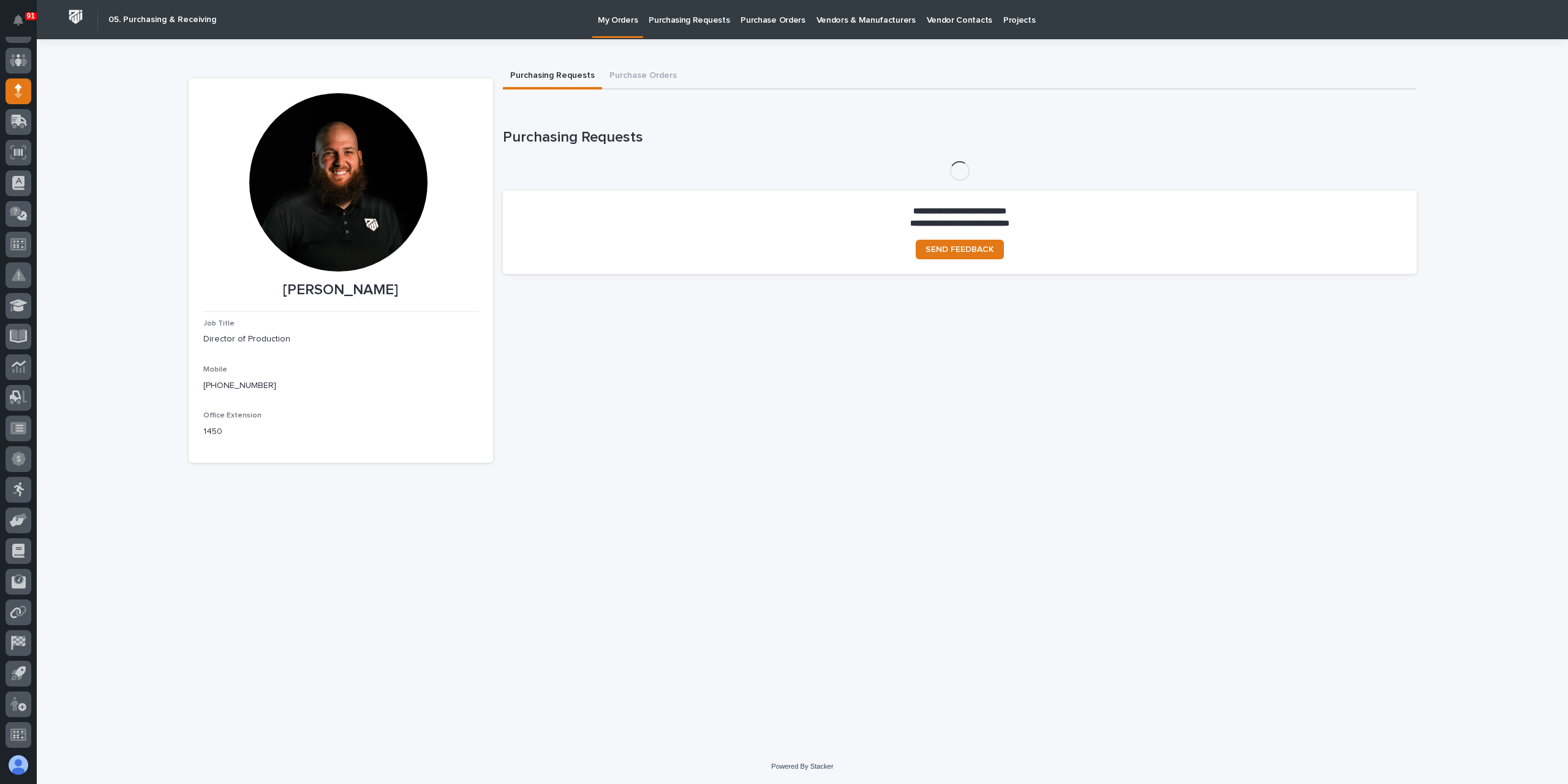
click at [686, 25] on p "Purchasing Requests" at bounding box center [689, 13] width 81 height 26
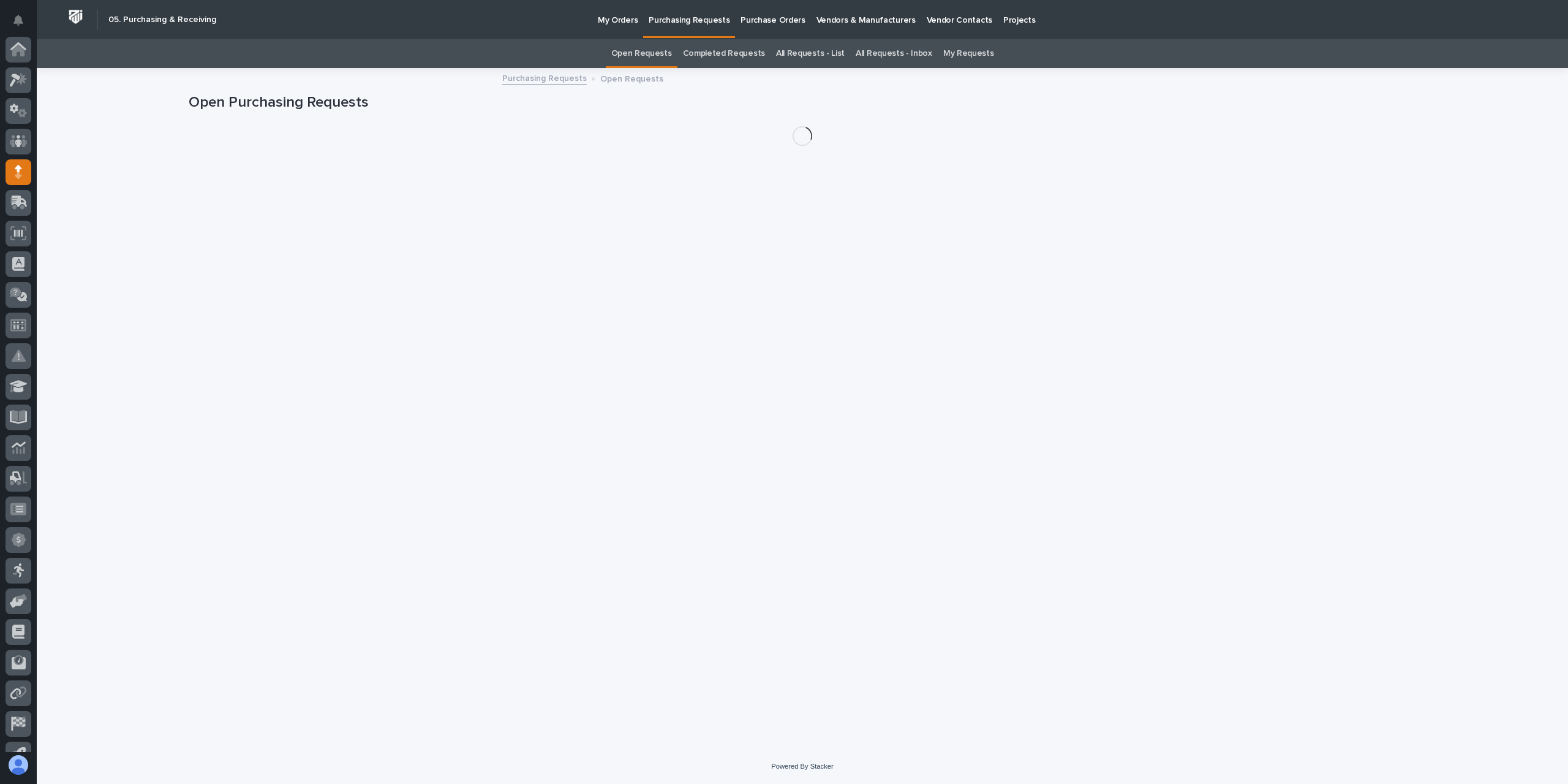
scroll to position [81, 0]
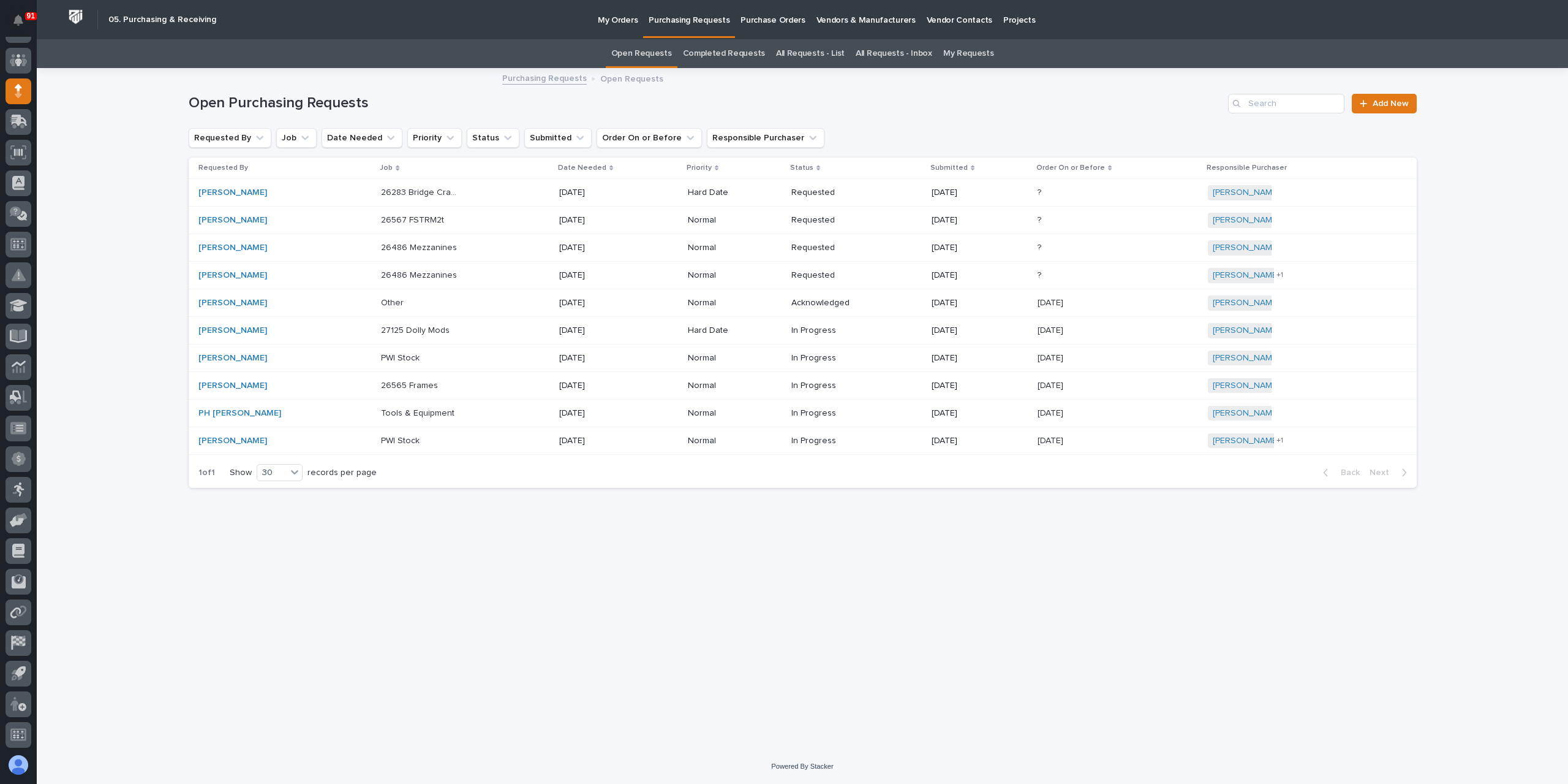
click at [831, 58] on link "All Requests - List" at bounding box center [810, 54] width 69 height 29
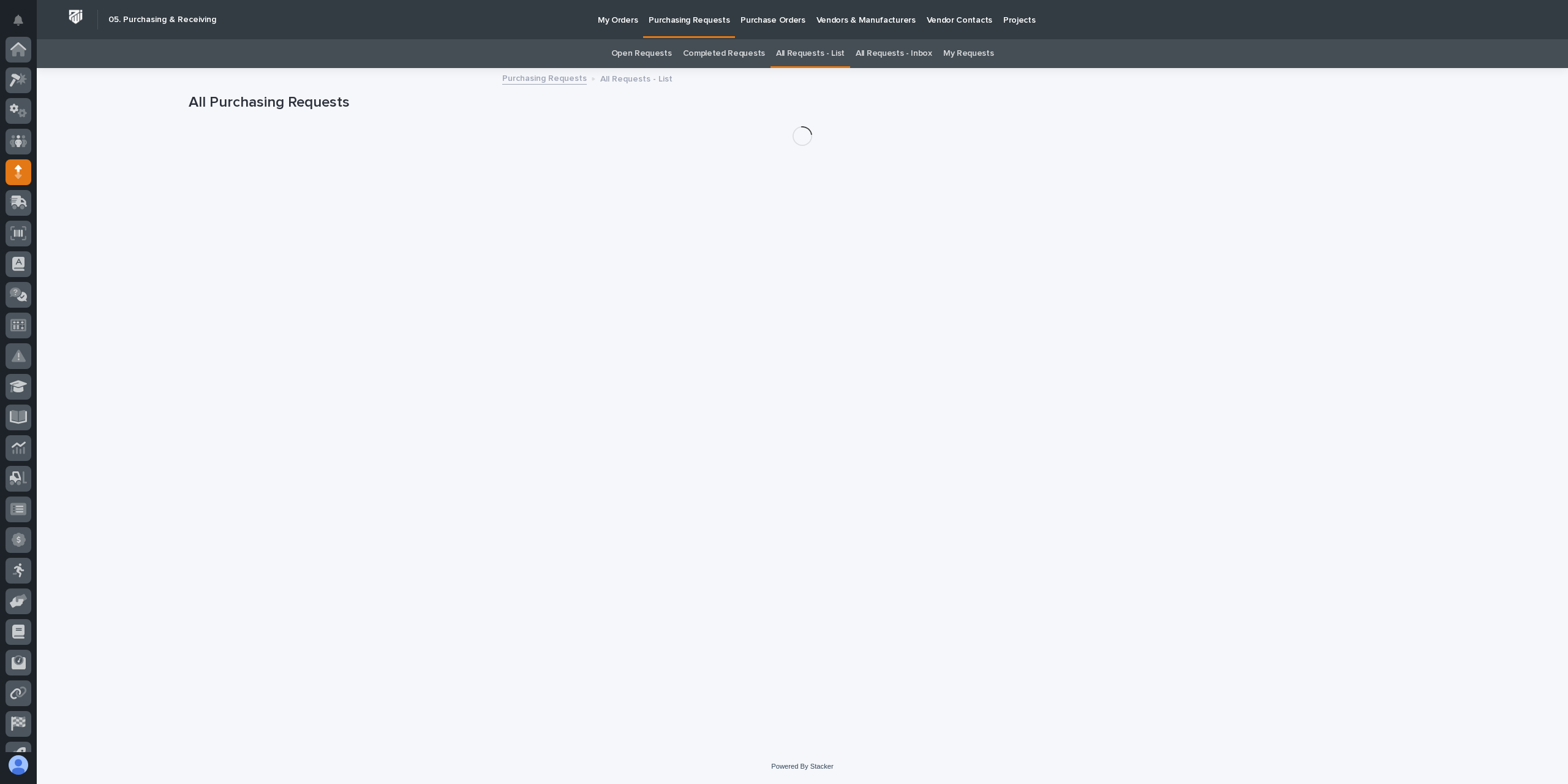
scroll to position [81, 0]
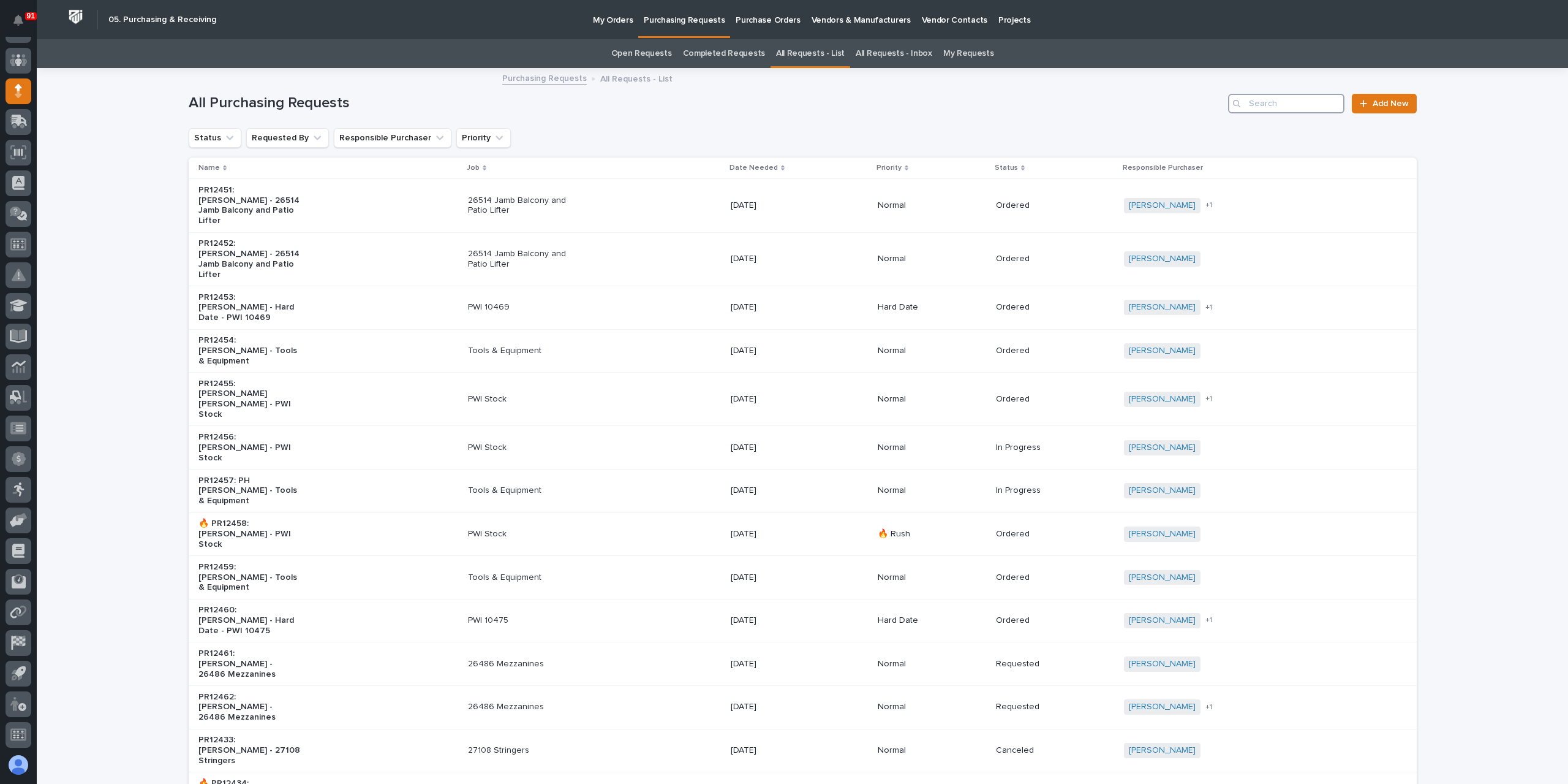
click at [1246, 104] on input "Search" at bounding box center [1287, 104] width 116 height 20
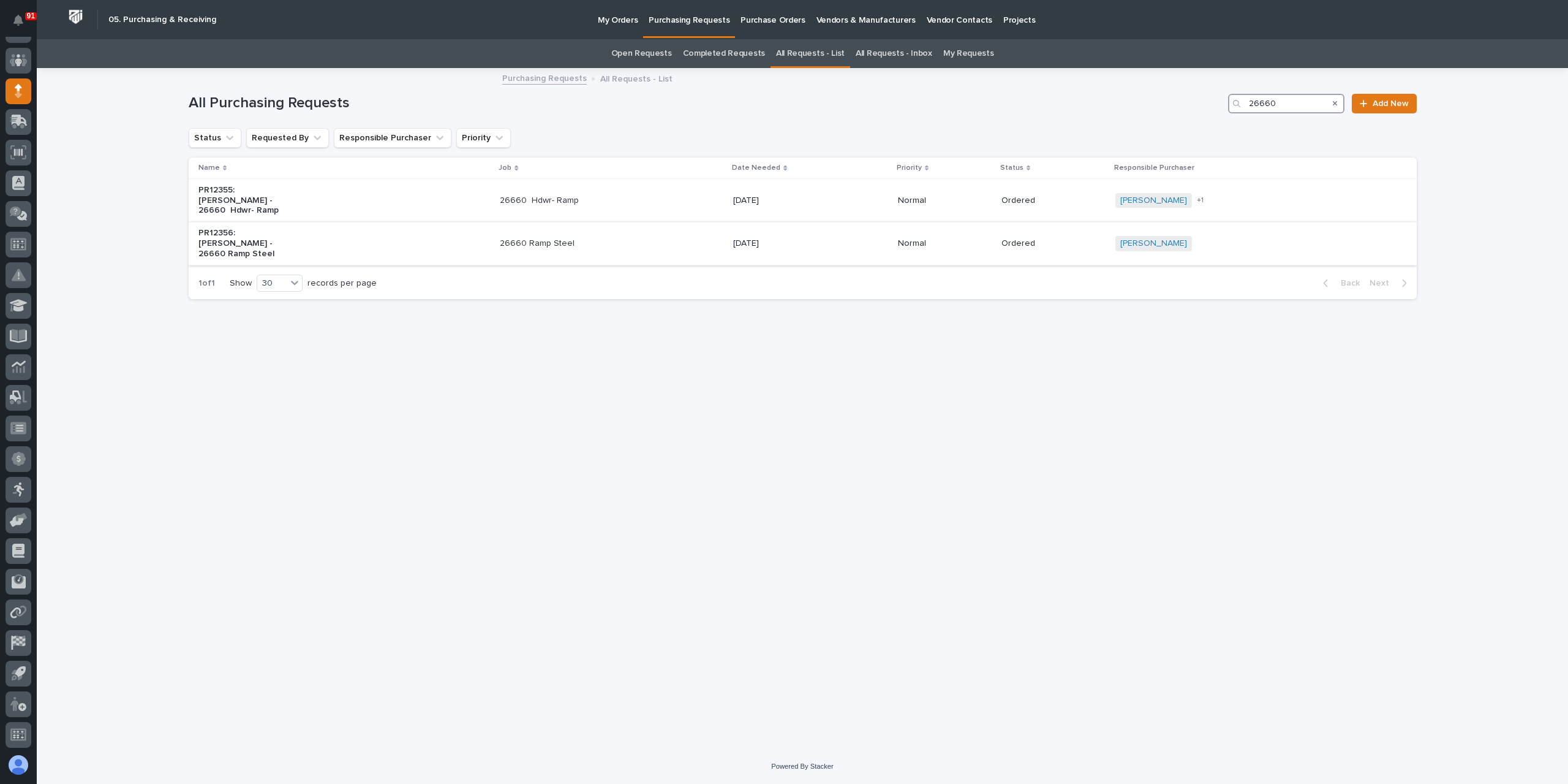
type input "26660"
click at [539, 239] on p "26660 Ramp Steel" at bounding box center [550, 244] width 102 height 11
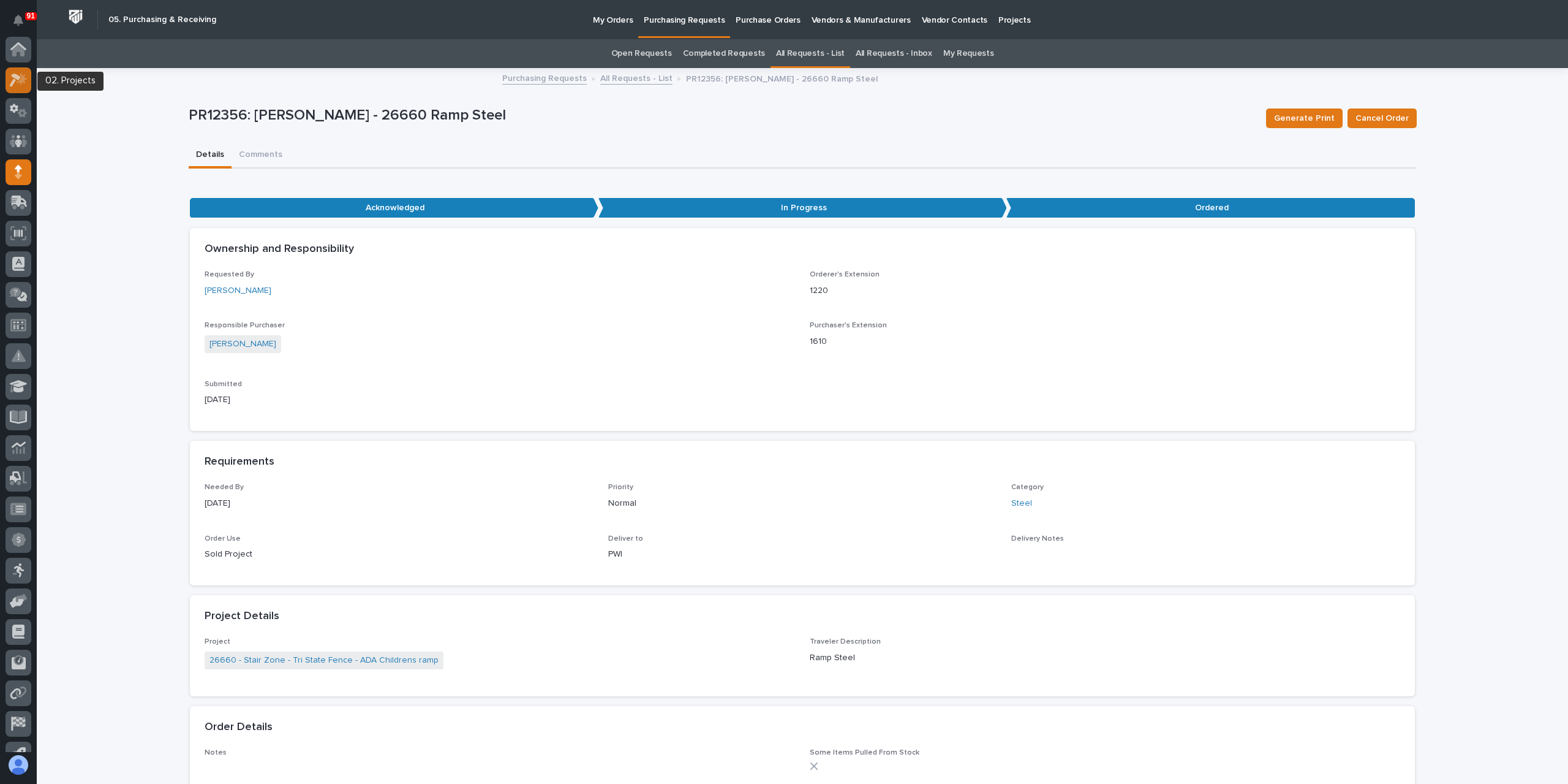
click at [17, 87] on div at bounding box center [18, 80] width 26 height 26
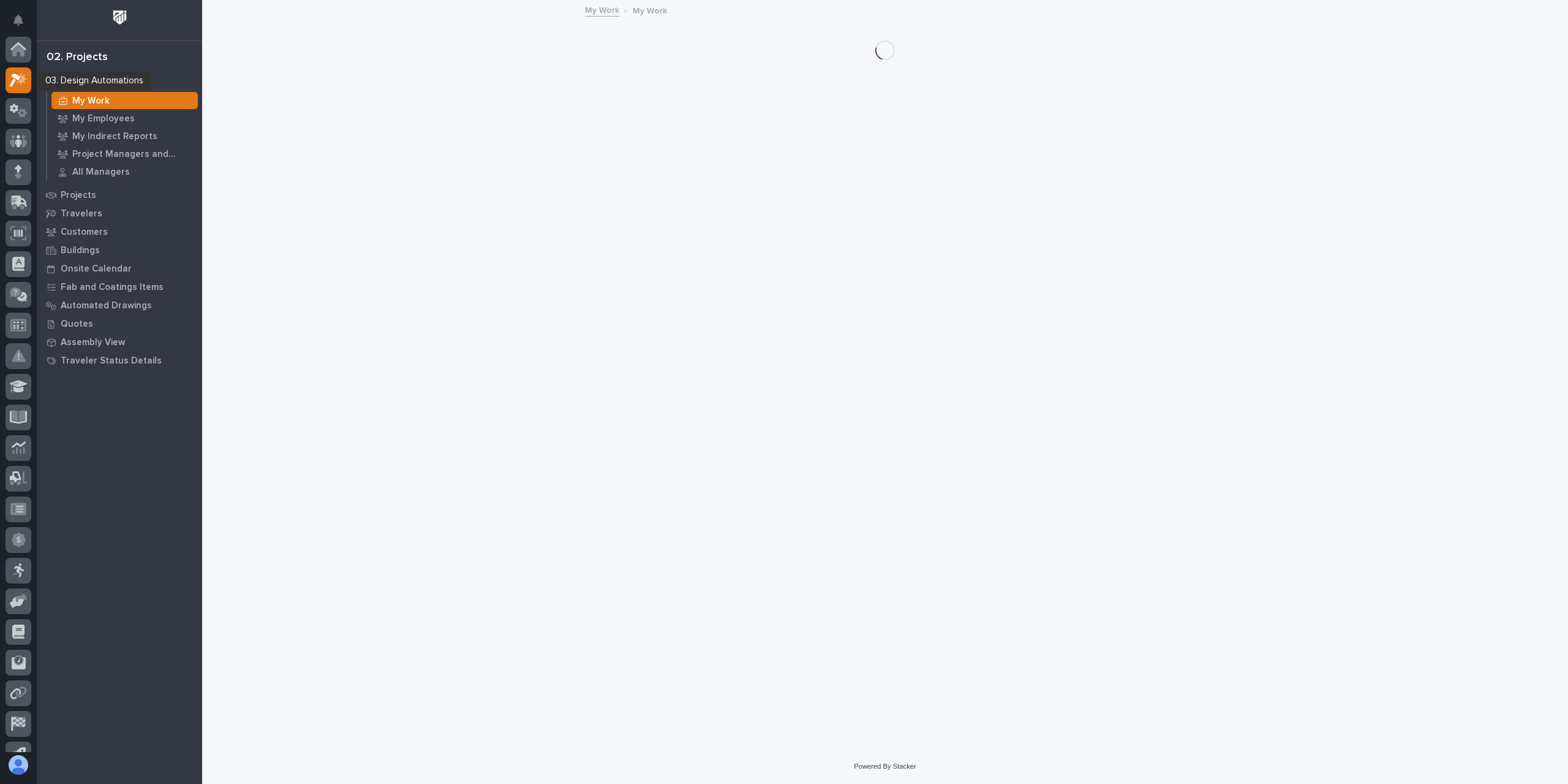
scroll to position [30, 0]
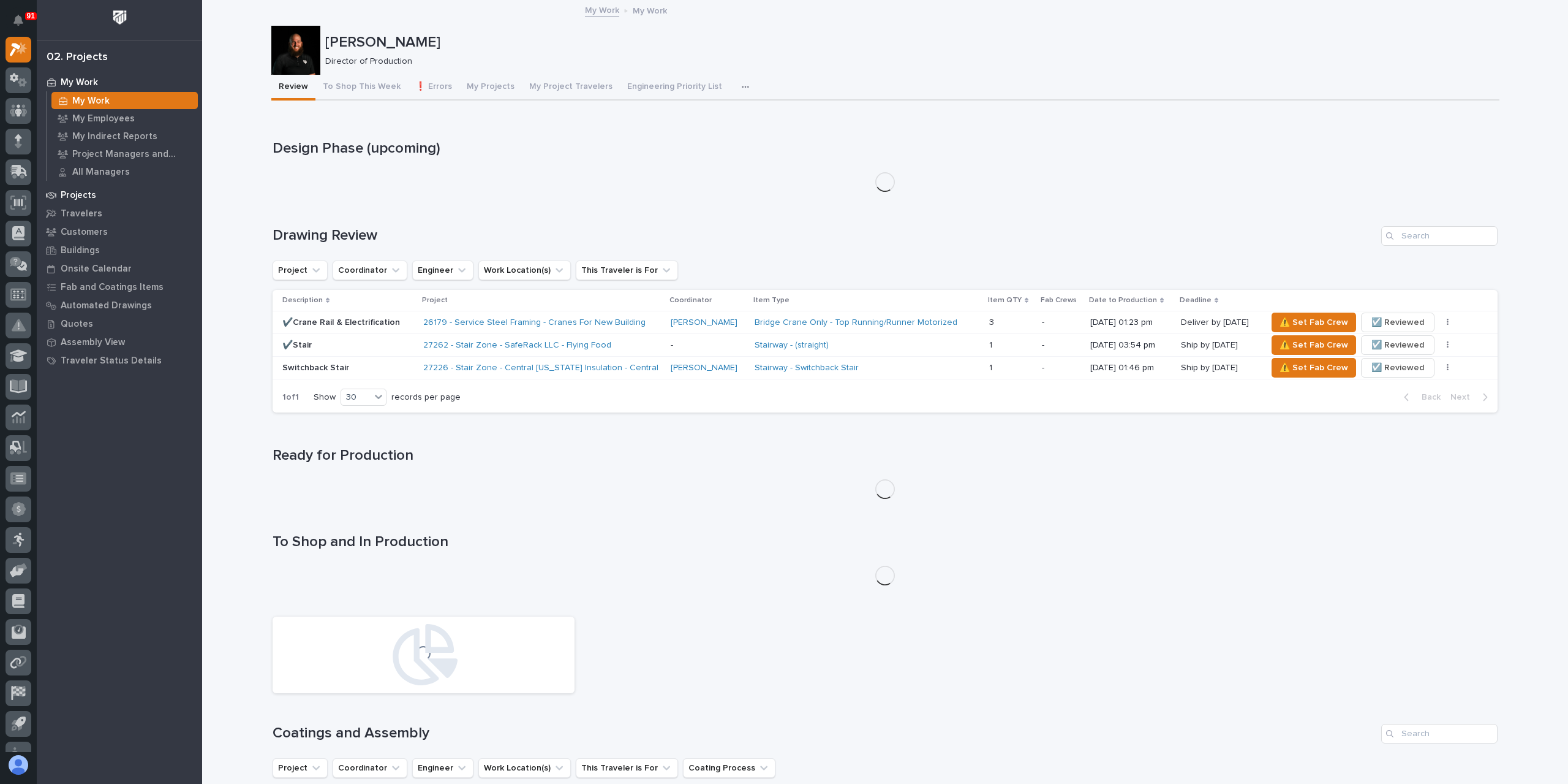
click at [75, 197] on p "Projects" at bounding box center [79, 196] width 36 height 11
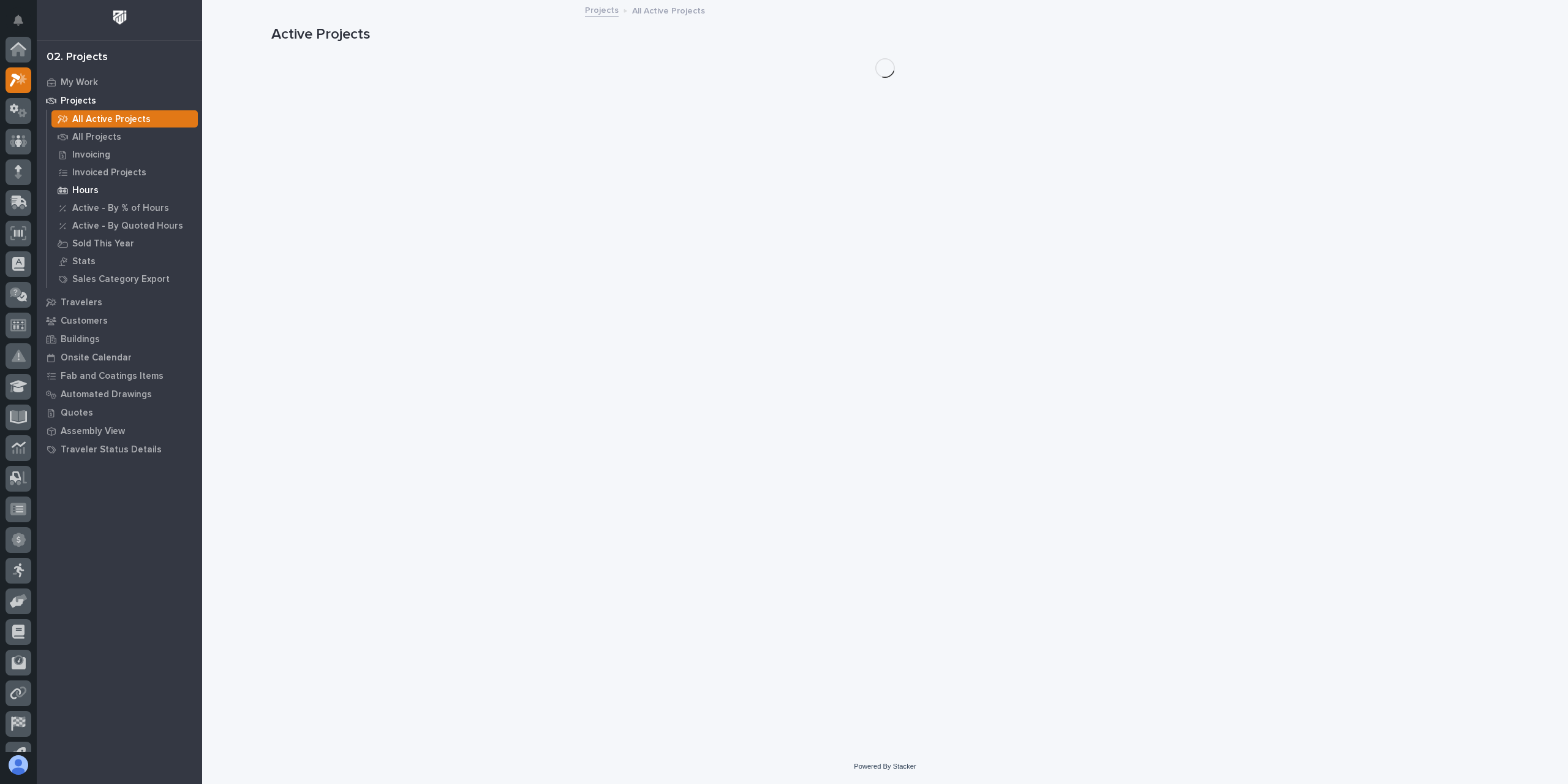
scroll to position [30, 0]
click at [96, 137] on p "All Projects" at bounding box center [96, 137] width 49 height 11
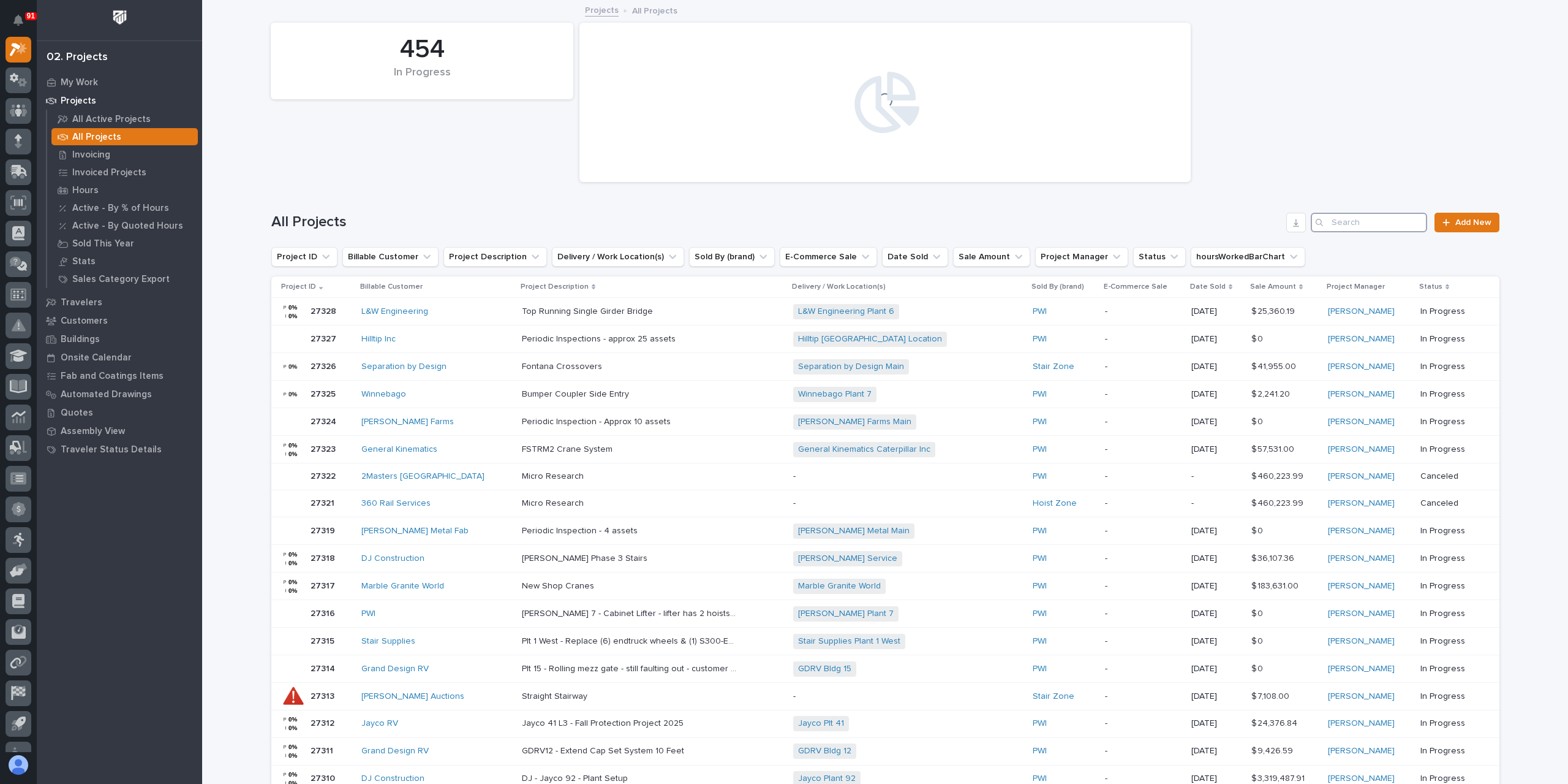
click at [1359, 223] on input "Search" at bounding box center [1369, 223] width 116 height 20
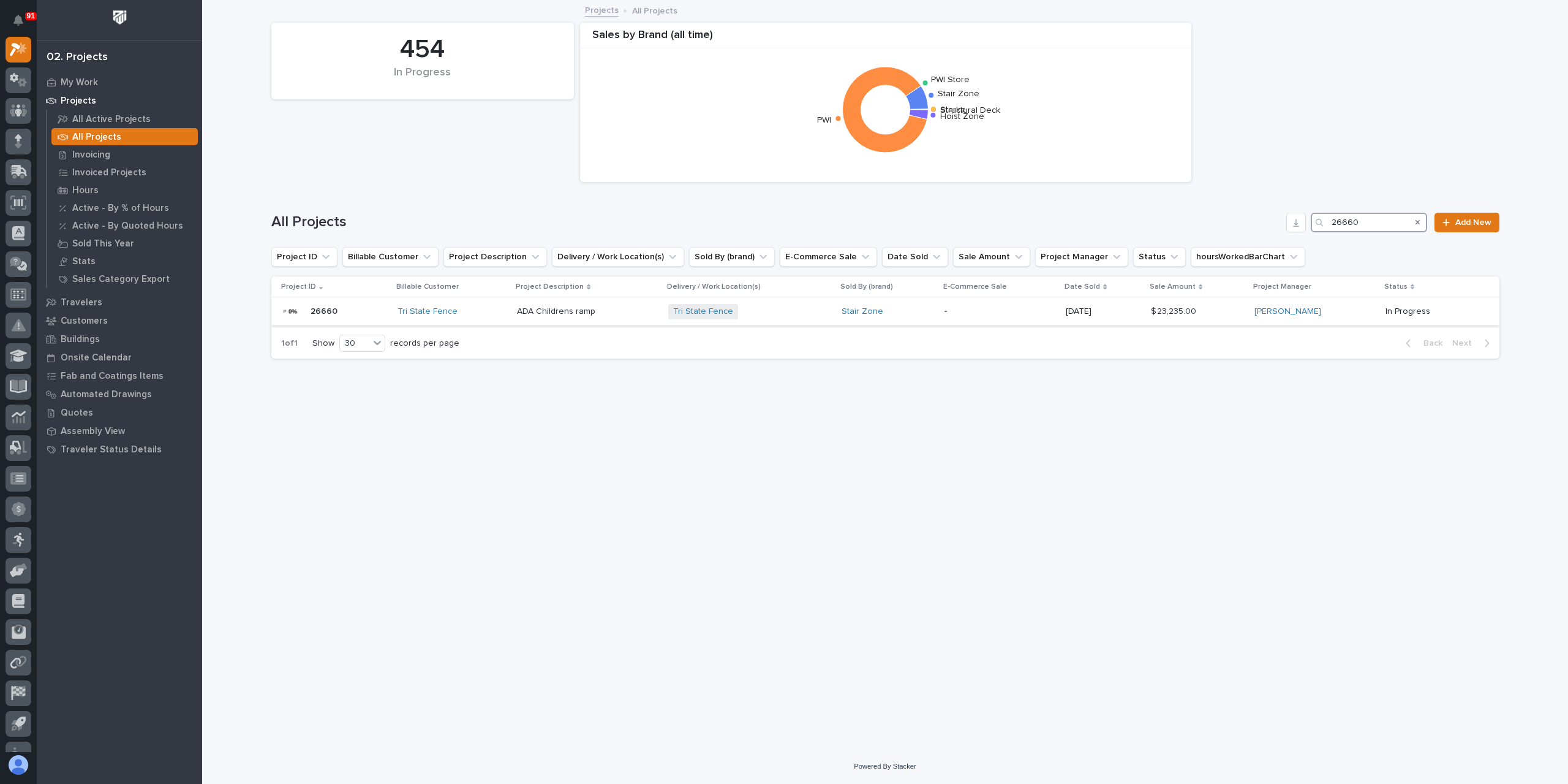
type input "26660"
click at [552, 308] on p "ADA Childrens ramp" at bounding box center [558, 310] width 81 height 13
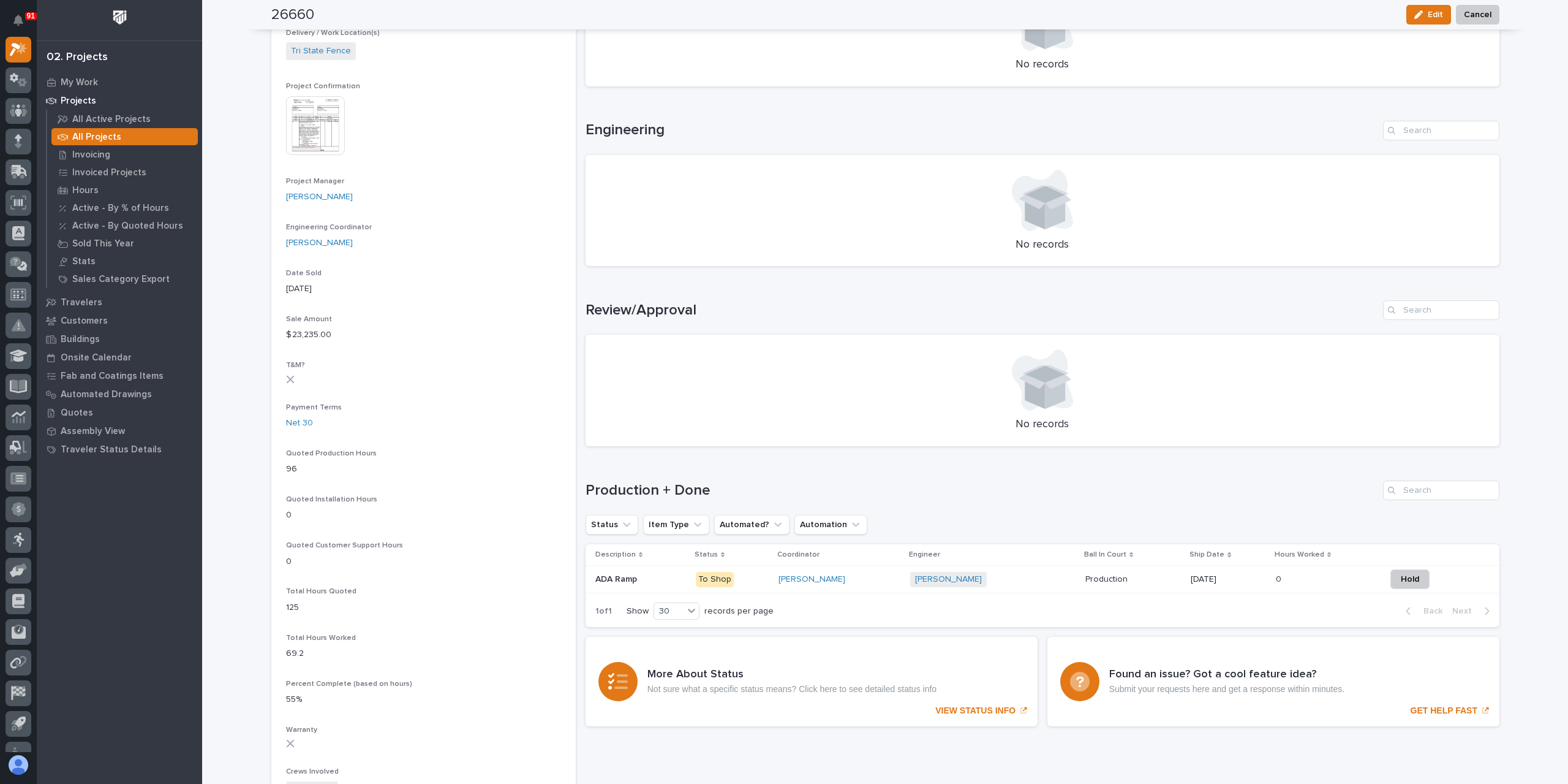
scroll to position [429, 0]
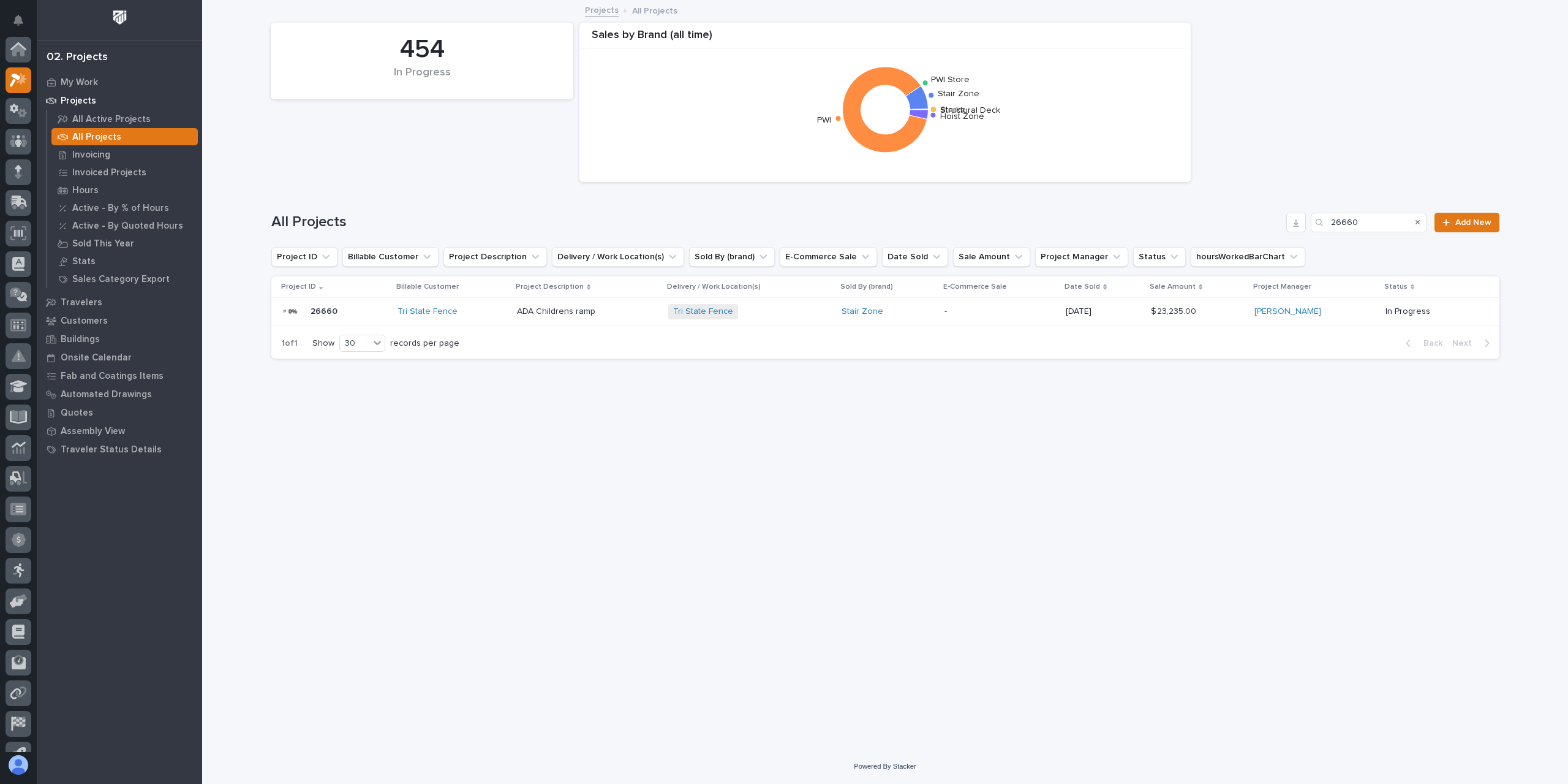
scroll to position [33, 0]
drag, startPoint x: 1392, startPoint y: 227, endPoint x: 1282, endPoint y: 222, distance: 110.1
click at [1282, 222] on div "All Projects 26660 Add New" at bounding box center [885, 223] width 1228 height 20
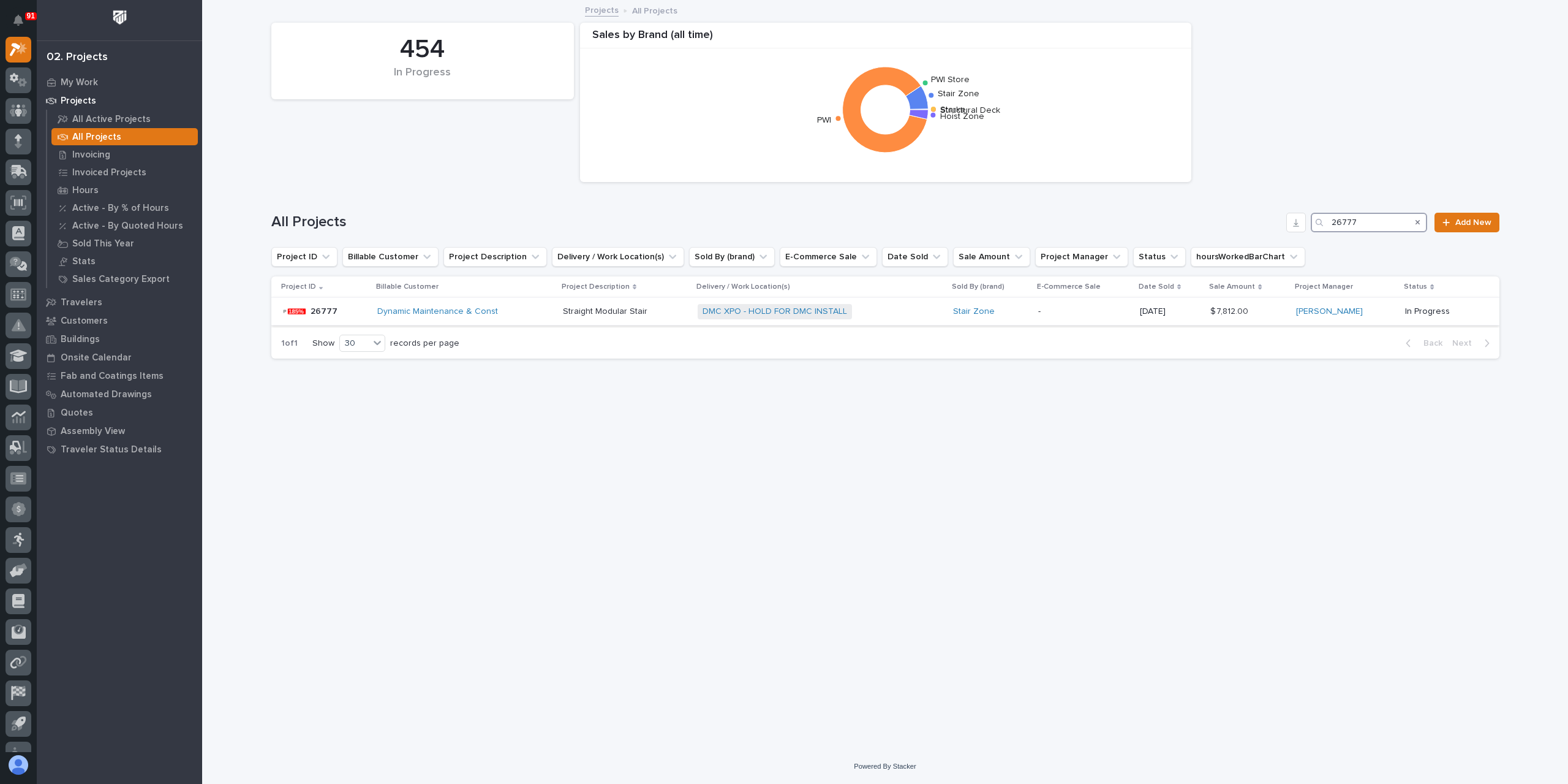
type input "26777"
click at [560, 313] on td "Straight Modular Stair Straight Modular Stair" at bounding box center [625, 311] width 134 height 28
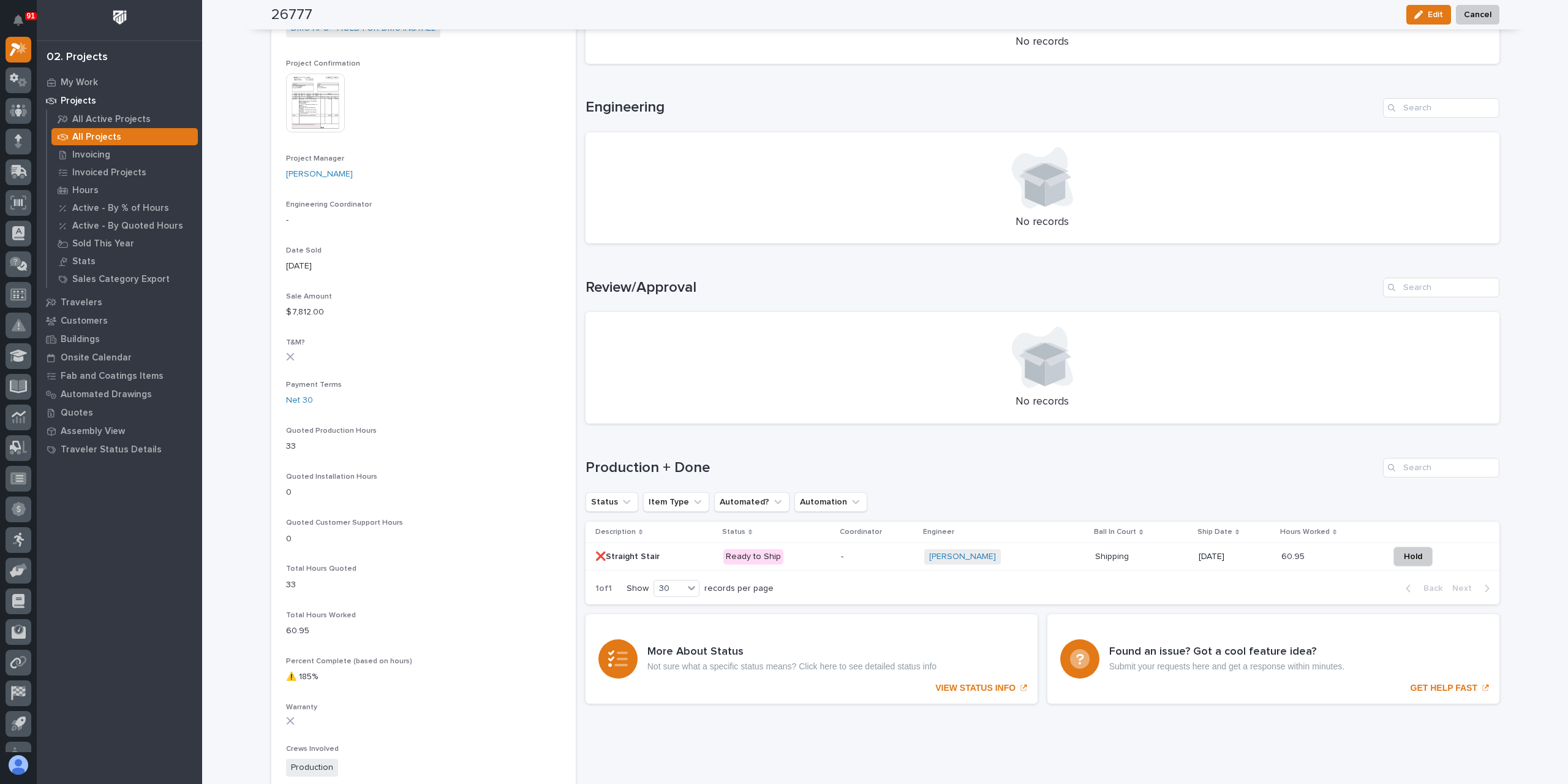
scroll to position [613, 0]
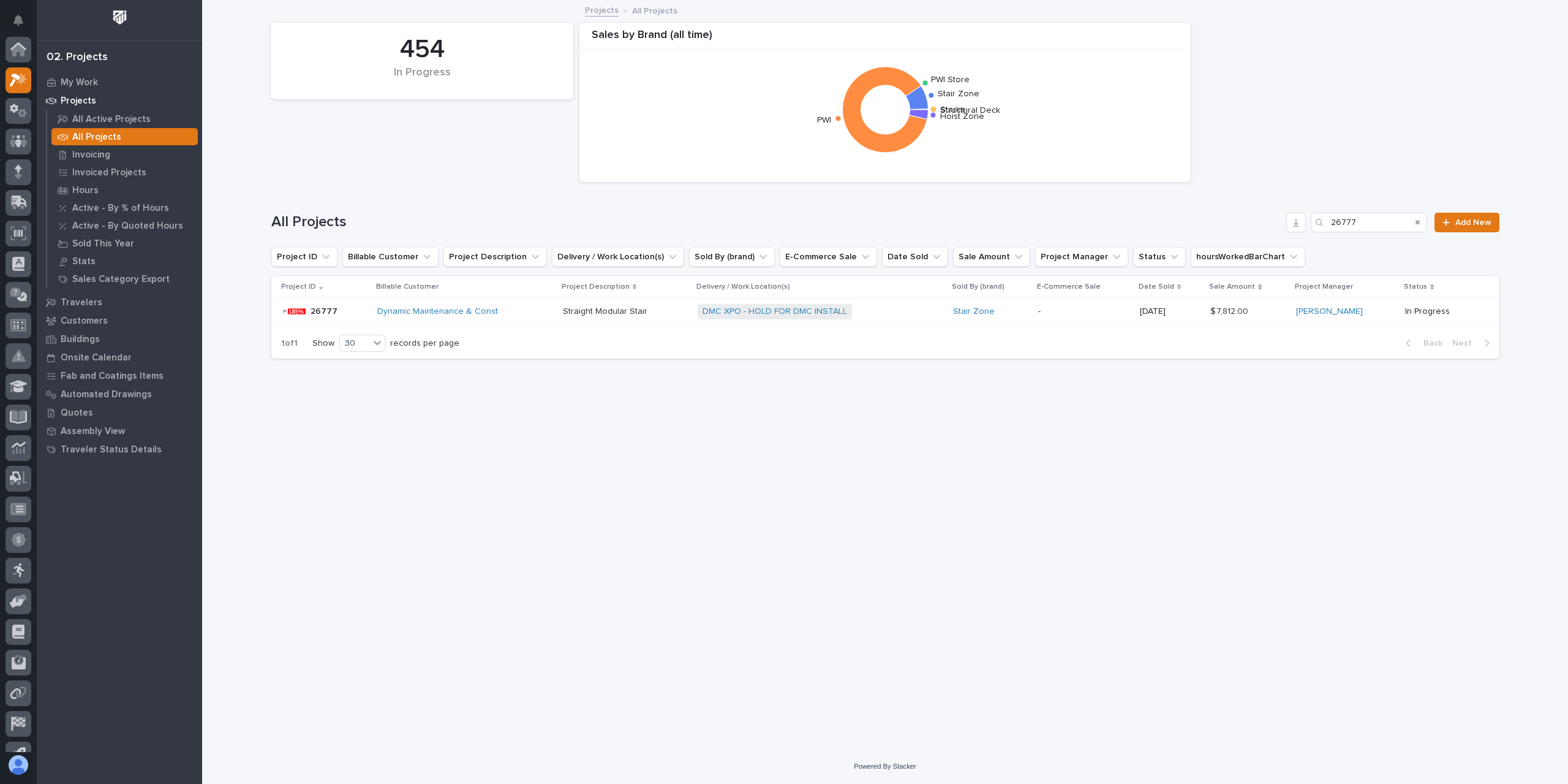
scroll to position [33, 0]
drag, startPoint x: 1382, startPoint y: 221, endPoint x: 1254, endPoint y: 222, distance: 128.0
click at [1254, 222] on div "All Projects 26777 Add New" at bounding box center [885, 223] width 1228 height 20
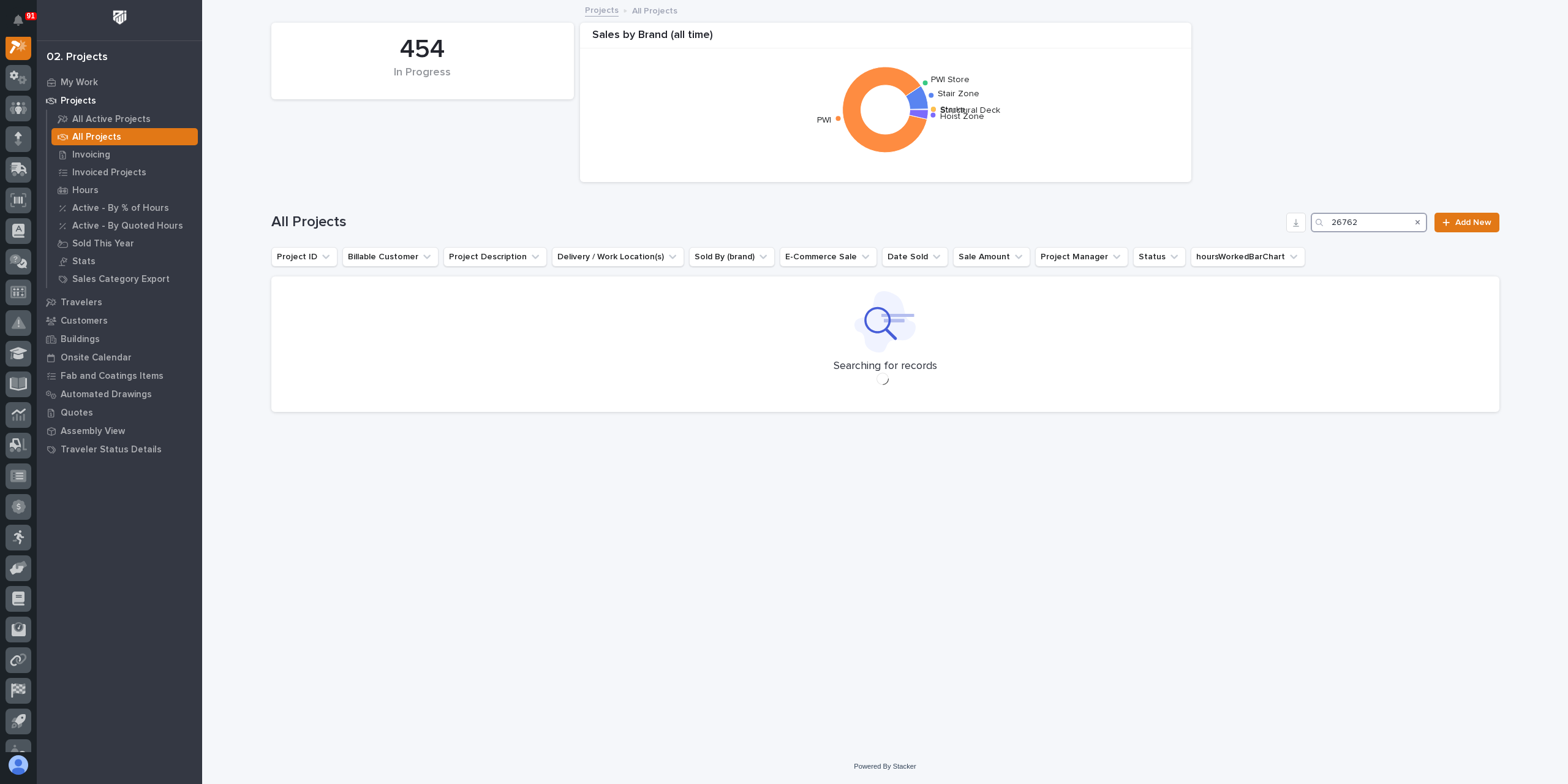
scroll to position [30, 0]
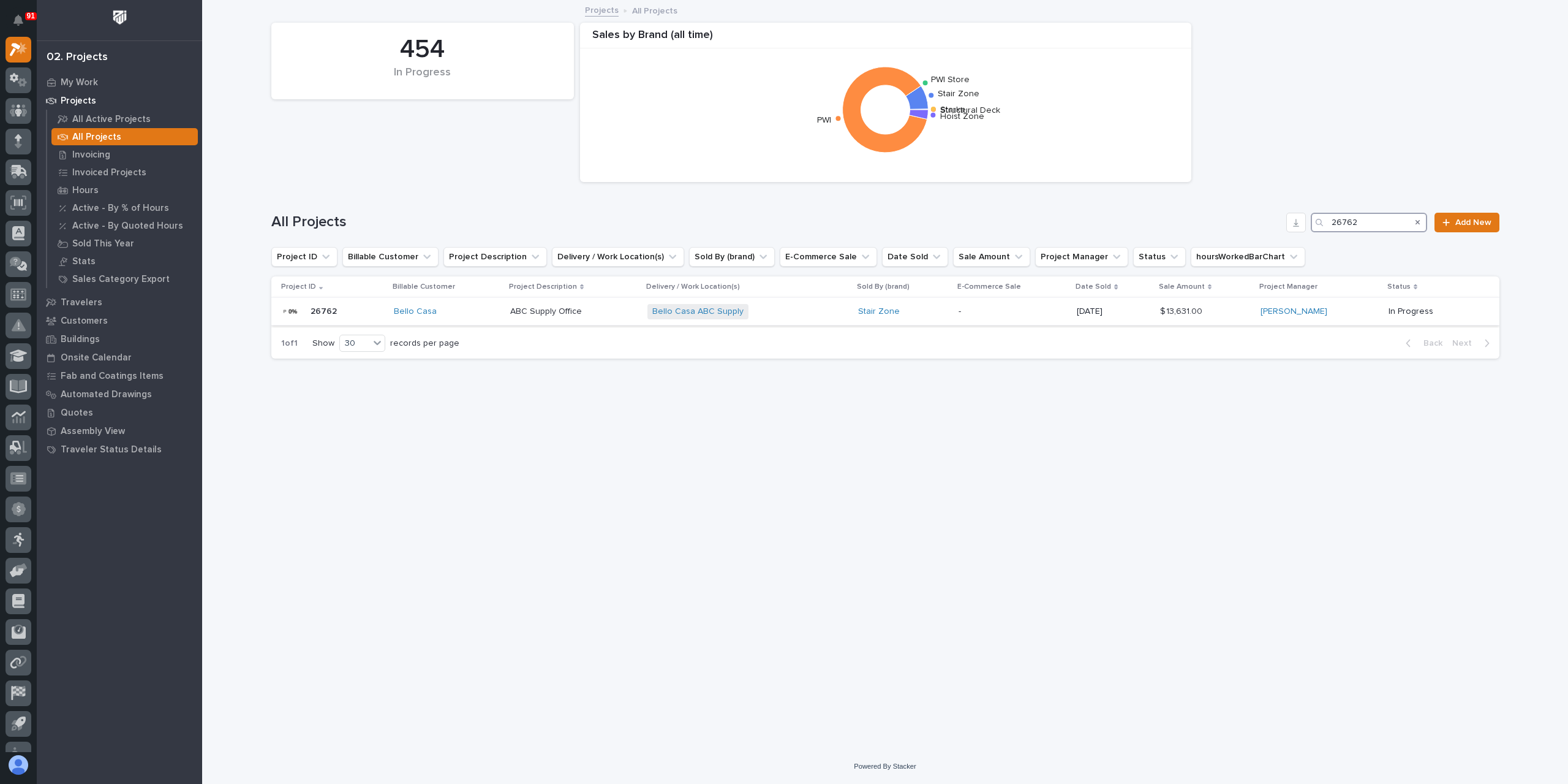
type input "26762"
click at [534, 309] on p "ABC Supply Office" at bounding box center [547, 310] width 74 height 13
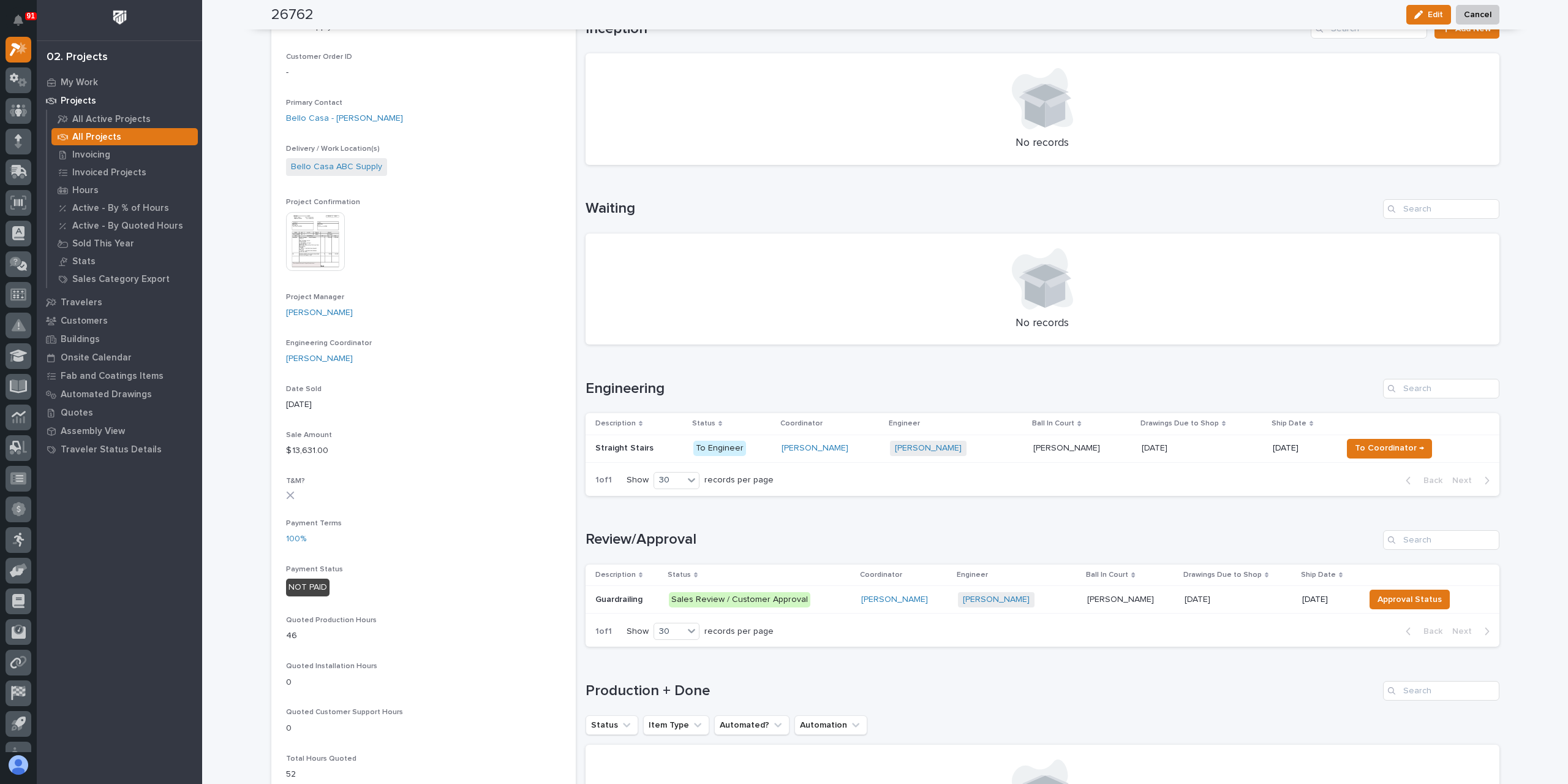
scroll to position [491, 0]
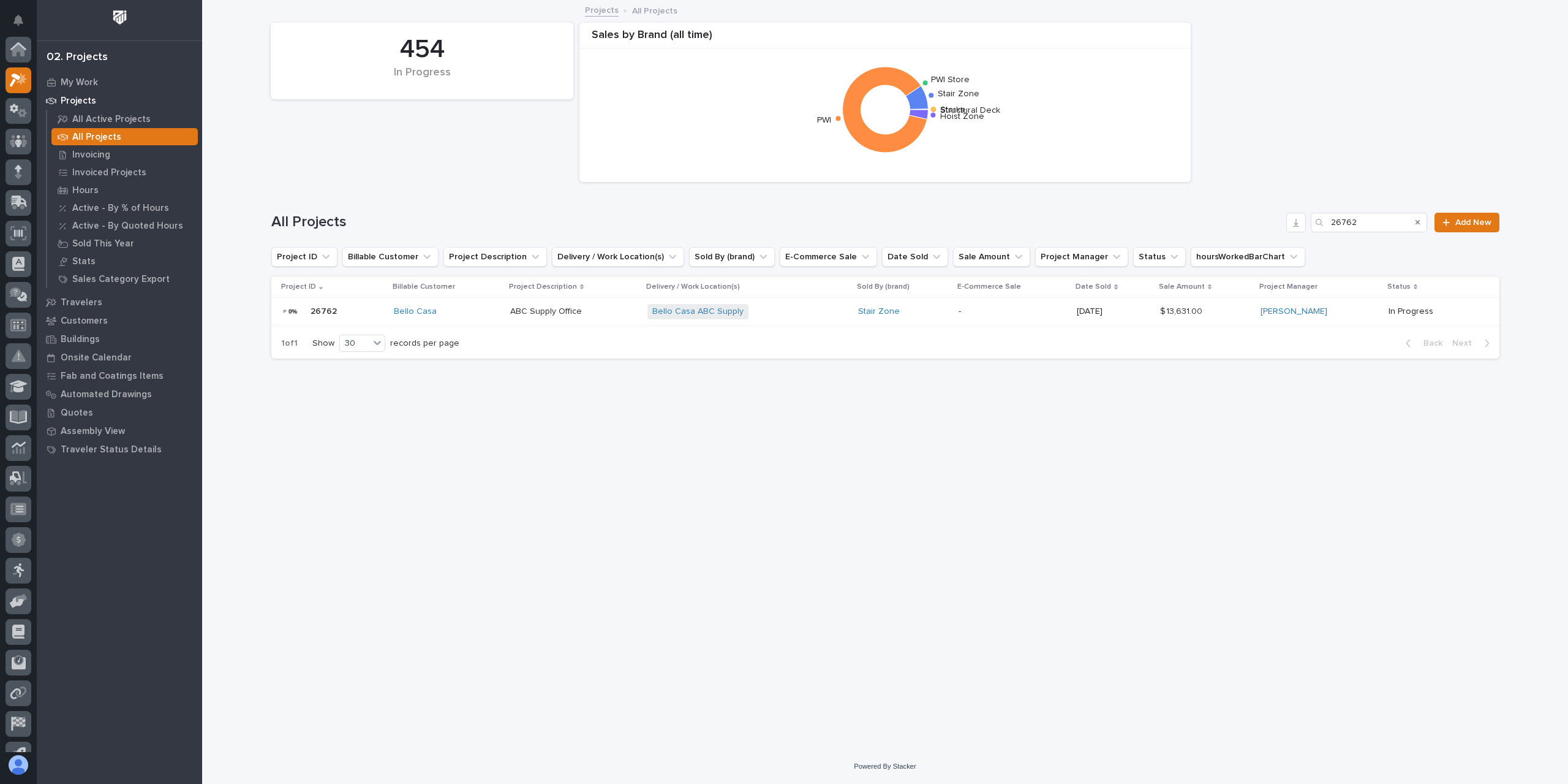
scroll to position [33, 0]
drag, startPoint x: 1387, startPoint y: 220, endPoint x: 1279, endPoint y: 217, distance: 108.0
click at [1279, 217] on div "All Projects 26762 Add New" at bounding box center [885, 223] width 1228 height 20
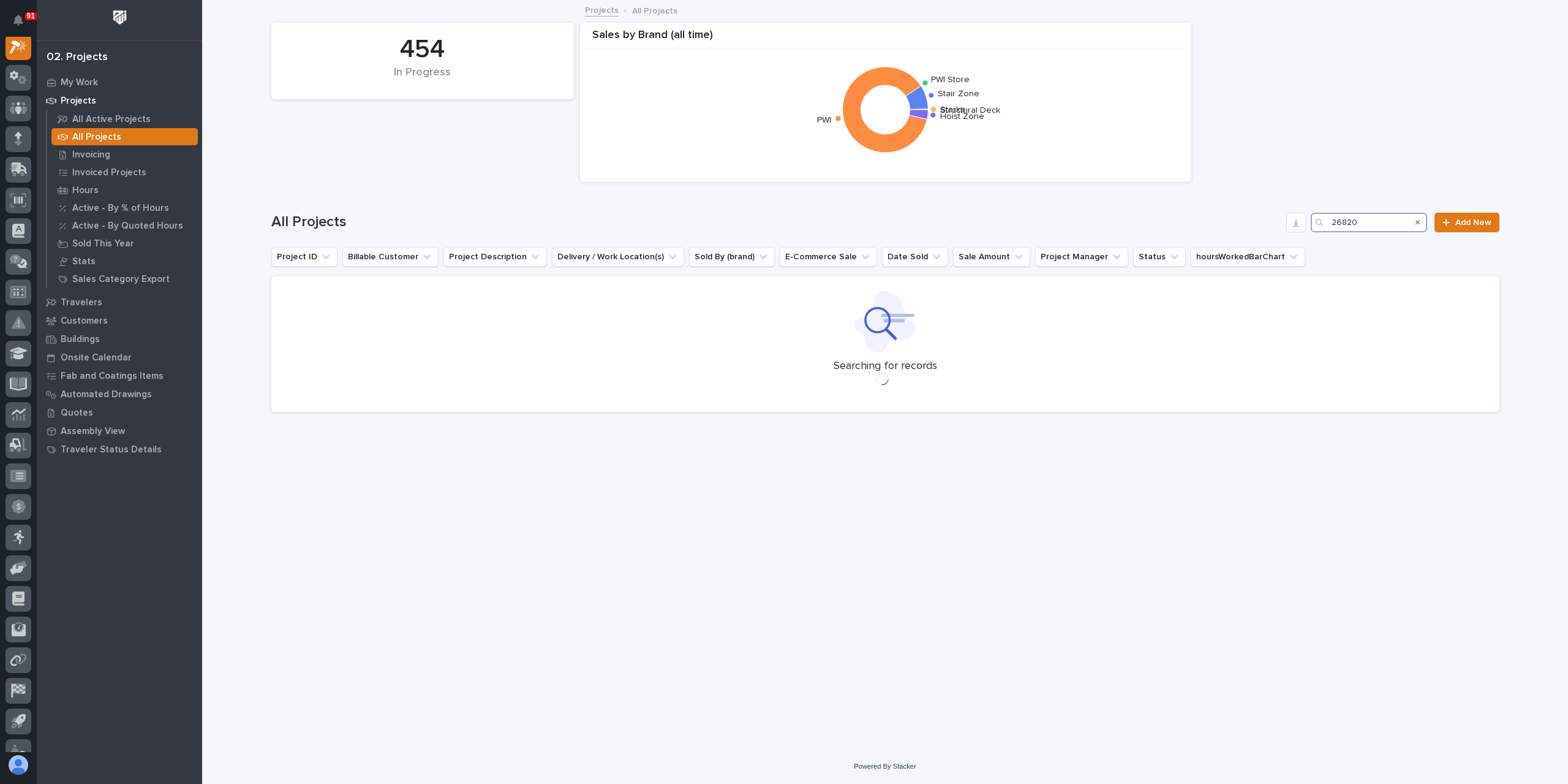
scroll to position [30, 0]
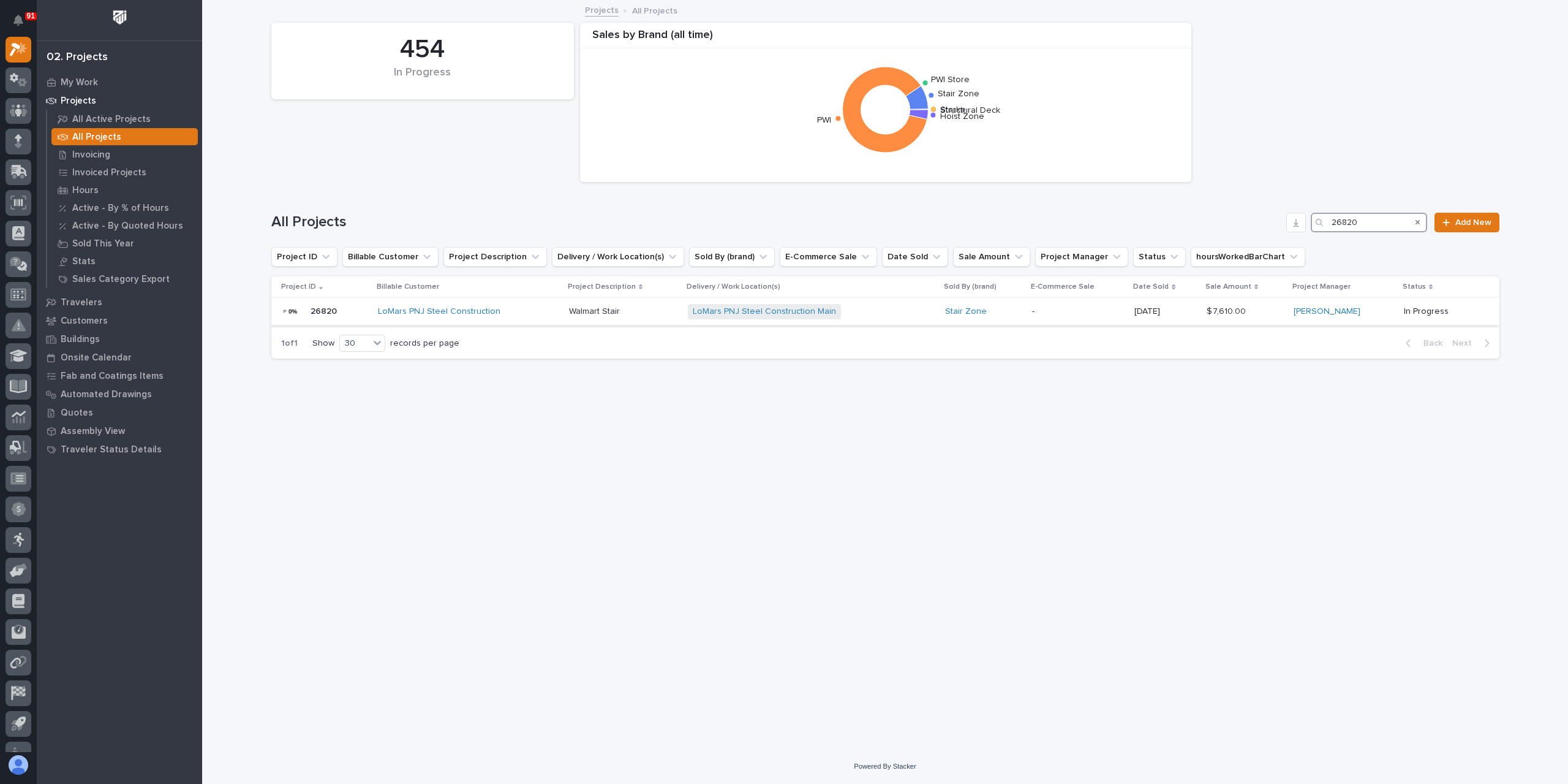
type input "26820"
click at [583, 315] on p "Walmart Stair" at bounding box center [596, 310] width 54 height 13
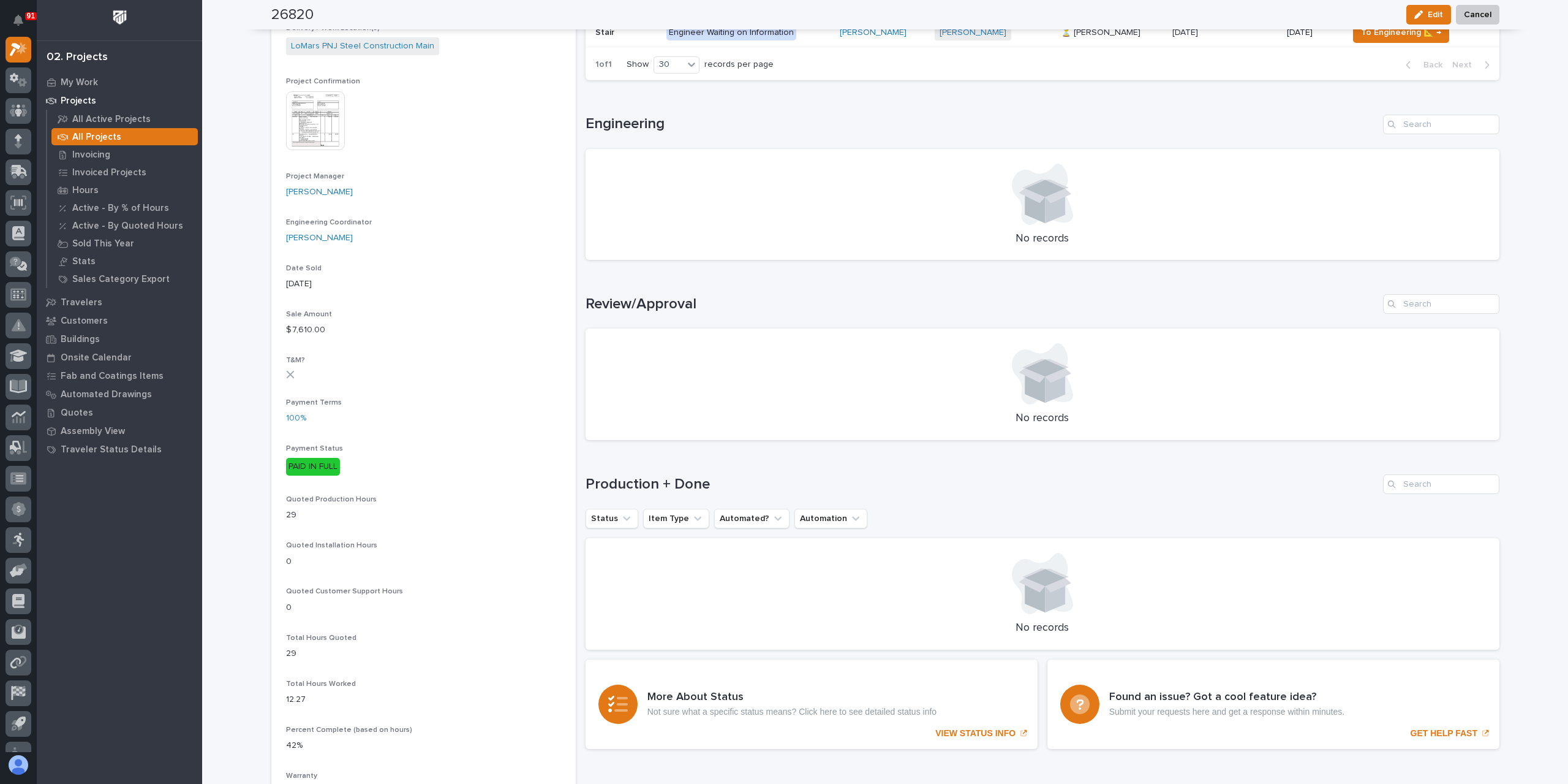
scroll to position [429, 0]
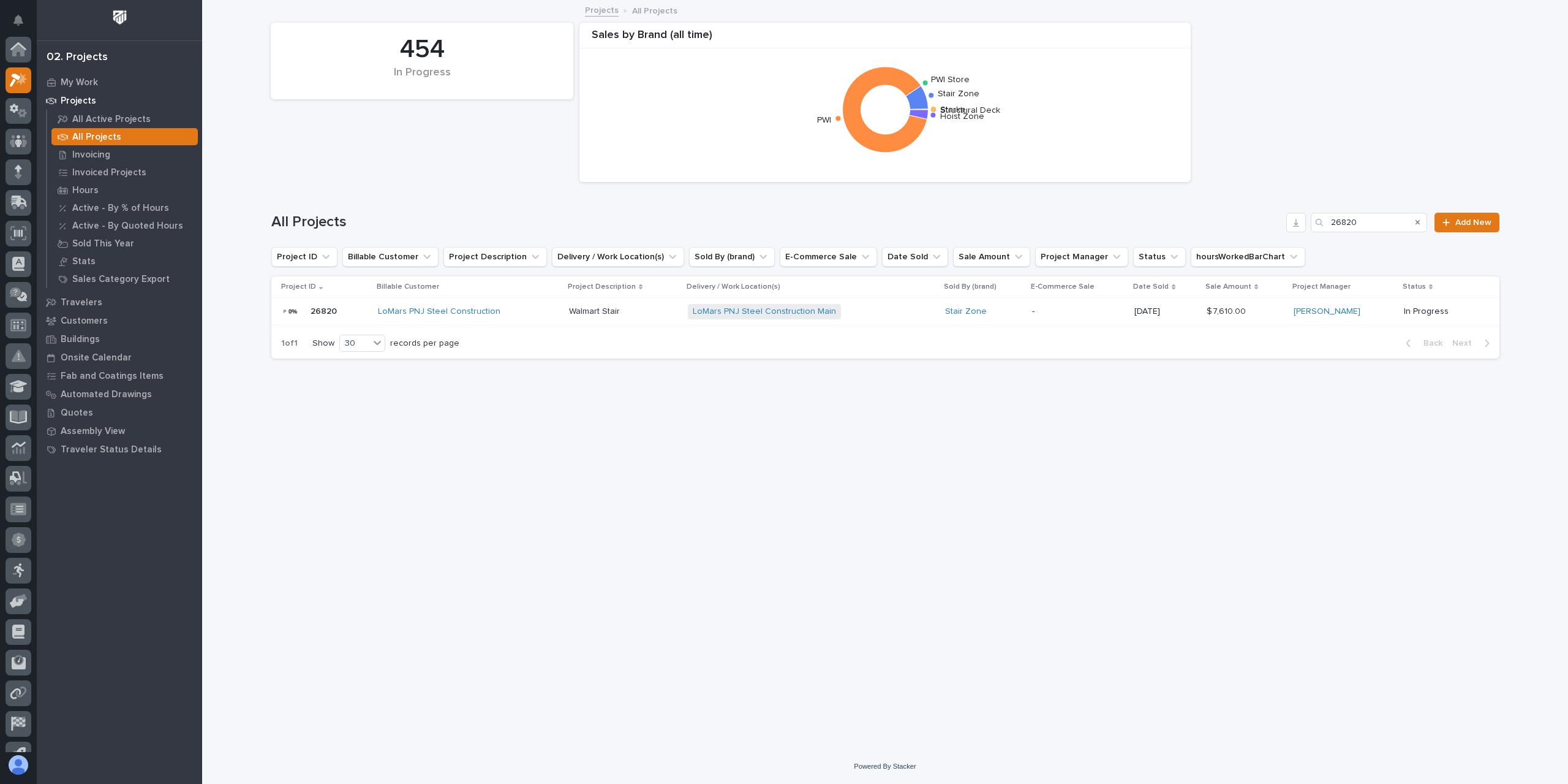
scroll to position [33, 0]
drag, startPoint x: 1363, startPoint y: 229, endPoint x: 1296, endPoint y: 223, distance: 67.3
click at [1296, 223] on div "All Projects 26820 Add New" at bounding box center [885, 223] width 1228 height 20
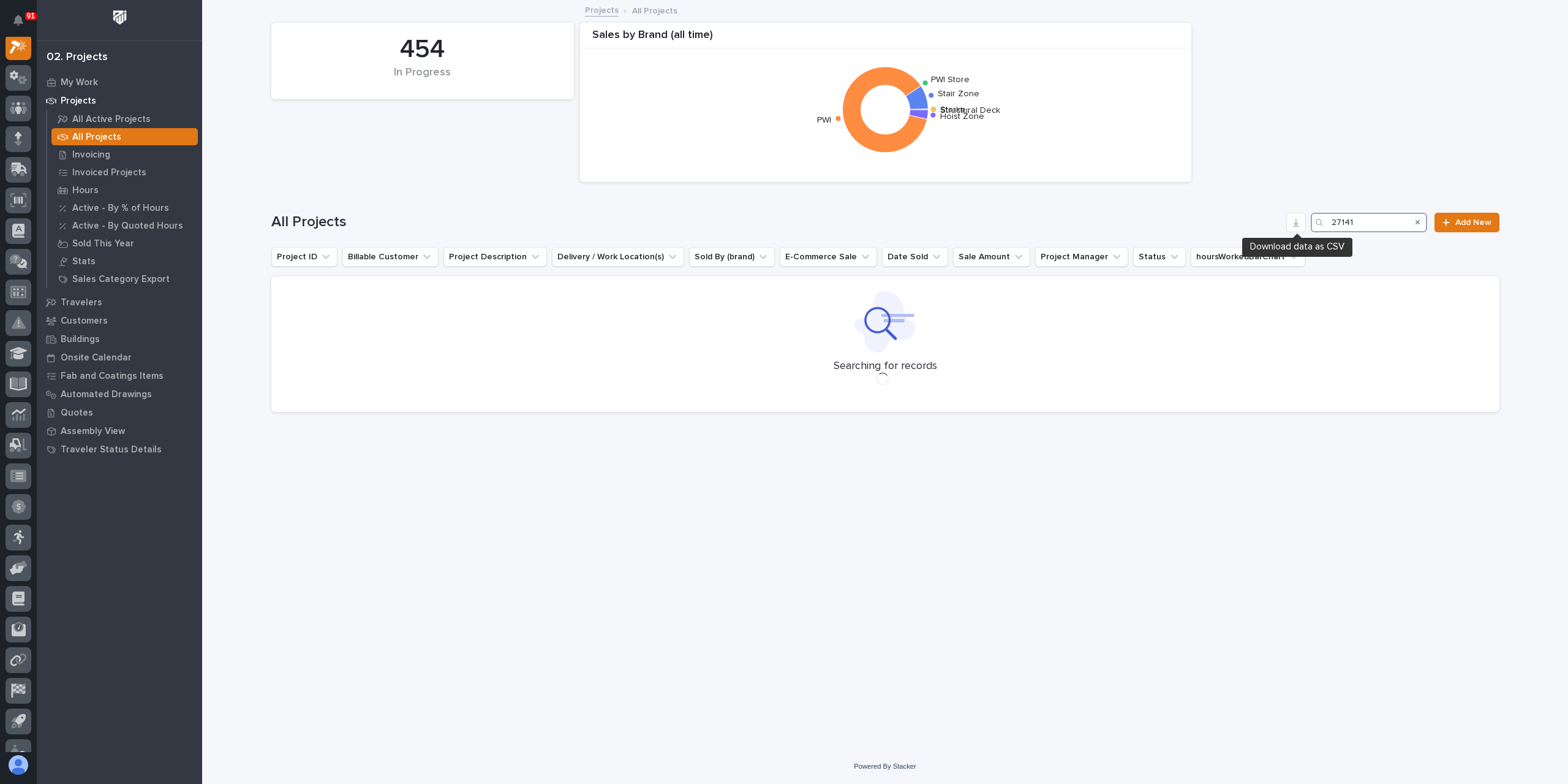
scroll to position [30, 0]
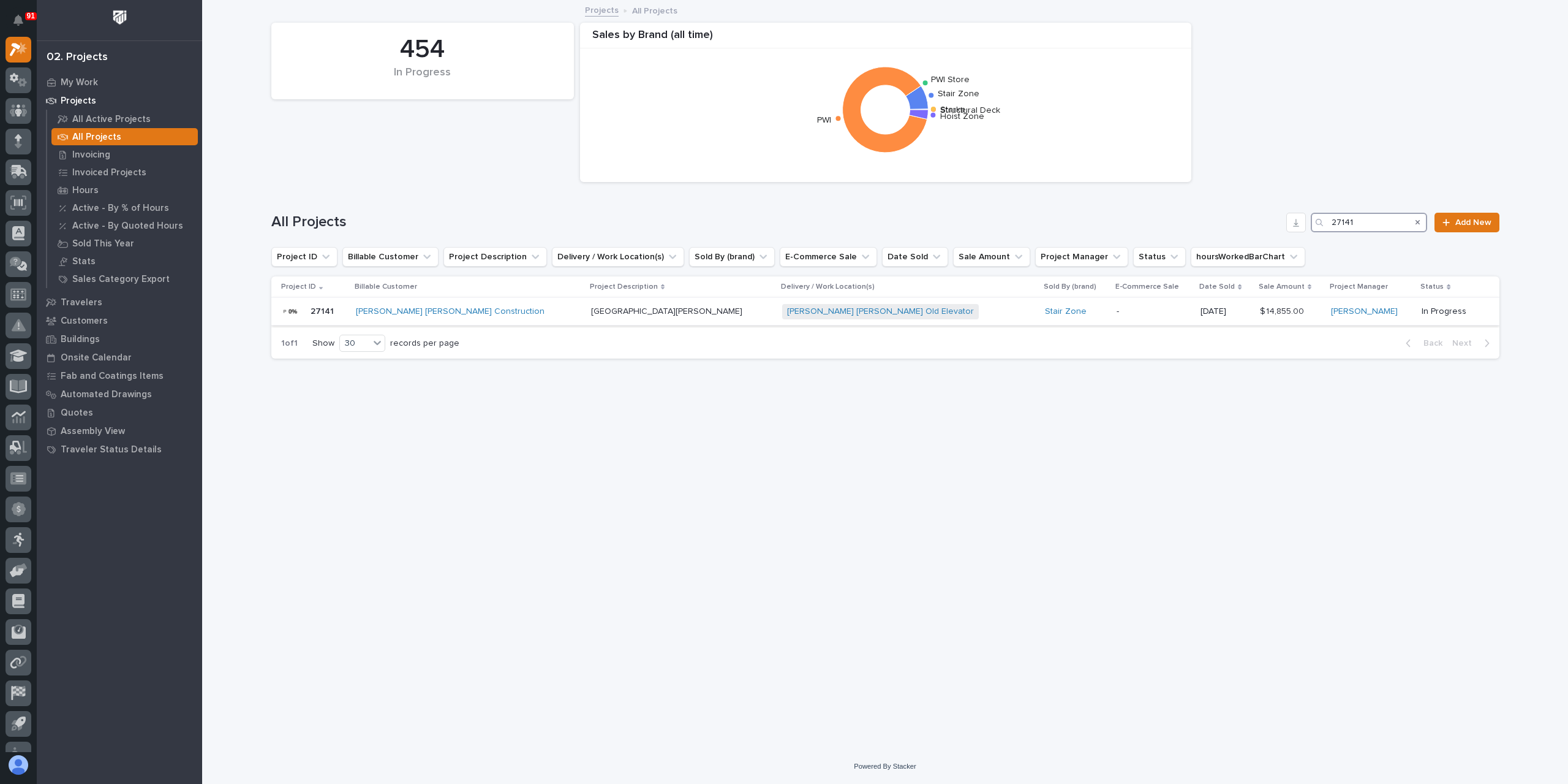
type input "27141"
click at [594, 315] on p "[GEOGRAPHIC_DATA][PERSON_NAME]" at bounding box center [668, 310] width 154 height 13
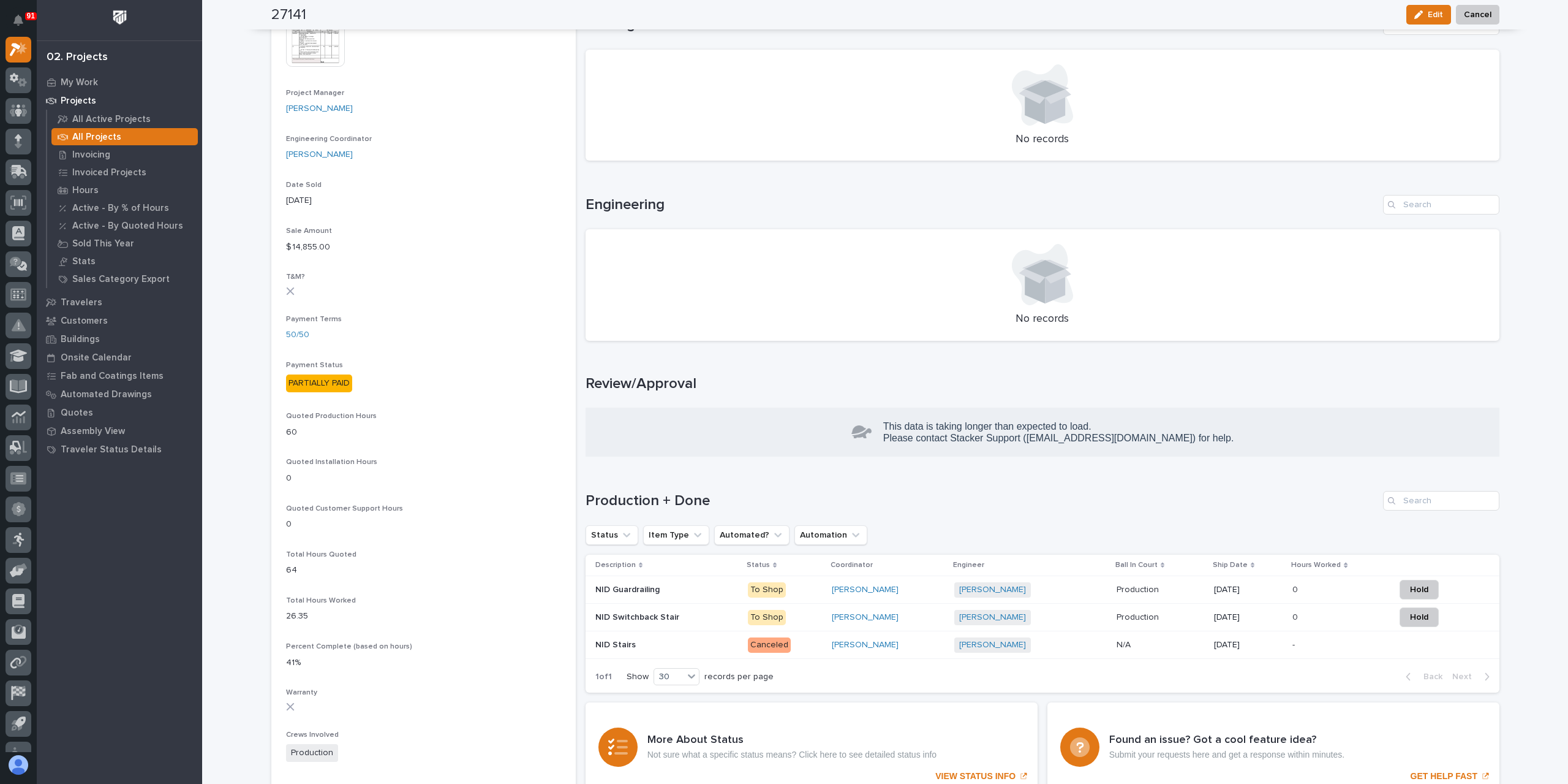
scroll to position [500, 0]
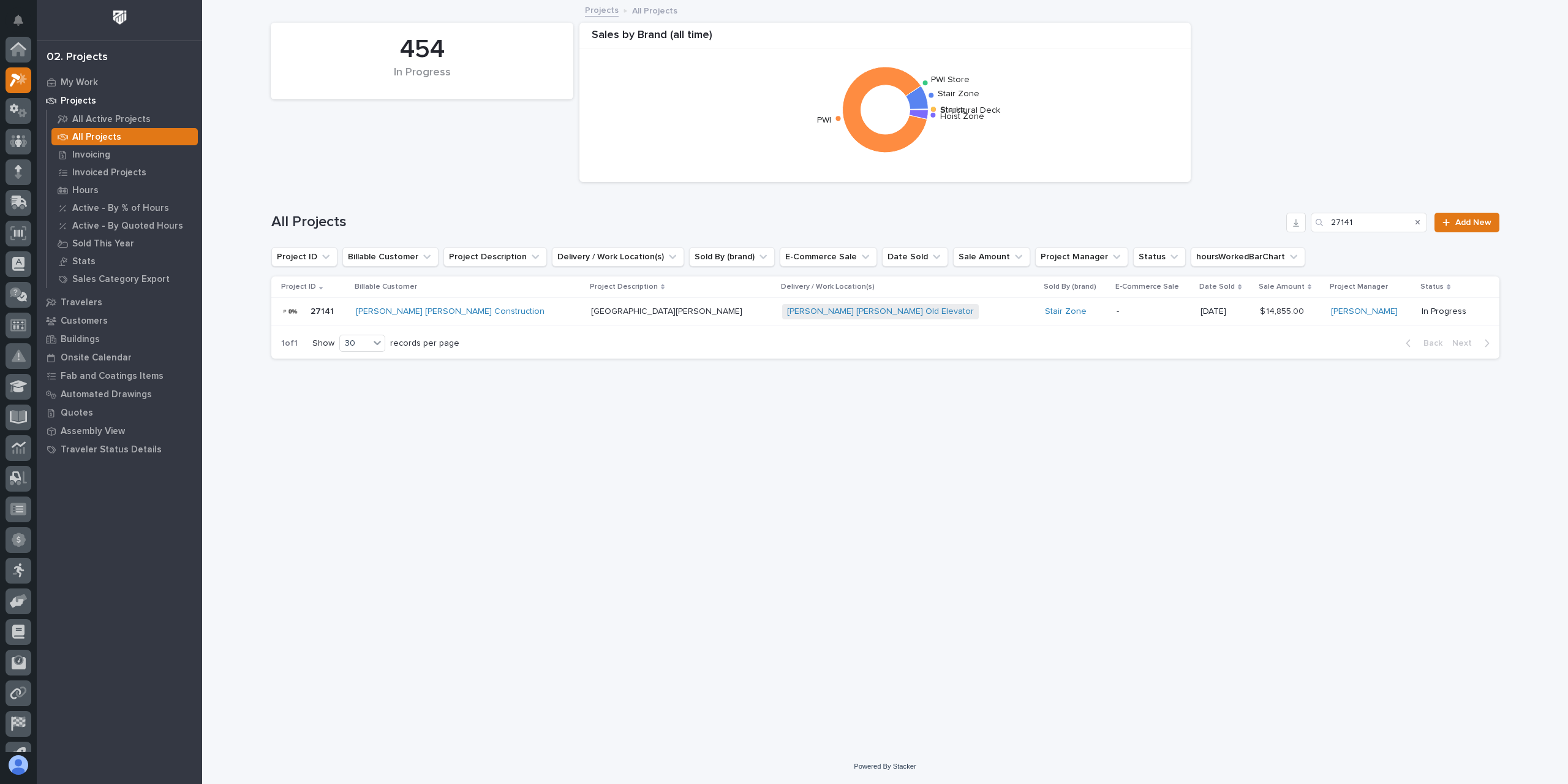
scroll to position [33, 0]
drag, startPoint x: 1334, startPoint y: 225, endPoint x: 1249, endPoint y: 230, distance: 85.1
click at [1249, 230] on div "All Projects 27141 Add New" at bounding box center [885, 223] width 1228 height 20
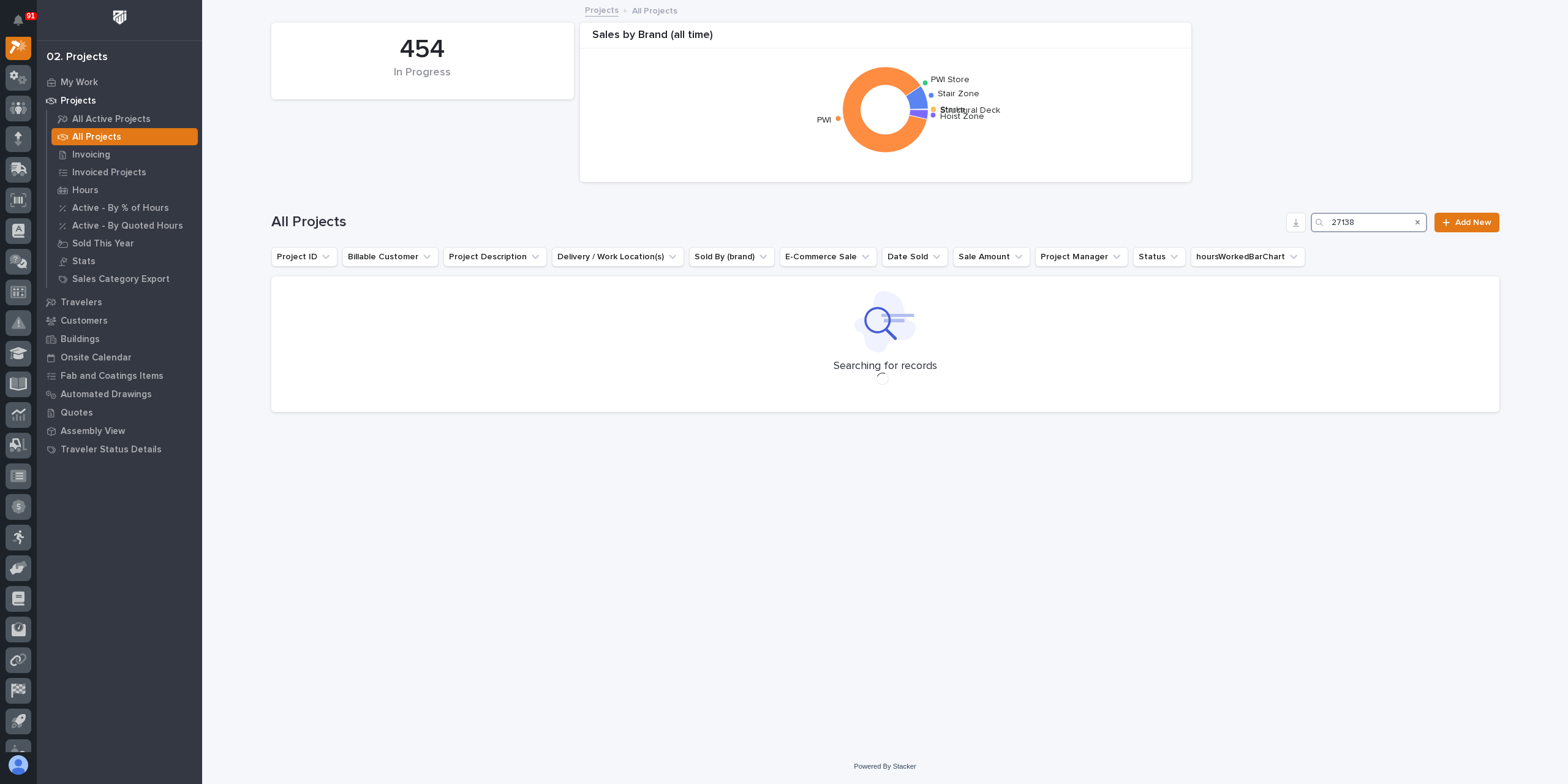
scroll to position [30, 0]
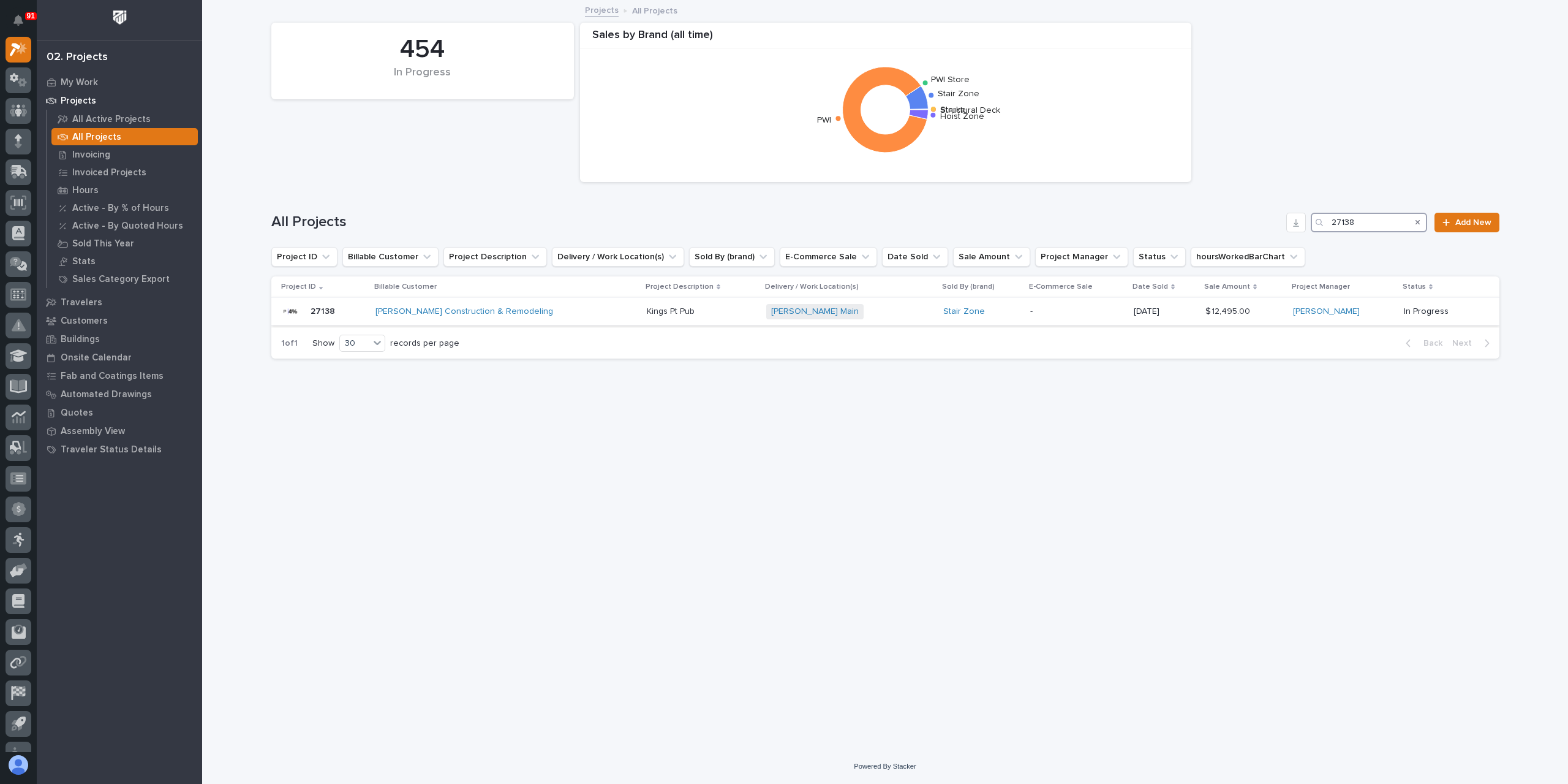
type input "27138"
click at [659, 310] on p "Kings Pt Pub" at bounding box center [672, 310] width 50 height 13
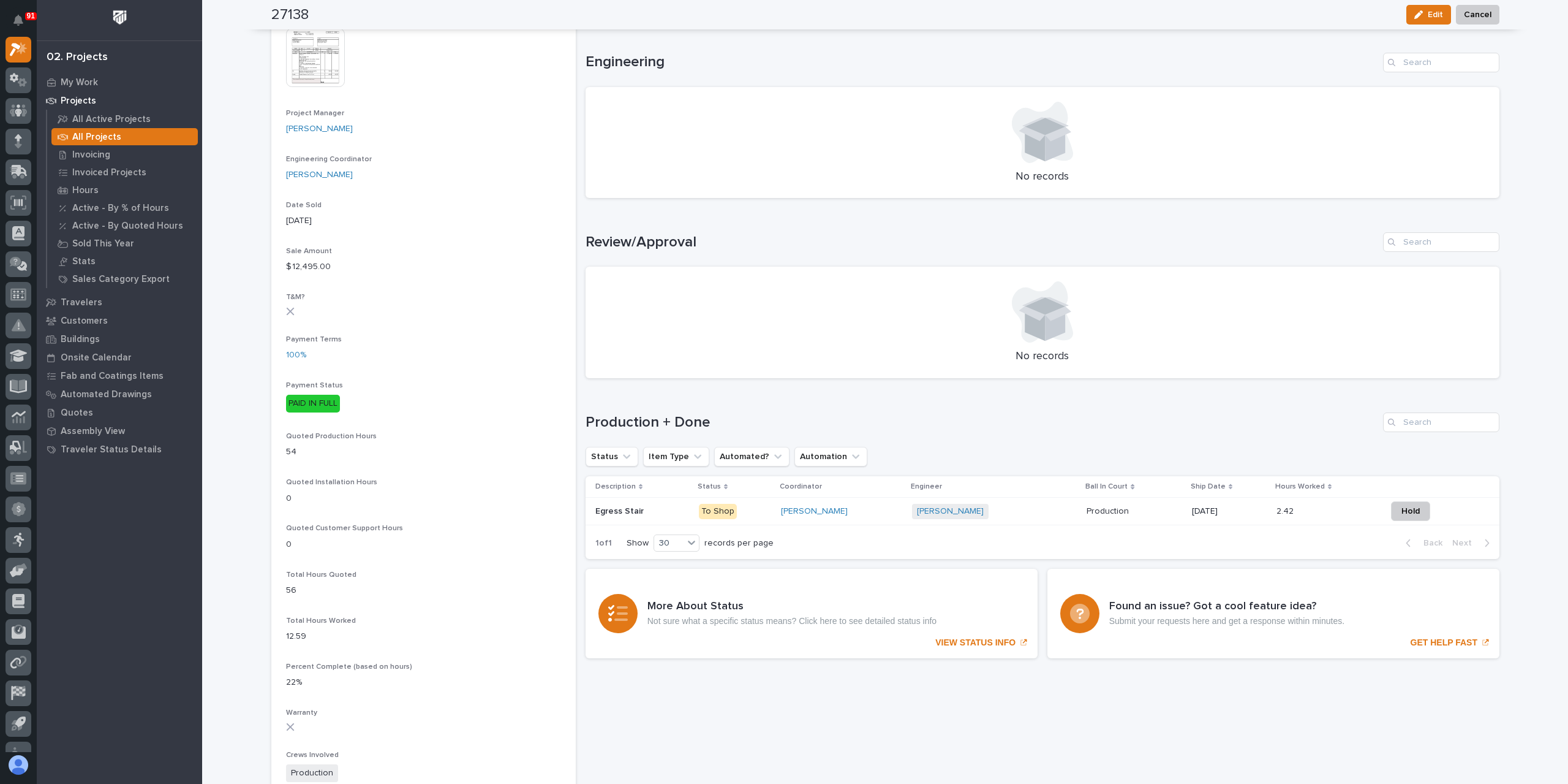
scroll to position [496, 0]
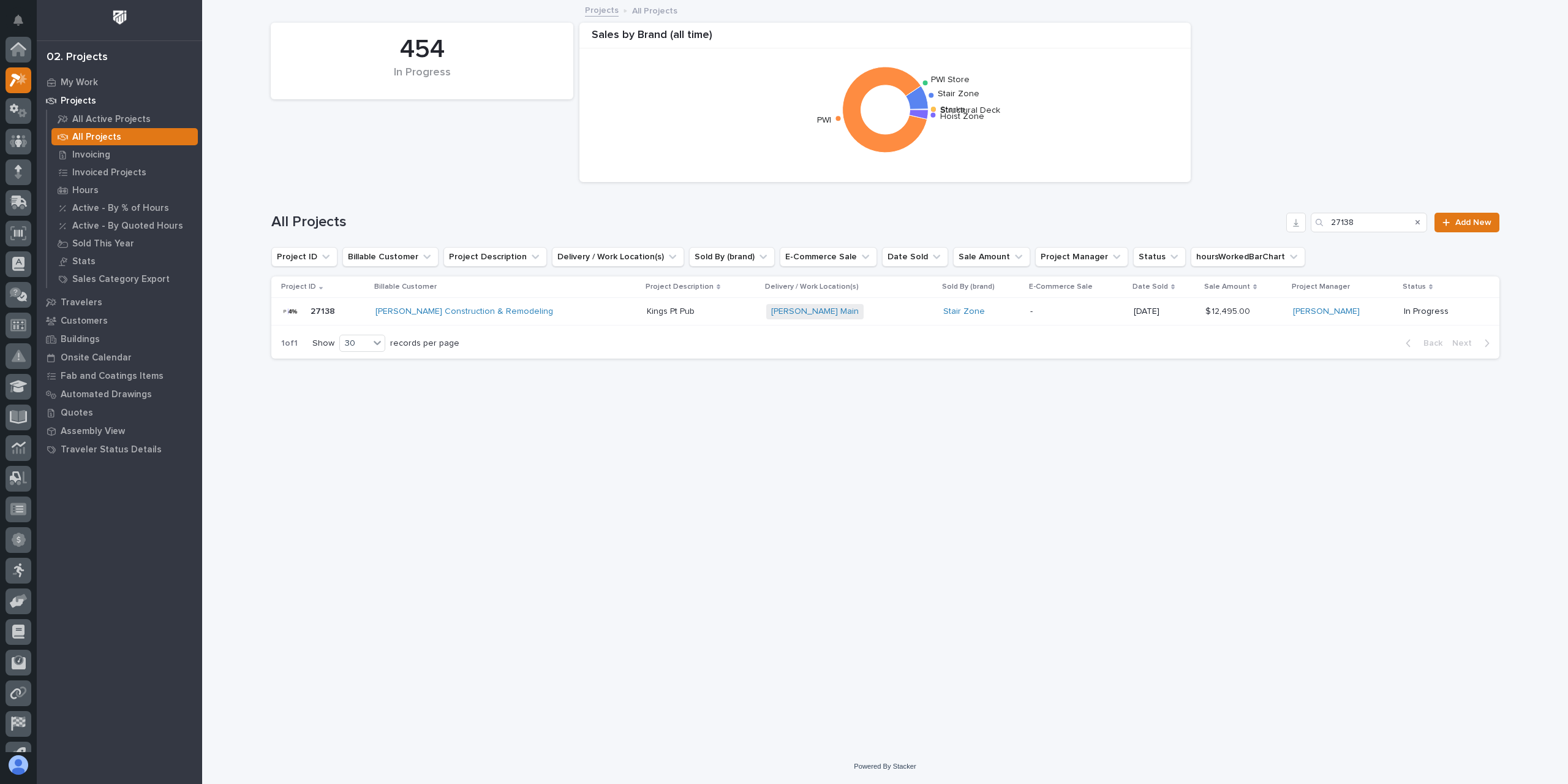
scroll to position [33, 0]
drag, startPoint x: 1361, startPoint y: 227, endPoint x: 1278, endPoint y: 219, distance: 83.4
click at [1278, 219] on div "All Projects 27138 Add New" at bounding box center [885, 223] width 1228 height 20
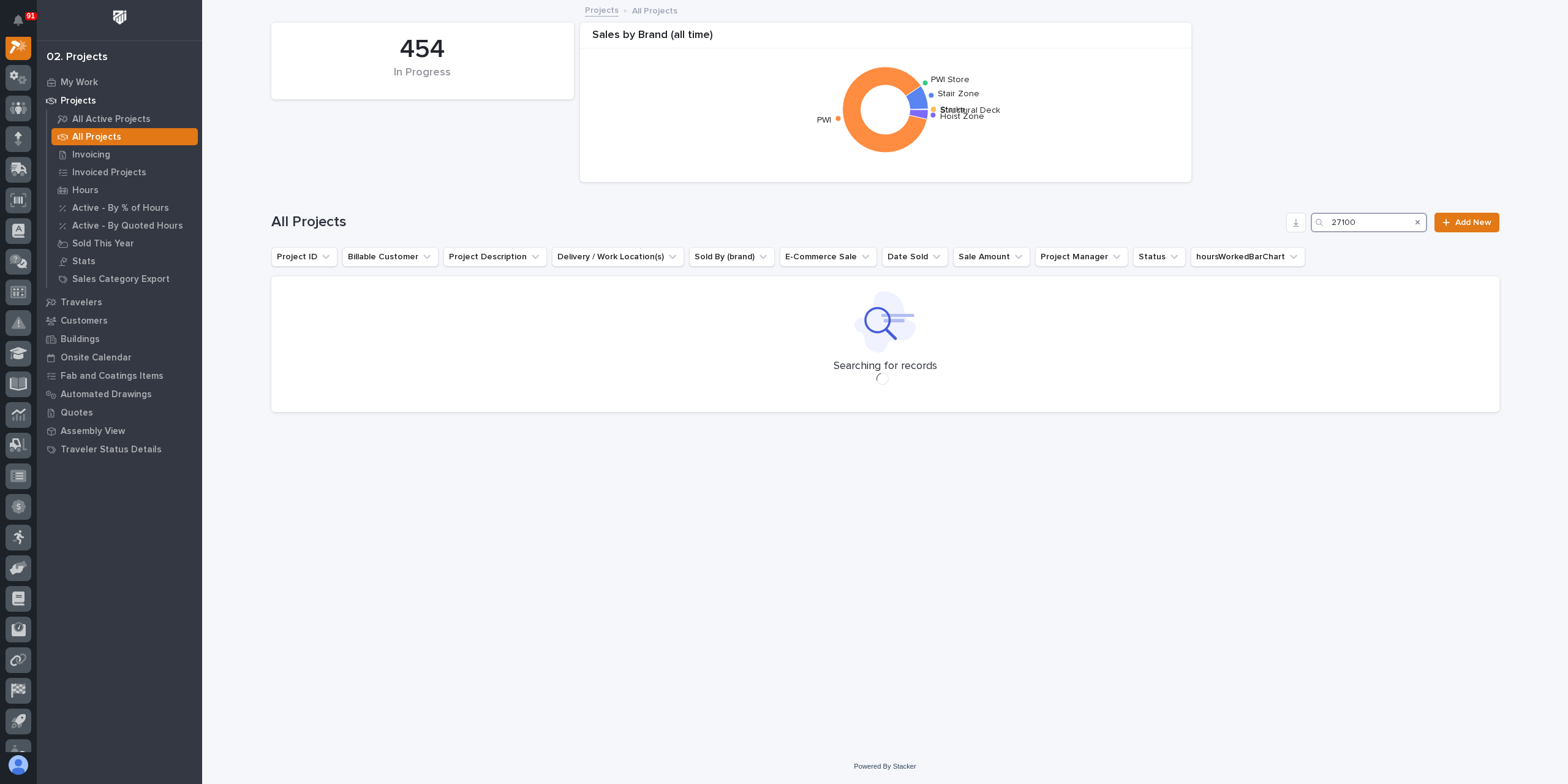
scroll to position [30, 0]
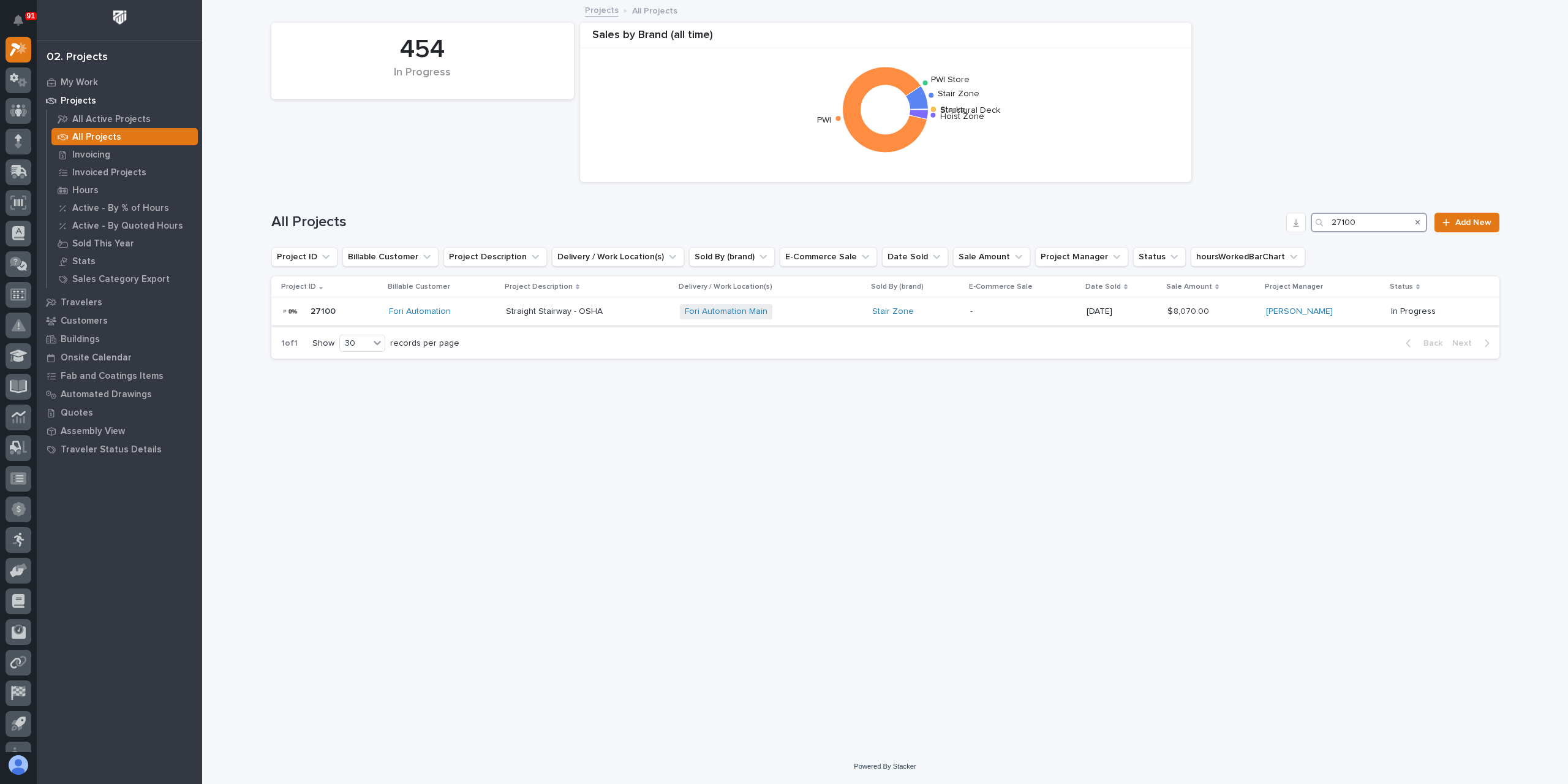
type input "27100"
click at [539, 311] on p "Straight Stairway - OSHA" at bounding box center [555, 310] width 99 height 13
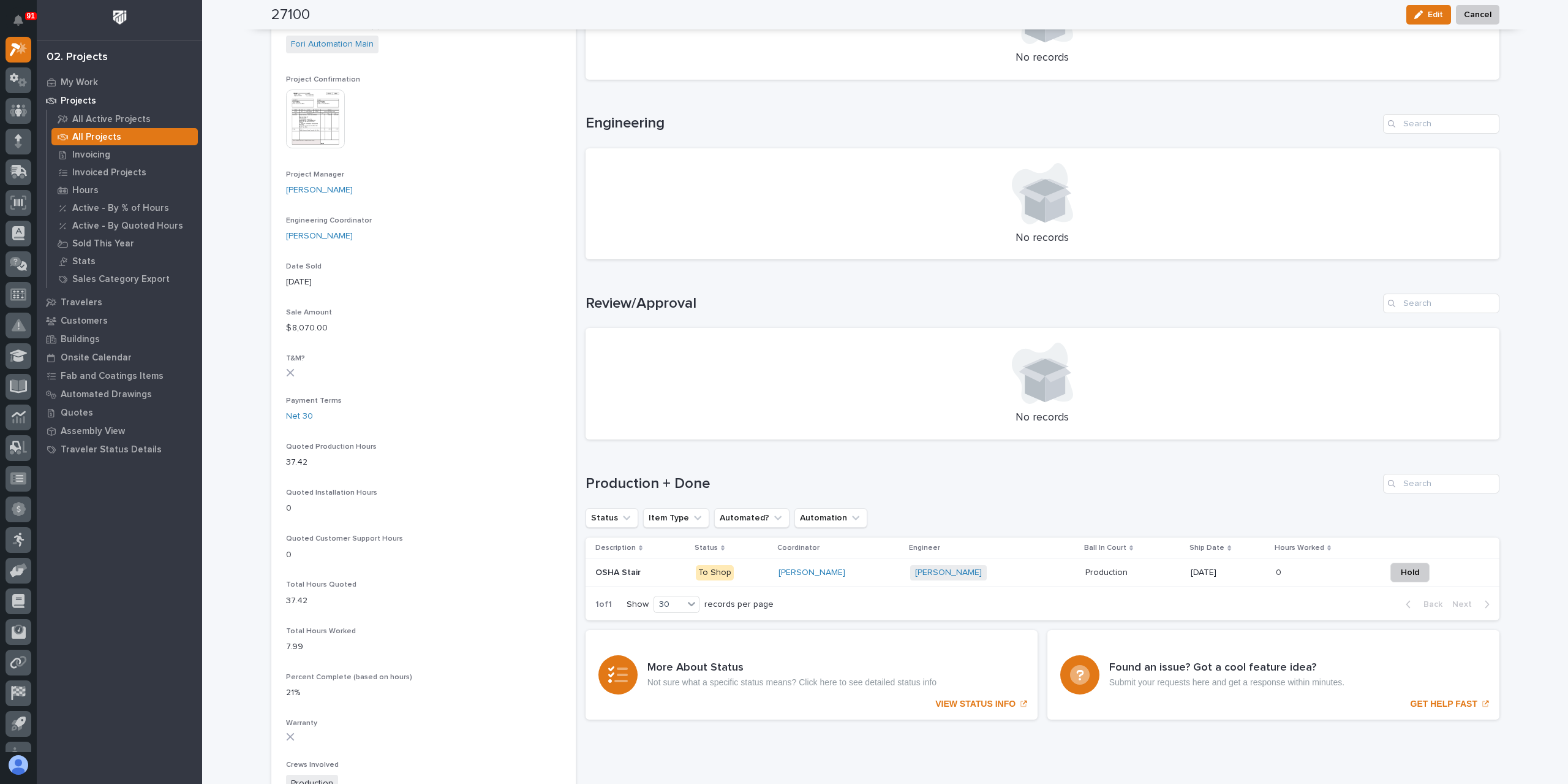
scroll to position [435, 0]
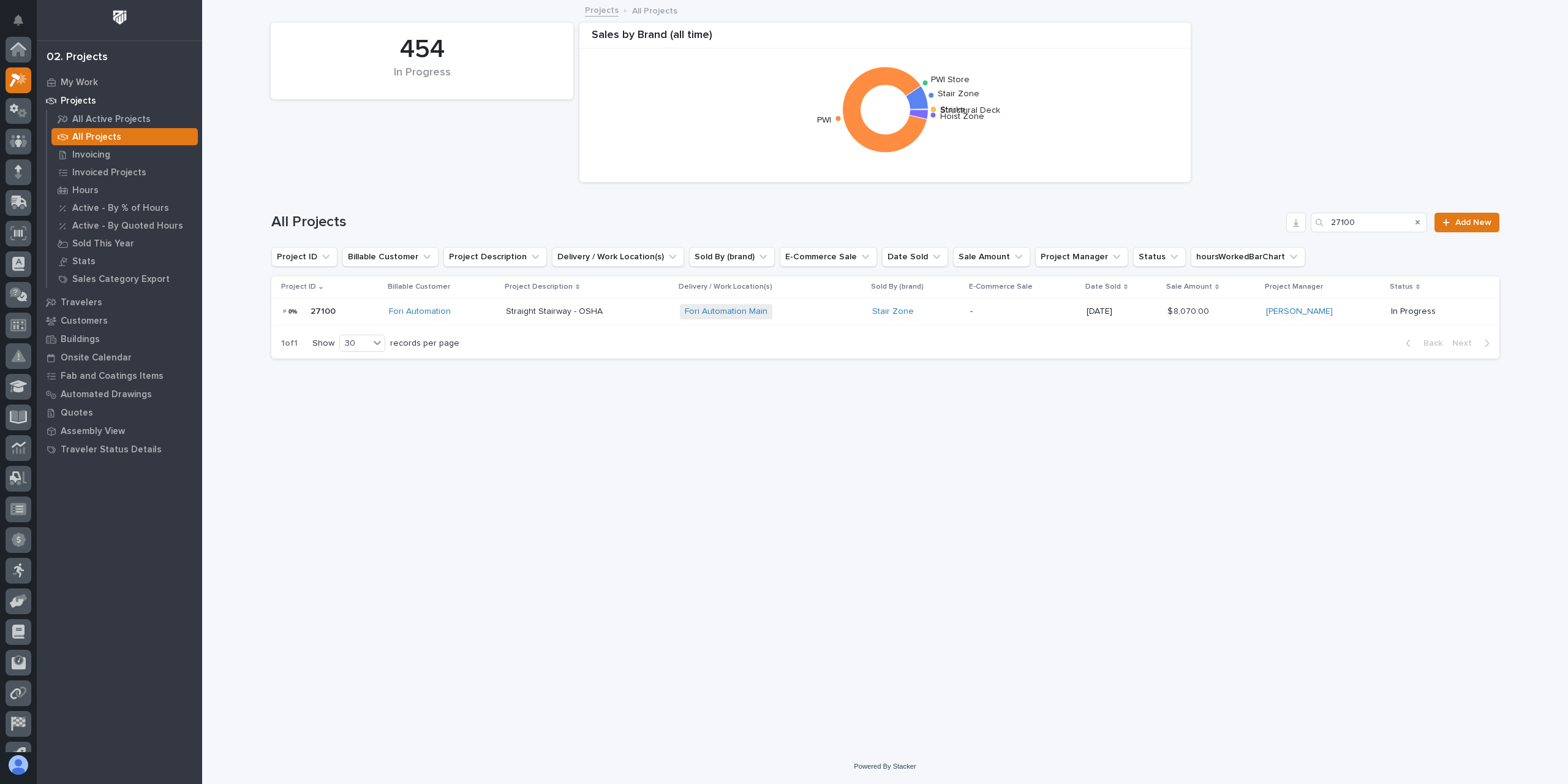
scroll to position [33, 0]
click at [1363, 217] on input "27100" at bounding box center [1369, 223] width 116 height 20
type input "27101"
click at [533, 318] on div "Straight Stairways Straight Stairways" at bounding box center [575, 311] width 130 height 21
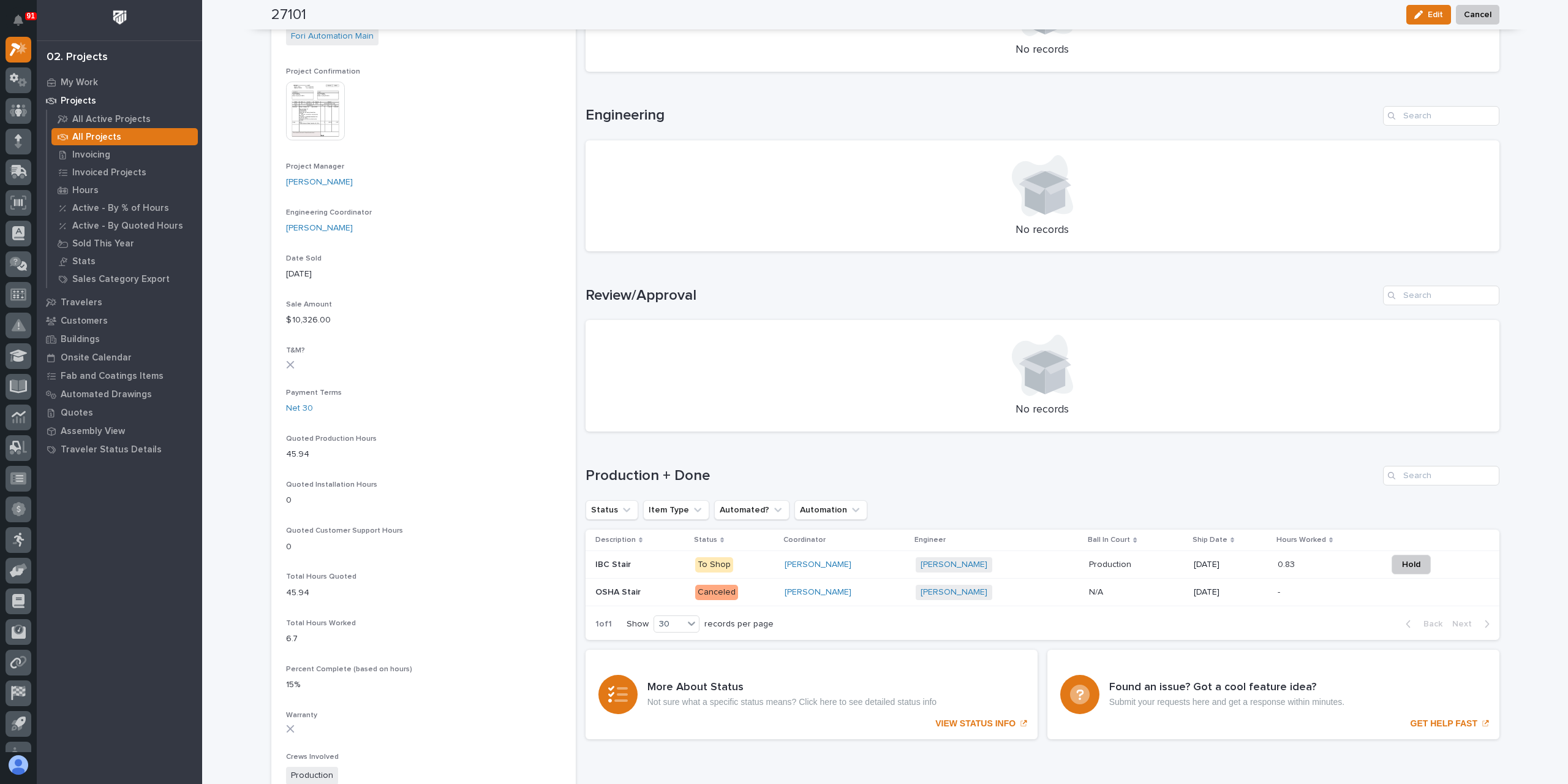
scroll to position [439, 0]
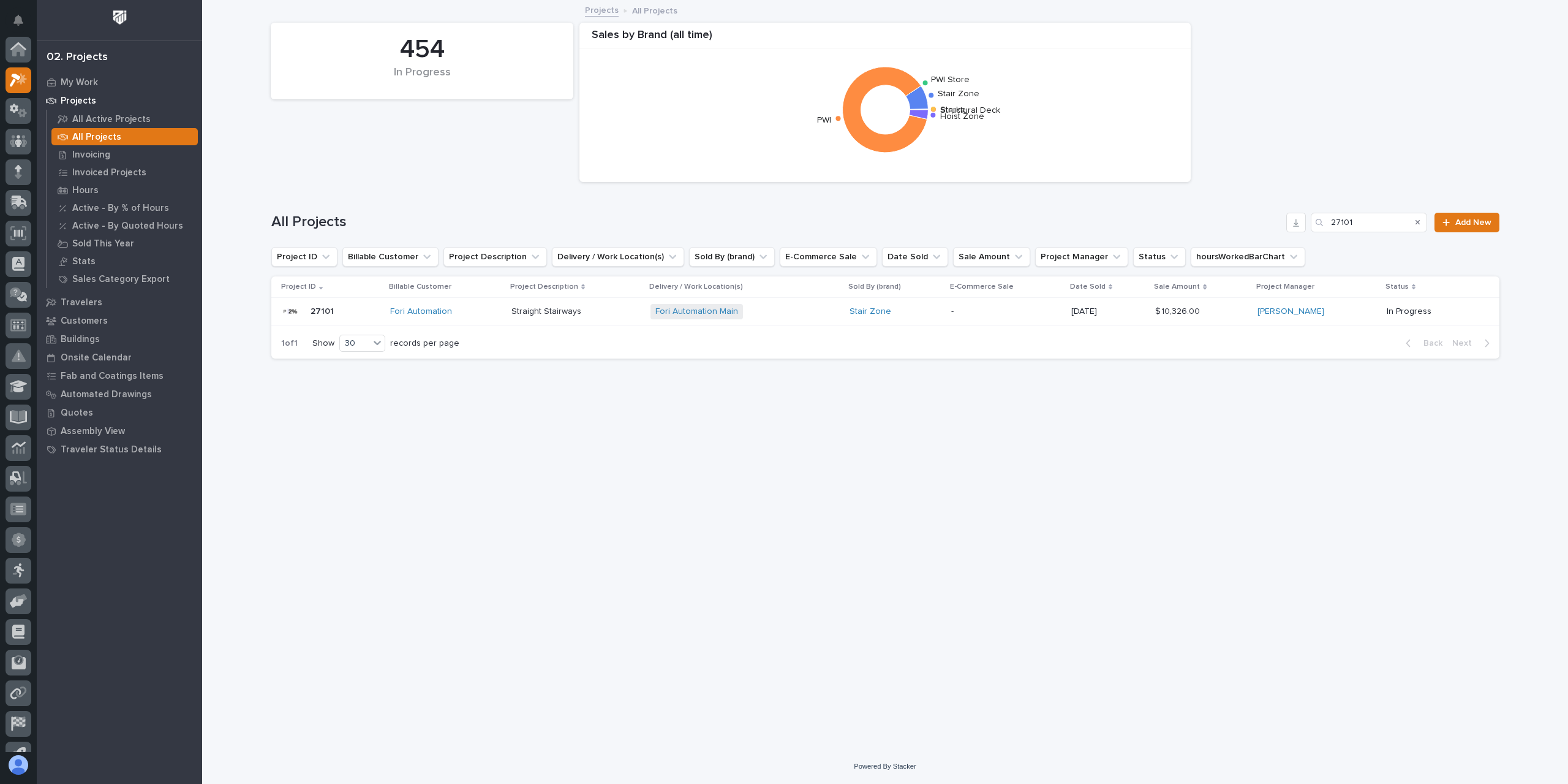
scroll to position [33, 0]
drag, startPoint x: 1371, startPoint y: 223, endPoint x: 1287, endPoint y: 223, distance: 84.0
click at [1287, 223] on div "All Projects 27101 Add New" at bounding box center [885, 223] width 1228 height 20
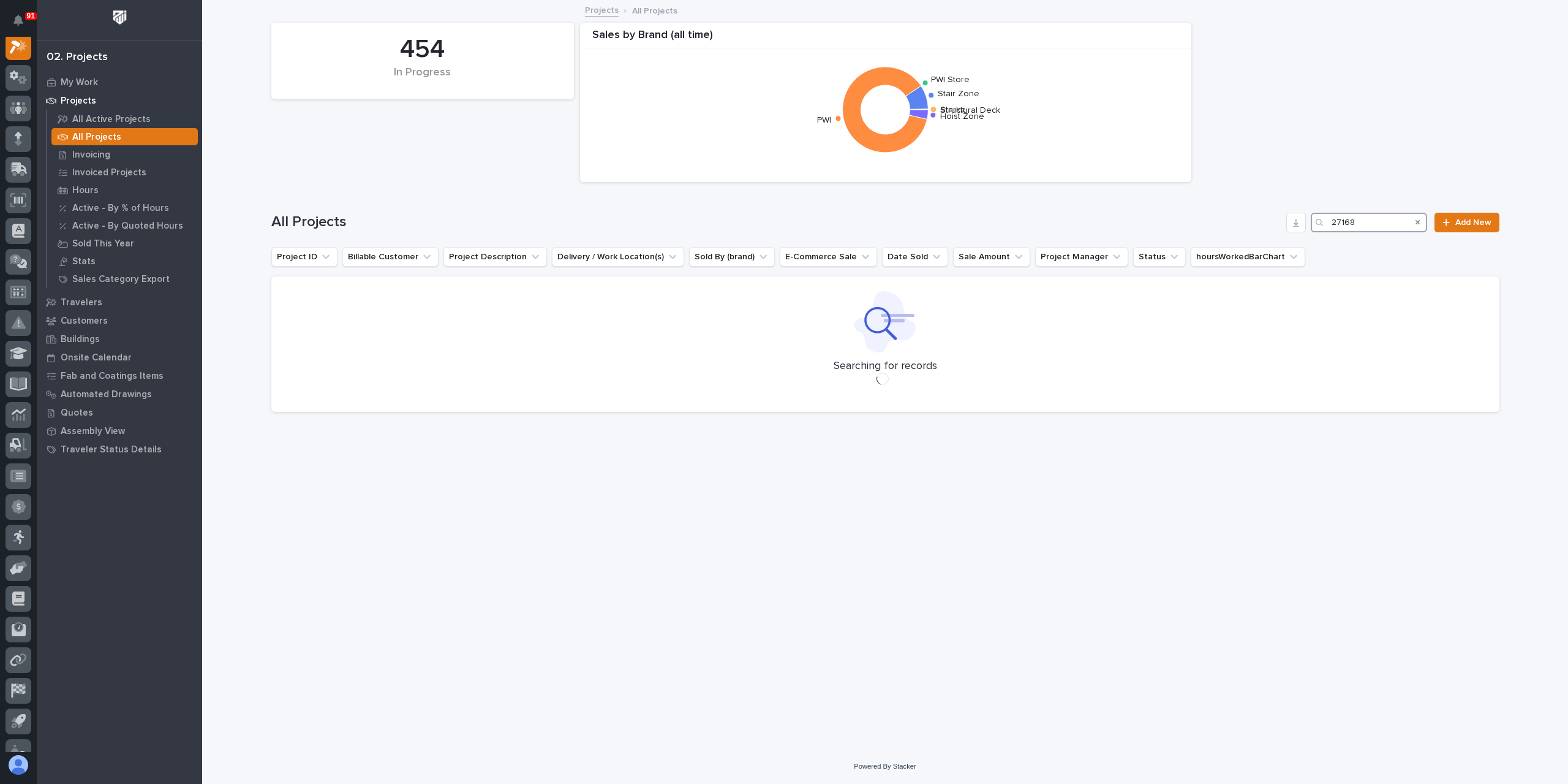
scroll to position [30, 0]
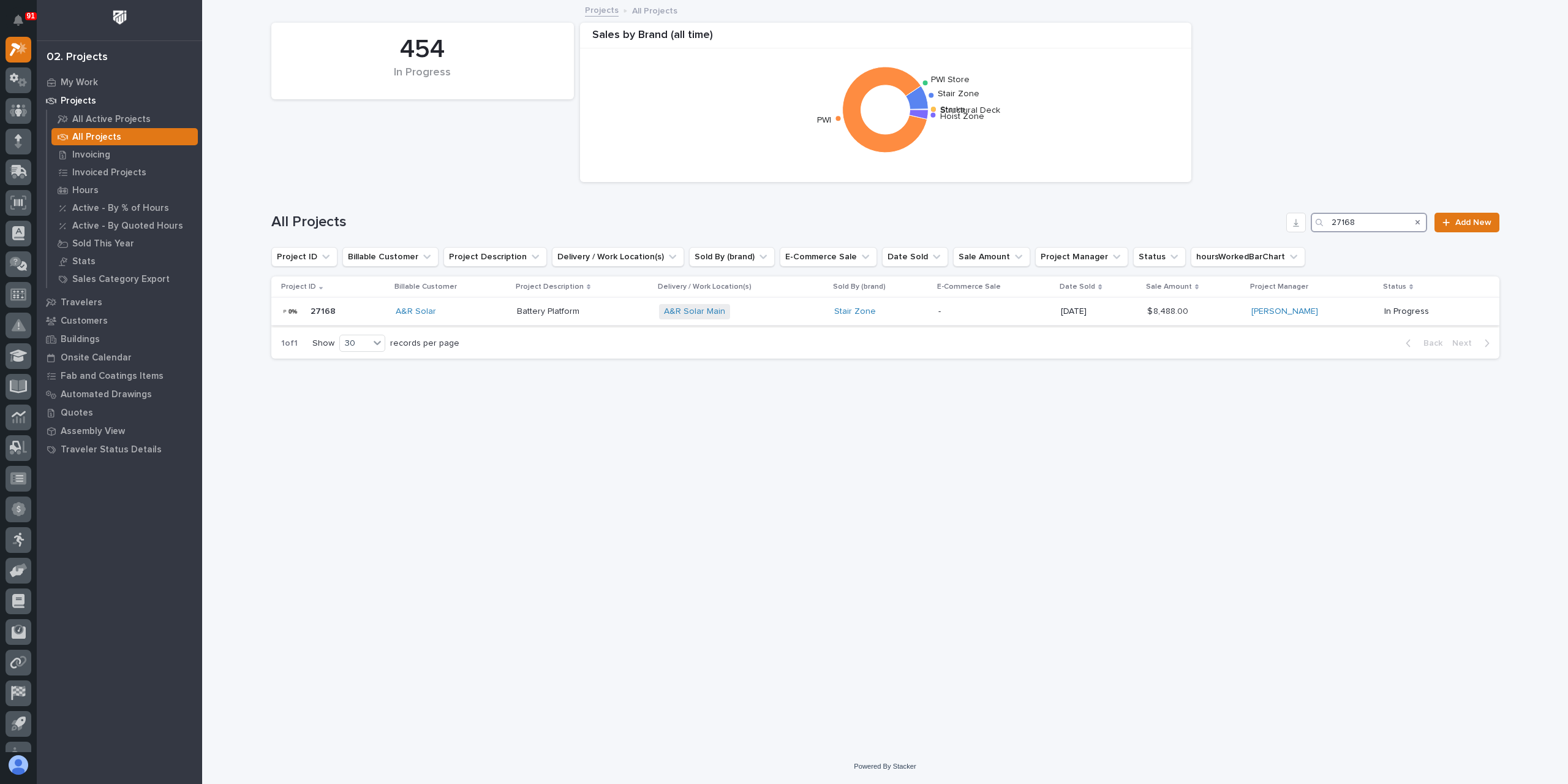
type input "27168"
click at [541, 316] on p "Battery Platform" at bounding box center [549, 310] width 65 height 13
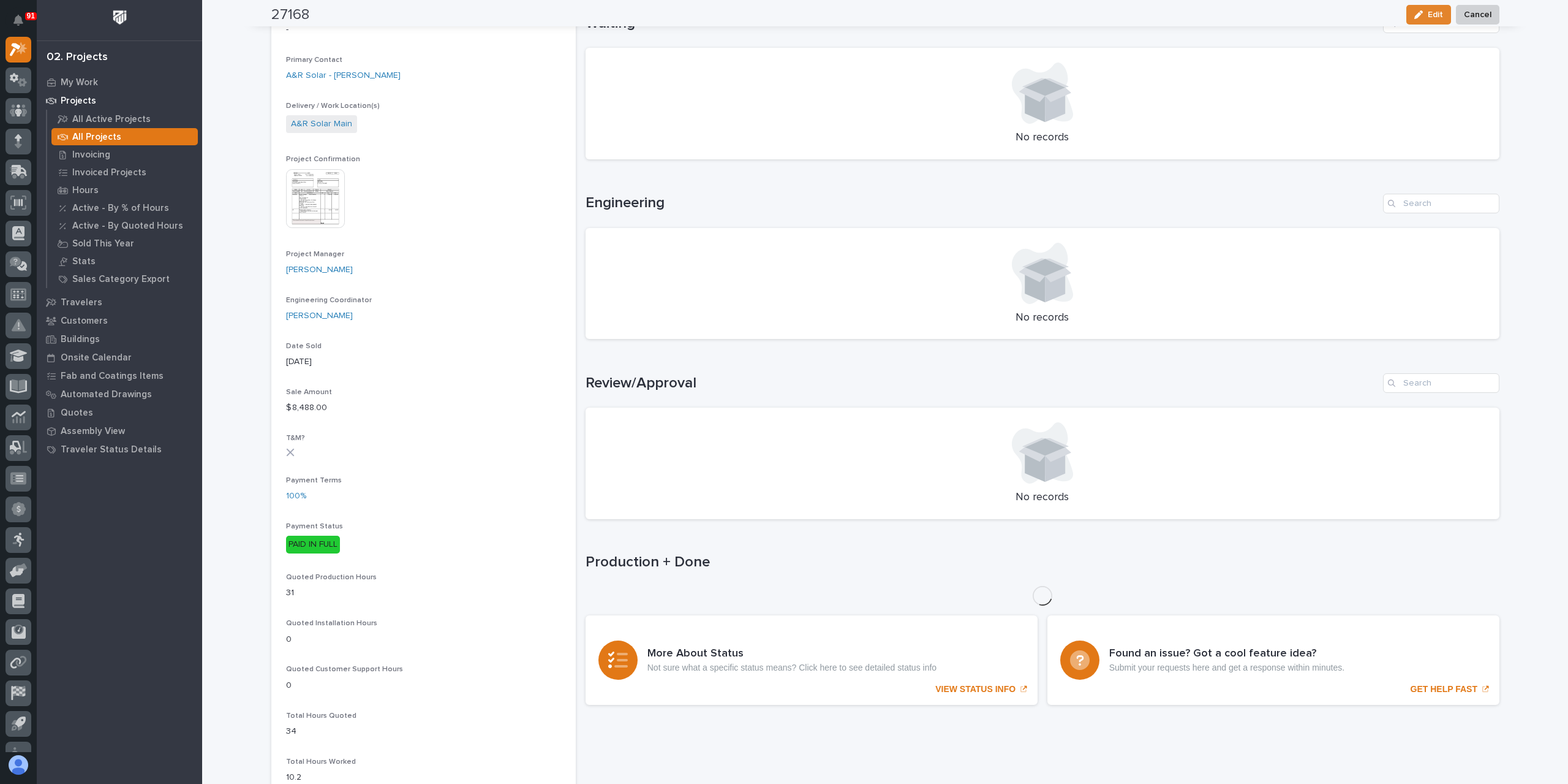
scroll to position [367, 0]
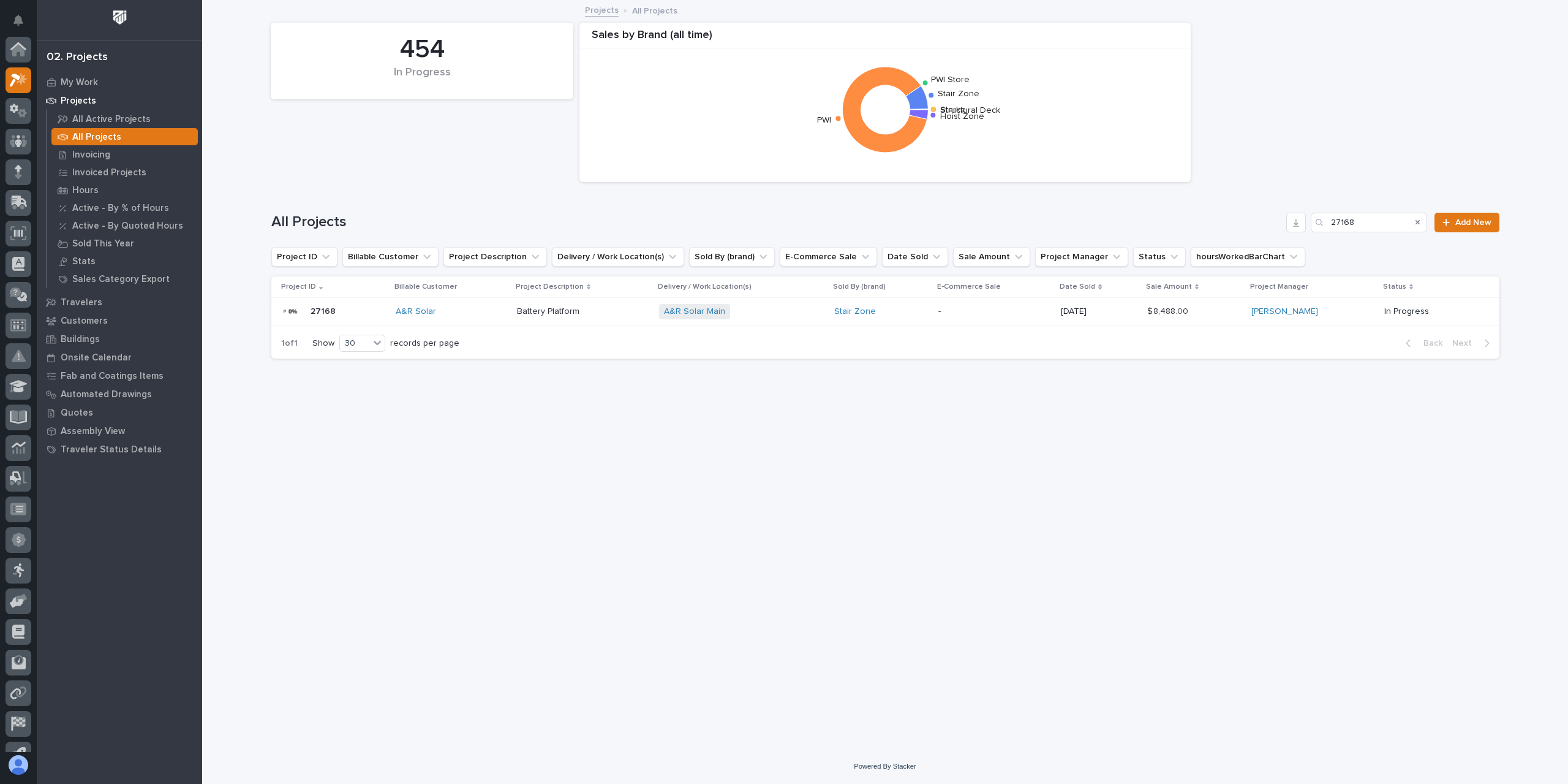
scroll to position [33, 0]
drag, startPoint x: 1380, startPoint y: 217, endPoint x: 1283, endPoint y: 211, distance: 97.2
click at [1285, 211] on div "All Projects 27168 Add New" at bounding box center [885, 217] width 1228 height 59
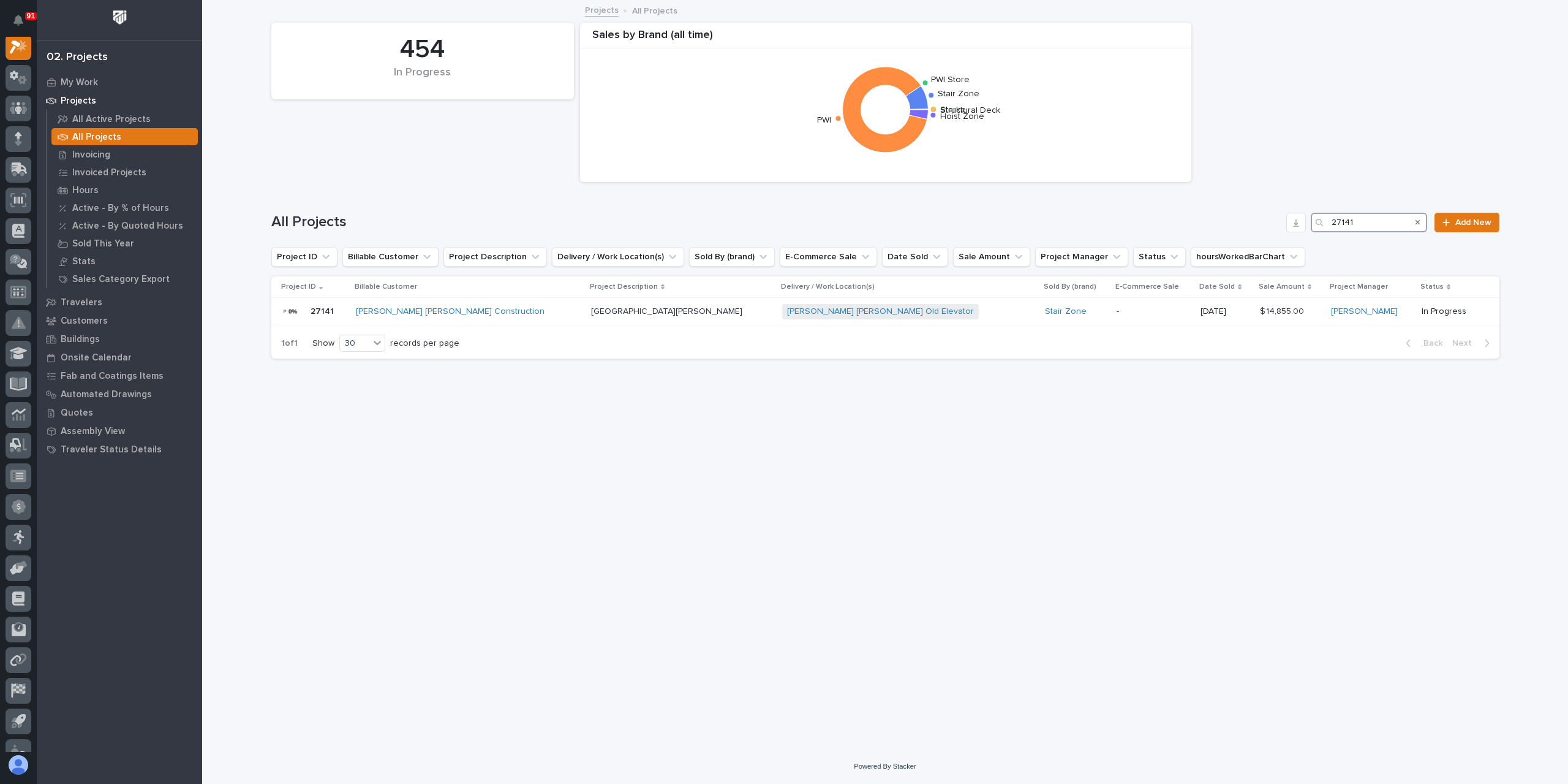
scroll to position [30, 0]
type input "27141"
click at [591, 309] on p "[GEOGRAPHIC_DATA][PERSON_NAME]" at bounding box center [668, 310] width 154 height 13
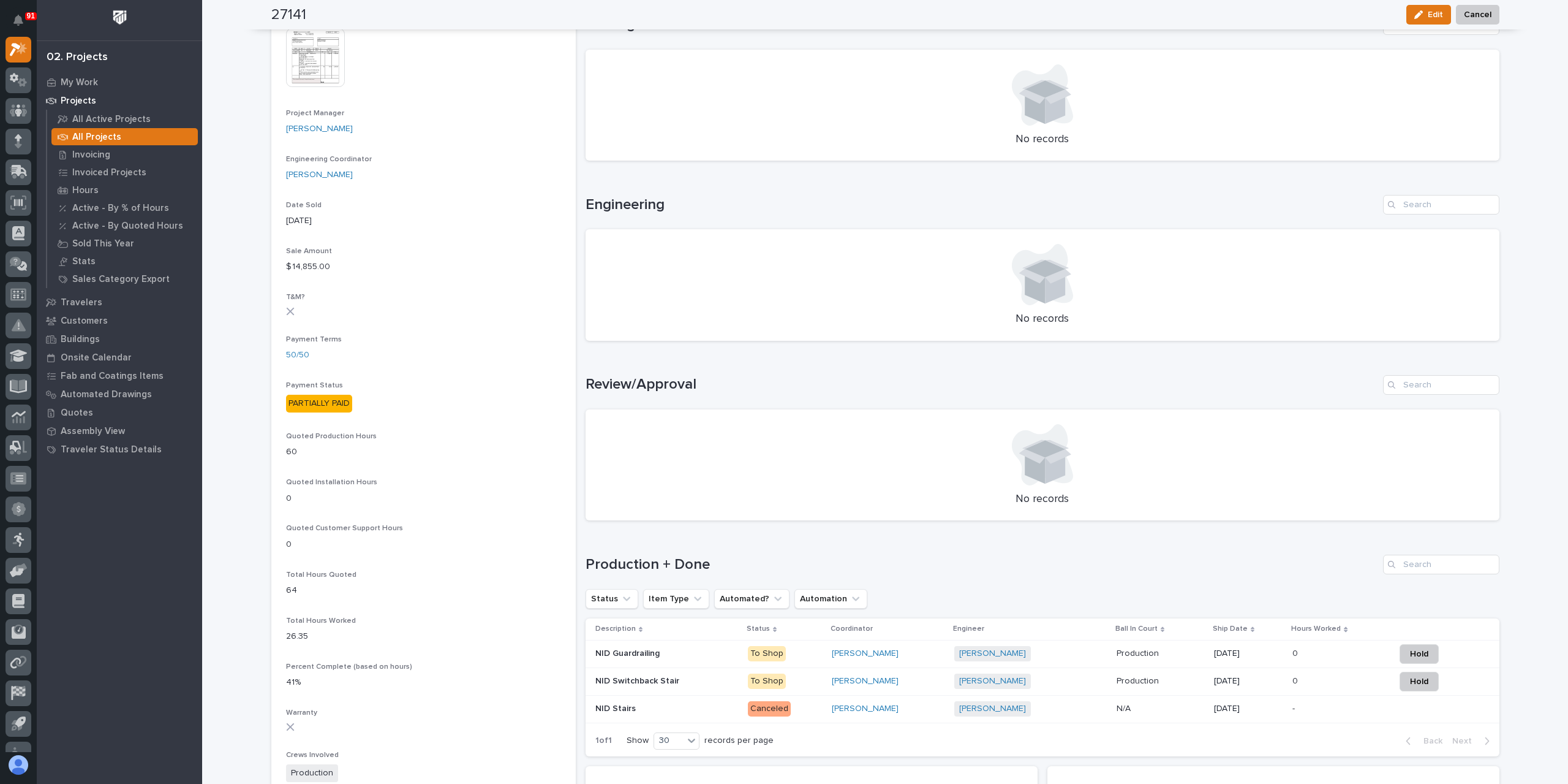
scroll to position [613, 0]
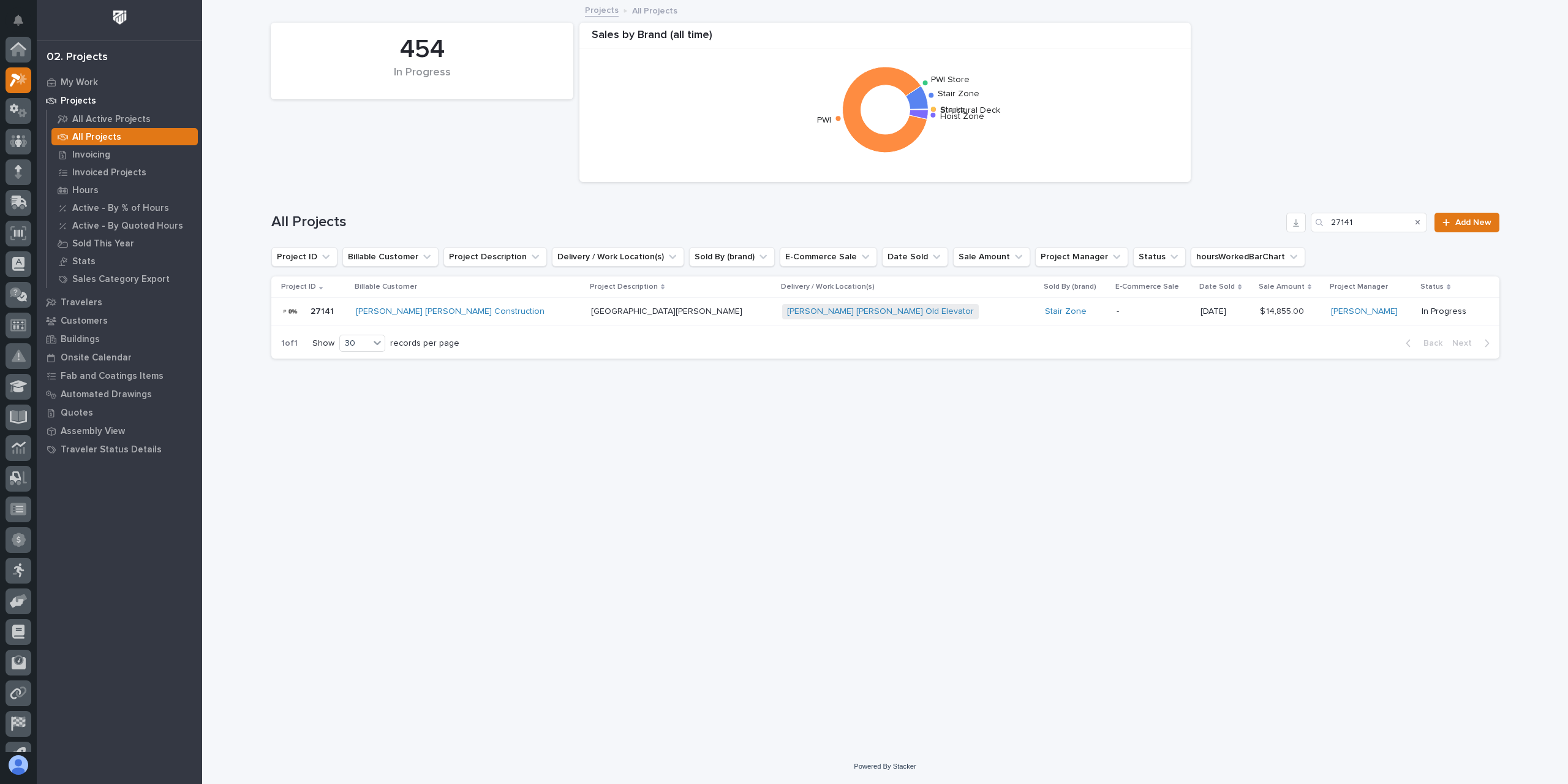
scroll to position [33, 0]
drag, startPoint x: 1373, startPoint y: 228, endPoint x: 1281, endPoint y: 237, distance: 92.4
click at [1321, 238] on div "All Projects 27141 Add New" at bounding box center [885, 217] width 1228 height 59
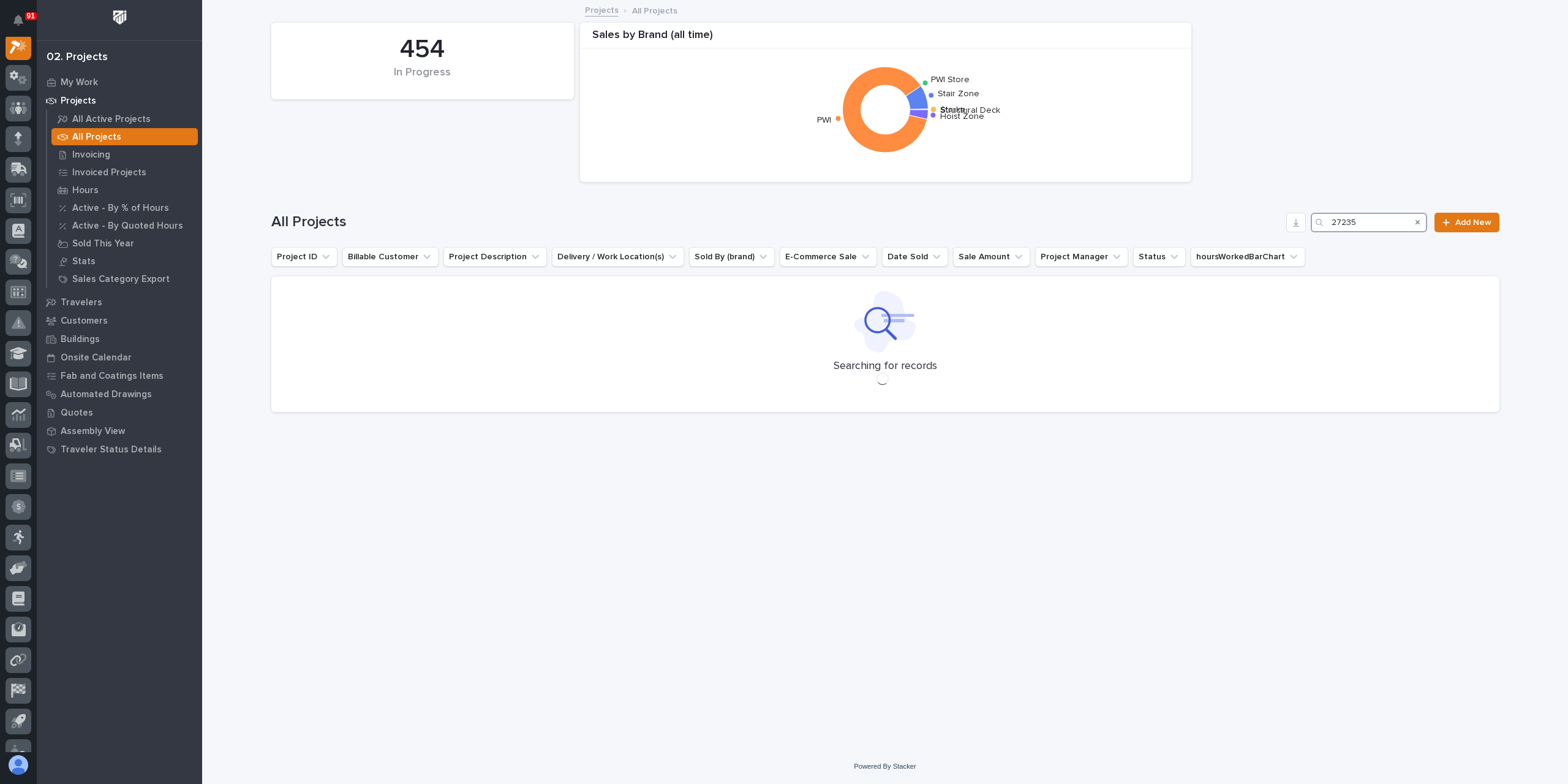
scroll to position [30, 0]
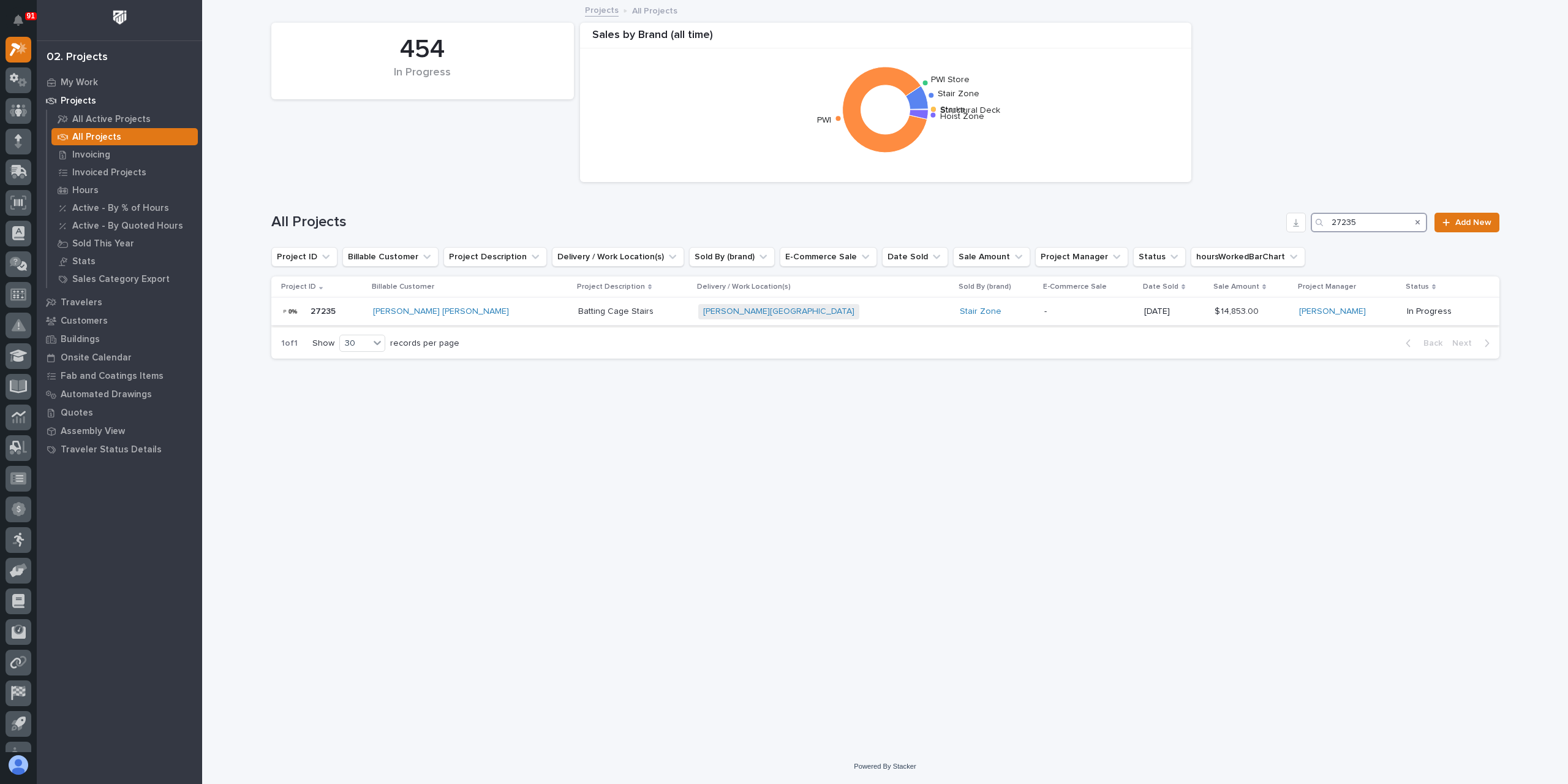
type input "27235"
click at [578, 318] on div "Batting Cage Stairs Batting Cage Stairs" at bounding box center [633, 311] width 110 height 21
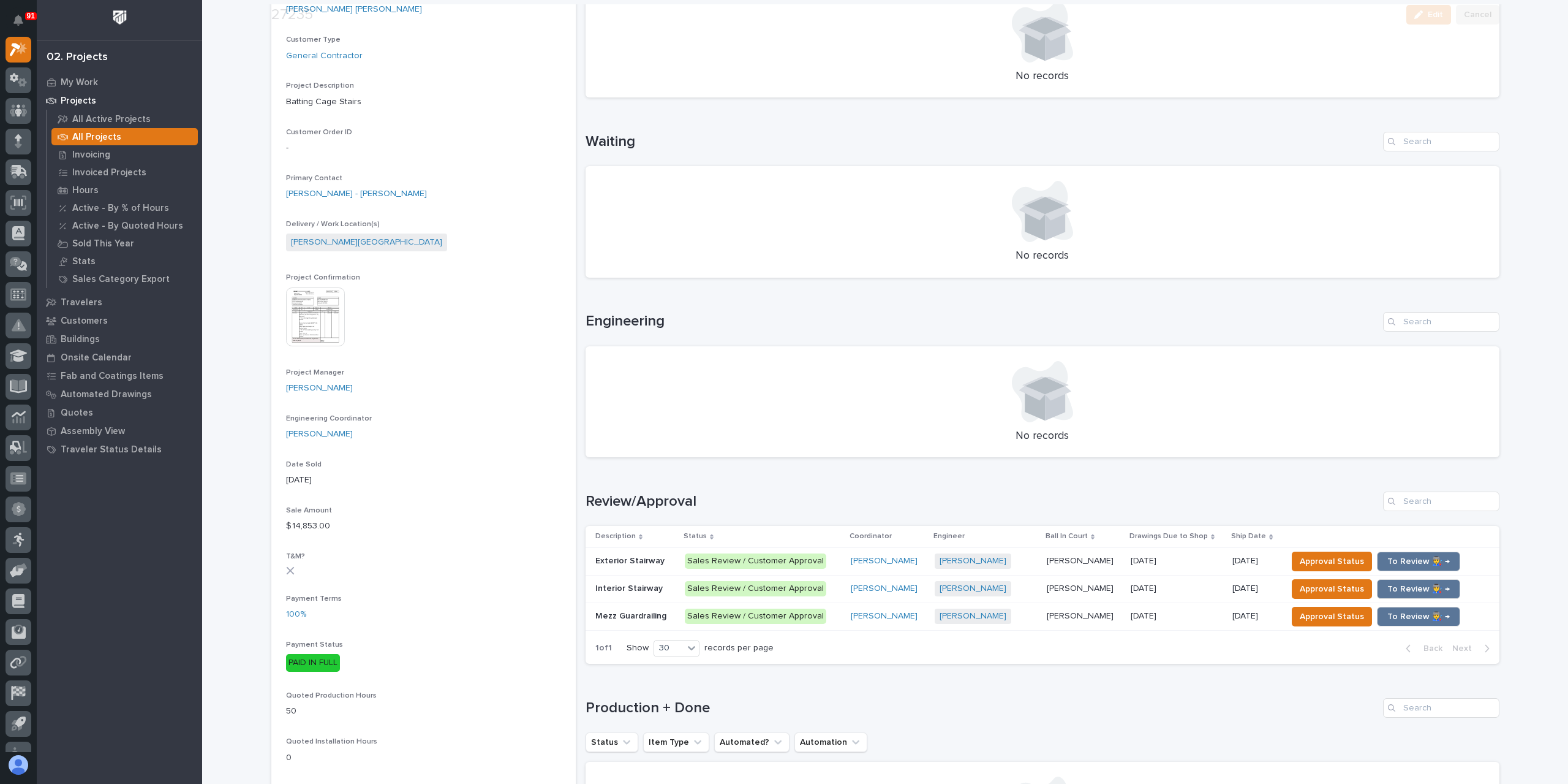
scroll to position [245, 0]
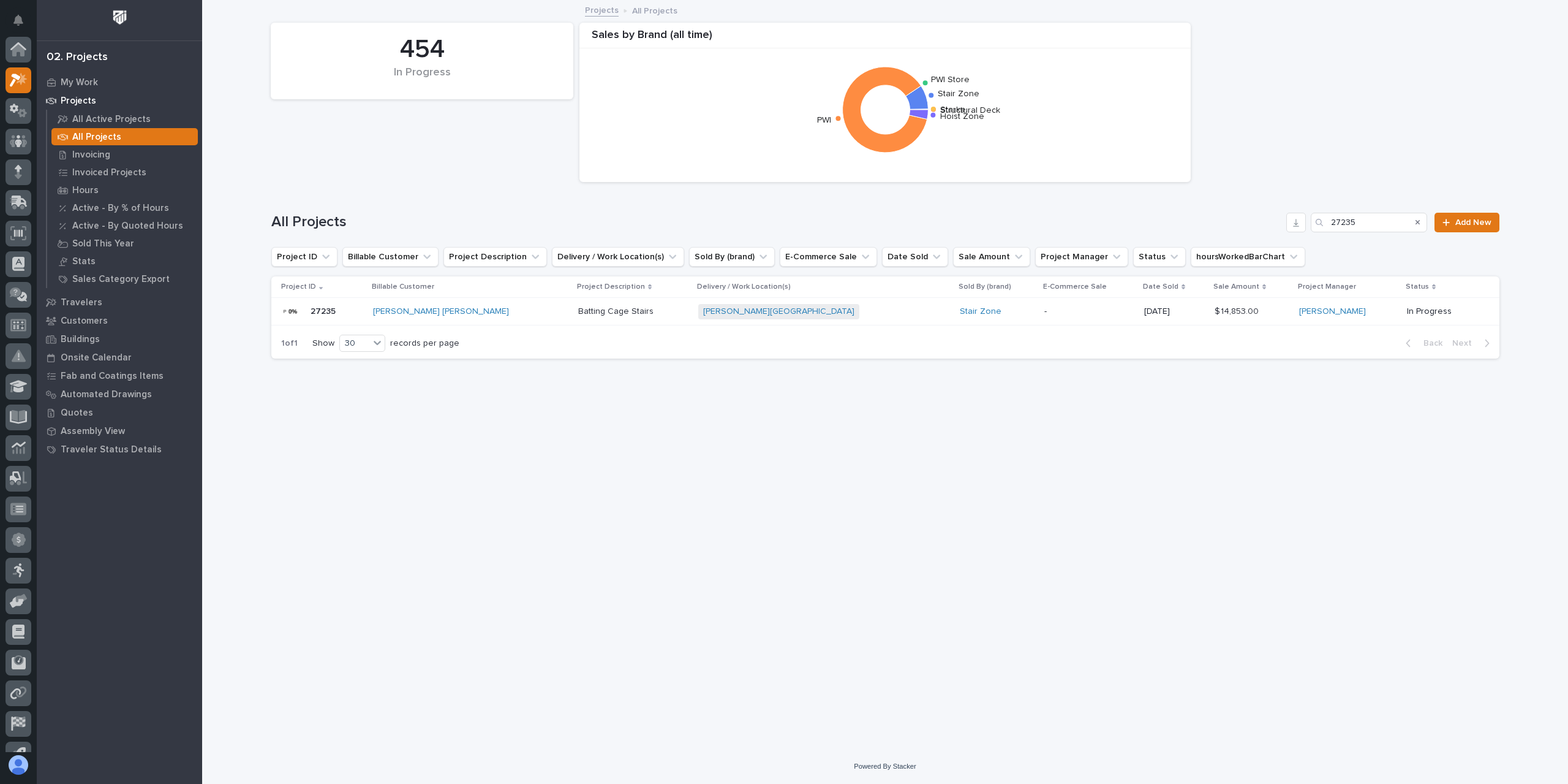
scroll to position [33, 0]
drag, startPoint x: 1367, startPoint y: 216, endPoint x: 1263, endPoint y: 213, distance: 104.0
click at [1264, 213] on div "All Projects 27235 Add New" at bounding box center [885, 223] width 1228 height 20
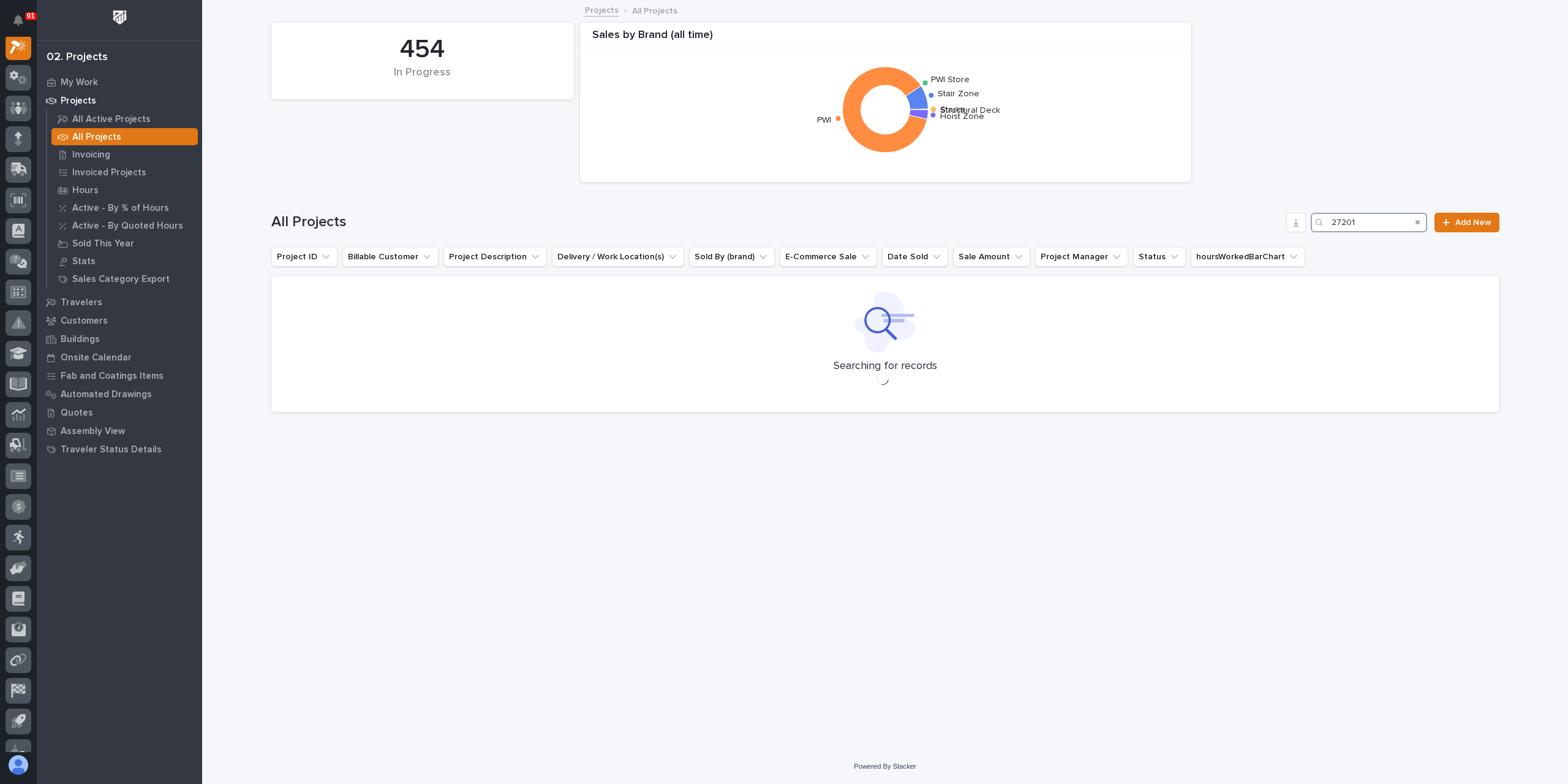
scroll to position [30, 0]
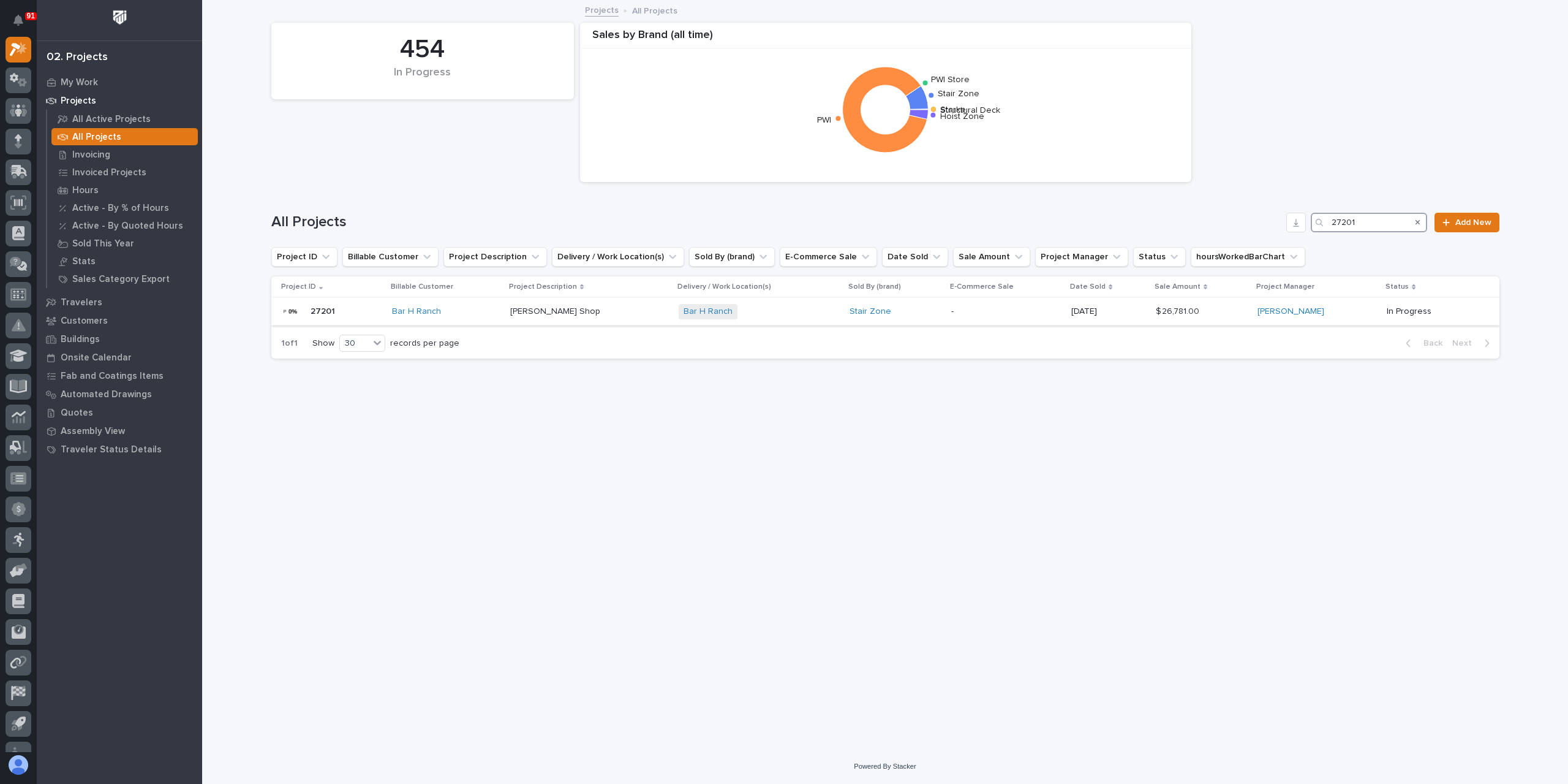
type input "27201"
click at [506, 308] on td "Bar H Ranch" at bounding box center [446, 311] width 118 height 28
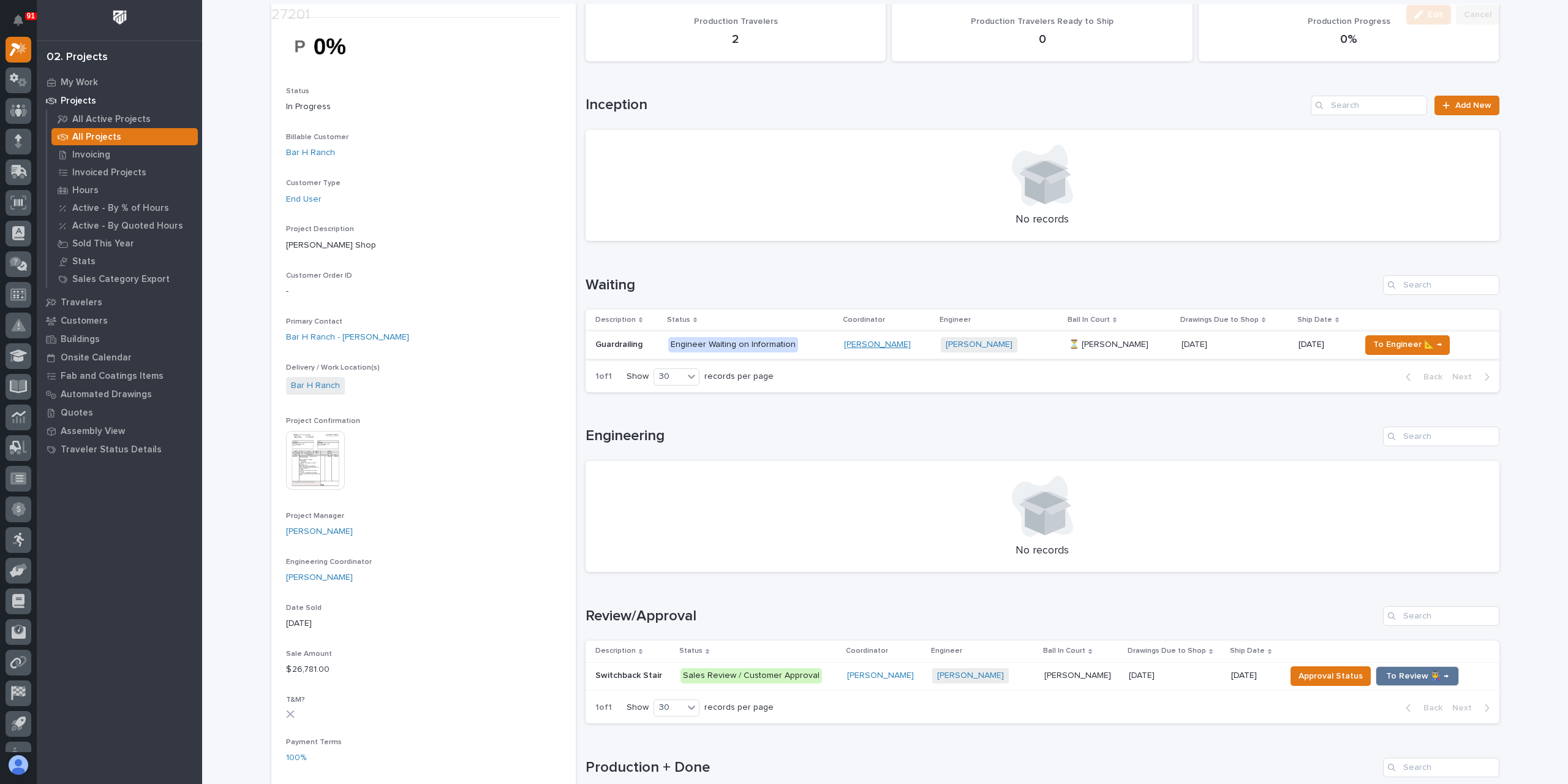
scroll to position [184, 0]
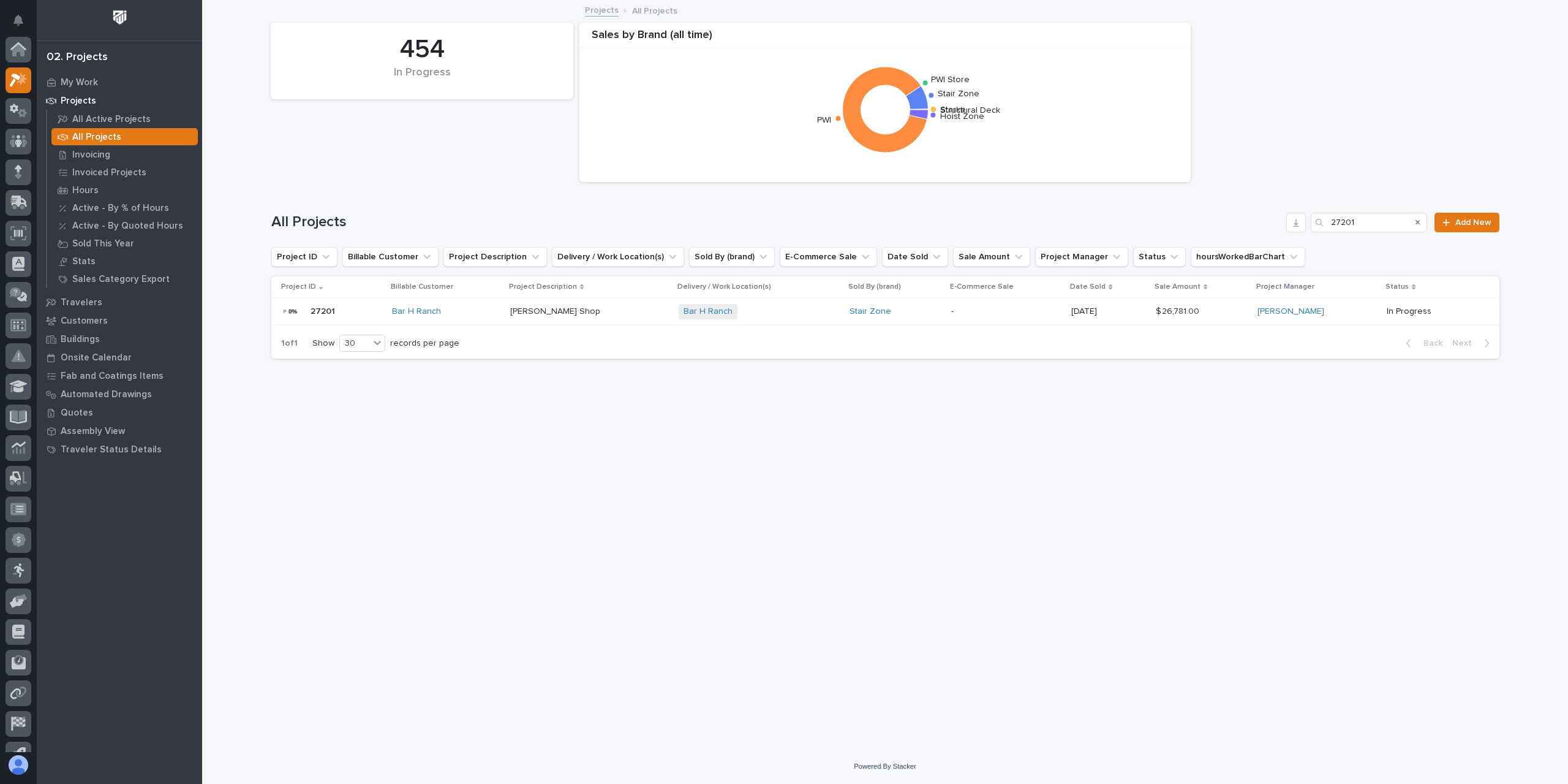
scroll to position [33, 0]
drag, startPoint x: 1376, startPoint y: 227, endPoint x: 1294, endPoint y: 220, distance: 82.3
click at [1294, 220] on div "All Projects 27201 Add New" at bounding box center [885, 223] width 1228 height 20
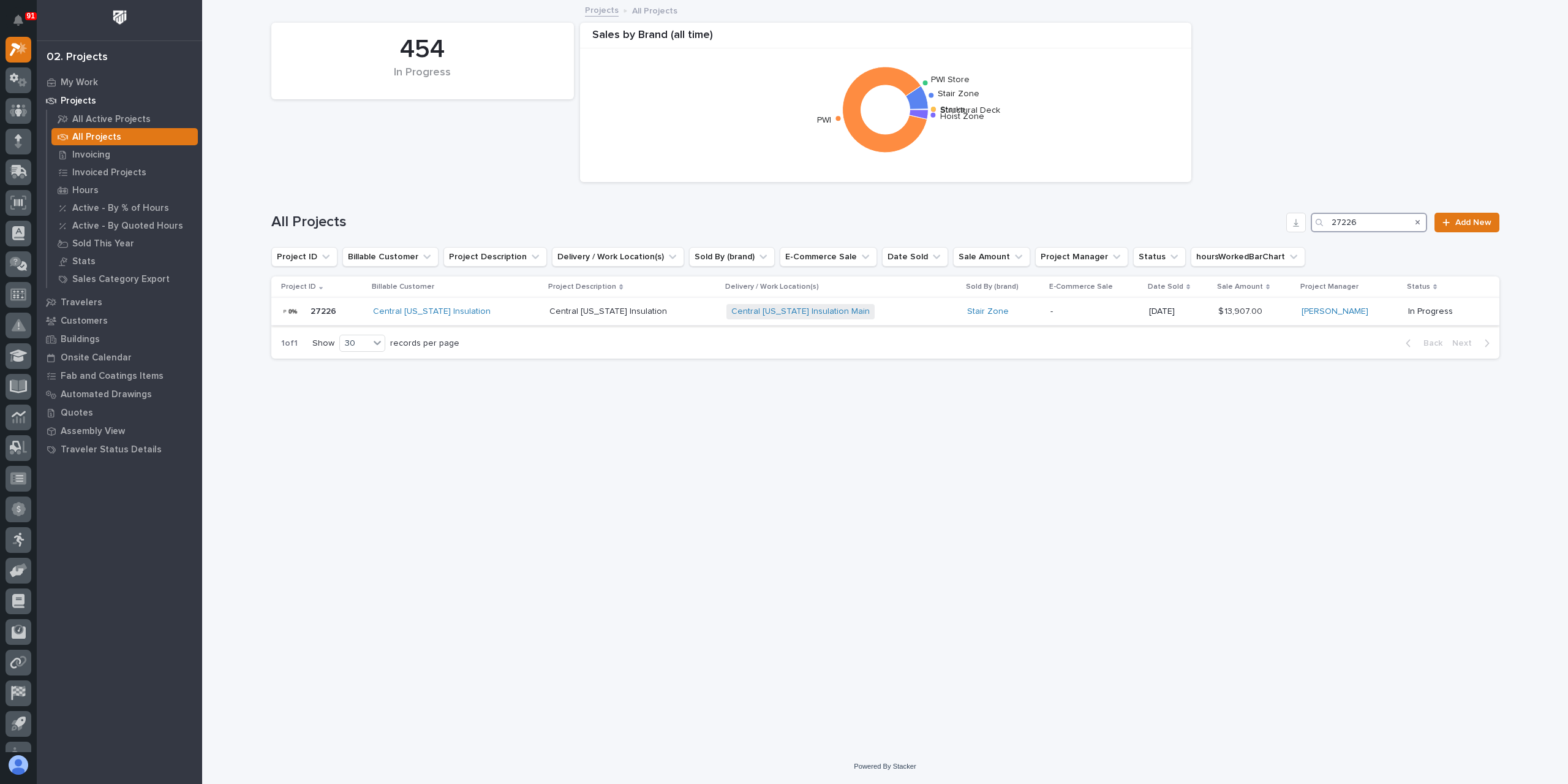
type input "27226"
click at [559, 311] on p "Central [US_STATE] Insulation" at bounding box center [609, 310] width 120 height 13
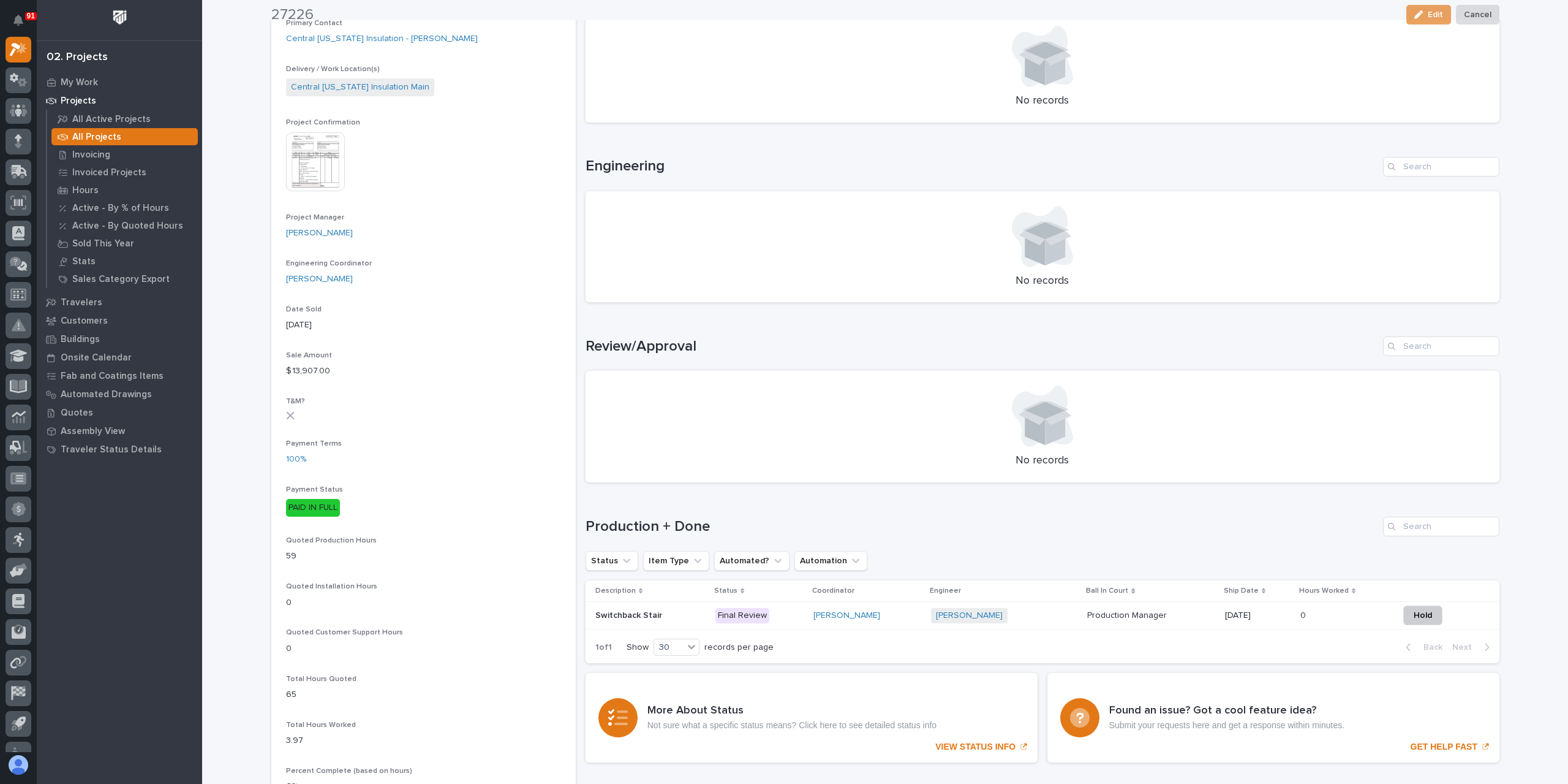
scroll to position [500, 0]
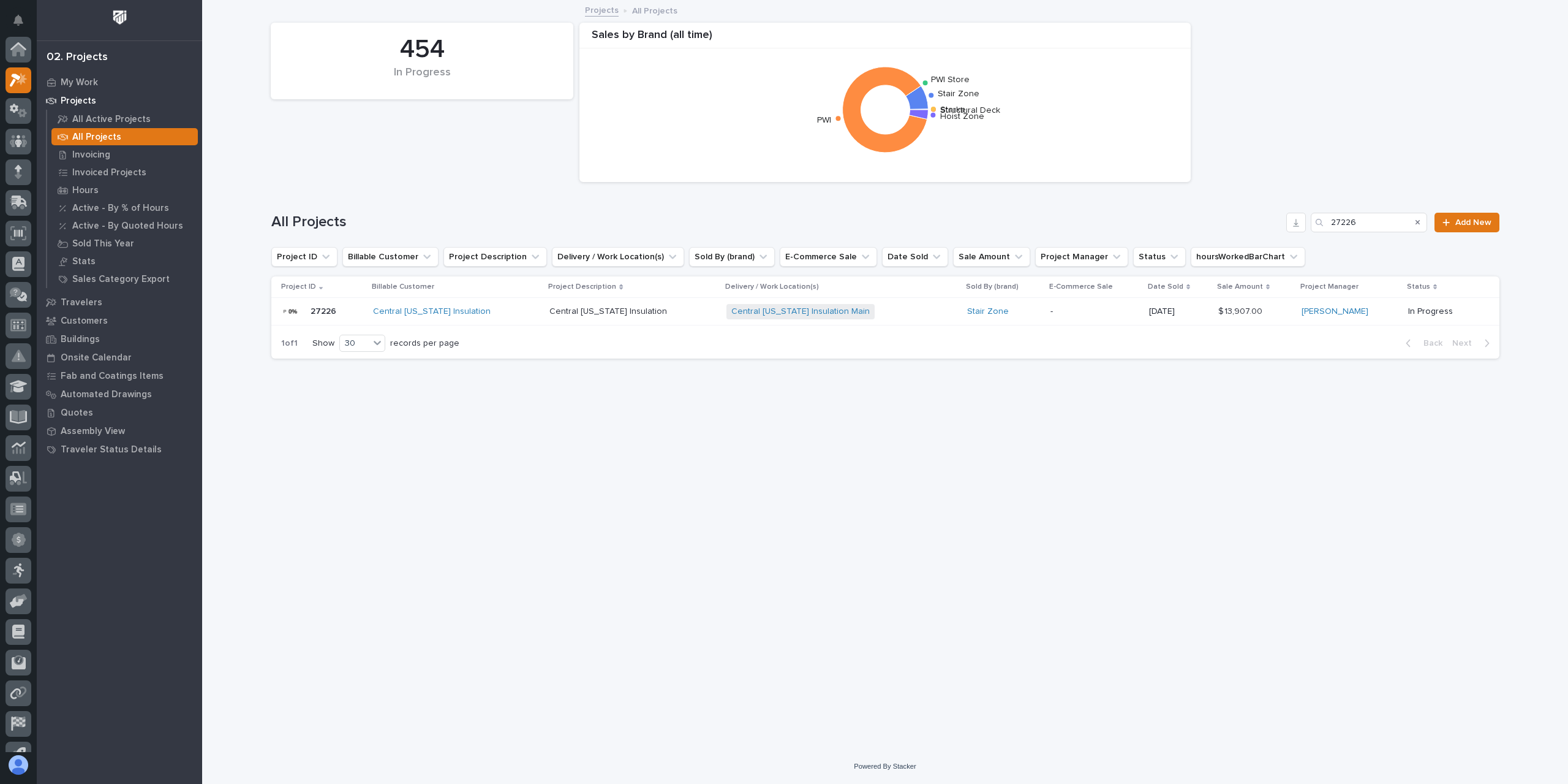
scroll to position [33, 0]
drag, startPoint x: 1322, startPoint y: 226, endPoint x: 1244, endPoint y: 215, distance: 78.8
click at [1252, 217] on div "All Projects 27226 Add New" at bounding box center [885, 223] width 1228 height 20
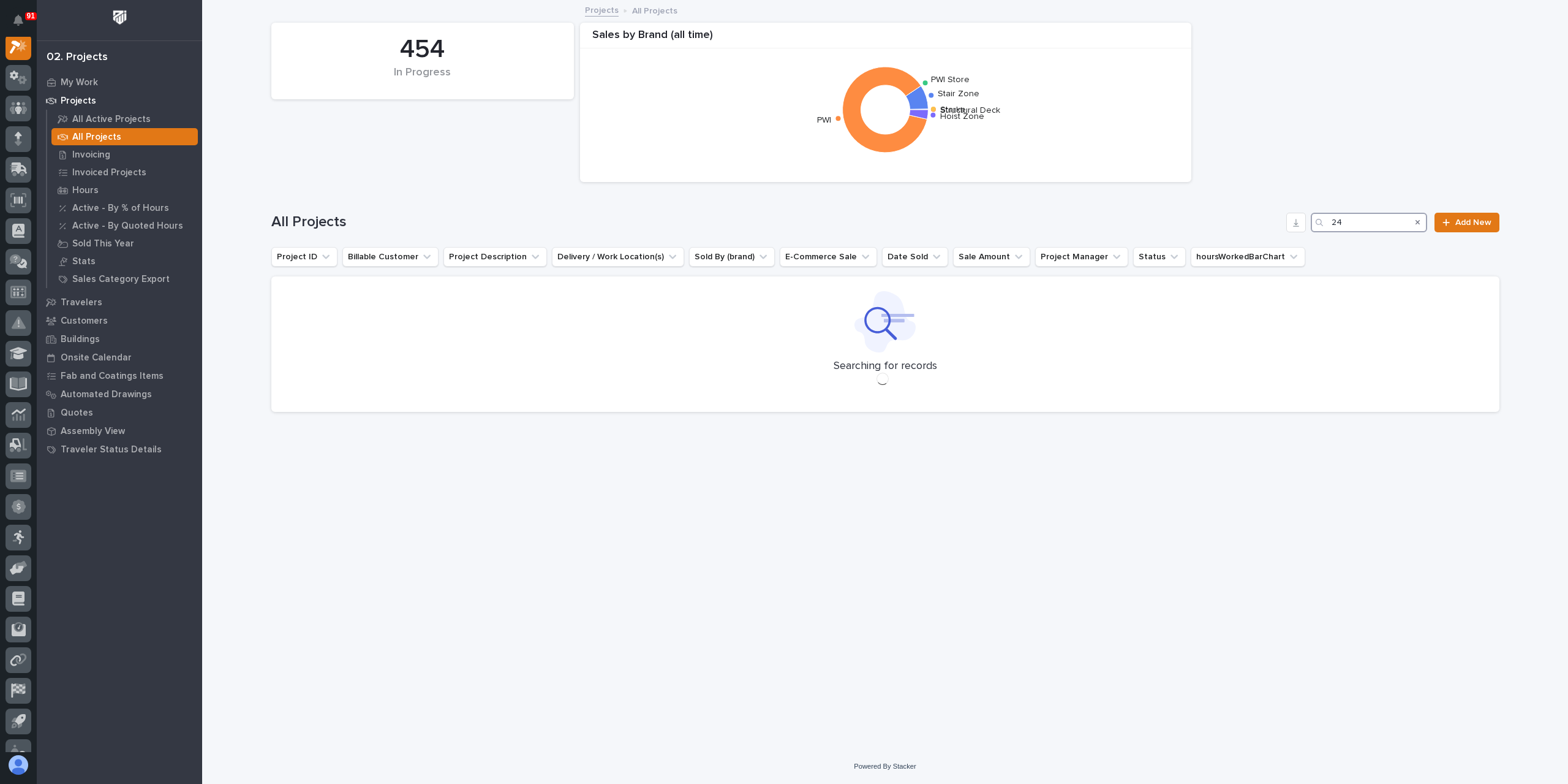
scroll to position [30, 0]
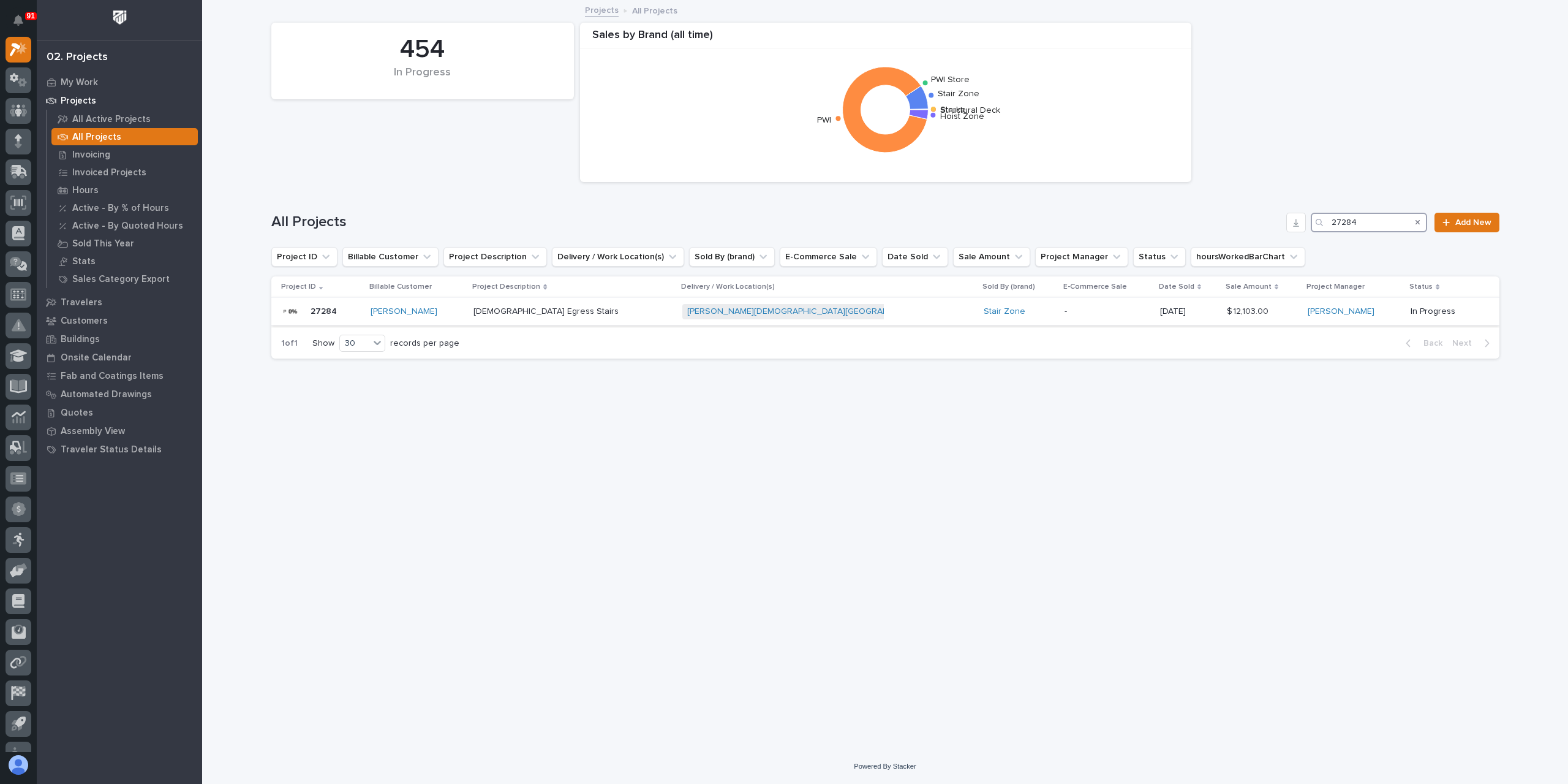
type input "27284"
click at [534, 318] on div "[DEMOGRAPHIC_DATA] [GEOGRAPHIC_DATA] Egress Stairs" at bounding box center [573, 311] width 198 height 21
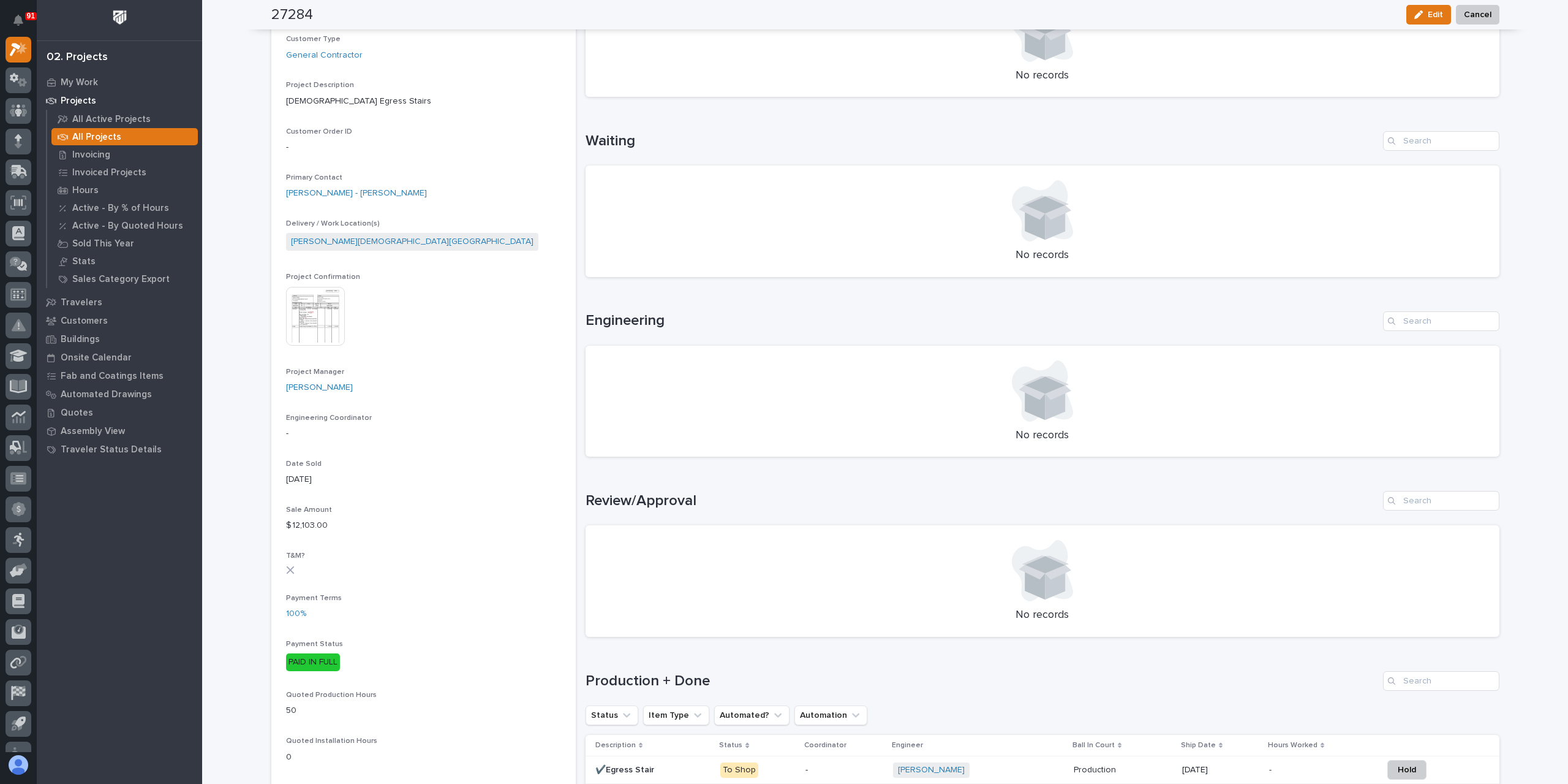
scroll to position [307, 0]
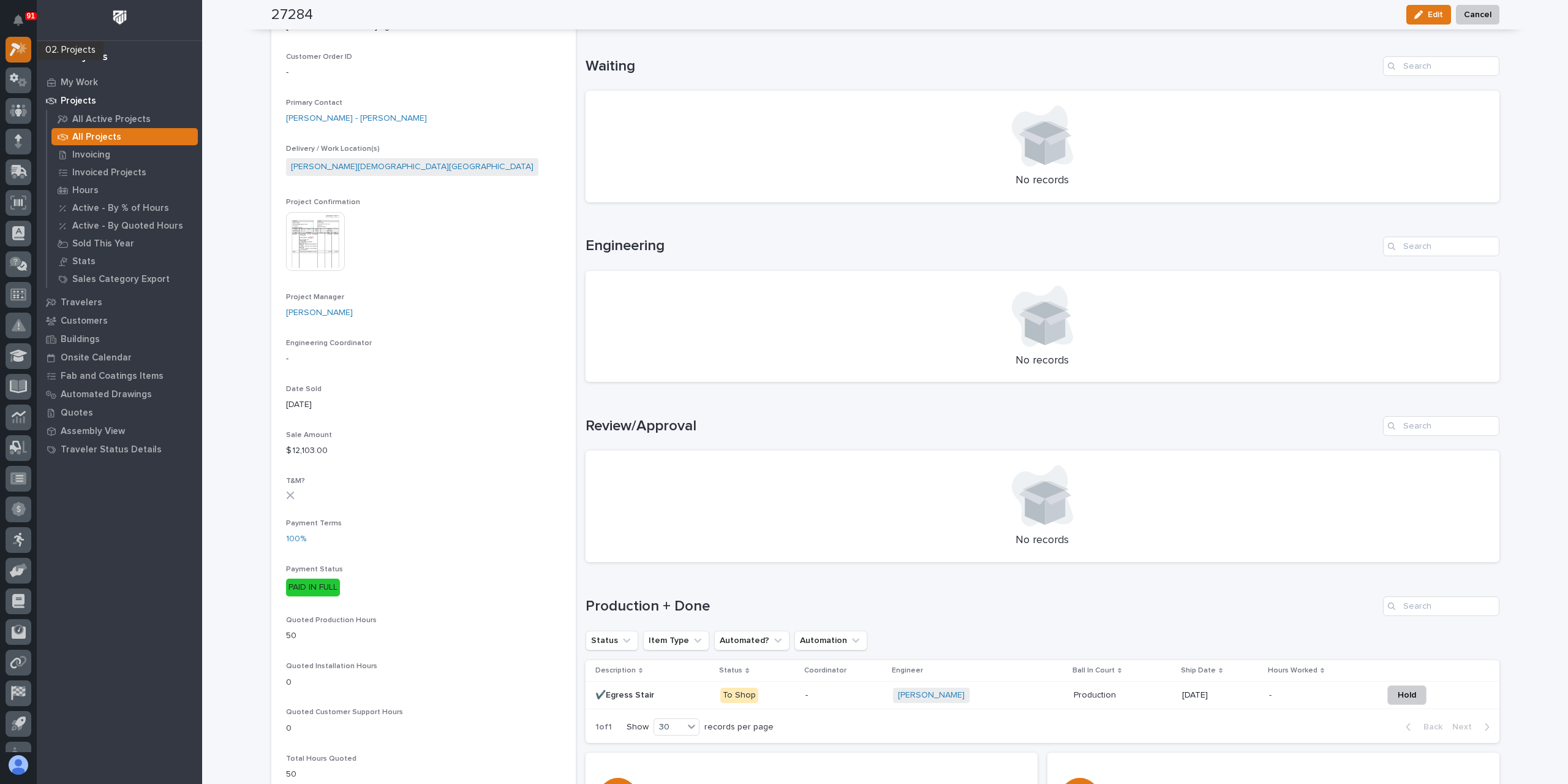
click at [10, 50] on icon at bounding box center [19, 49] width 18 height 14
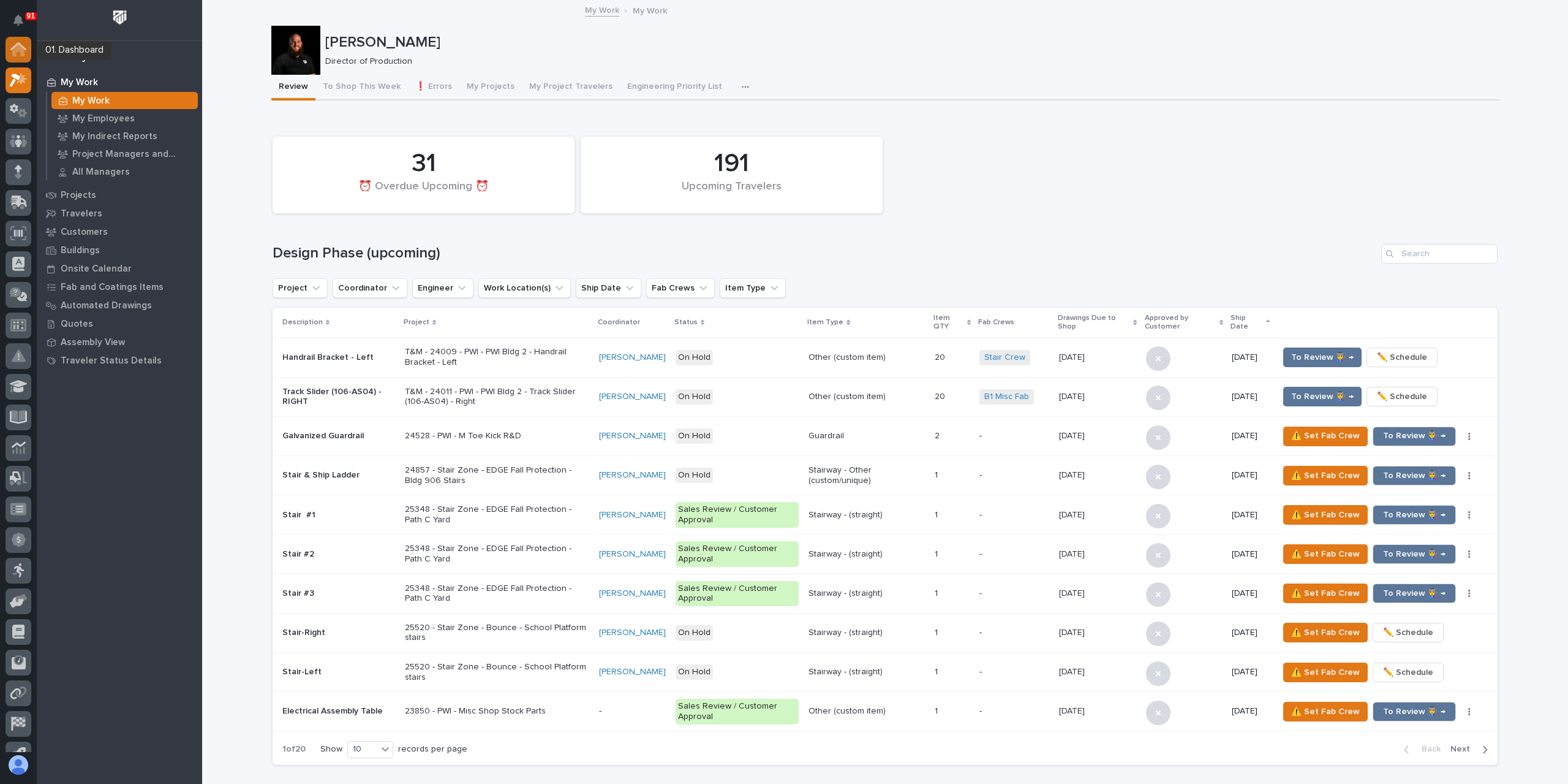
click at [29, 50] on div at bounding box center [18, 49] width 26 height 26
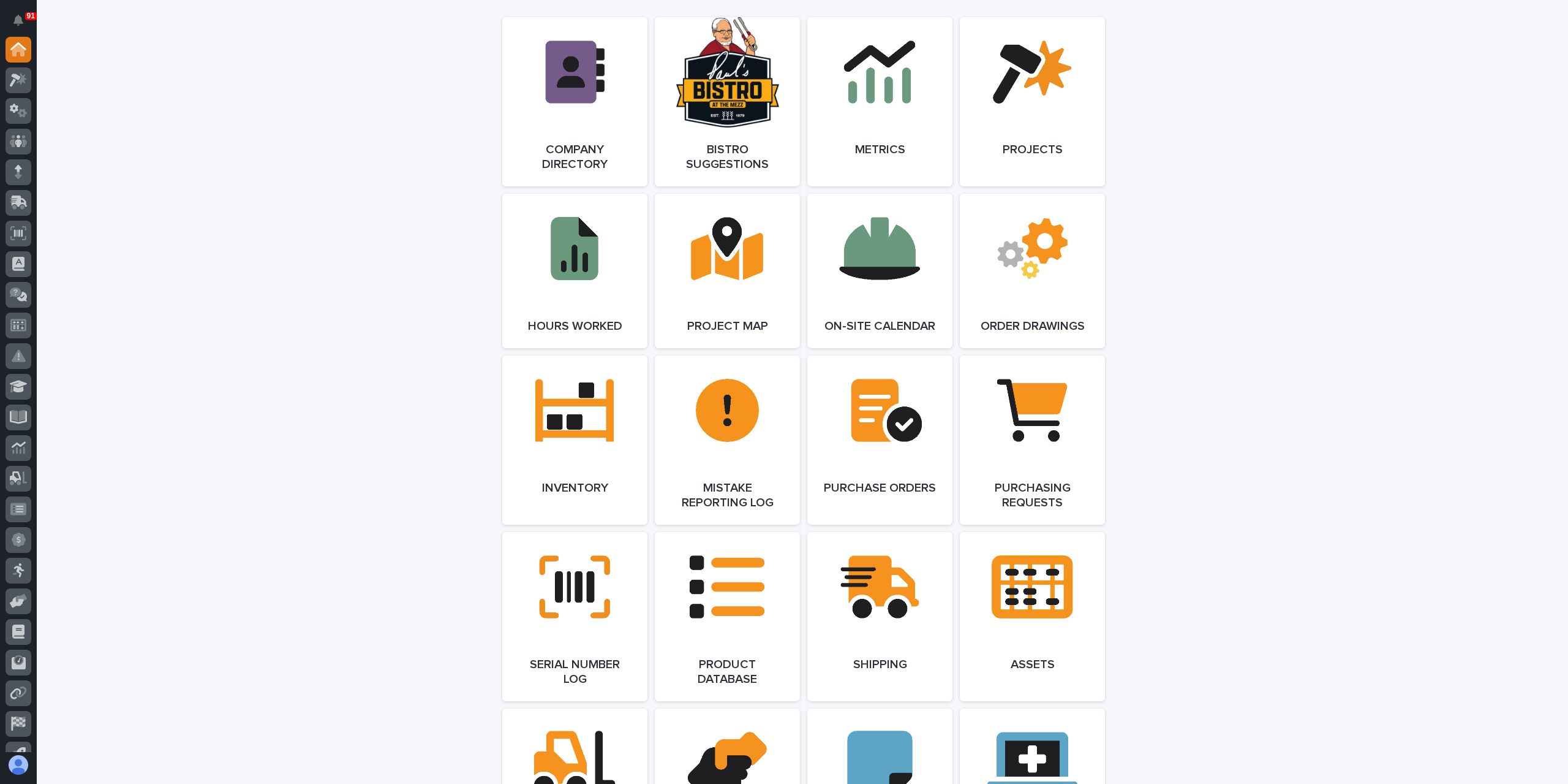
scroll to position [1103, 0]
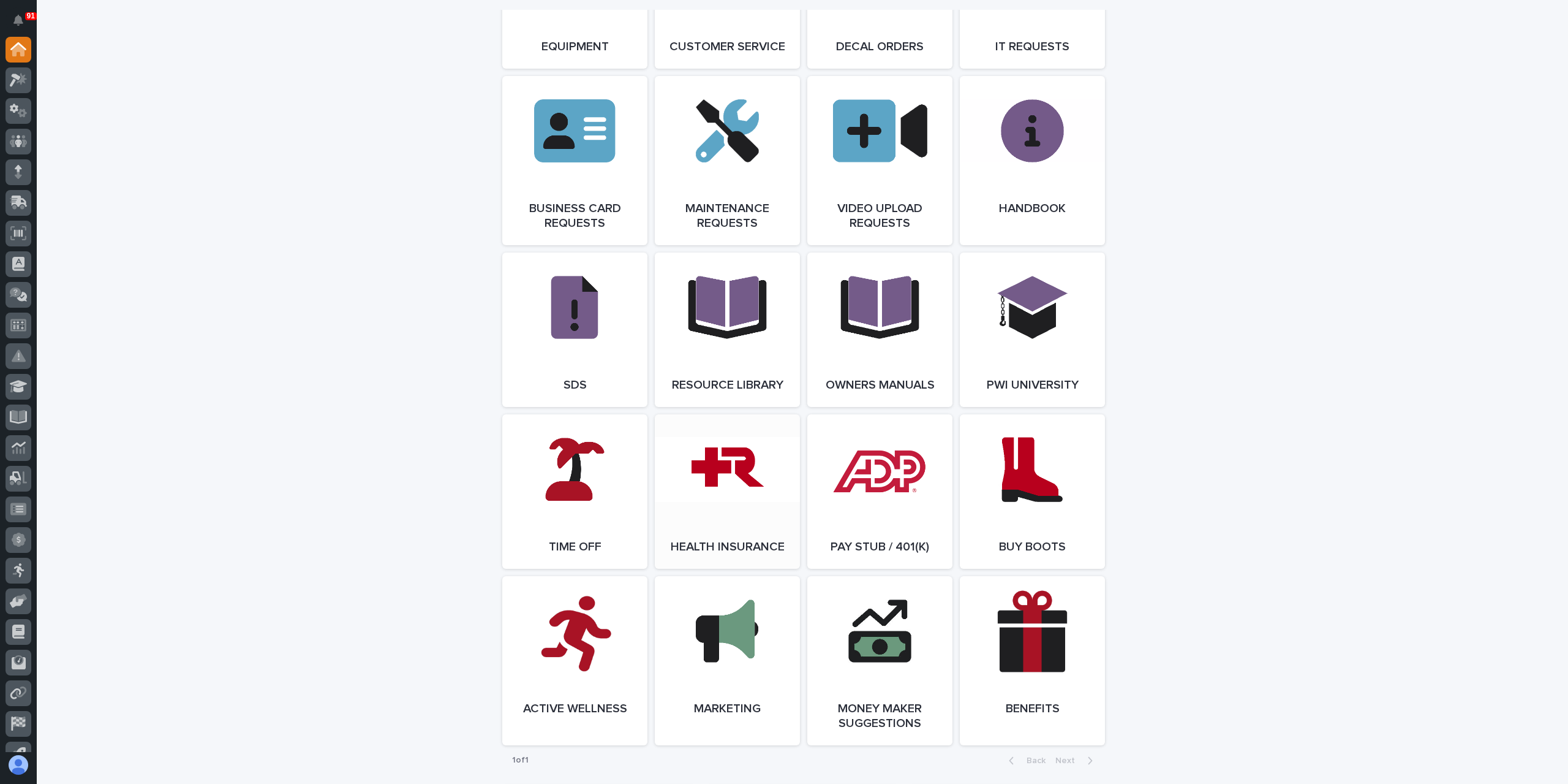
scroll to position [1900, 0]
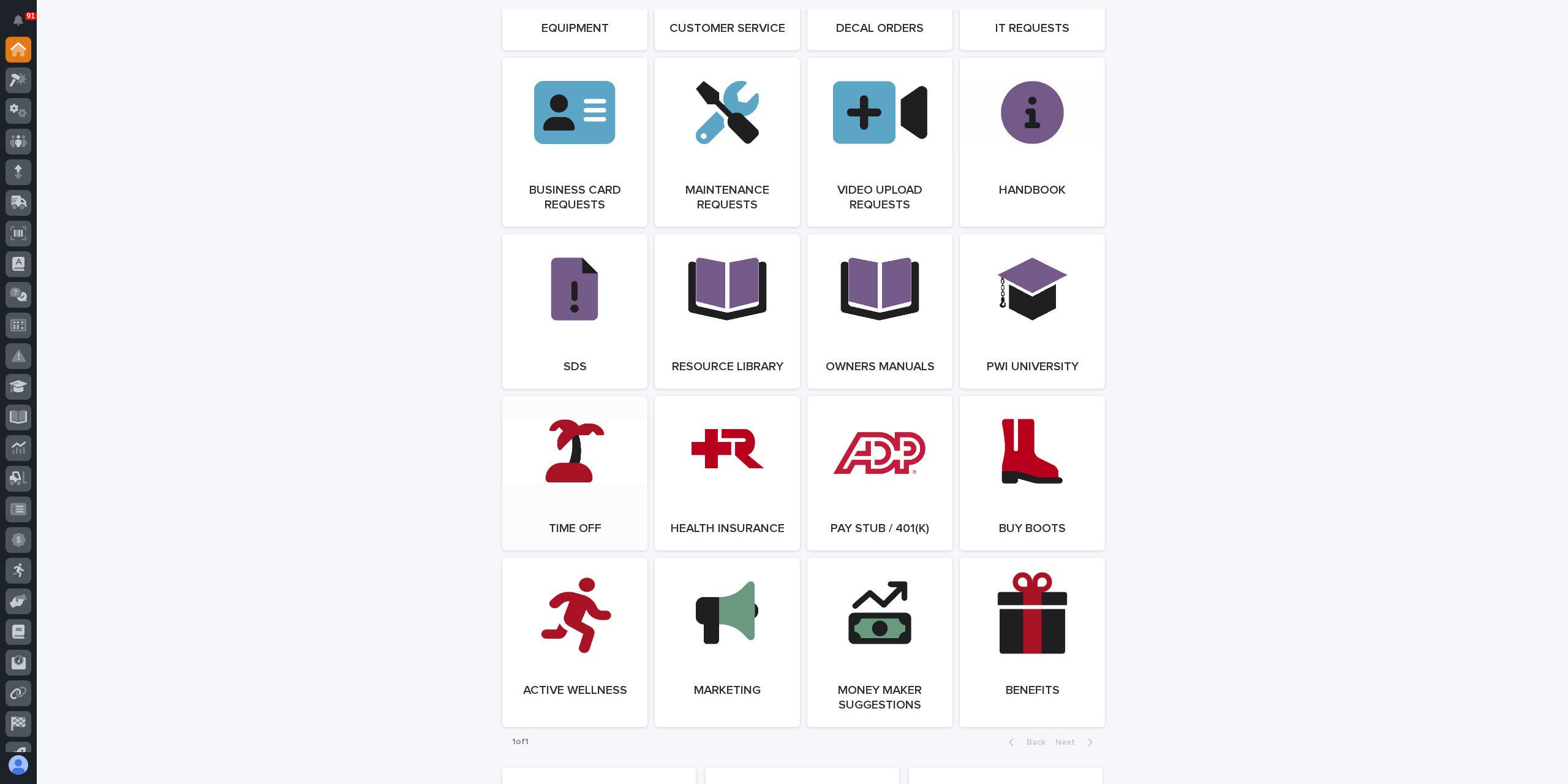
click at [583, 481] on link "Open Link" at bounding box center [574, 473] width 145 height 155
click at [17, 81] on icon at bounding box center [19, 80] width 18 height 14
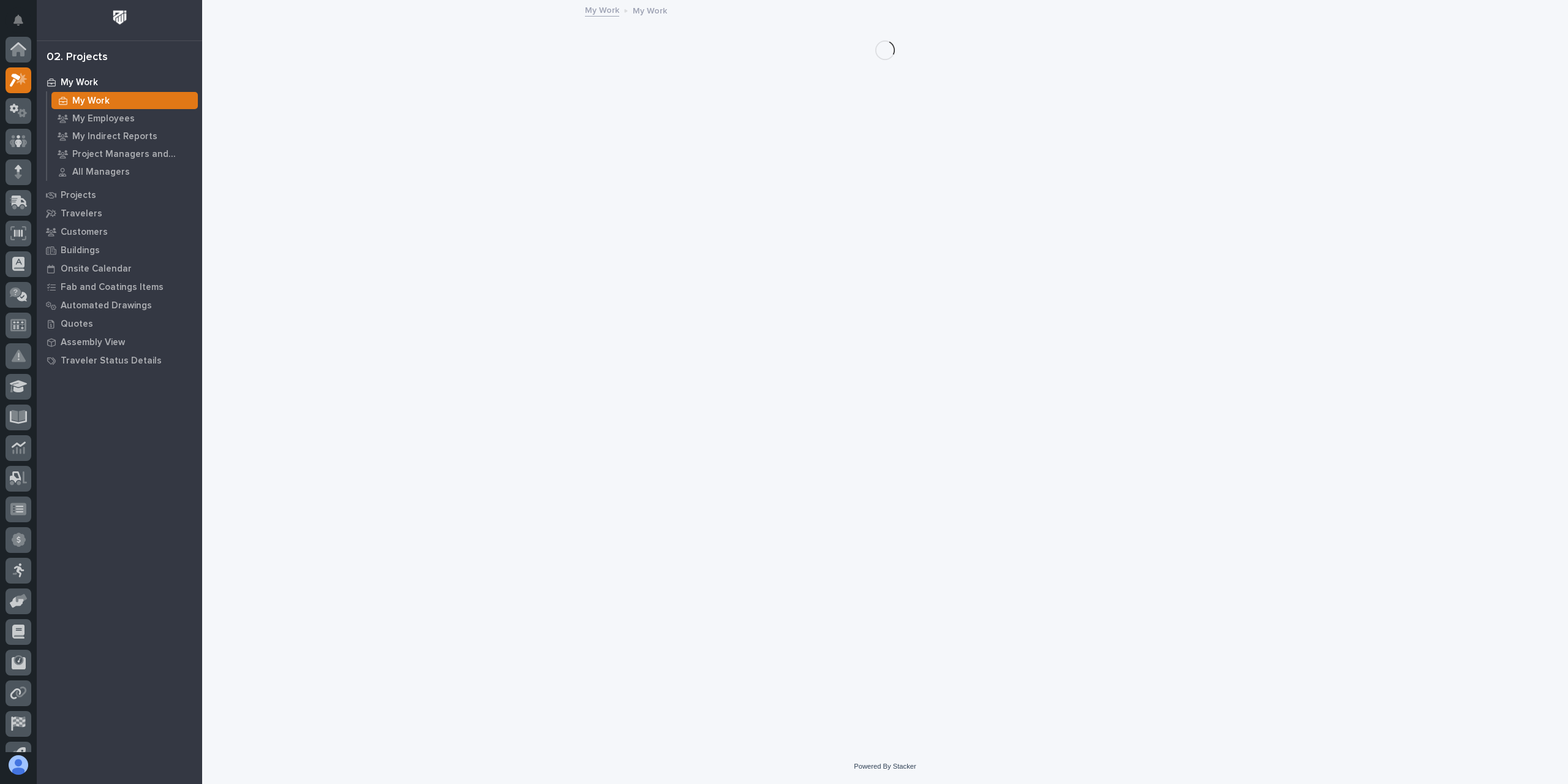
scroll to position [30, 0]
